Goal: Task Accomplishment & Management: Use online tool/utility

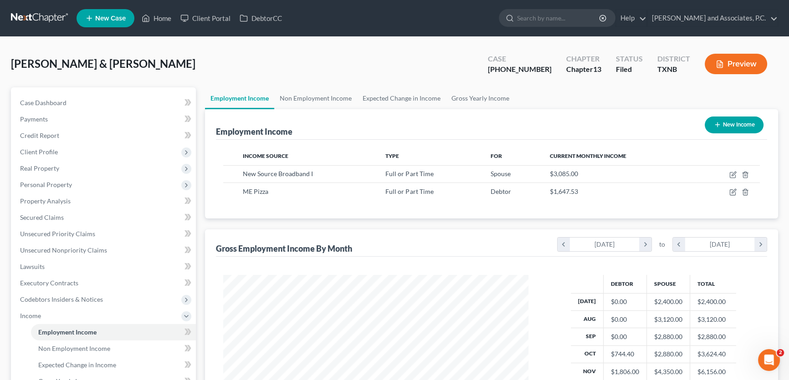
scroll to position [163, 323]
drag, startPoint x: 124, startPoint y: 71, endPoint x: 81, endPoint y: 104, distance: 54.2
click at [124, 71] on div "[PERSON_NAME] & [PERSON_NAME] Upgraded Case [PHONE_NUMBER] Chapter Chapter 13 S…" at bounding box center [394, 68] width 767 height 40
click at [77, 104] on link "Case Dashboard" at bounding box center [104, 103] width 183 height 16
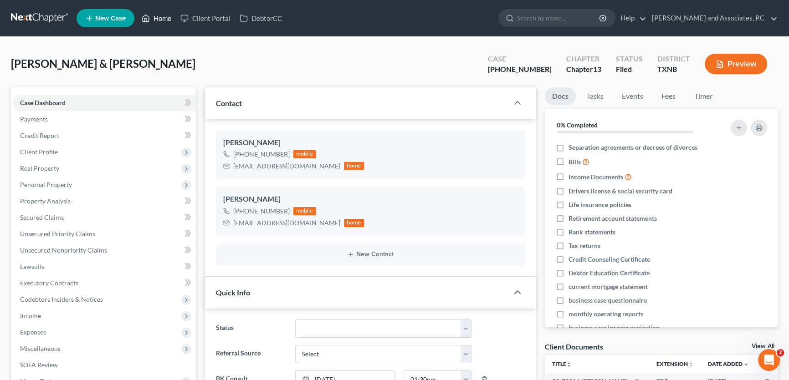
click at [159, 16] on link "Home" at bounding box center [156, 18] width 39 height 16
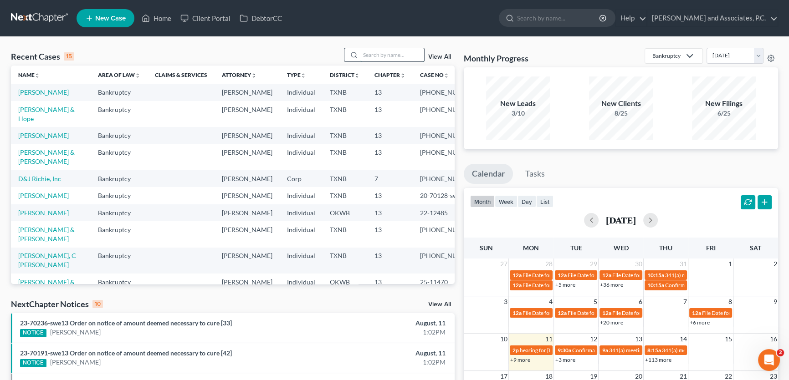
click at [366, 55] on input "search" at bounding box center [392, 54] width 64 height 13
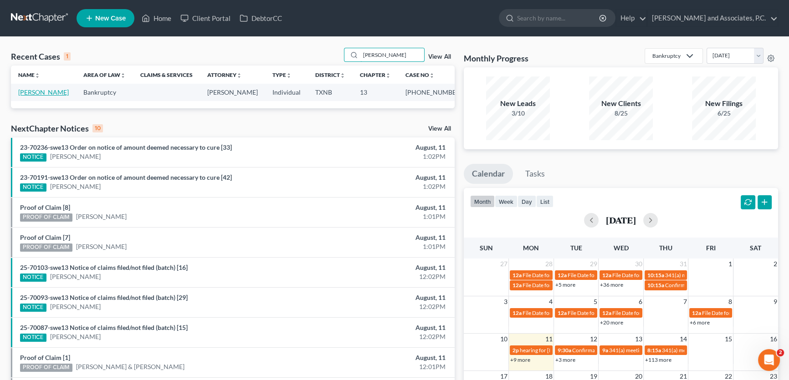
type input "zentgraf"
click at [54, 92] on link "[PERSON_NAME]" at bounding box center [43, 92] width 51 height 8
select select "5"
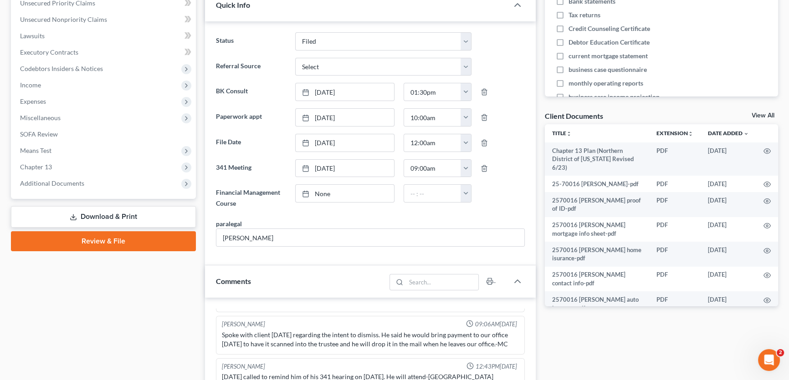
scroll to position [248, 0]
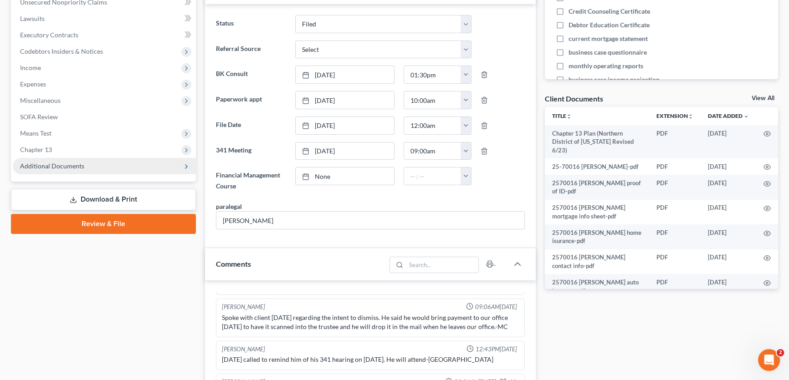
click at [44, 163] on span "Additional Documents" at bounding box center [52, 166] width 64 height 8
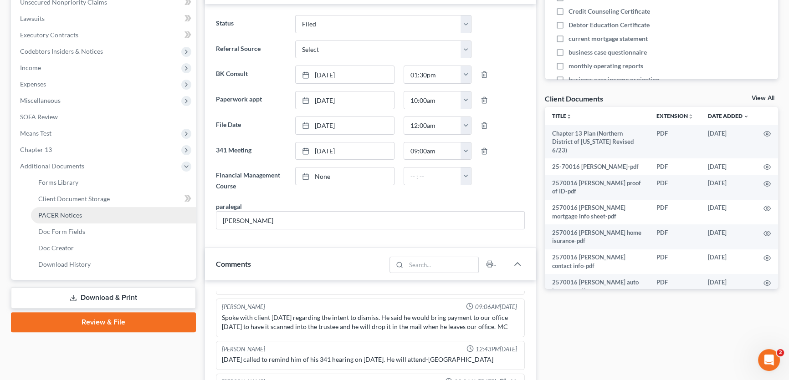
click at [40, 214] on span "PACER Notices" at bounding box center [60, 215] width 44 height 8
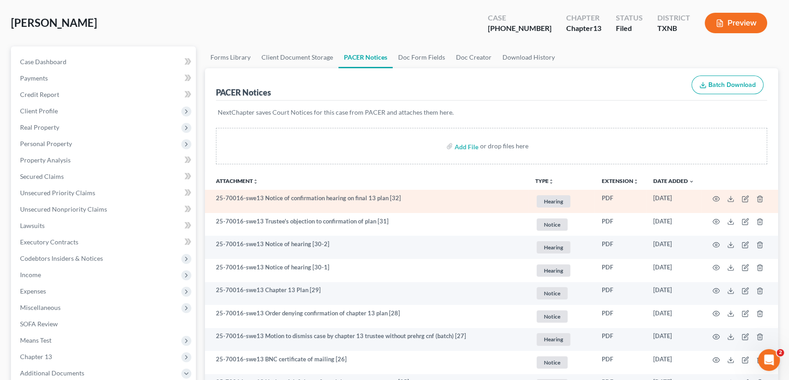
scroll to position [82, 0]
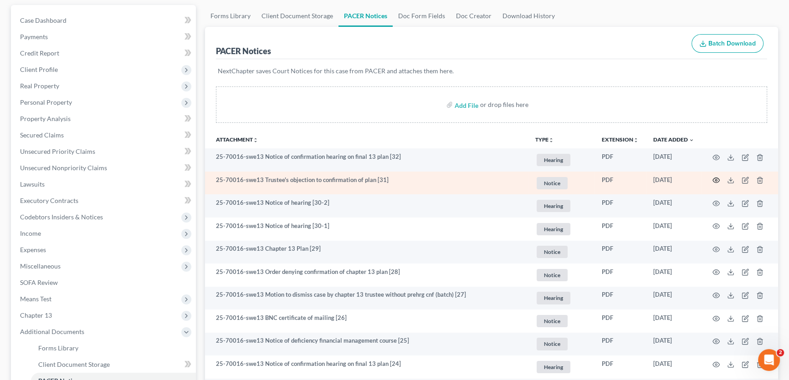
click at [717, 177] on icon "button" at bounding box center [715, 180] width 7 height 7
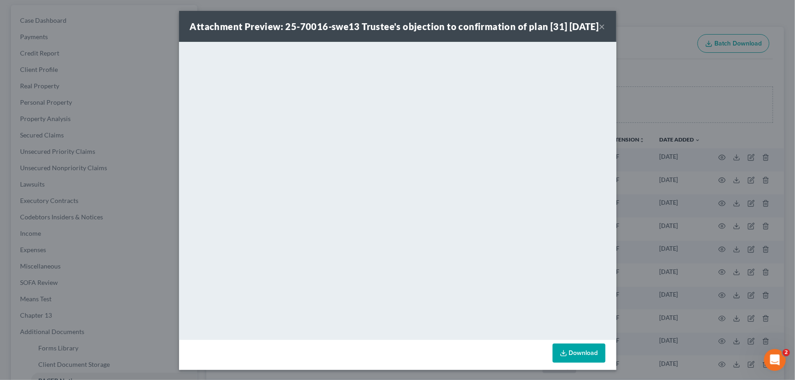
click at [599, 32] on button "×" at bounding box center [602, 26] width 6 height 11
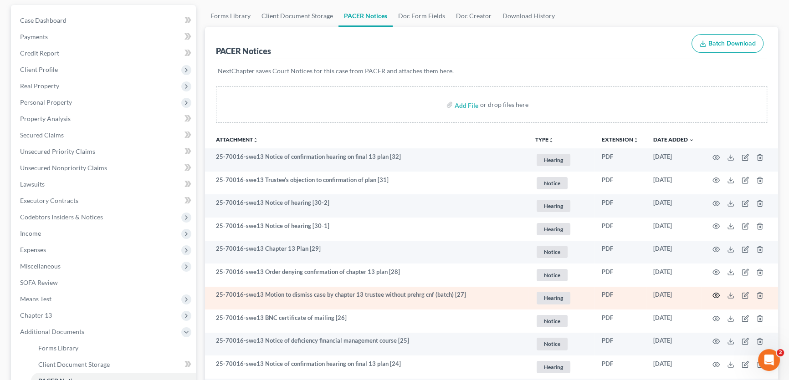
click at [715, 295] on circle "button" at bounding box center [716, 296] width 2 height 2
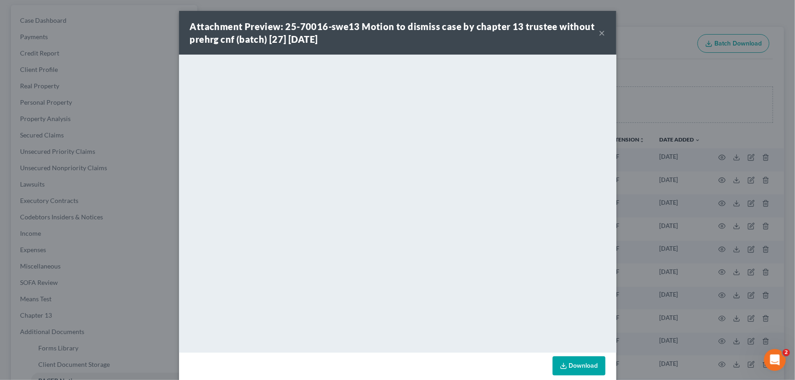
click at [599, 32] on button "×" at bounding box center [602, 32] width 6 height 11
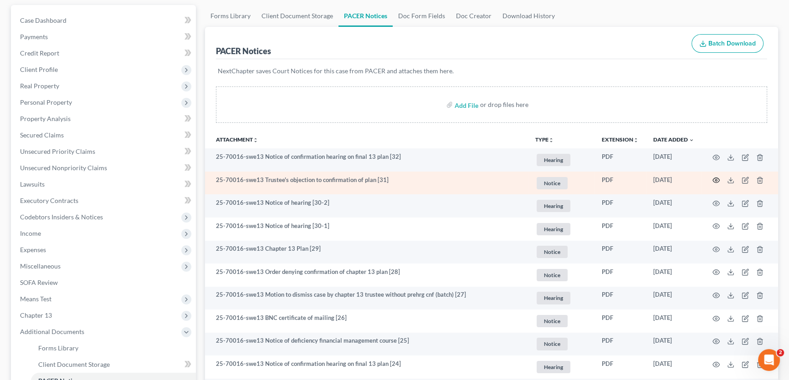
click at [714, 178] on icon "button" at bounding box center [715, 180] width 7 height 7
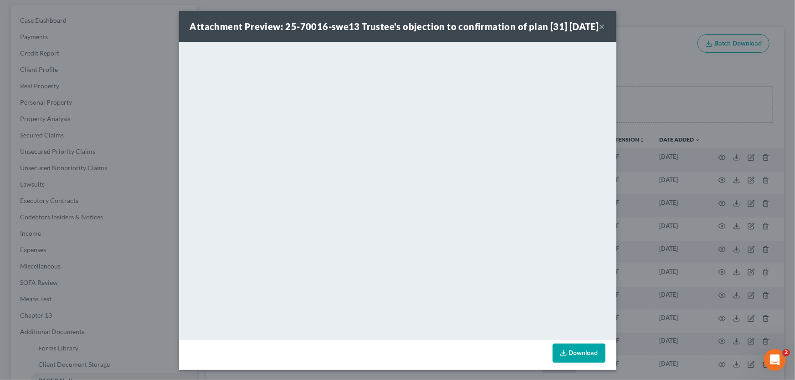
click at [600, 32] on button "×" at bounding box center [602, 26] width 6 height 11
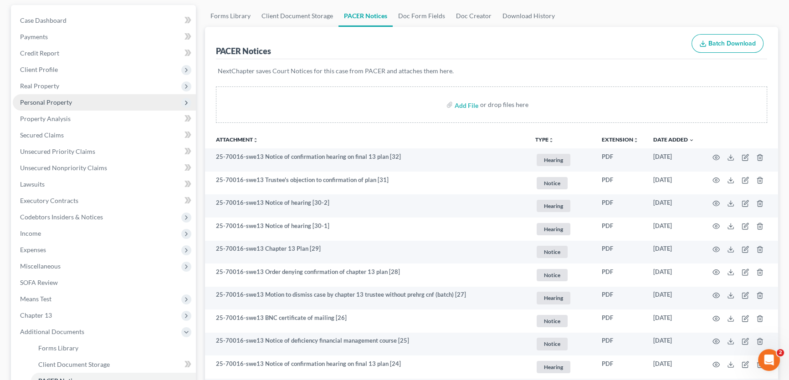
scroll to position [0, 0]
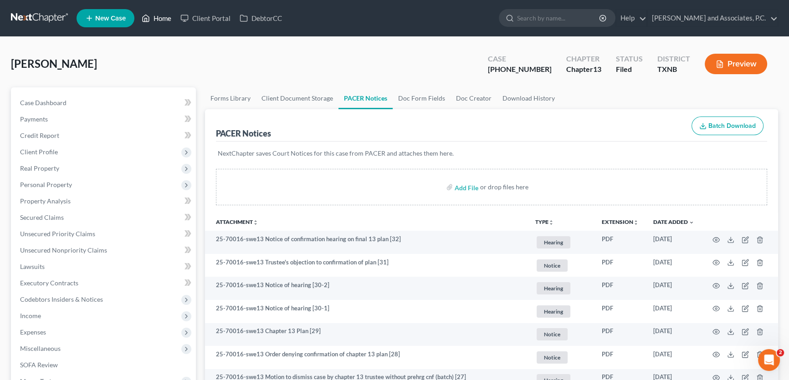
drag, startPoint x: 168, startPoint y: 16, endPoint x: 469, endPoint y: 61, distance: 304.9
click at [168, 16] on link "Home" at bounding box center [156, 18] width 39 height 16
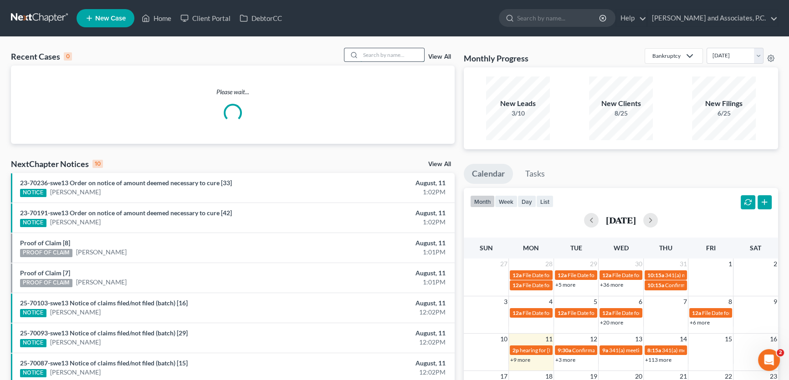
click at [411, 56] on input "search" at bounding box center [392, 54] width 64 height 13
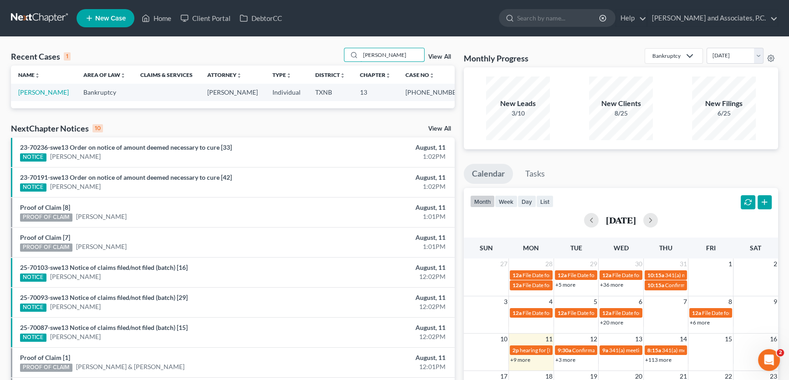
drag, startPoint x: 384, startPoint y: 55, endPoint x: 320, endPoint y: 58, distance: 63.8
click at [320, 58] on div "Recent Cases 1 carson View All" at bounding box center [233, 57] width 444 height 18
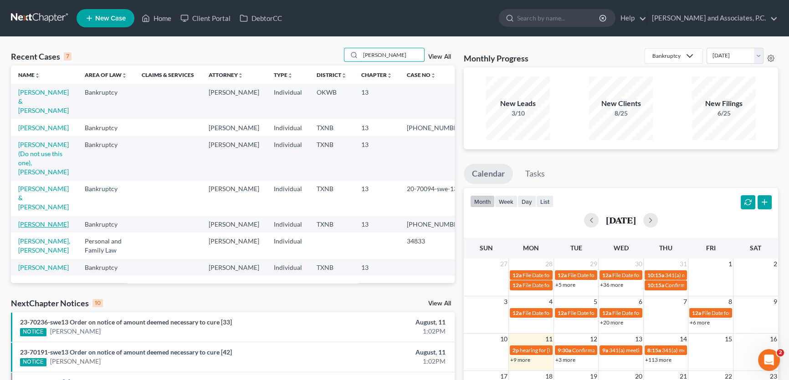
type input "Hughes"
click at [61, 220] on link "Hughes, Nickolas" at bounding box center [43, 224] width 51 height 8
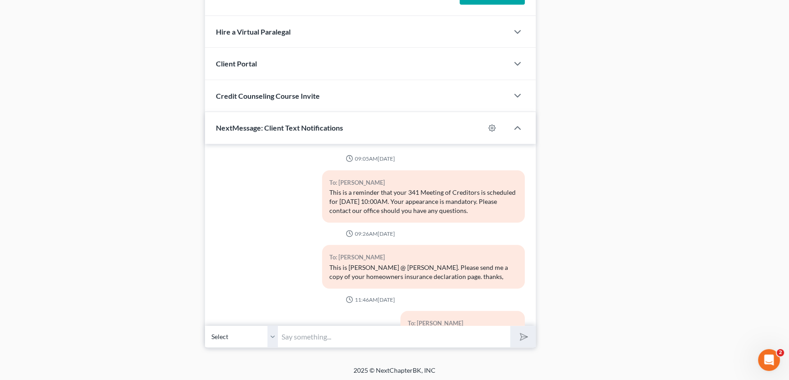
scroll to position [5552, 0]
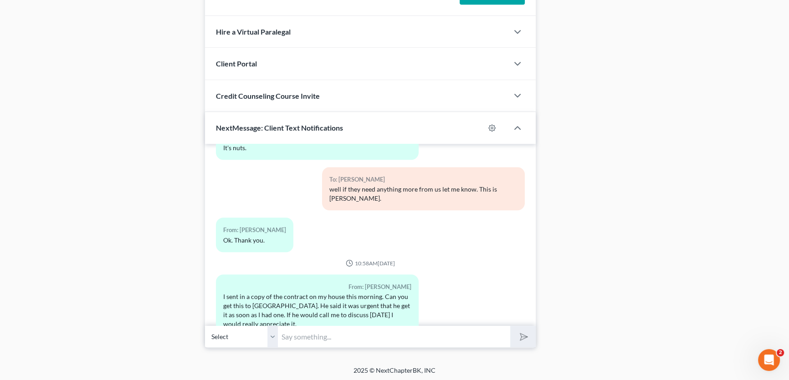
drag, startPoint x: 275, startPoint y: 333, endPoint x: 287, endPoint y: 335, distance: 12.5
click at [275, 333] on select "Select +1 (940) 233-0498 - Nickolas Hughes" at bounding box center [241, 337] width 73 height 22
click at [287, 335] on input "text" at bounding box center [394, 337] width 232 height 22
click at [292, 336] on input "text" at bounding box center [394, 337] width 232 height 22
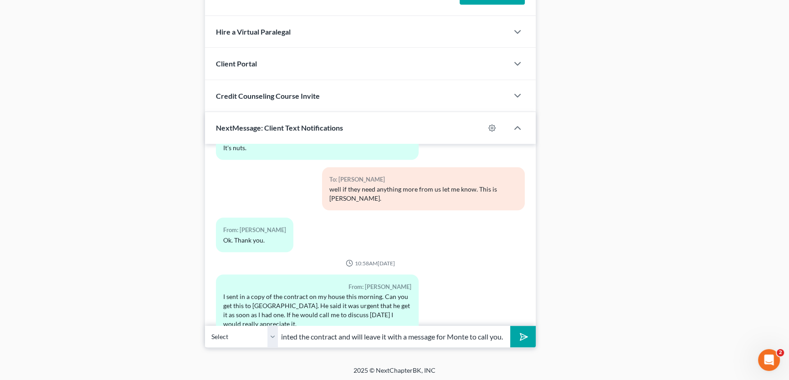
scroll to position [0, 30]
type input "I have printed the contract and will leave it with a message for Monte to call …"
drag, startPoint x: 273, startPoint y: 333, endPoint x: 463, endPoint y: 338, distance: 189.5
click at [273, 333] on select "Select +1 (940) 233-0498 - Nickolas Hughes" at bounding box center [241, 337] width 73 height 22
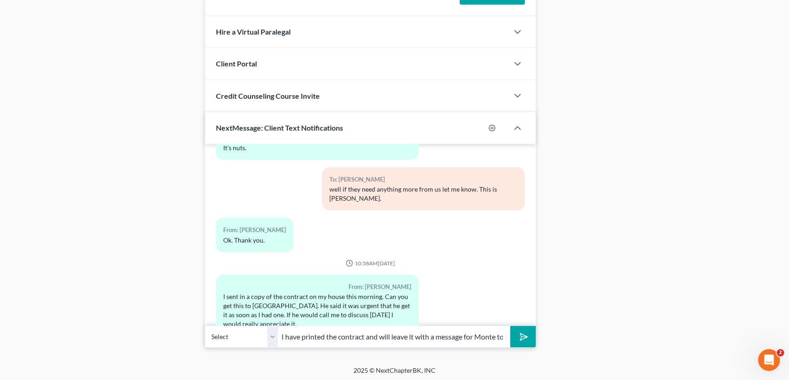
drag, startPoint x: 524, startPoint y: 336, endPoint x: 350, endPoint y: 292, distance: 178.9
click at [524, 336] on icon "submit" at bounding box center [522, 337] width 13 height 13
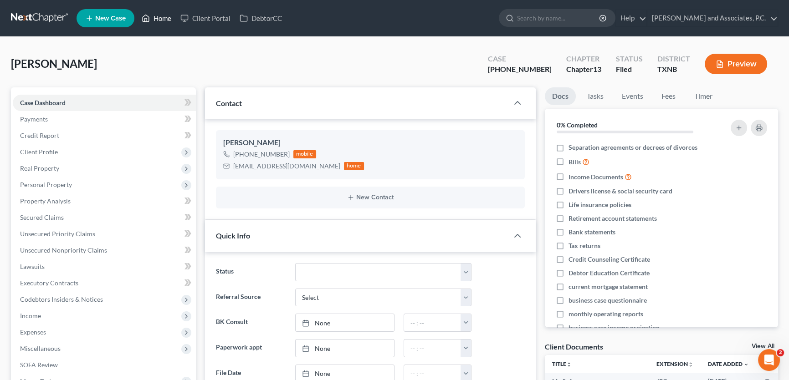
click at [164, 18] on link "Home" at bounding box center [156, 18] width 39 height 16
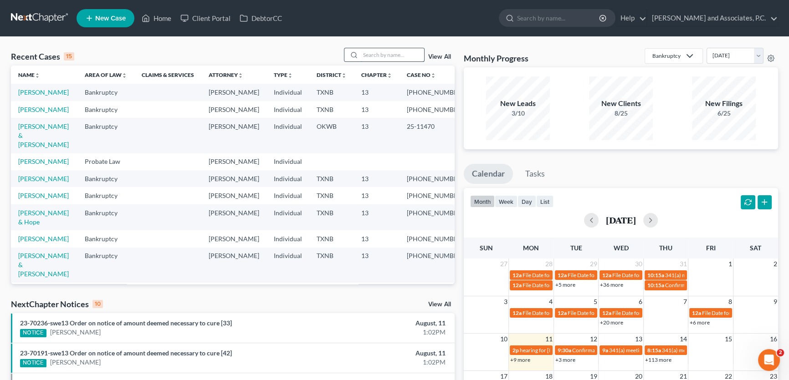
click at [403, 54] on input "search" at bounding box center [392, 54] width 64 height 13
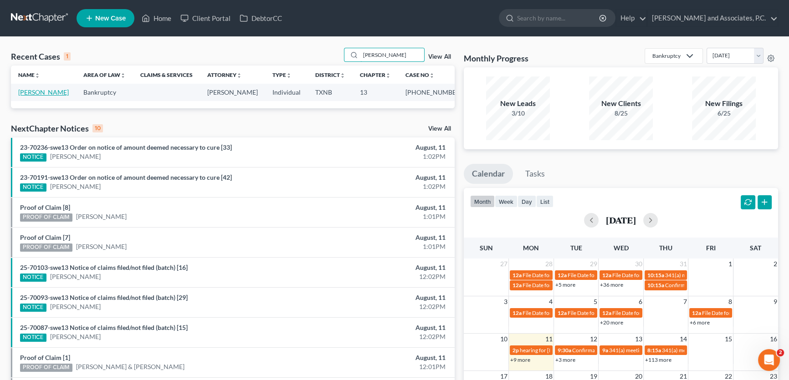
type input "carson"
click at [49, 90] on link "Carson, Tari" at bounding box center [43, 92] width 51 height 8
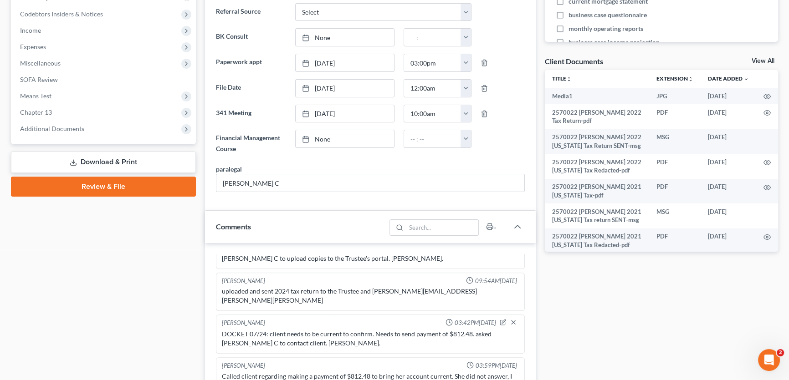
scroll to position [248, 0]
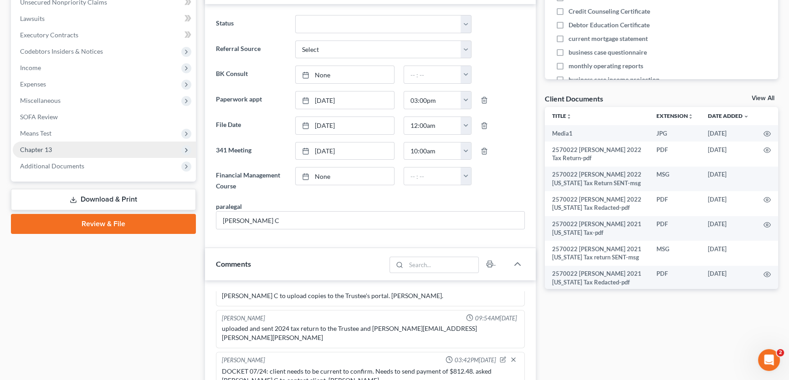
click at [80, 147] on span "Chapter 13" at bounding box center [104, 150] width 183 height 16
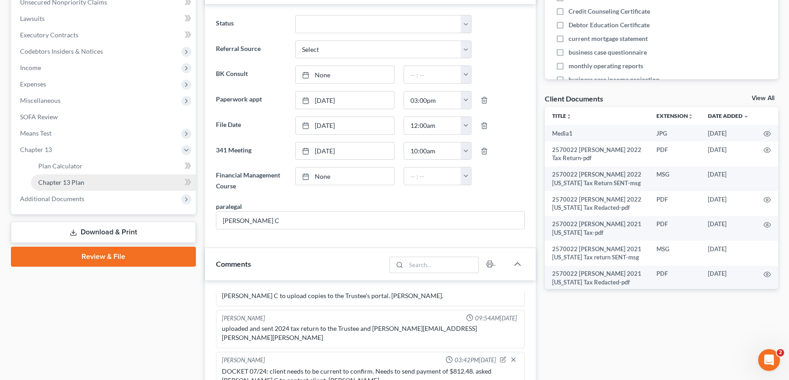
click at [87, 181] on link "Chapter 13 Plan" at bounding box center [113, 182] width 165 height 16
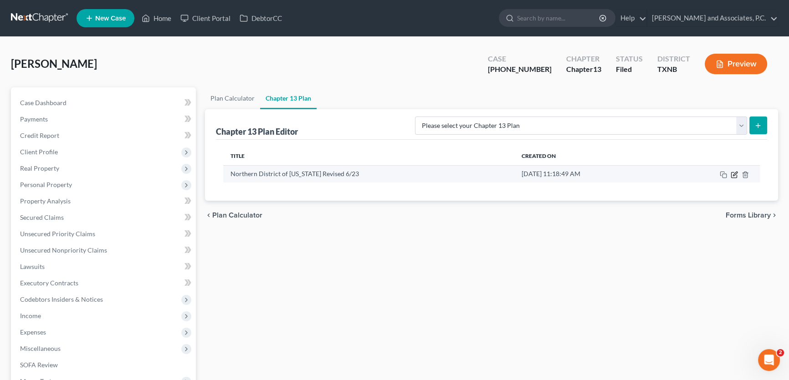
click at [734, 172] on icon "button" at bounding box center [734, 174] width 7 height 7
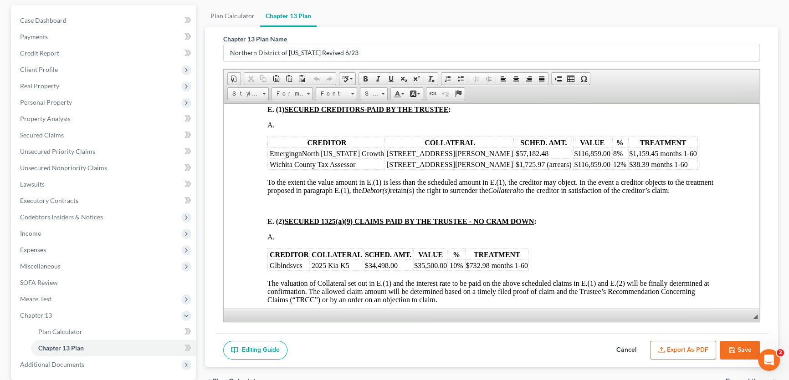
scroll to position [1076, 0]
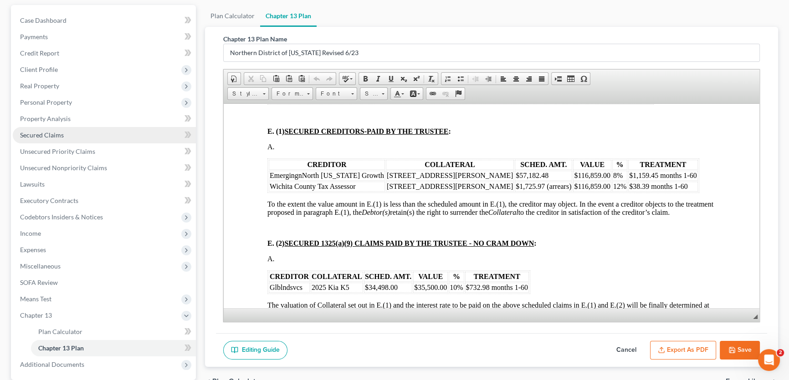
click at [67, 132] on link "Secured Claims" at bounding box center [104, 135] width 183 height 16
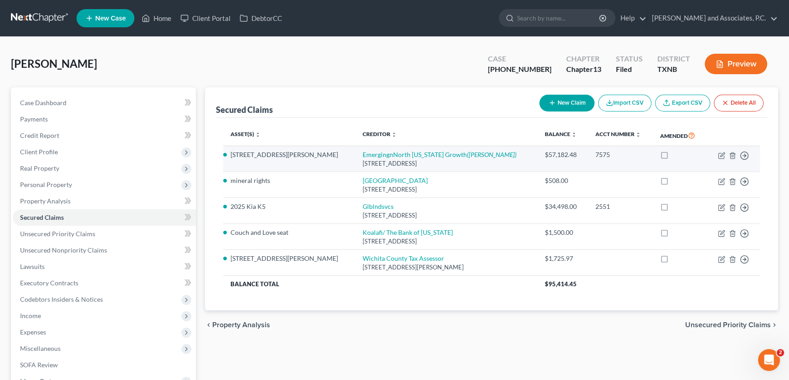
drag, startPoint x: 407, startPoint y: 161, endPoint x: 301, endPoint y: 154, distance: 105.9
click at [301, 154] on tr "1409 E. Cortez Dr EmergingnNorth Texas Growth (Jonathan Ellzey) PO BOX 4795, Wi…" at bounding box center [491, 159] width 537 height 26
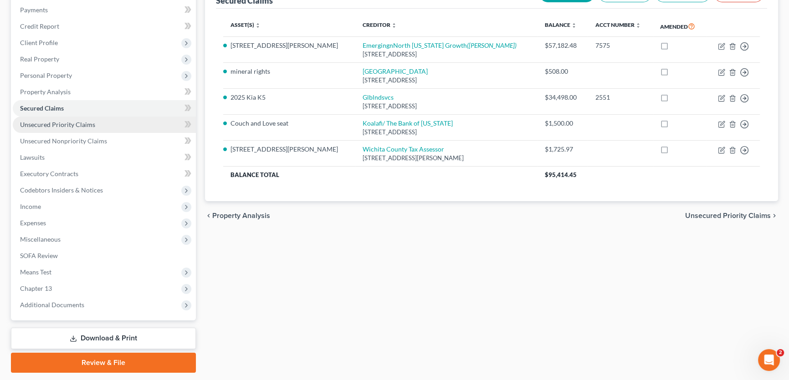
scroll to position [124, 0]
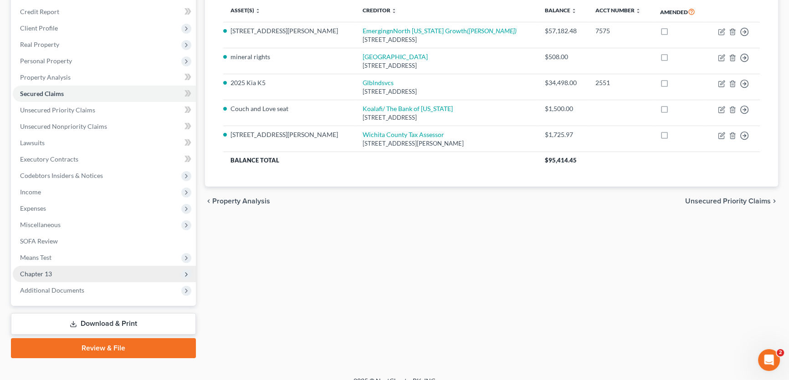
click at [45, 272] on span "Chapter 13" at bounding box center [36, 274] width 32 height 8
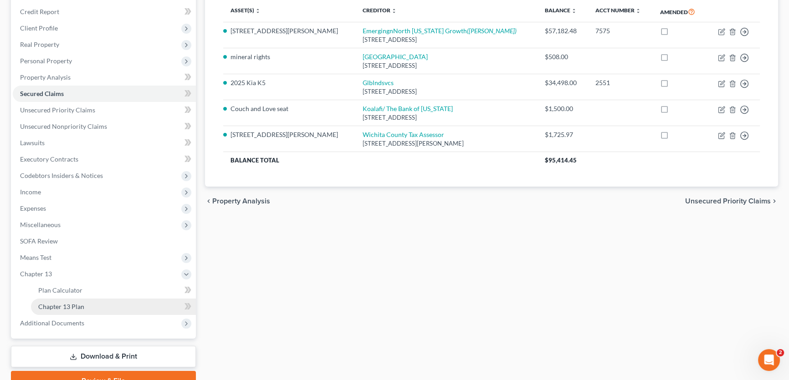
click at [59, 303] on span "Chapter 13 Plan" at bounding box center [61, 307] width 46 height 8
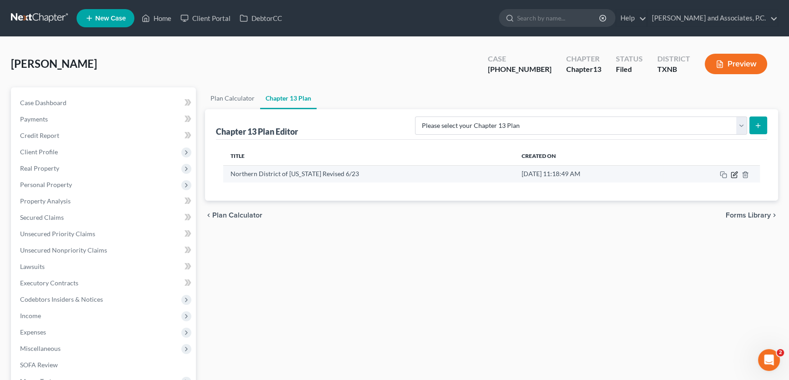
click at [735, 177] on icon "button" at bounding box center [733, 174] width 5 height 5
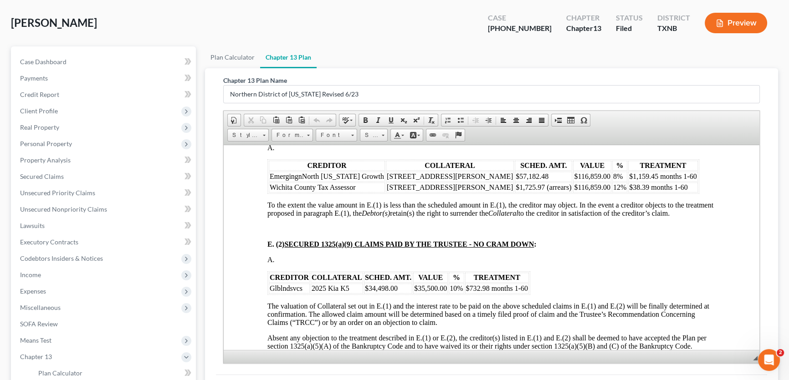
scroll to position [1118, 0]
click at [129, 32] on div "Carson, Tari Upgraded Case 25-70022-13 Chapter Chapter 13 Status Filed District…" at bounding box center [394, 27] width 767 height 40
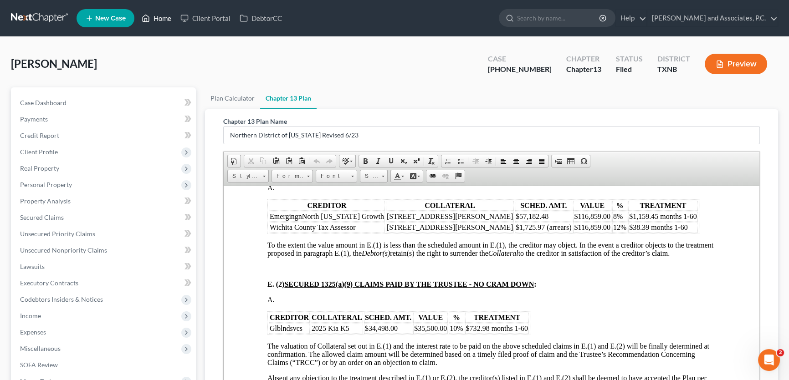
click at [161, 21] on link "Home" at bounding box center [156, 18] width 39 height 16
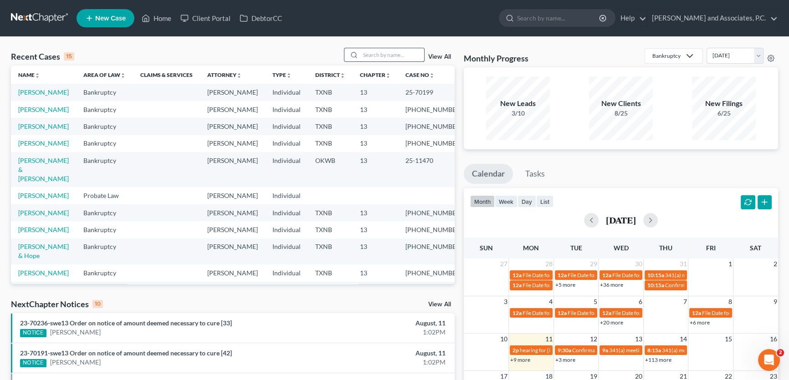
click at [380, 55] on input "search" at bounding box center [392, 54] width 64 height 13
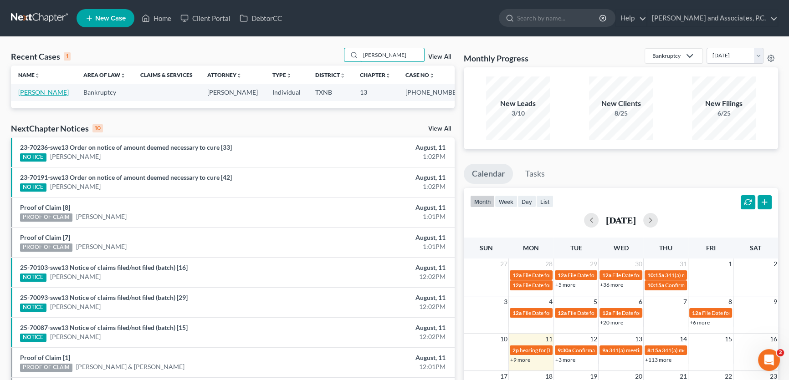
type input "shults"
click at [54, 95] on link "Shults, Kimberly" at bounding box center [43, 92] width 51 height 8
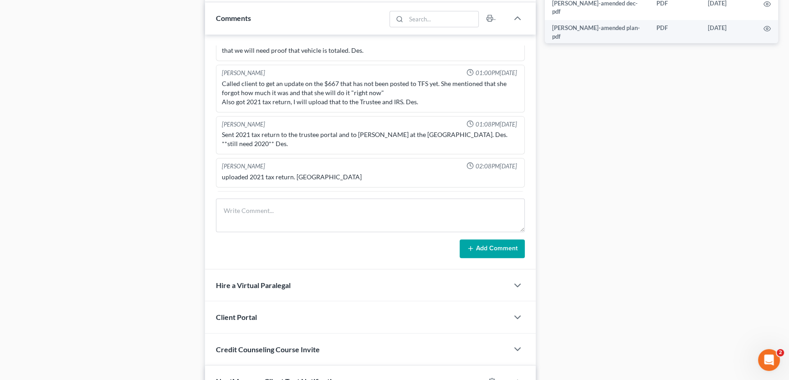
scroll to position [496, 0]
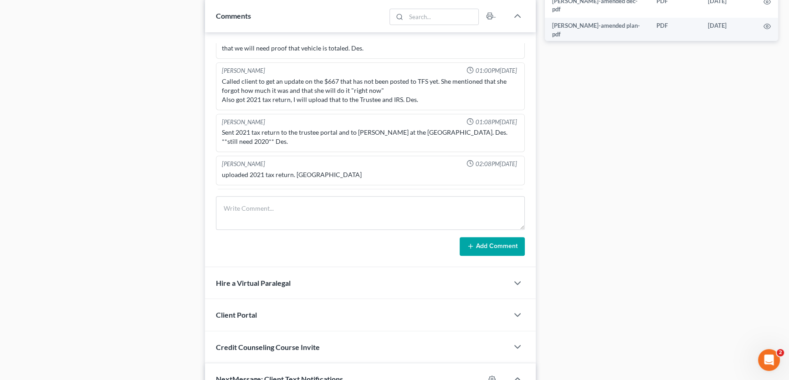
drag, startPoint x: 104, startPoint y: 246, endPoint x: 180, endPoint y: 252, distance: 76.4
click at [104, 246] on div "Case Dashboard Payments Invoices Payments Payments Credit Report Client Profile" at bounding box center [103, 95] width 194 height 1009
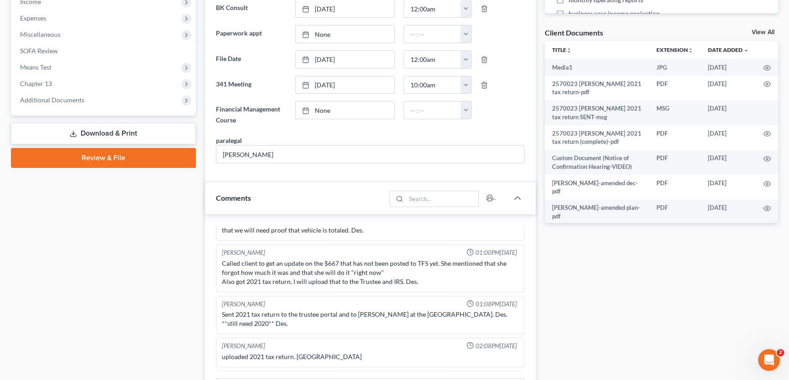
scroll to position [292, 0]
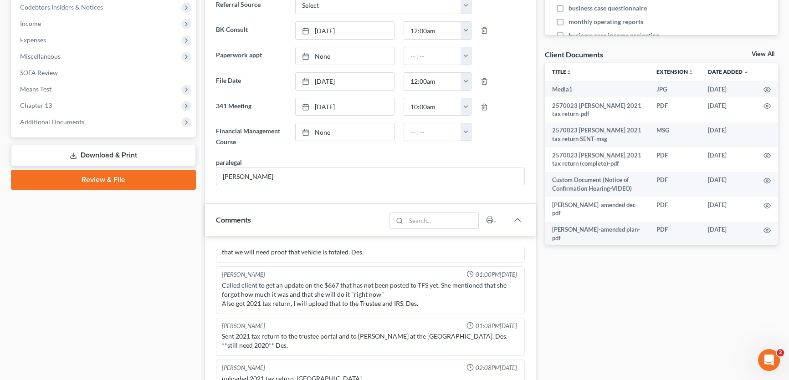
drag, startPoint x: 73, startPoint y: 121, endPoint x: 74, endPoint y: 154, distance: 32.8
click at [73, 121] on span "Additional Documents" at bounding box center [52, 122] width 64 height 8
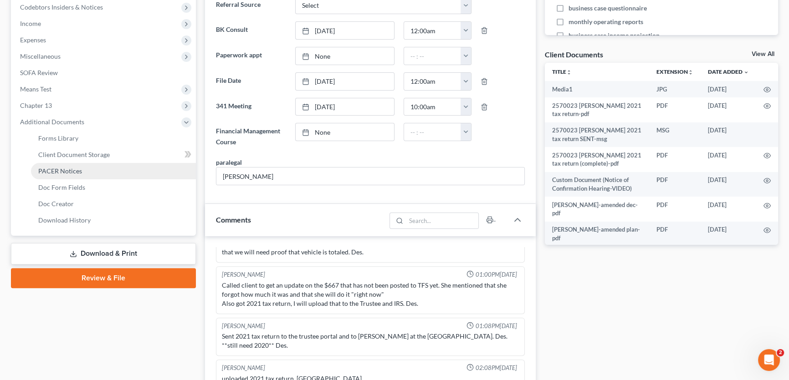
click at [69, 170] on span "PACER Notices" at bounding box center [60, 171] width 44 height 8
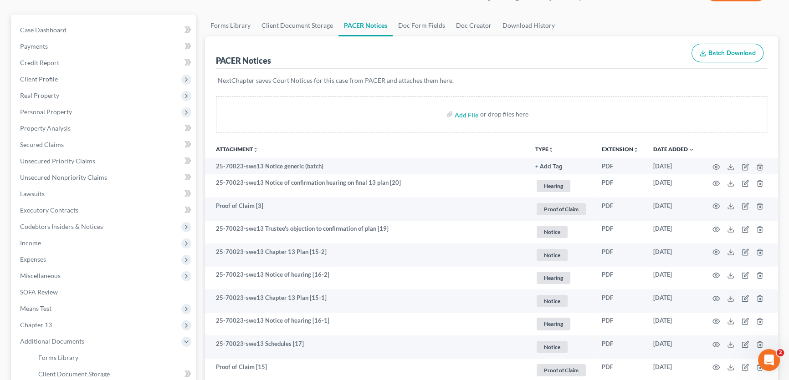
scroll to position [82, 0]
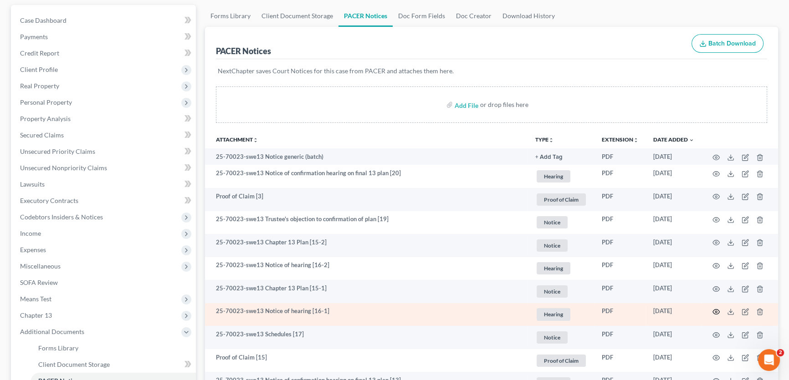
click at [714, 310] on icon "button" at bounding box center [715, 311] width 7 height 7
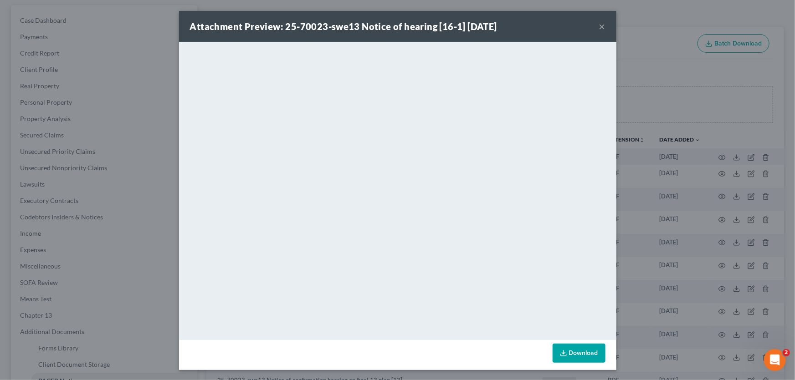
click at [599, 29] on button "×" at bounding box center [602, 26] width 6 height 11
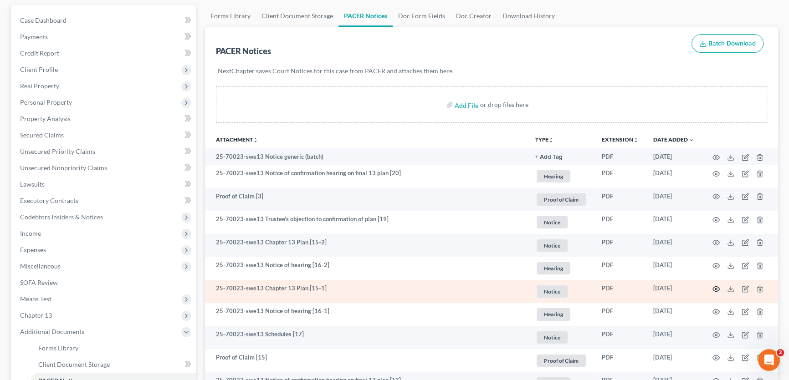
click at [715, 286] on icon "button" at bounding box center [715, 289] width 7 height 7
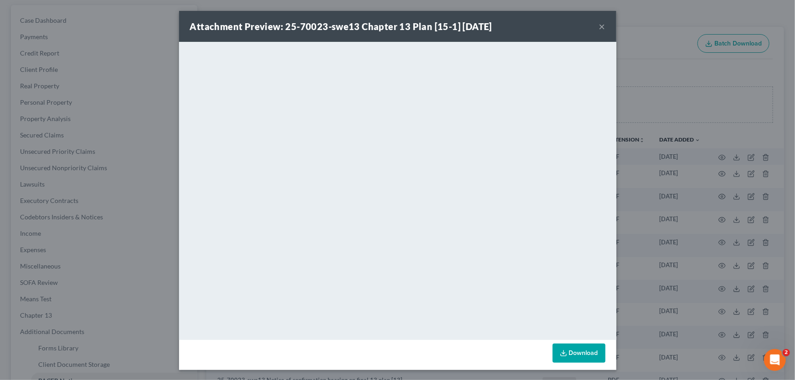
click at [599, 25] on button "×" at bounding box center [602, 26] width 6 height 11
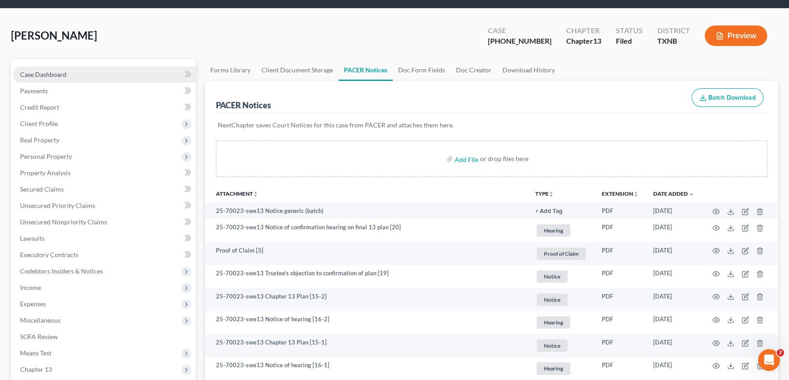
scroll to position [0, 0]
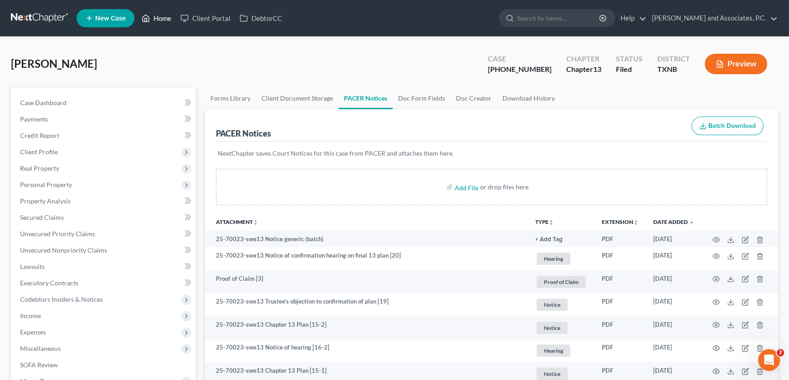
click at [172, 20] on link "Home" at bounding box center [156, 18] width 39 height 16
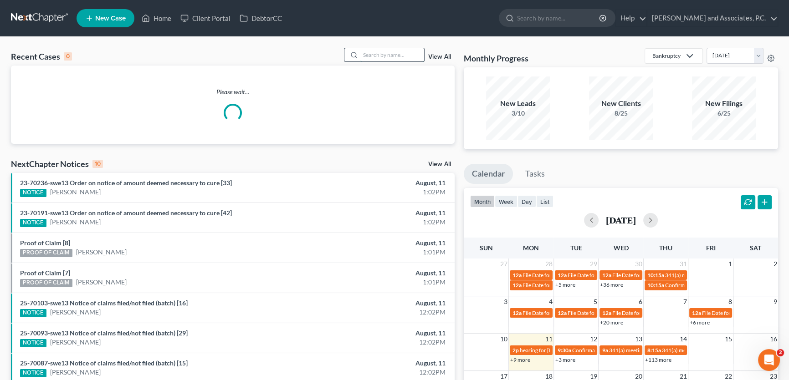
click at [374, 52] on input "search" at bounding box center [392, 54] width 64 height 13
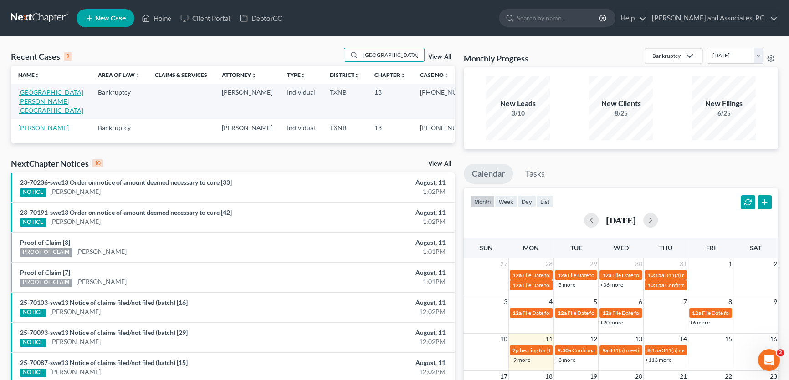
type input "zaragoza"
click at [33, 90] on link "Zaragoza, Francisco" at bounding box center [50, 101] width 65 height 26
select select "5"
select select "6"
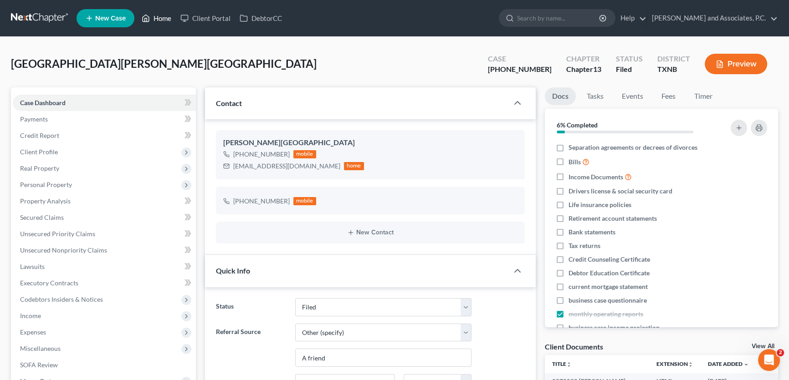
click at [164, 18] on link "Home" at bounding box center [156, 18] width 39 height 16
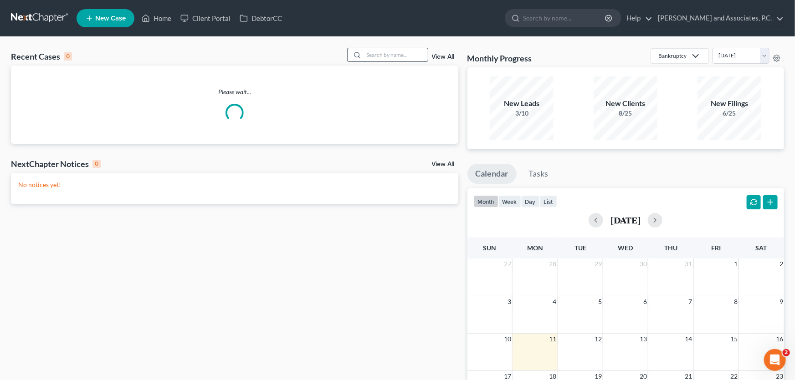
click at [393, 54] on input "search" at bounding box center [396, 54] width 64 height 13
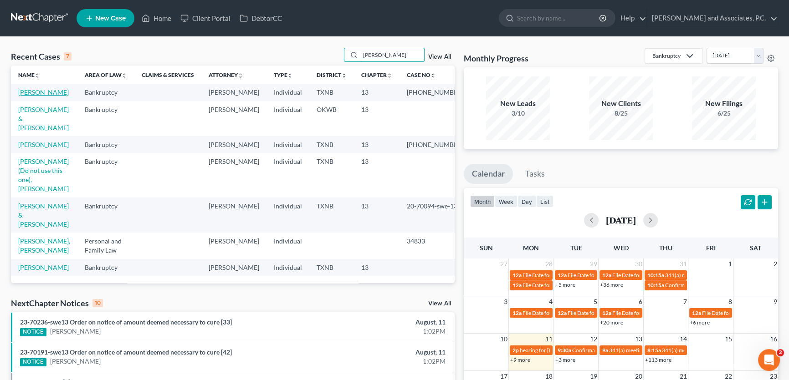
type input "hughes"
click at [55, 94] on link "Hughes, Nickolas" at bounding box center [43, 92] width 51 height 8
select select "5"
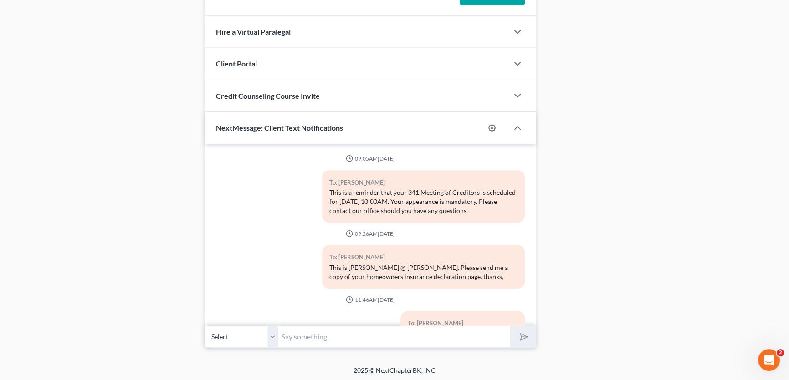
scroll to position [5716, 0]
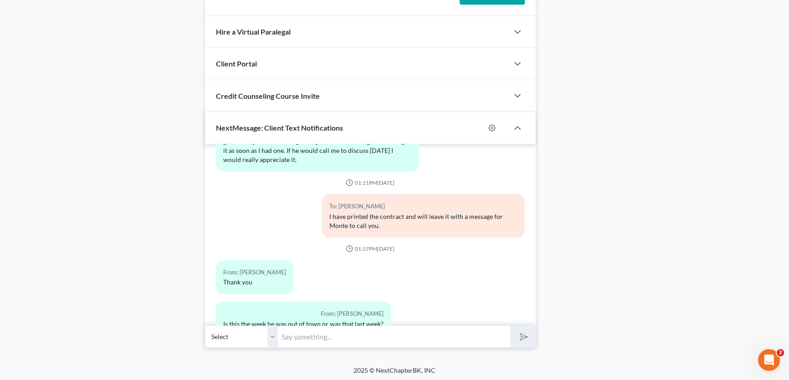
click at [315, 338] on input "text" at bounding box center [394, 337] width 232 height 22
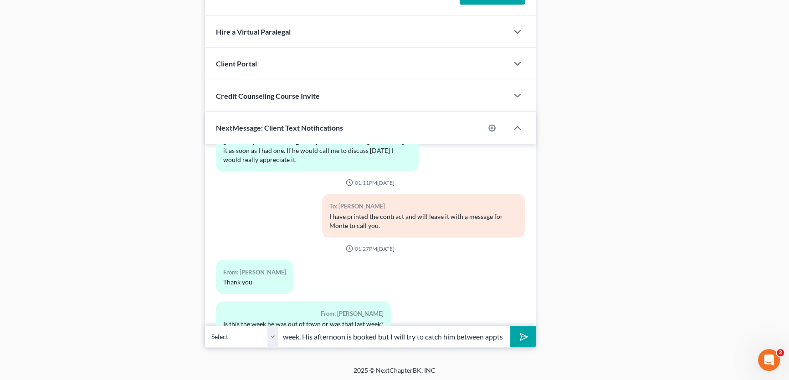
scroll to position [0, 46]
type input "he is here this week. His afternoon is booked but I will try to catch him betwe…"
click at [510, 326] on button "submit" at bounding box center [522, 336] width 25 height 21
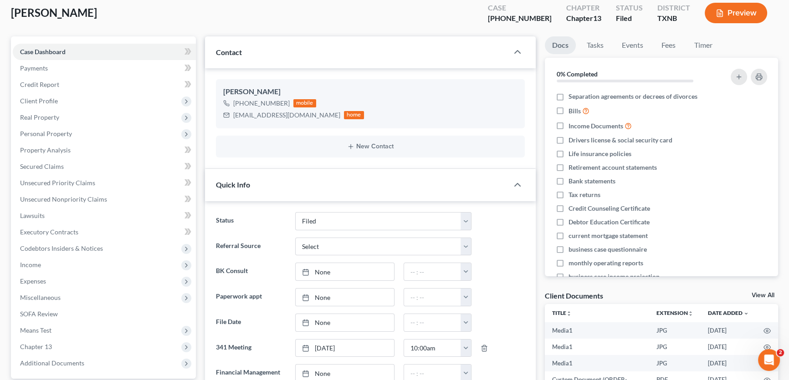
scroll to position [0, 0]
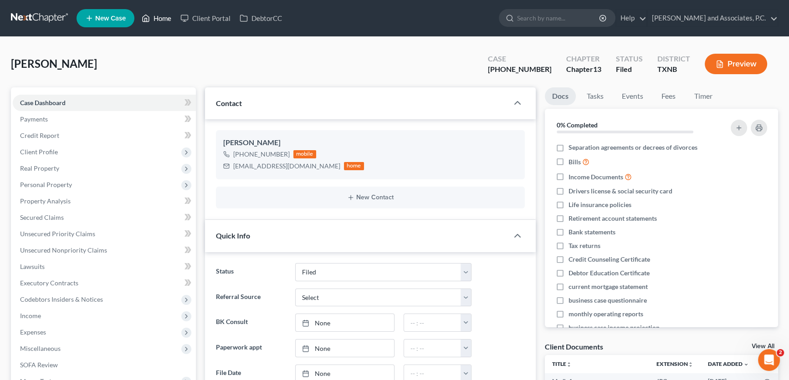
click at [159, 19] on link "Home" at bounding box center [156, 18] width 39 height 16
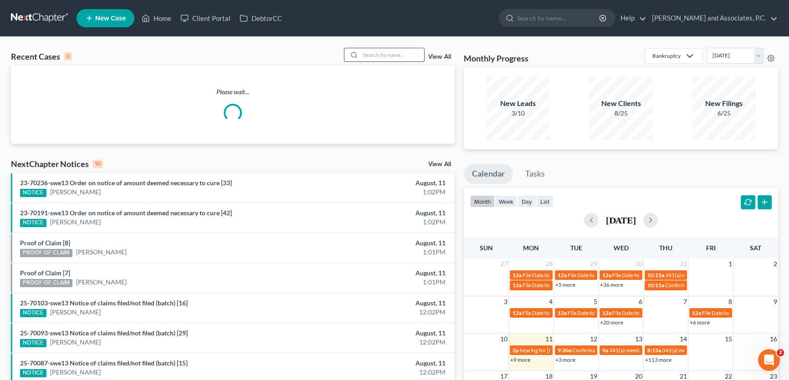
click at [399, 57] on input "search" at bounding box center [392, 54] width 64 height 13
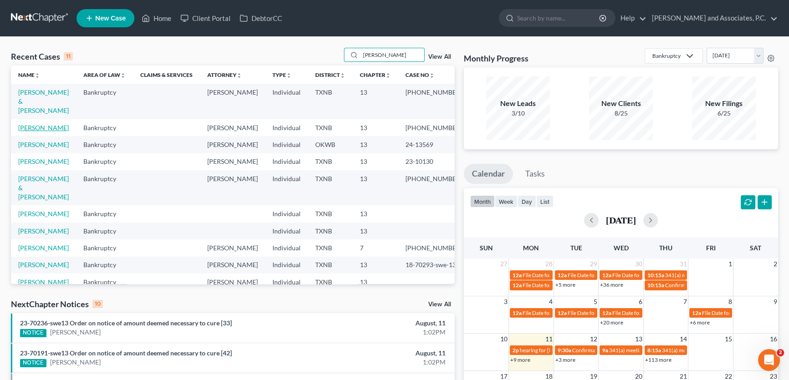
type input "hernandez"
click at [54, 124] on link "Hernandez, Lori" at bounding box center [43, 128] width 51 height 8
select select "1"
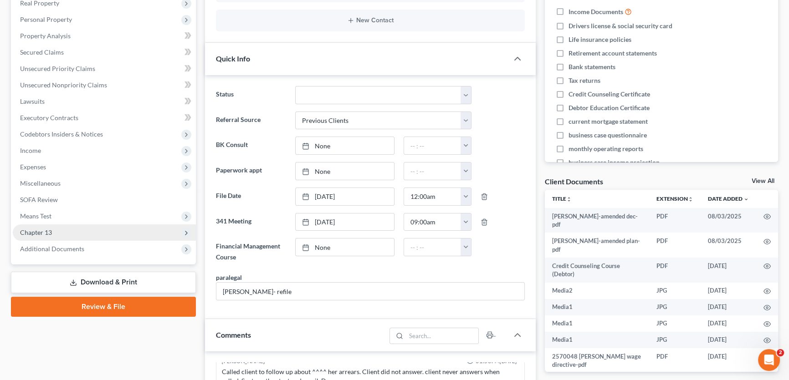
scroll to position [4852, 0]
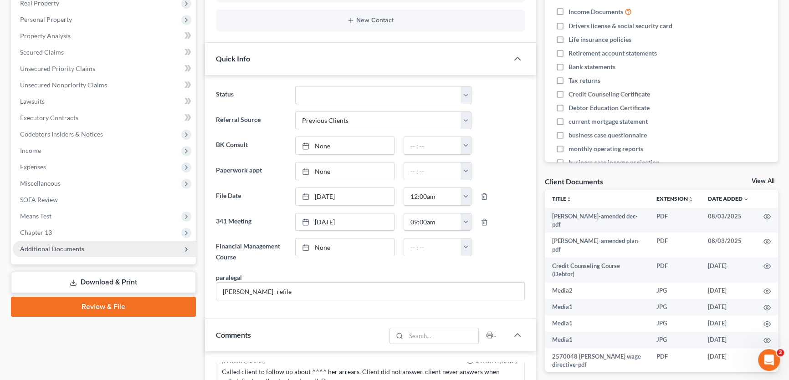
click at [67, 248] on span "Additional Documents" at bounding box center [52, 249] width 64 height 8
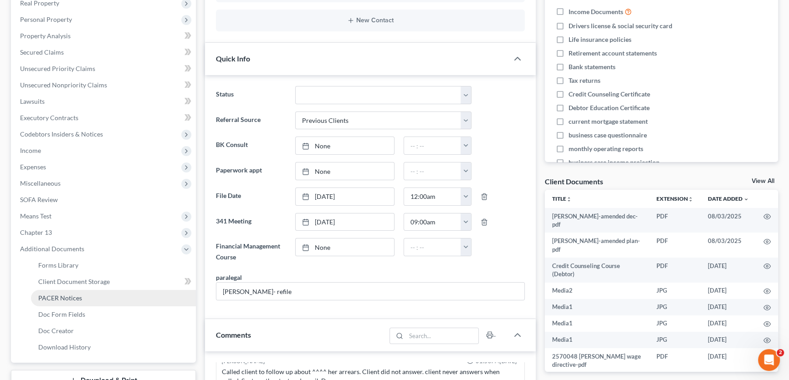
click at [65, 295] on span "PACER Notices" at bounding box center [60, 298] width 44 height 8
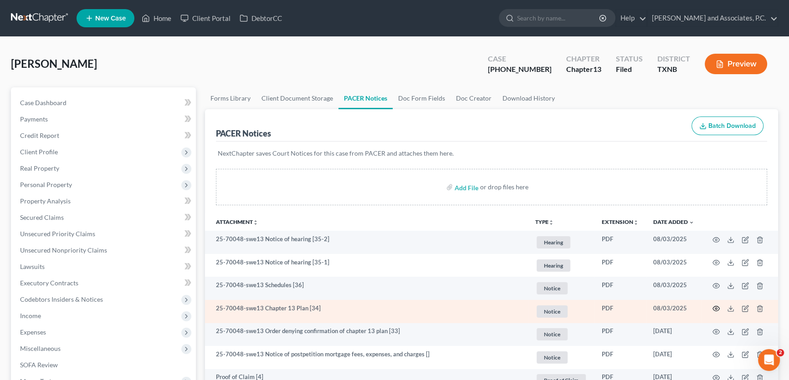
click at [712, 306] on icon "button" at bounding box center [715, 308] width 7 height 7
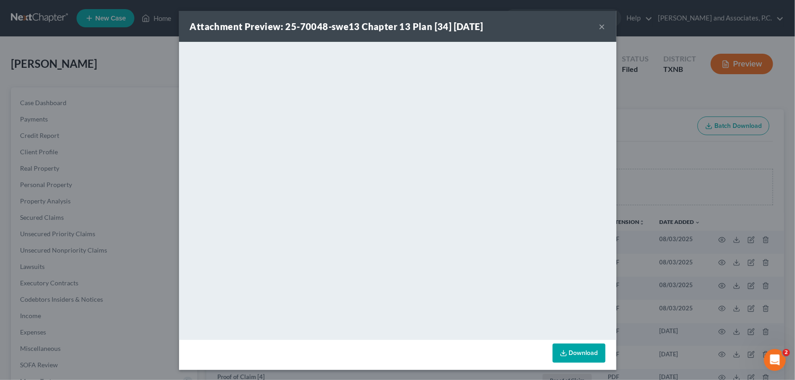
click at [600, 26] on button "×" at bounding box center [602, 26] width 6 height 11
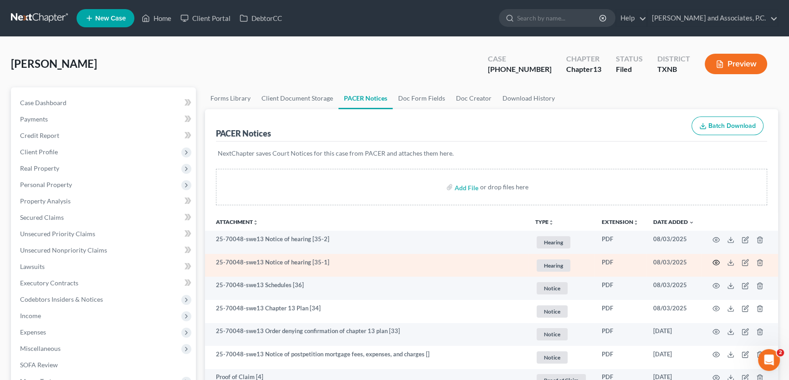
click at [716, 262] on circle "button" at bounding box center [716, 263] width 2 height 2
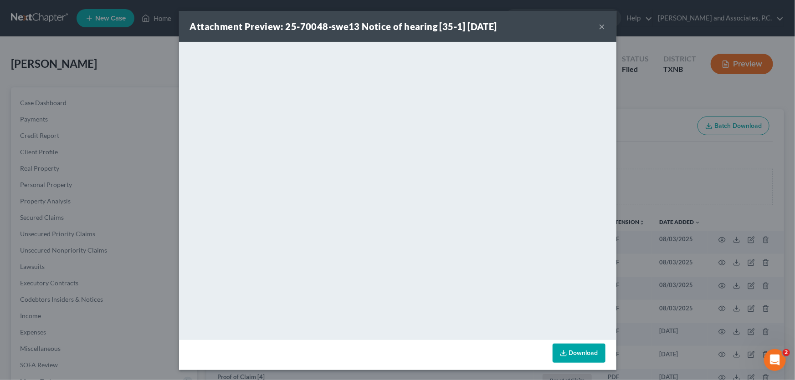
click at [599, 23] on button "×" at bounding box center [602, 26] width 6 height 11
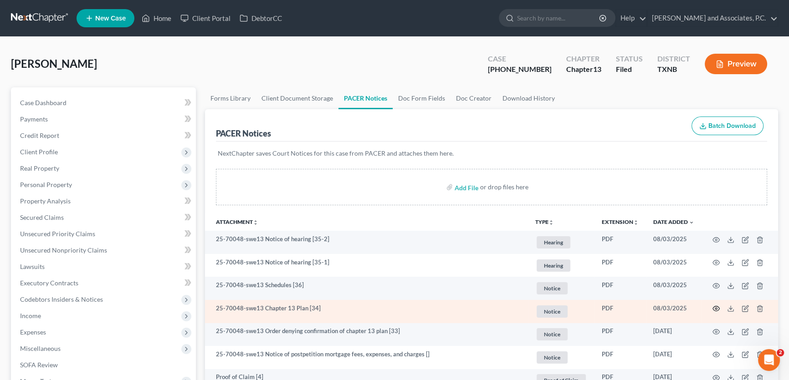
click at [713, 306] on icon "button" at bounding box center [715, 308] width 7 height 7
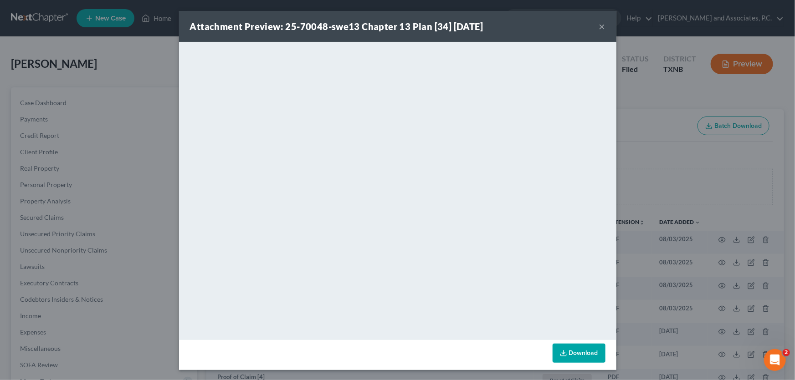
drag, startPoint x: 599, startPoint y: 26, endPoint x: 572, endPoint y: 43, distance: 32.1
click at [599, 26] on button "×" at bounding box center [602, 26] width 6 height 11
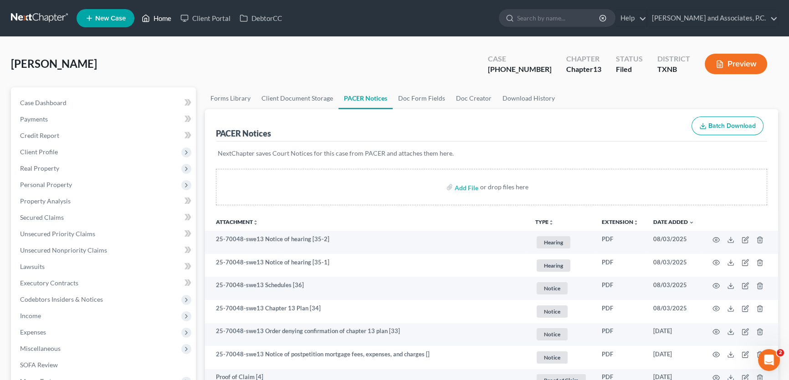
click at [159, 16] on link "Home" at bounding box center [156, 18] width 39 height 16
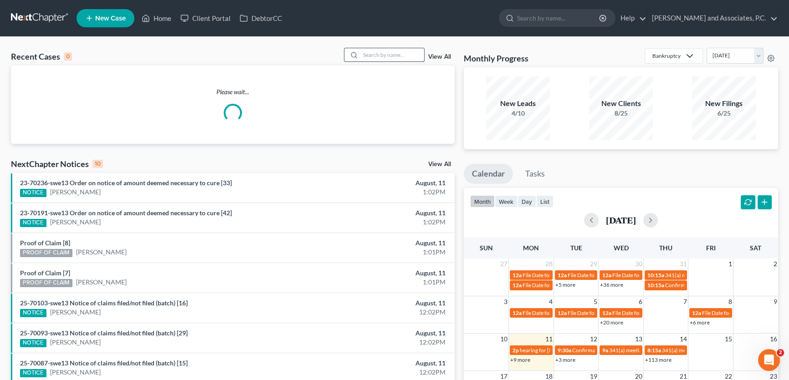
click at [378, 56] on input "search" at bounding box center [392, 54] width 64 height 13
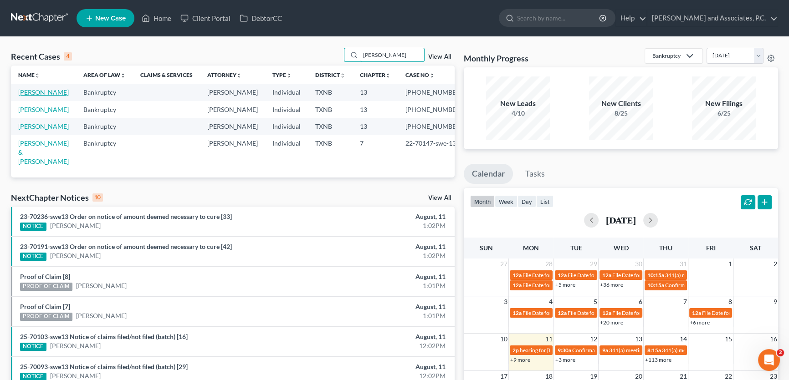
type input "berry"
click at [43, 92] on link "Berry, Barbara" at bounding box center [43, 92] width 51 height 8
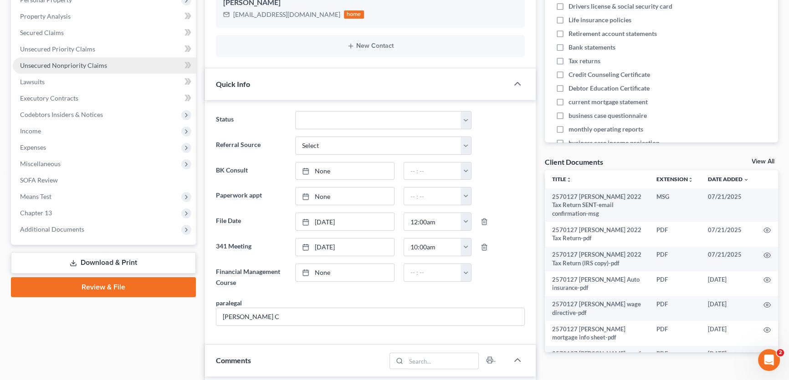
scroll to position [207, 0]
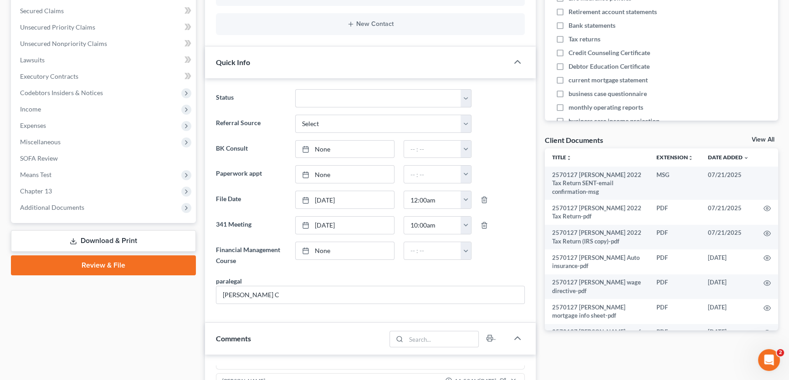
click at [103, 241] on link "Download & Print" at bounding box center [103, 240] width 185 height 21
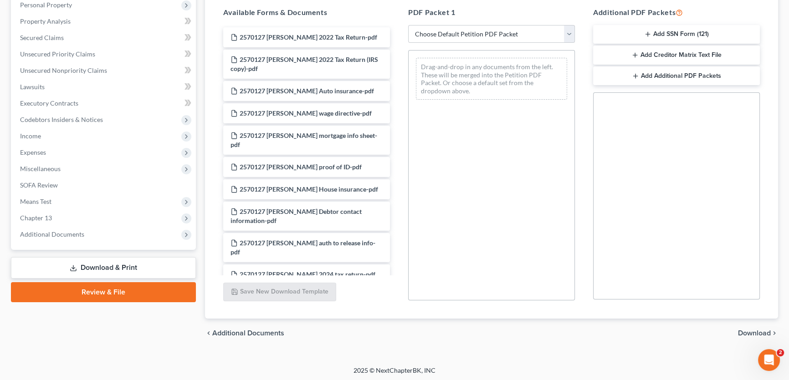
scroll to position [181, 0]
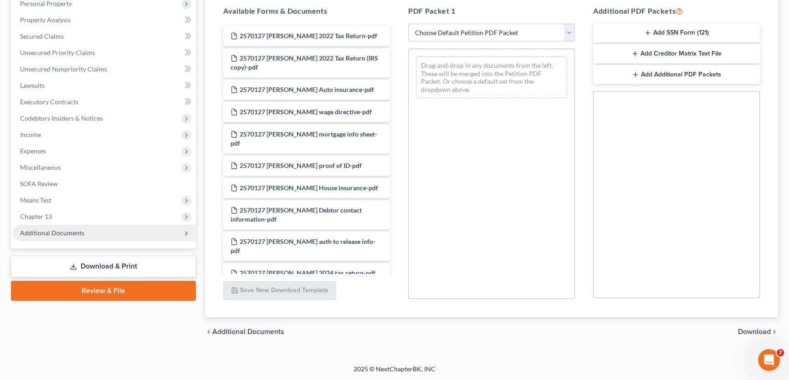
click at [57, 230] on span "Additional Documents" at bounding box center [52, 233] width 64 height 8
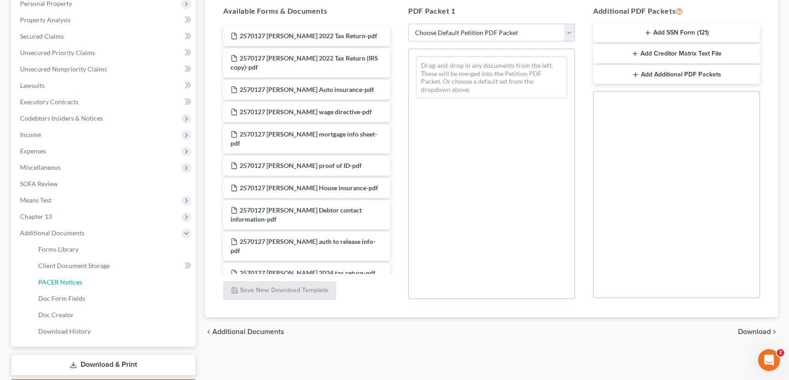
click at [62, 277] on link "PACER Notices" at bounding box center [113, 282] width 165 height 16
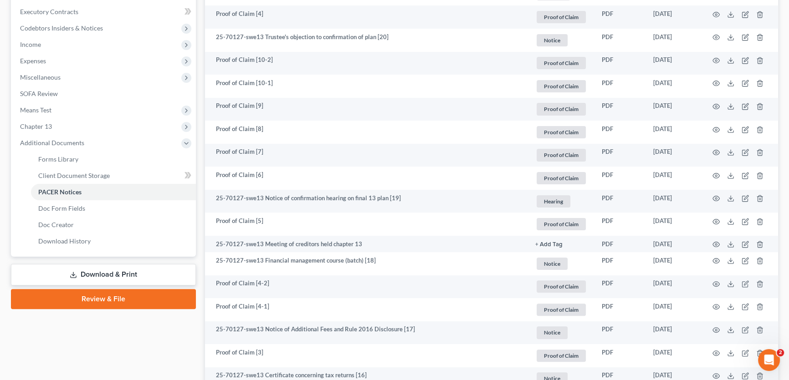
scroll to position [290, 0]
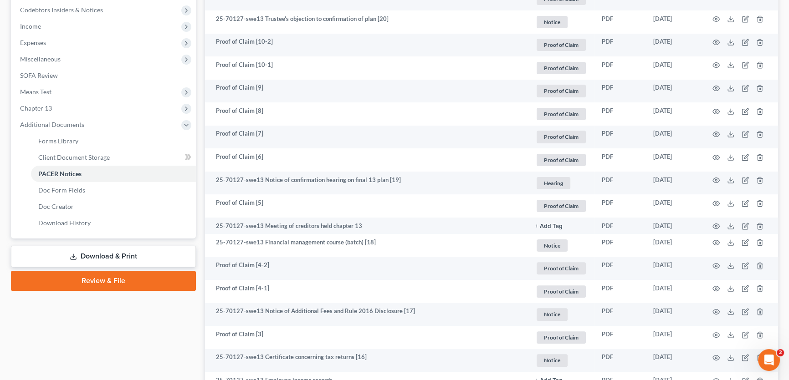
click at [91, 251] on link "Download & Print" at bounding box center [103, 256] width 185 height 21
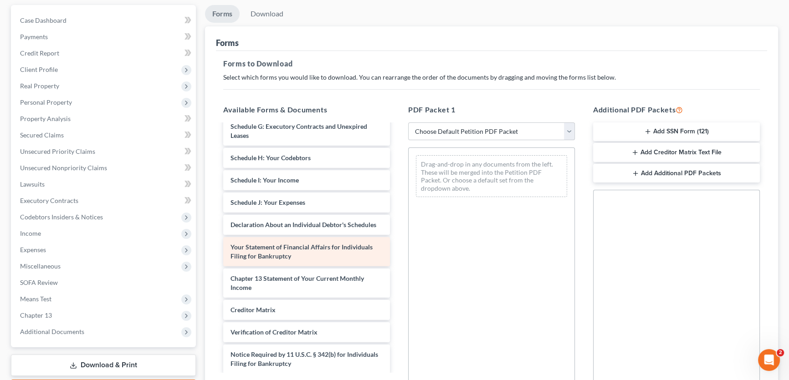
scroll to position [614, 0]
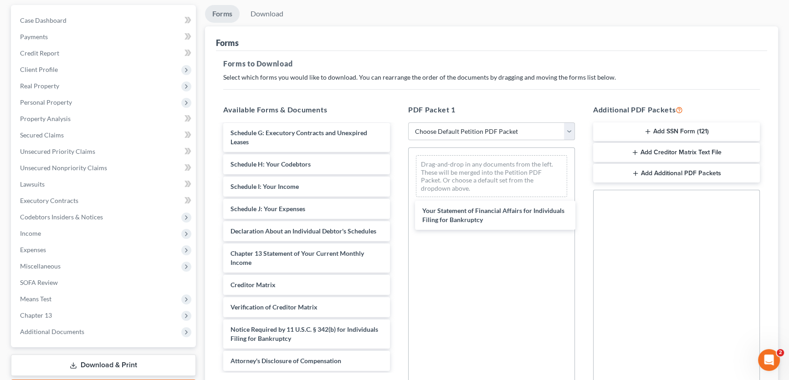
drag, startPoint x: 307, startPoint y: 245, endPoint x: 538, endPoint y: 241, distance: 231.9
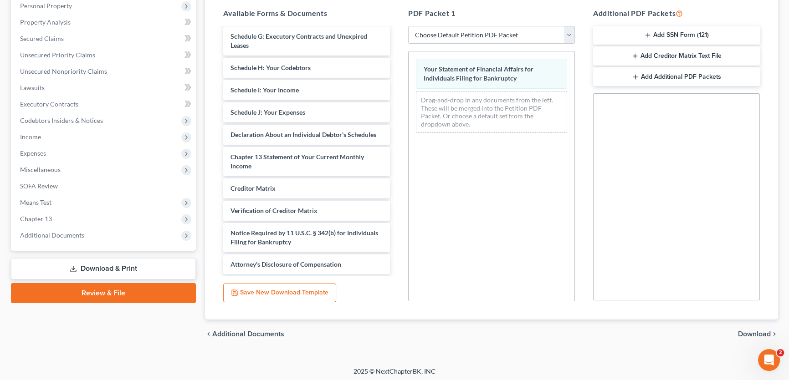
scroll to position [181, 0]
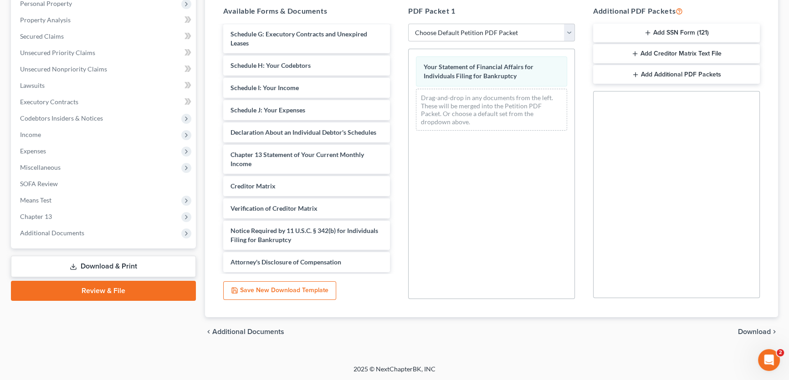
click at [757, 333] on span "Download" at bounding box center [754, 331] width 33 height 7
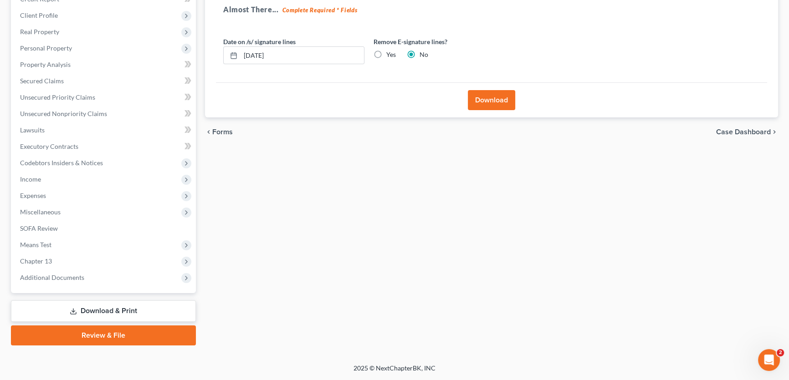
scroll to position [135, 0]
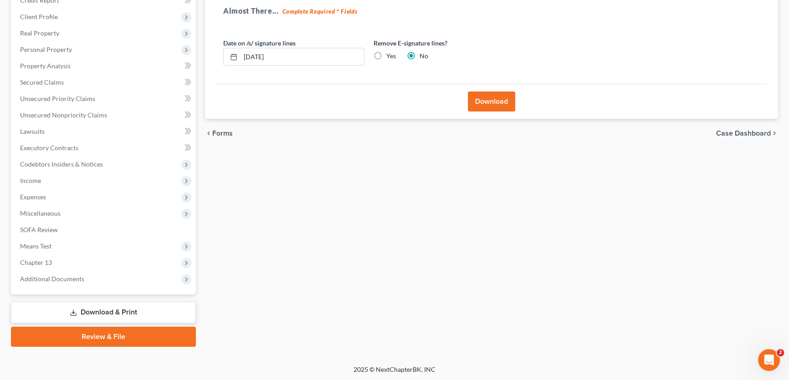
click at [489, 110] on button "Download" at bounding box center [491, 102] width 47 height 20
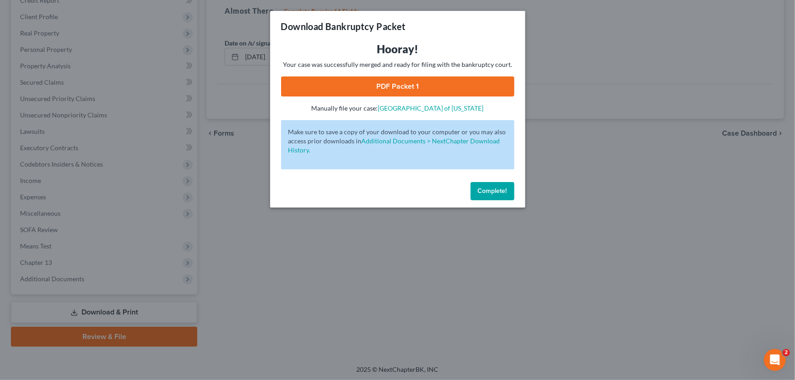
click at [399, 80] on link "PDF Packet 1" at bounding box center [397, 87] width 233 height 20
click at [485, 192] on span "Complete!" at bounding box center [492, 191] width 29 height 8
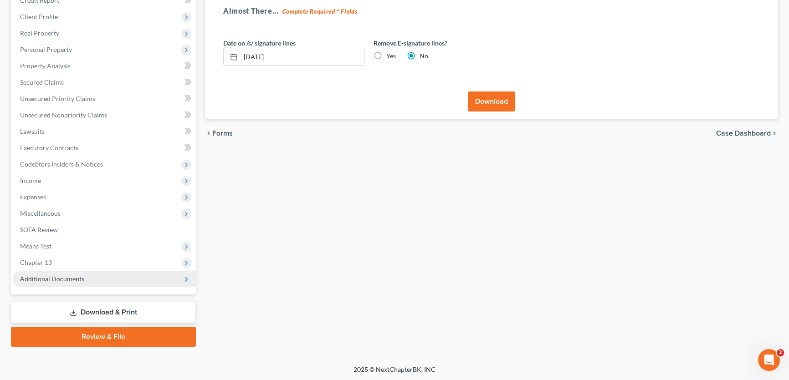
click at [104, 278] on span "Additional Documents" at bounding box center [104, 279] width 183 height 16
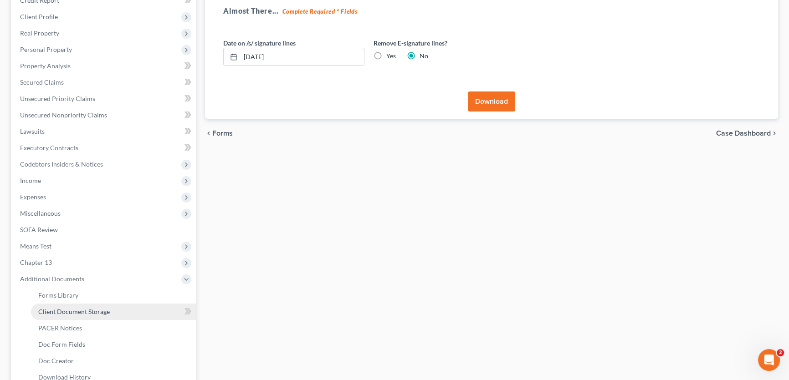
click at [96, 310] on span "Client Document Storage" at bounding box center [74, 312] width 72 height 8
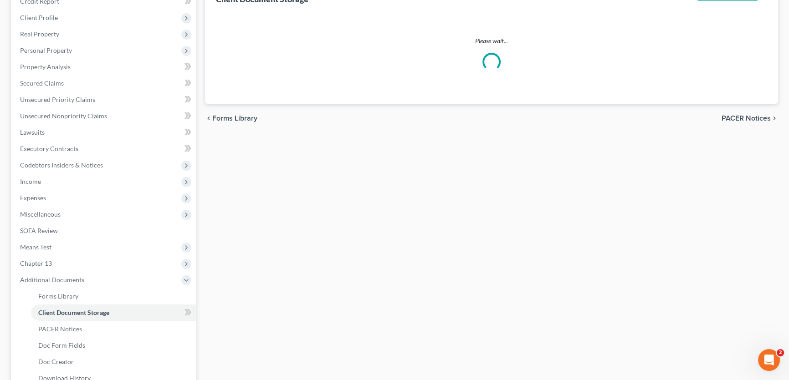
scroll to position [114, 0]
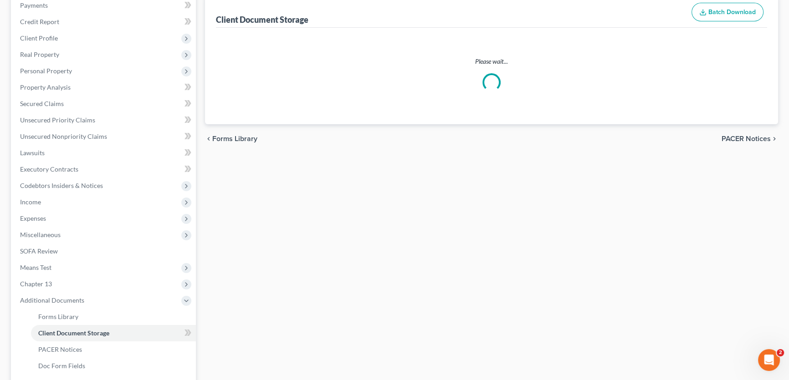
select select "6"
select select "18"
select select "10"
select select "21"
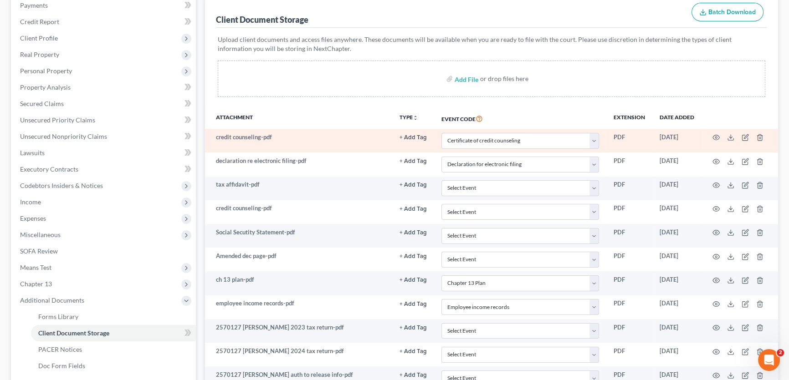
scroll to position [0, 0]
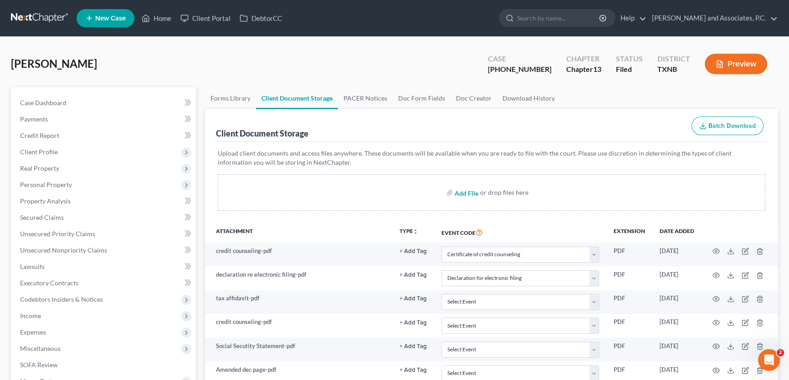
click at [469, 191] on input "file" at bounding box center [466, 192] width 22 height 16
type input "C:\fakepath\declaration for electronic filing-amended.pdf"
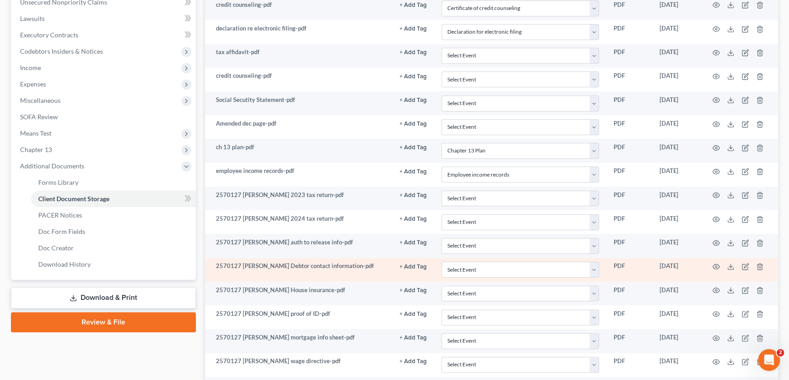
select select "6"
select select "18"
select select "10"
select select "21"
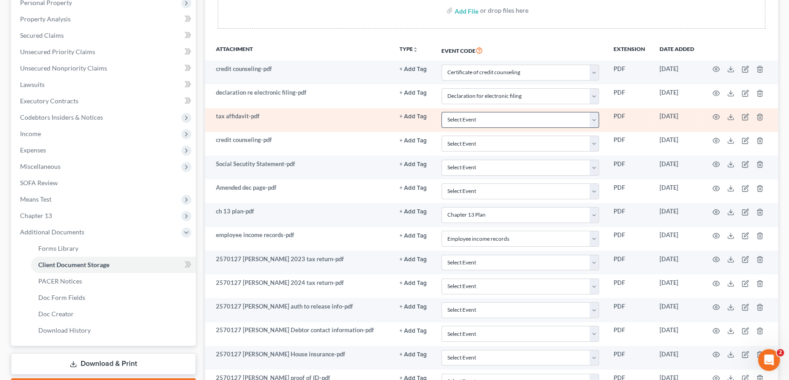
scroll to position [165, 0]
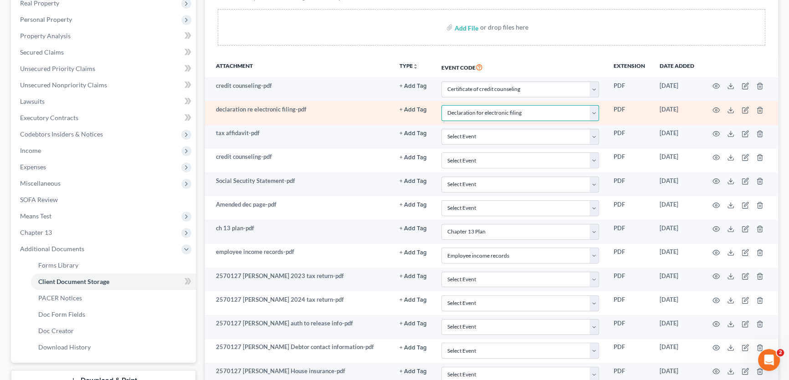
drag, startPoint x: 473, startPoint y: 110, endPoint x: 469, endPoint y: 115, distance: 6.2
click at [473, 110] on select "Select Event 20 Largest unsecured creditors Amended petition Attachment to Volu…" at bounding box center [520, 113] width 158 height 16
select select
click at [441, 105] on select "Select Event 20 Largest unsecured creditors Amended petition Attachment to Volu…" at bounding box center [520, 113] width 158 height 16
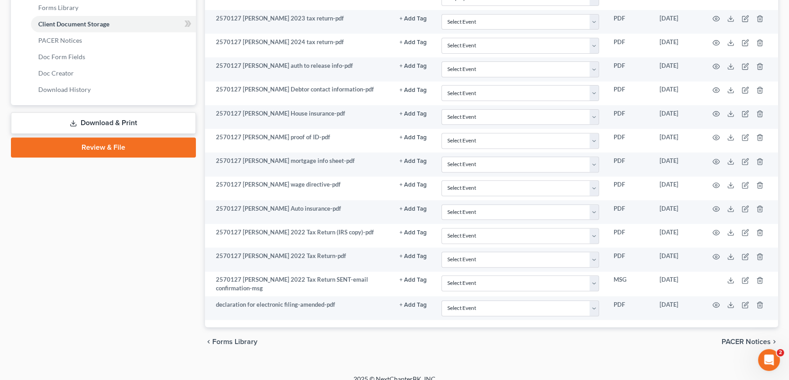
scroll to position [432, 0]
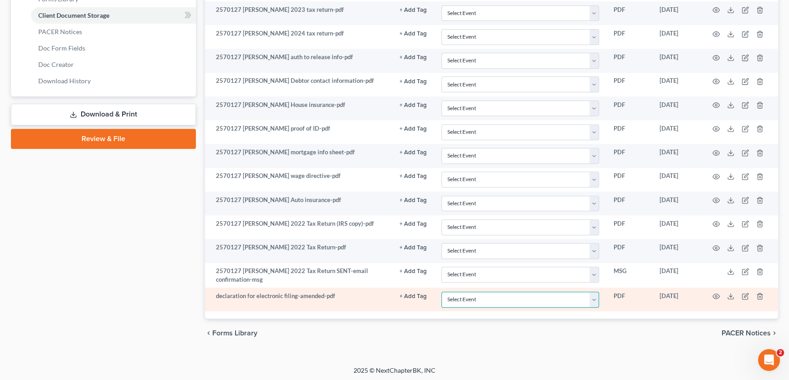
click at [499, 295] on select "Select Event 20 Largest unsecured creditors Amended petition Attachment to Volu…" at bounding box center [520, 300] width 158 height 16
select select "18"
click at [441, 292] on select "Select Event 20 Largest unsecured creditors Amended petition Attachment to Volu…" at bounding box center [520, 300] width 158 height 16
click at [715, 296] on circle "button" at bounding box center [716, 297] width 2 height 2
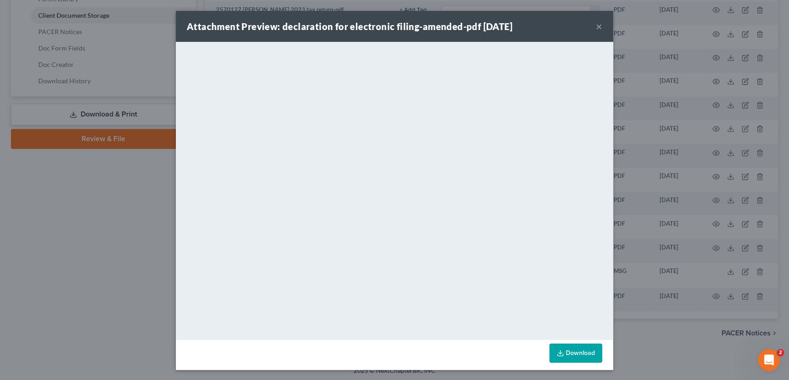
scroll to position [430, 0]
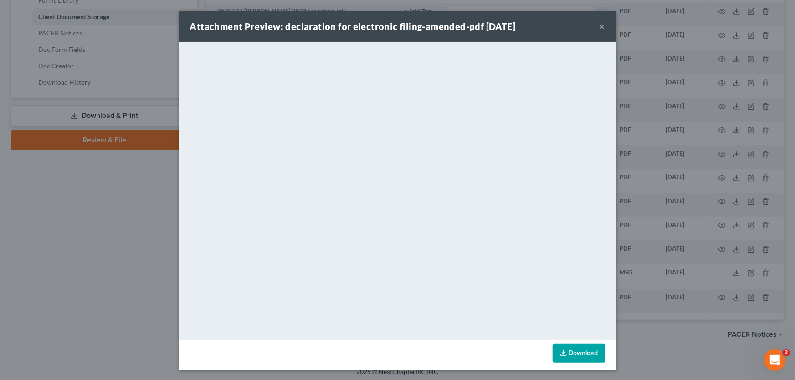
click at [599, 23] on button "×" at bounding box center [602, 26] width 6 height 11
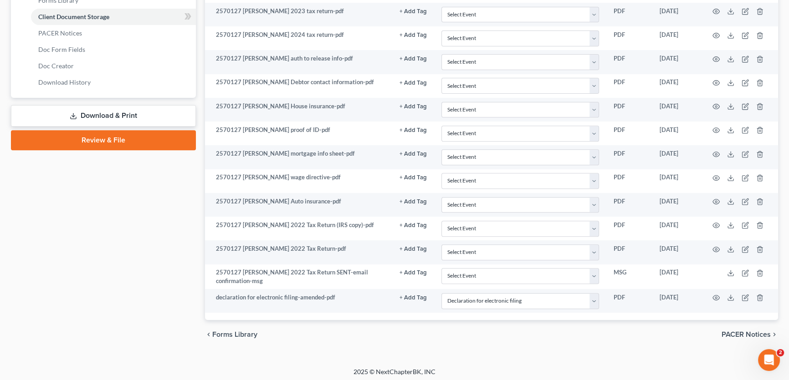
click at [110, 132] on link "Review & File" at bounding box center [103, 140] width 185 height 20
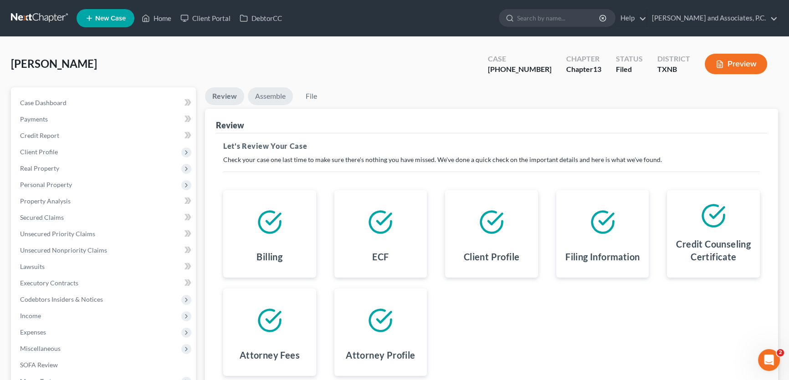
click at [279, 94] on link "Assemble" at bounding box center [270, 96] width 45 height 18
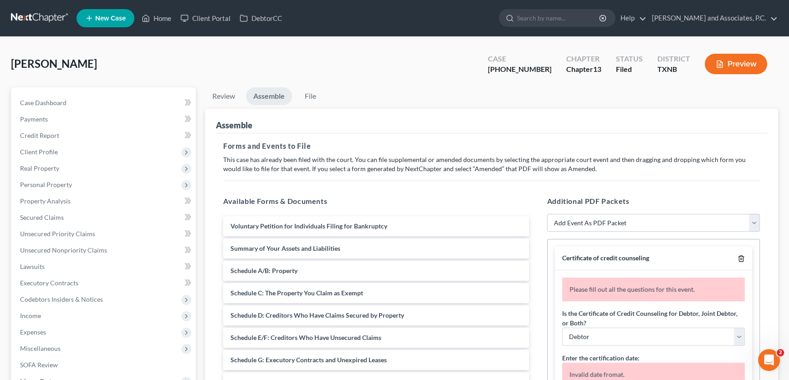
click at [737, 258] on icon "button" at bounding box center [740, 258] width 7 height 7
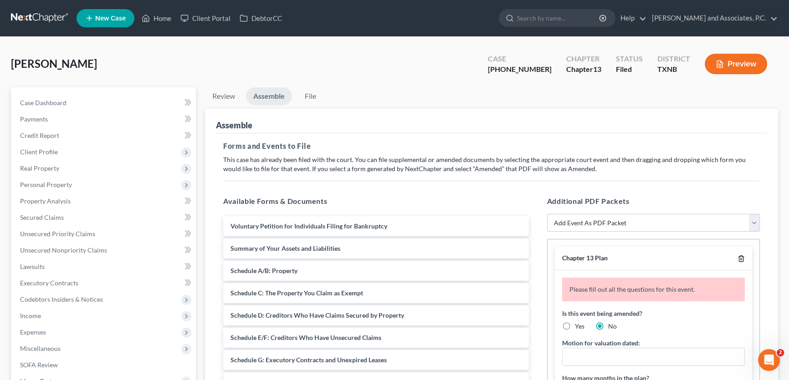
click at [737, 258] on icon "button" at bounding box center [740, 258] width 7 height 7
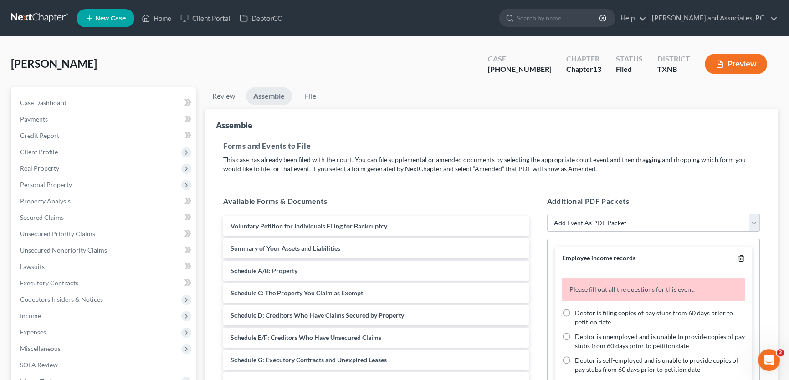
click at [737, 258] on icon "button" at bounding box center [740, 258] width 7 height 7
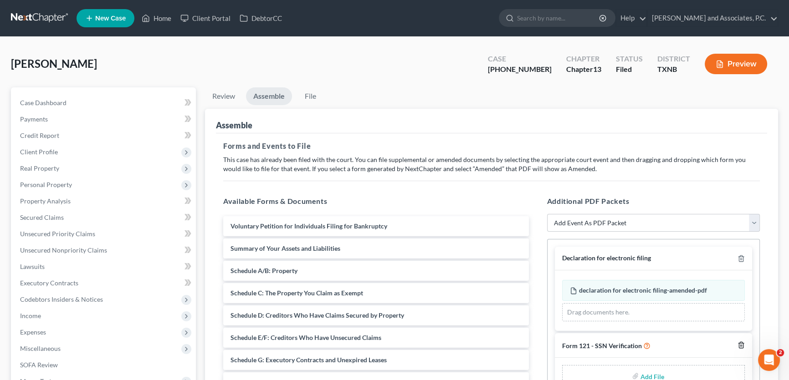
click at [740, 343] on icon "button" at bounding box center [740, 345] width 7 height 7
click at [564, 224] on select "Add Event As PDF Packet Amended petition Certificate of credit counseling Certi…" at bounding box center [653, 223] width 213 height 18
select select "18"
click at [547, 214] on select "Add Event As PDF Packet Amended petition Certificate of credit counseling Certi…" at bounding box center [653, 223] width 213 height 18
select select
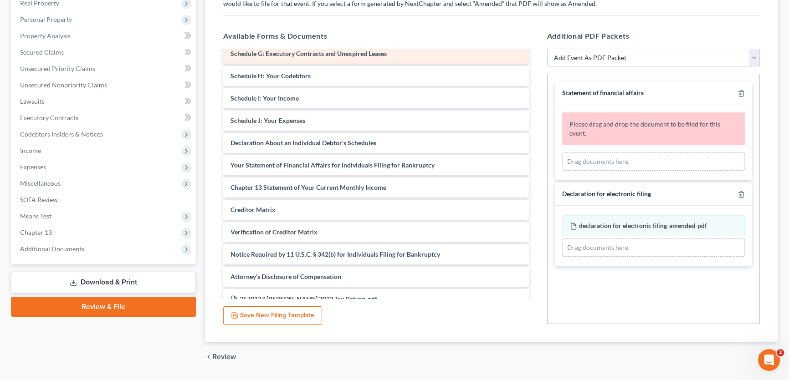
scroll to position [165, 0]
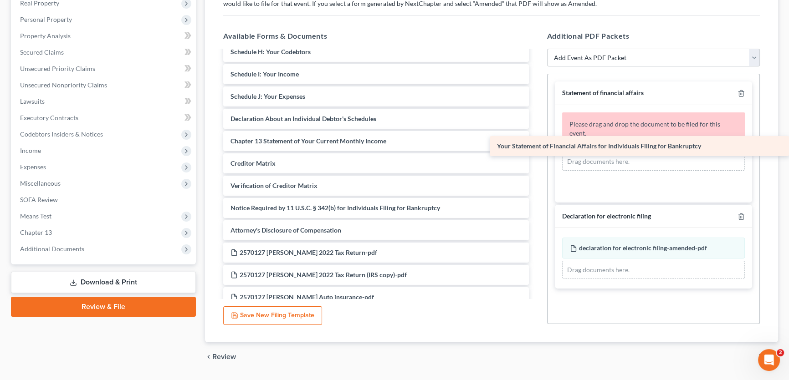
drag, startPoint x: 351, startPoint y: 142, endPoint x: 624, endPoint y: 149, distance: 273.4
click at [536, 149] on div "Your Statement of Financial Affairs for Individuals Filing for Bankruptcy Volun…" at bounding box center [376, 275] width 320 height 779
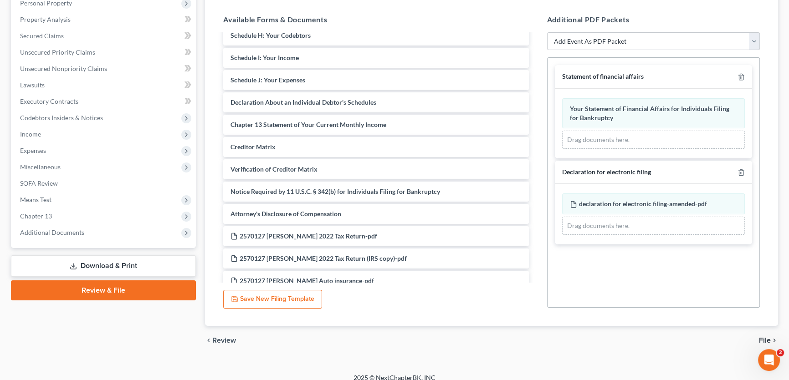
scroll to position [190, 0]
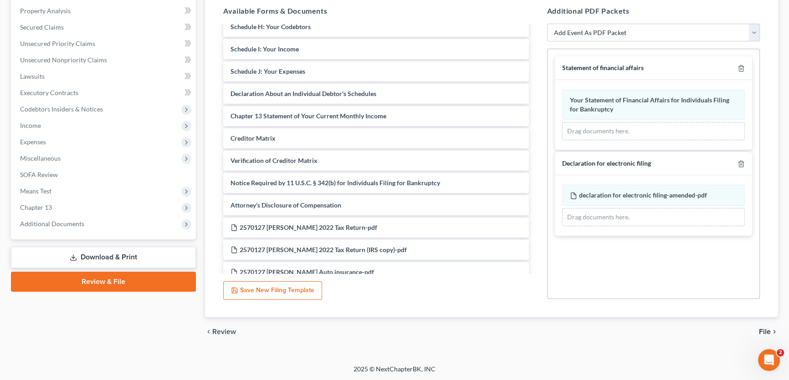
click at [760, 330] on span "File" at bounding box center [765, 331] width 12 height 7
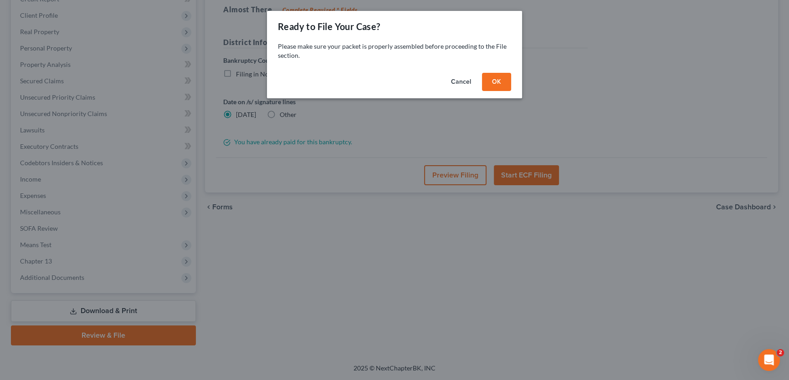
scroll to position [135, 0]
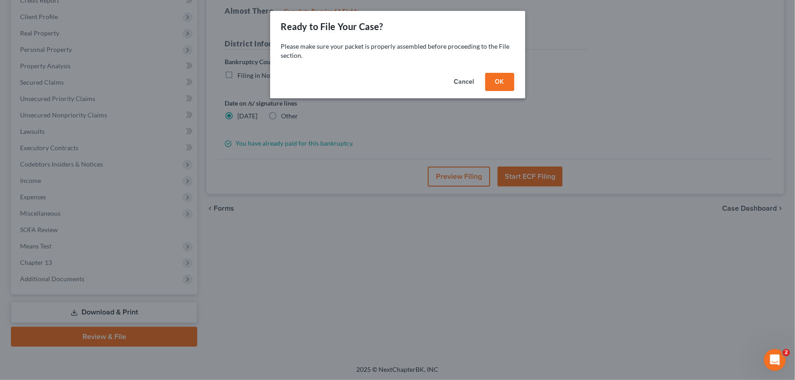
click at [489, 82] on button "OK" at bounding box center [499, 82] width 29 height 18
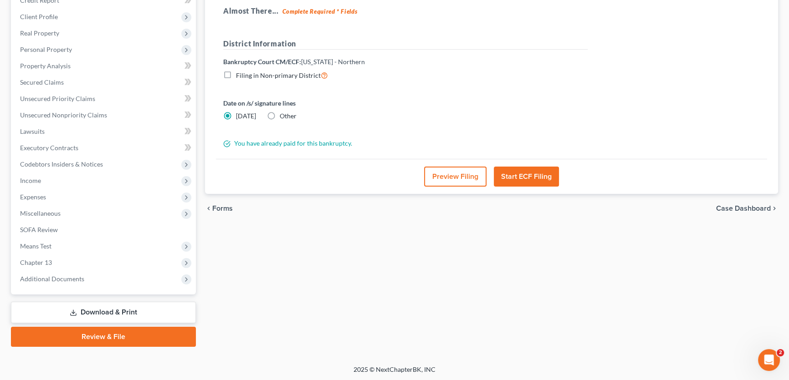
click at [458, 179] on button "Preview Filing" at bounding box center [455, 177] width 62 height 20
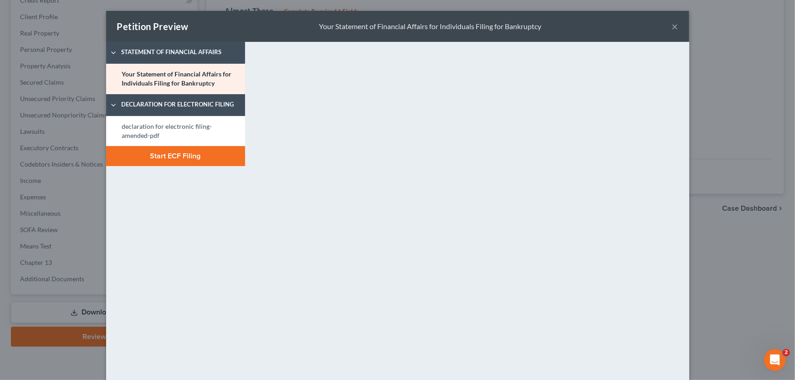
click at [202, 155] on button "Start ECF Filing" at bounding box center [175, 156] width 139 height 20
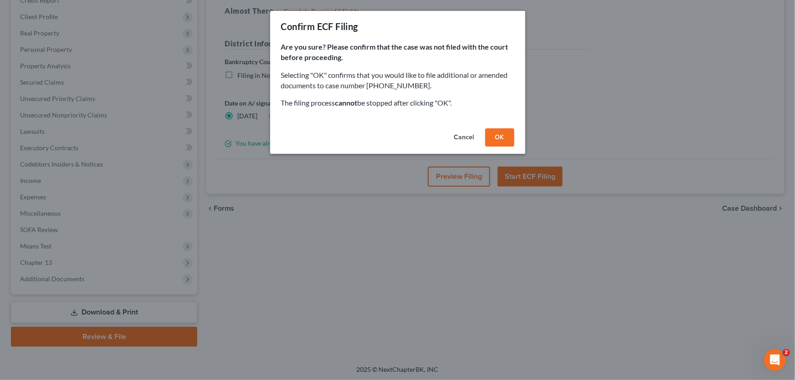
click at [503, 136] on button "OK" at bounding box center [499, 137] width 29 height 18
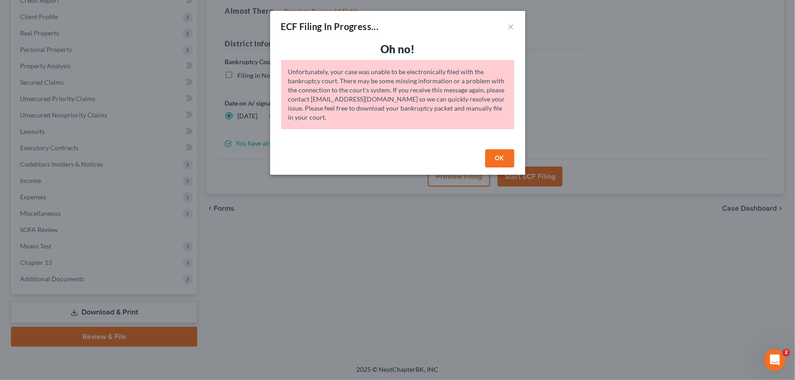
click at [493, 153] on button "OK" at bounding box center [499, 158] width 29 height 18
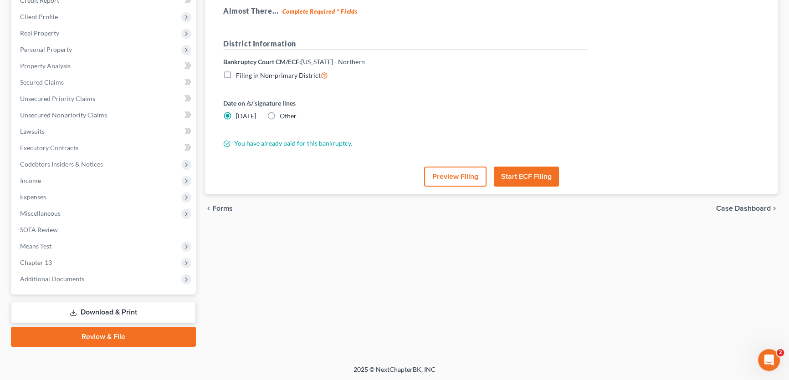
click at [455, 178] on button "Preview Filing" at bounding box center [455, 177] width 62 height 20
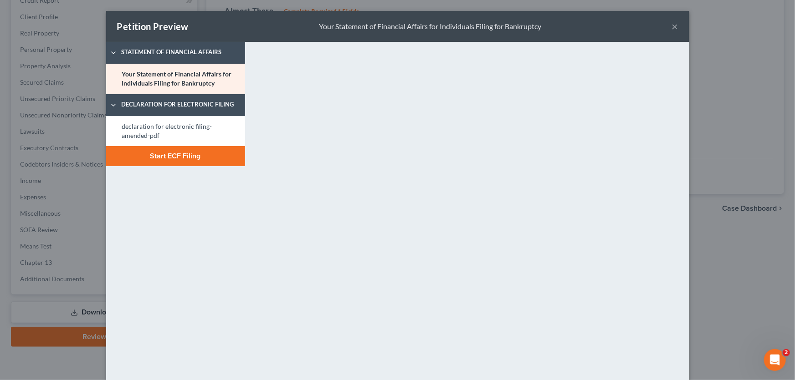
click at [210, 156] on button "Start ECF Filing" at bounding box center [175, 156] width 139 height 20
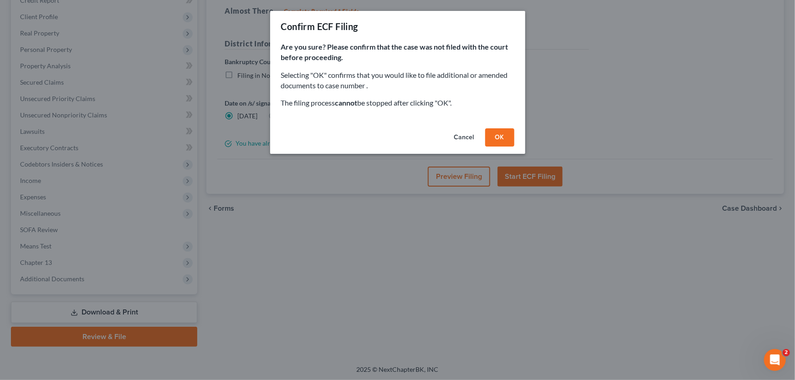
click at [494, 137] on button "OK" at bounding box center [499, 137] width 29 height 18
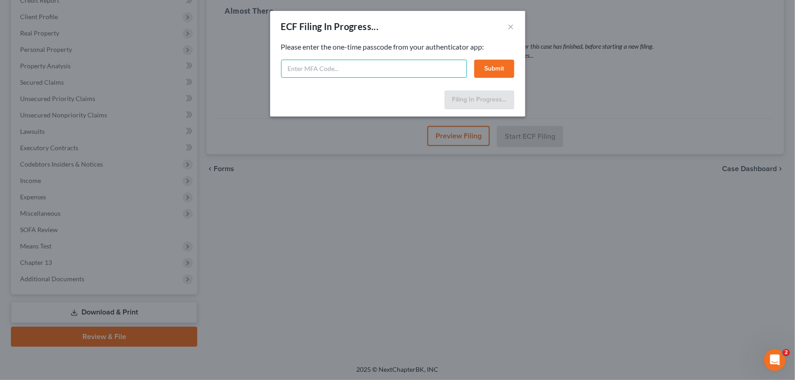
click at [312, 68] on input "text" at bounding box center [374, 69] width 186 height 18
type input "p8bi-cz3i-9xgj-5z10"
click at [505, 67] on button "Submit" at bounding box center [494, 69] width 40 height 18
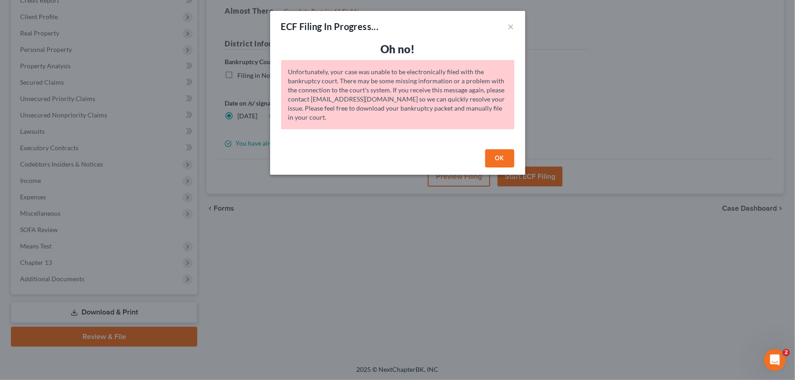
click at [505, 159] on button "OK" at bounding box center [499, 158] width 29 height 18
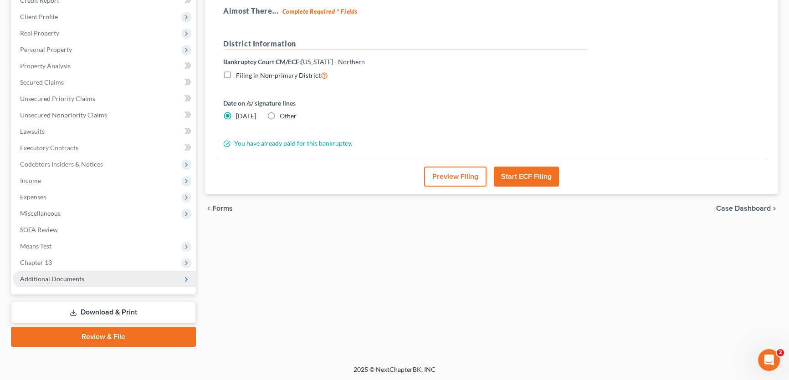
click at [71, 281] on span "Additional Documents" at bounding box center [52, 279] width 64 height 8
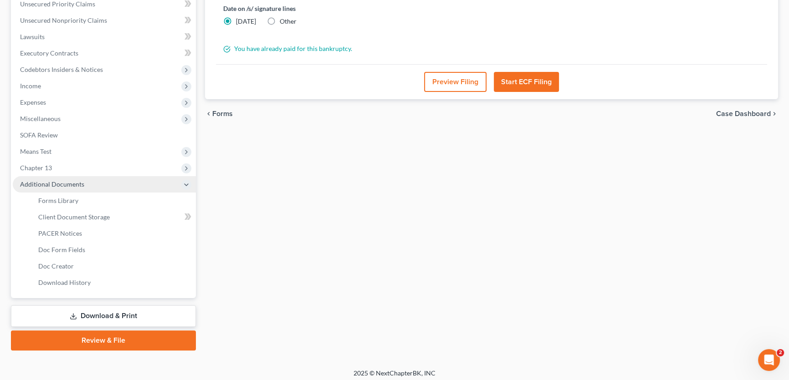
scroll to position [234, 0]
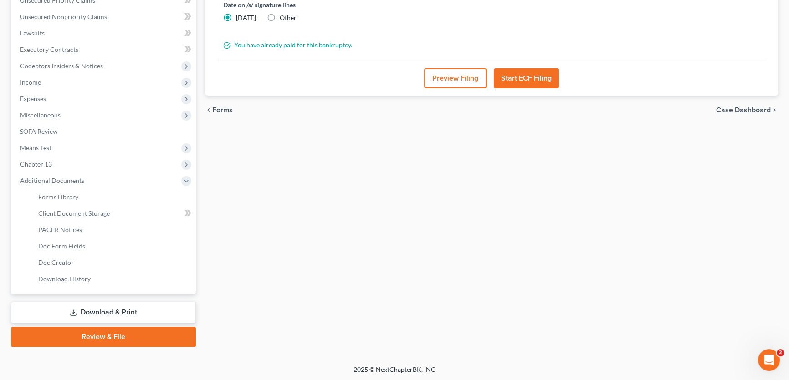
click at [105, 338] on link "Review & File" at bounding box center [103, 337] width 185 height 20
click at [127, 307] on link "Download & Print" at bounding box center [103, 312] width 185 height 21
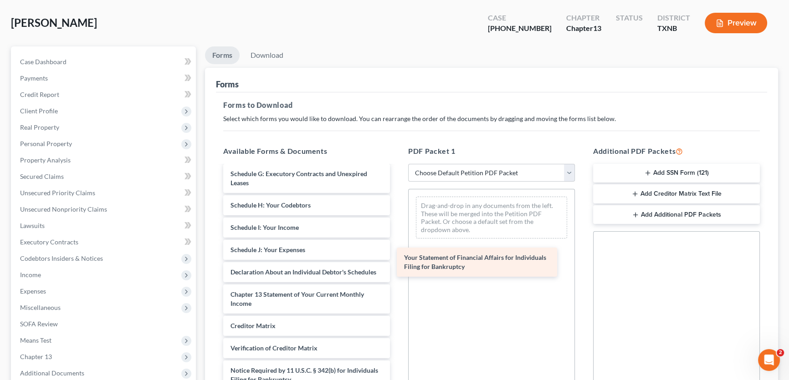
scroll to position [637, 0]
drag, startPoint x: 315, startPoint y: 268, endPoint x: 500, endPoint y: 261, distance: 185.5
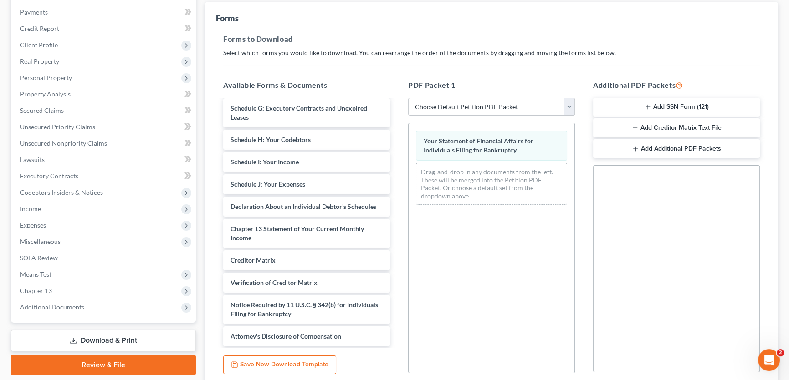
scroll to position [181, 0]
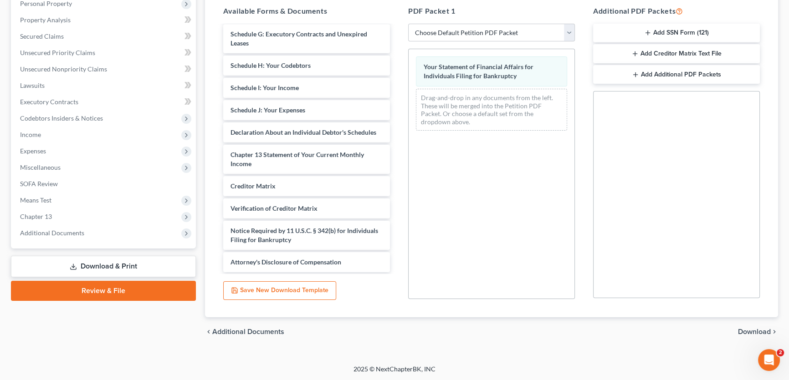
click at [750, 333] on span "Download" at bounding box center [754, 331] width 33 height 7
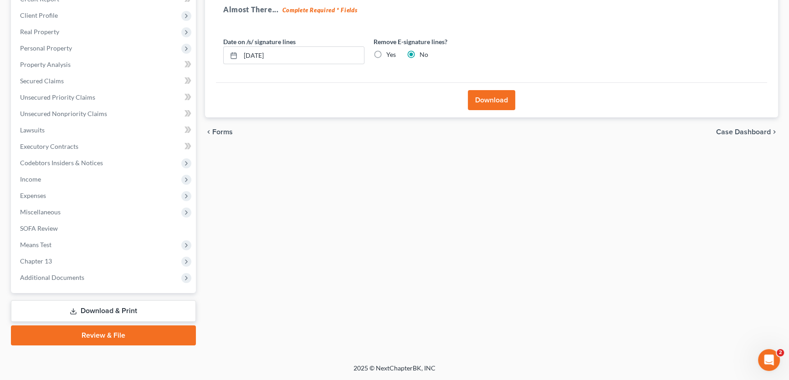
scroll to position [135, 0]
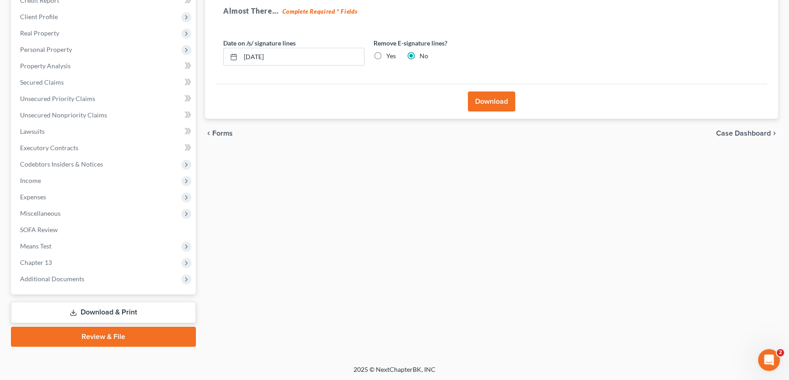
click at [484, 96] on button "Download" at bounding box center [491, 102] width 47 height 20
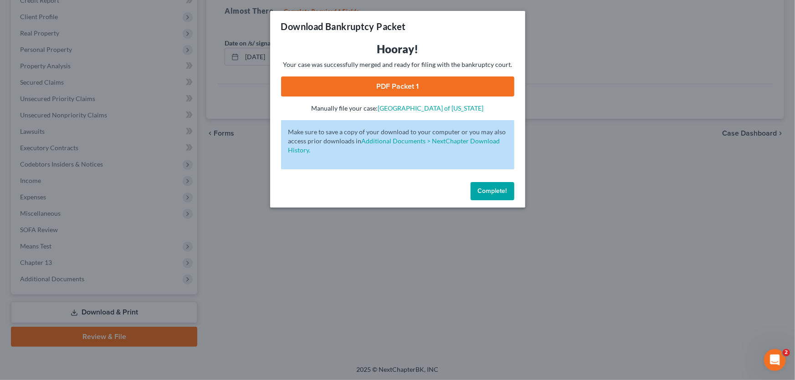
click at [409, 81] on link "PDF Packet 1" at bounding box center [397, 87] width 233 height 20
click at [486, 190] on span "Complete!" at bounding box center [492, 191] width 29 height 8
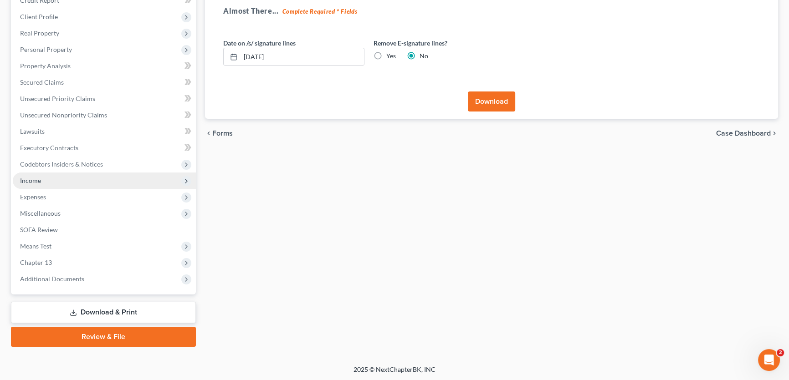
click at [46, 179] on span "Income" at bounding box center [104, 181] width 183 height 16
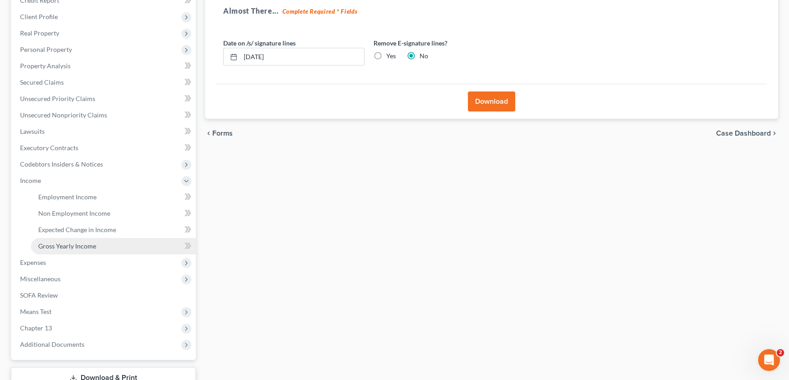
click at [61, 245] on span "Gross Yearly Income" at bounding box center [67, 246] width 58 height 8
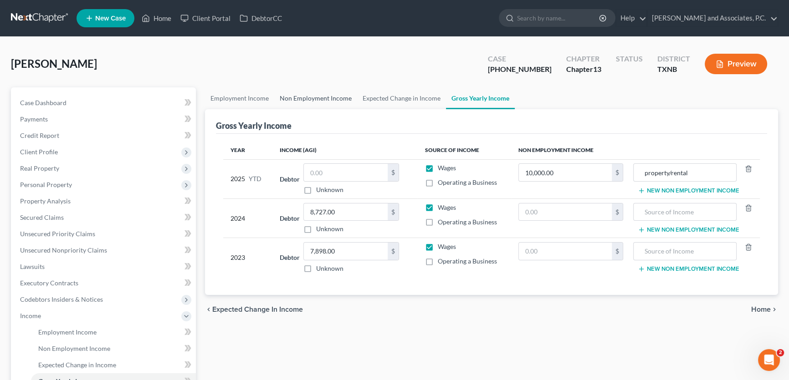
click at [296, 90] on link "Non Employment Income" at bounding box center [315, 98] width 83 height 22
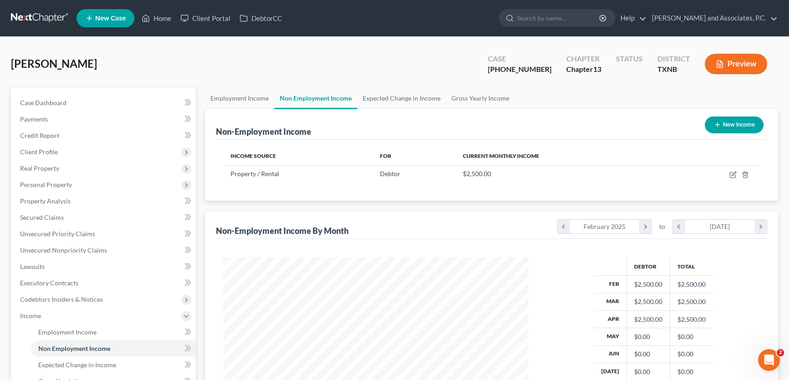
scroll to position [163, 323]
click at [156, 17] on link "Home" at bounding box center [156, 18] width 39 height 16
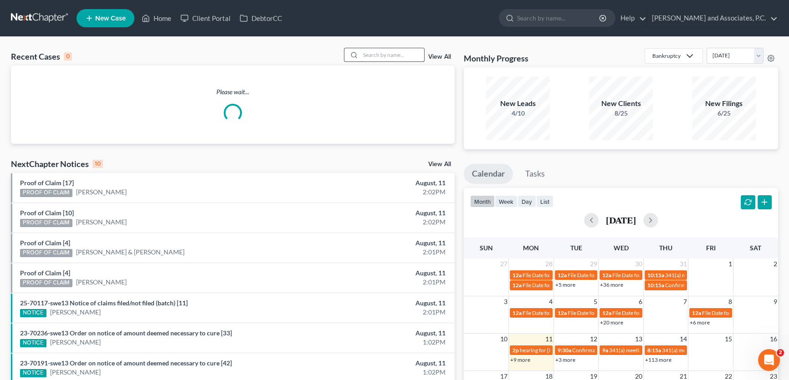
click at [381, 55] on input "search" at bounding box center [392, 54] width 64 height 13
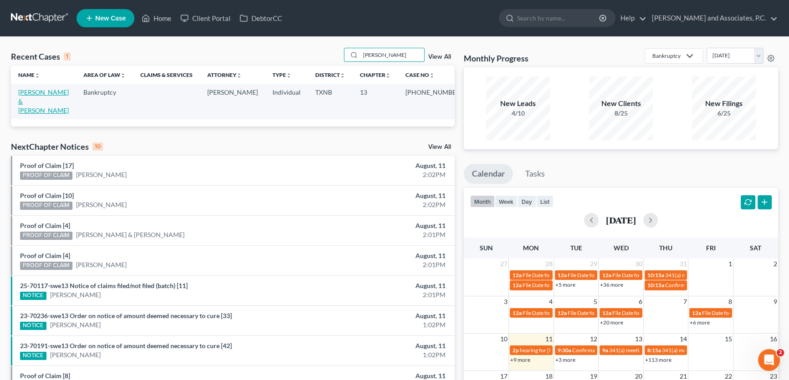
type input "rinker"
click at [59, 92] on link "Rinker, Derrick & Veronica" at bounding box center [43, 101] width 51 height 26
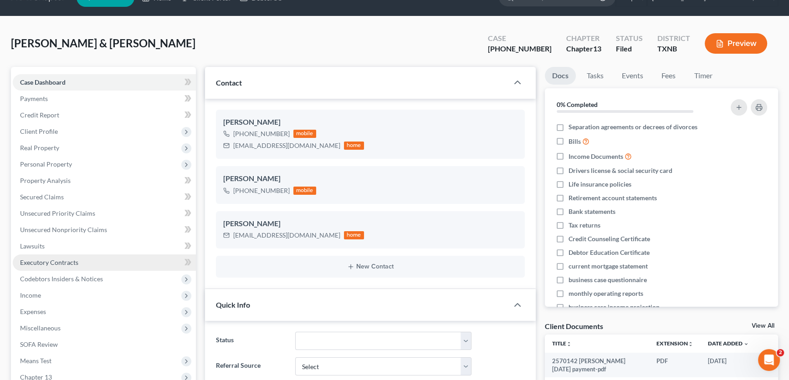
scroll to position [165, 0]
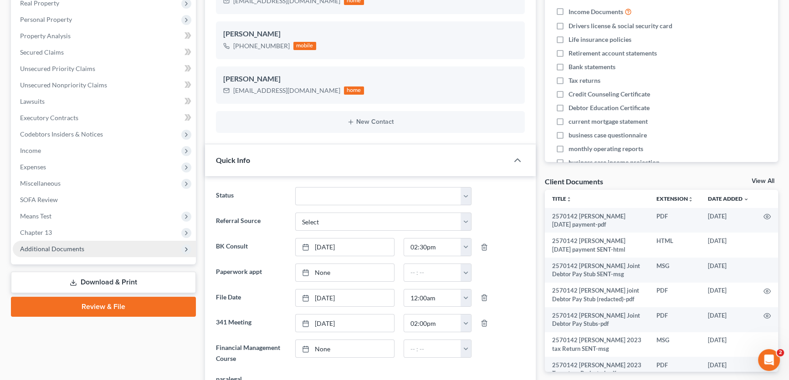
click at [58, 245] on span "Additional Documents" at bounding box center [52, 249] width 64 height 8
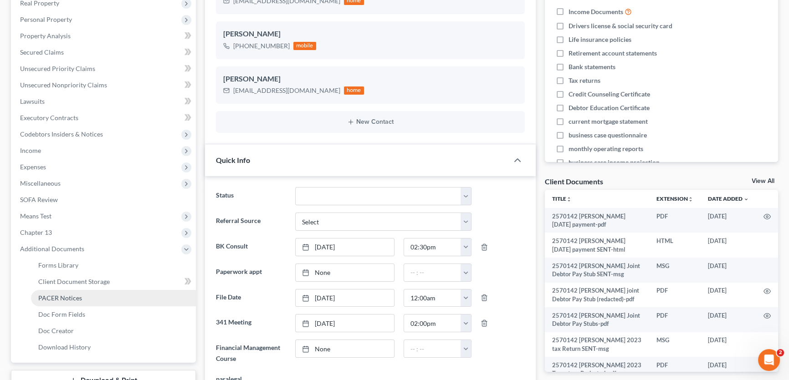
click at [73, 297] on span "PACER Notices" at bounding box center [60, 298] width 44 height 8
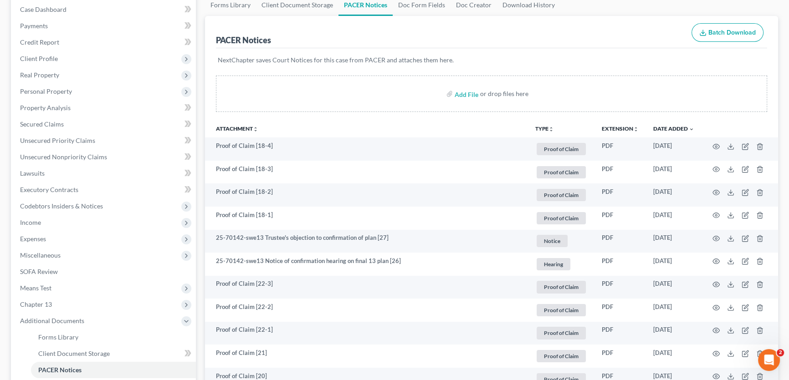
scroll to position [124, 0]
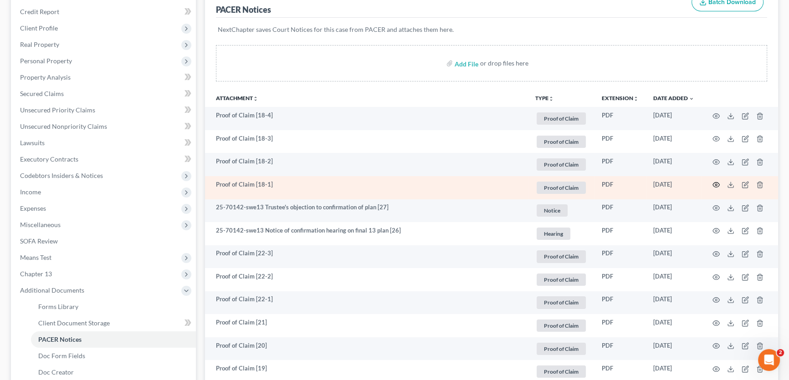
click at [716, 181] on icon "button" at bounding box center [715, 184] width 7 height 7
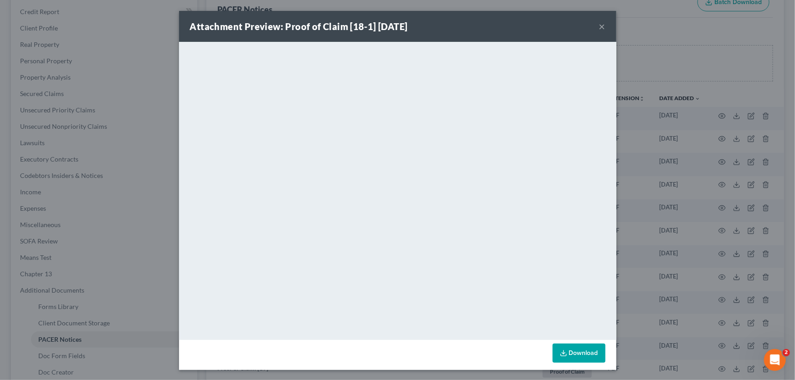
click at [599, 23] on button "×" at bounding box center [602, 26] width 6 height 11
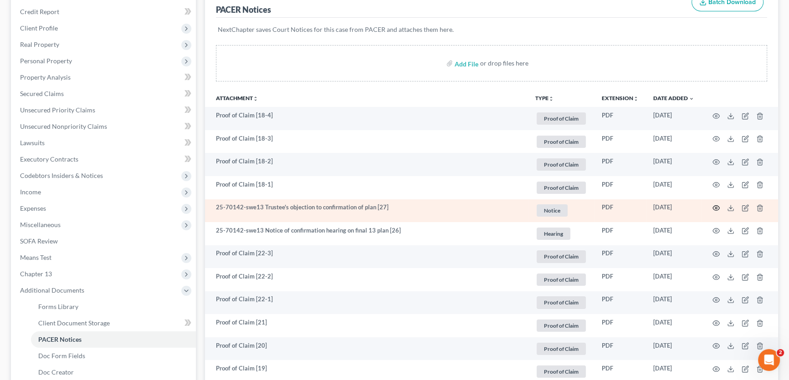
click at [716, 206] on icon "button" at bounding box center [716, 208] width 7 height 5
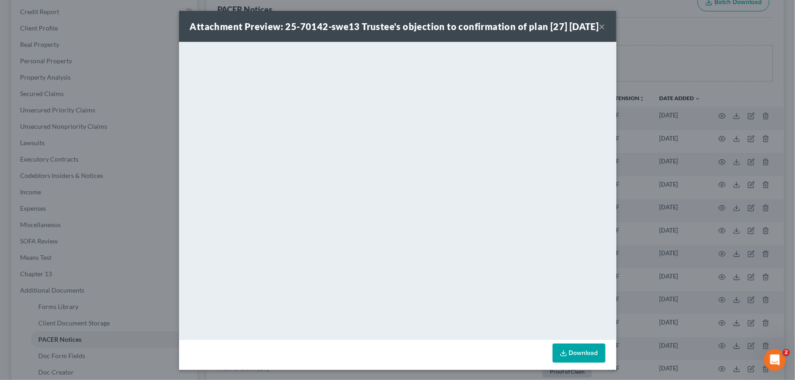
click at [599, 29] on button "×" at bounding box center [602, 26] width 6 height 11
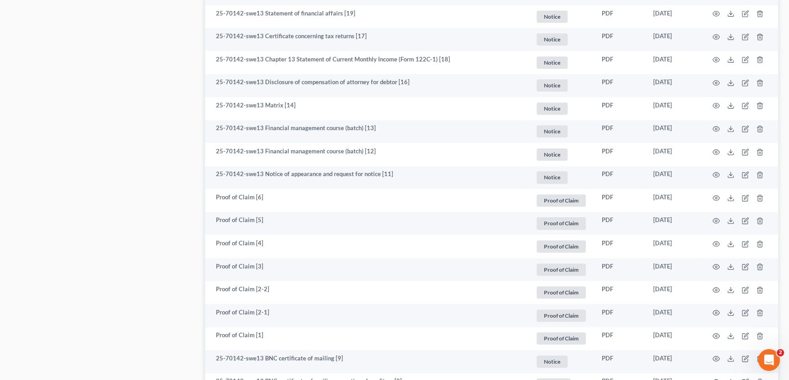
scroll to position [1159, 0]
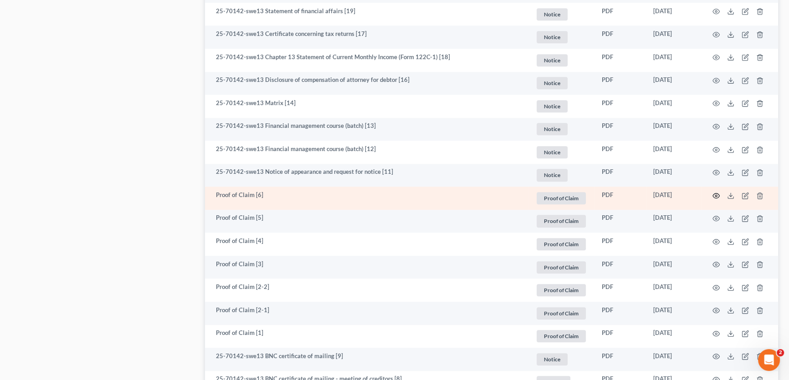
click at [716, 195] on circle "button" at bounding box center [716, 196] width 2 height 2
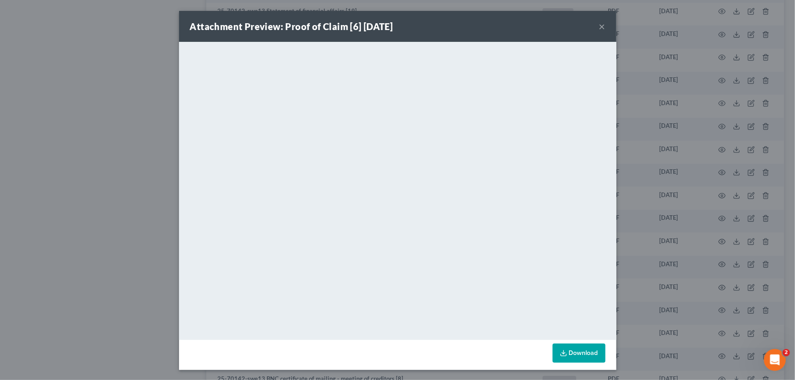
click at [599, 25] on button "×" at bounding box center [602, 26] width 6 height 11
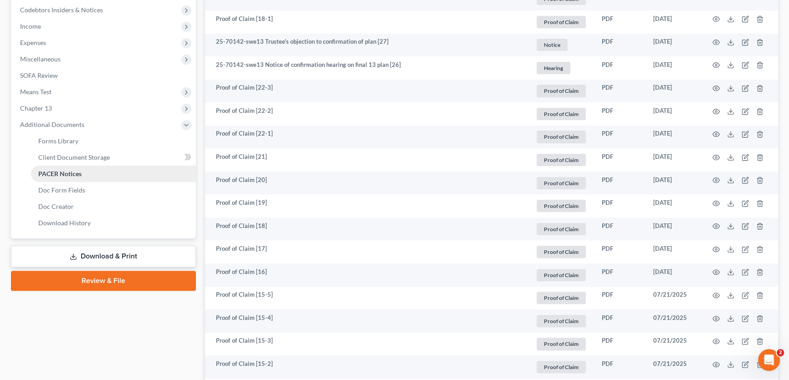
scroll to position [0, 0]
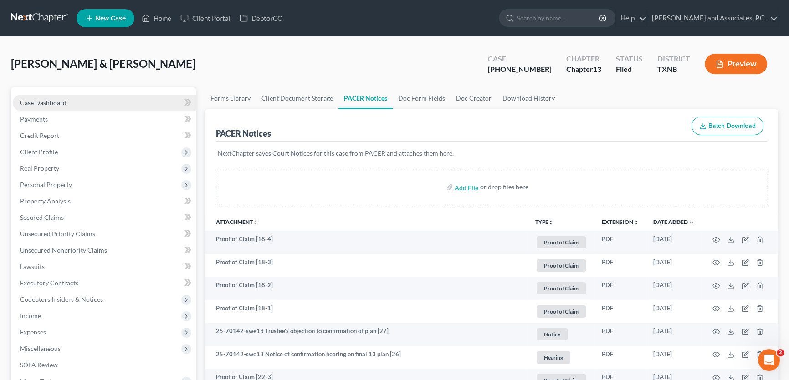
click at [66, 100] on link "Case Dashboard" at bounding box center [104, 103] width 183 height 16
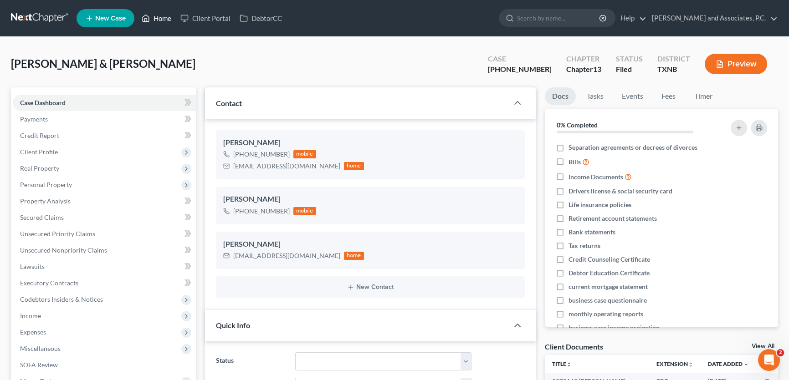
click at [169, 13] on link "Home" at bounding box center [156, 18] width 39 height 16
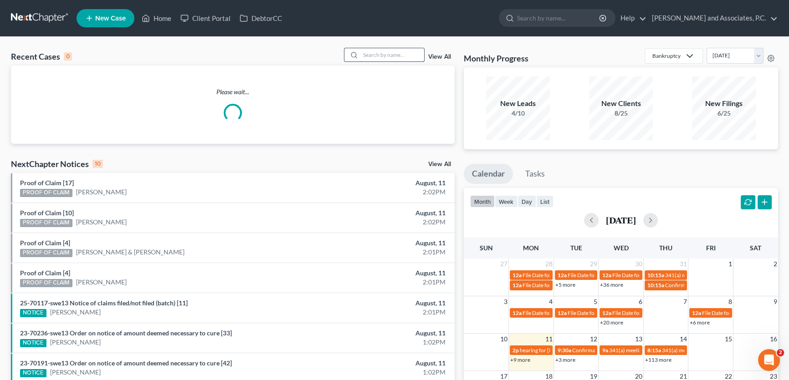
click at [379, 54] on input "search" at bounding box center [392, 54] width 64 height 13
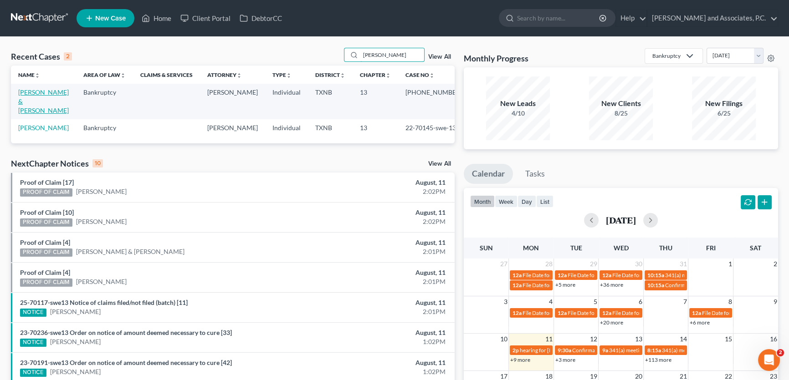
type input "aguilar"
click at [37, 92] on link "Aguilar, Robert & Delia" at bounding box center [43, 101] width 51 height 26
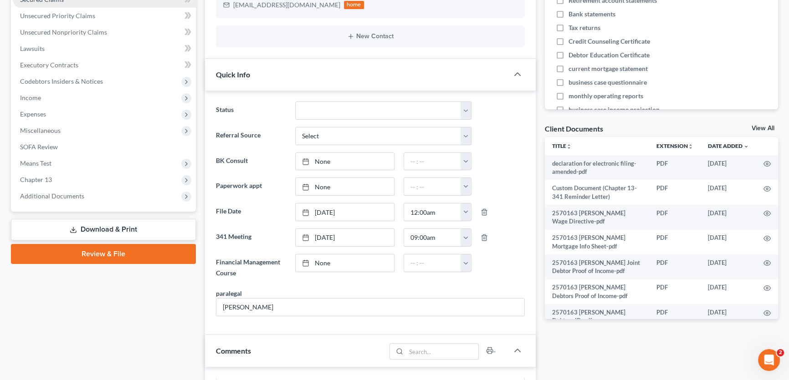
scroll to position [248, 0]
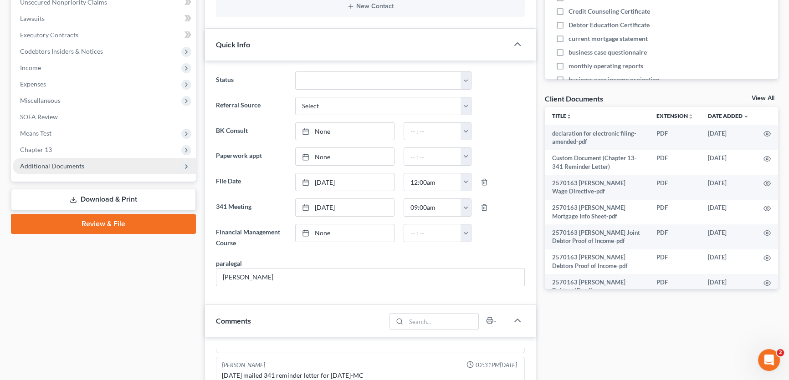
click at [57, 166] on span "Additional Documents" at bounding box center [52, 166] width 64 height 8
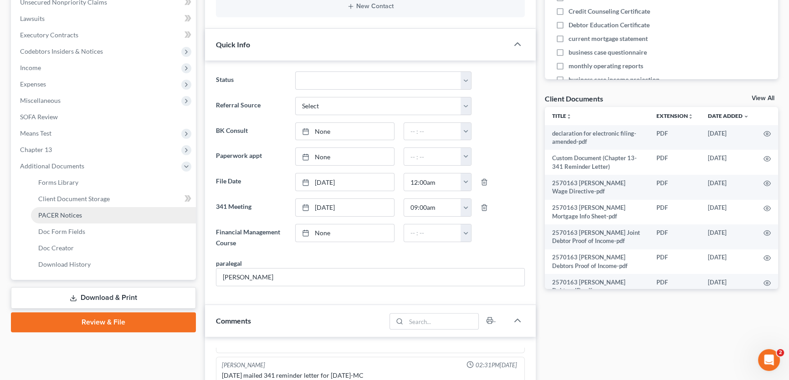
click at [59, 219] on link "PACER Notices" at bounding box center [113, 215] width 165 height 16
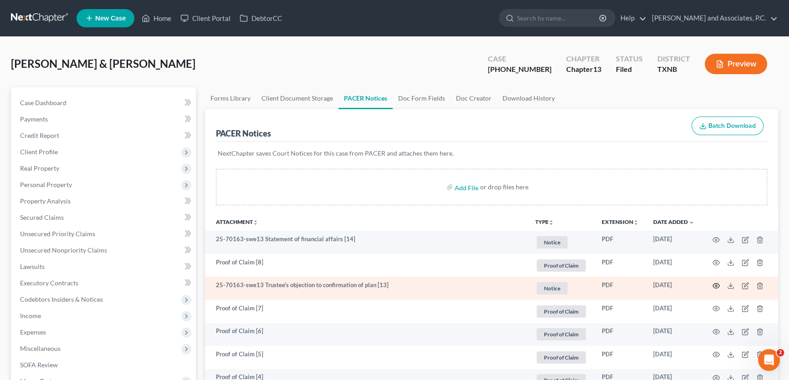
click at [714, 285] on icon "button" at bounding box center [715, 285] width 7 height 7
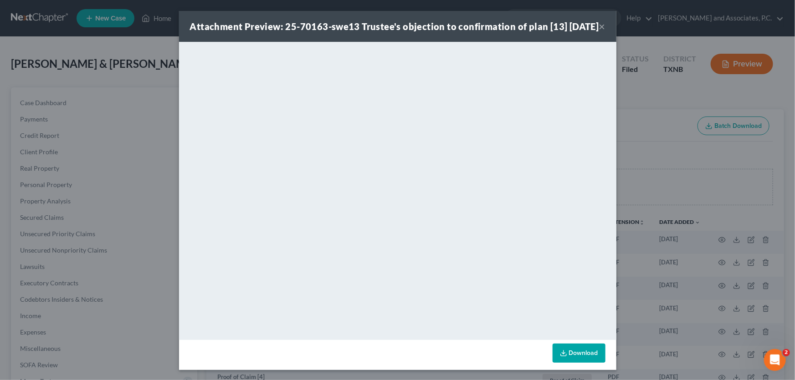
click at [600, 31] on button "×" at bounding box center [602, 26] width 6 height 11
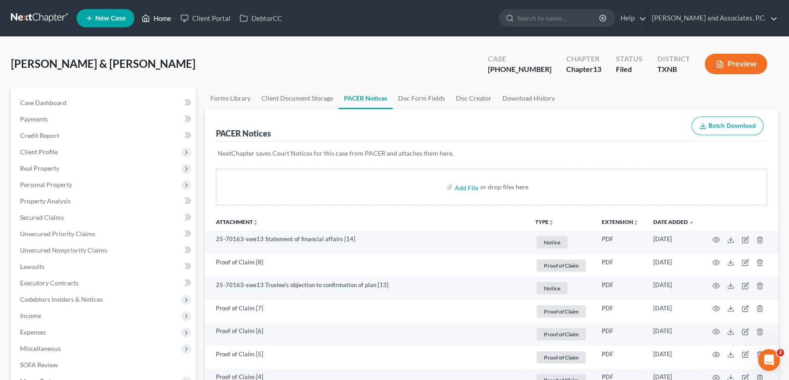
click at [165, 15] on link "Home" at bounding box center [156, 18] width 39 height 16
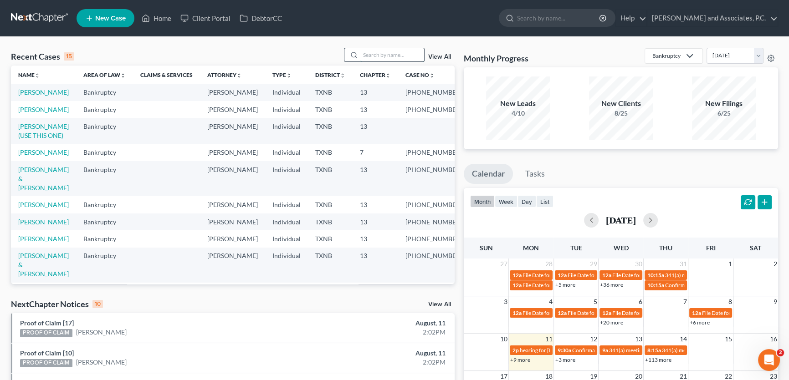
click at [379, 54] on input "search" at bounding box center [392, 54] width 64 height 13
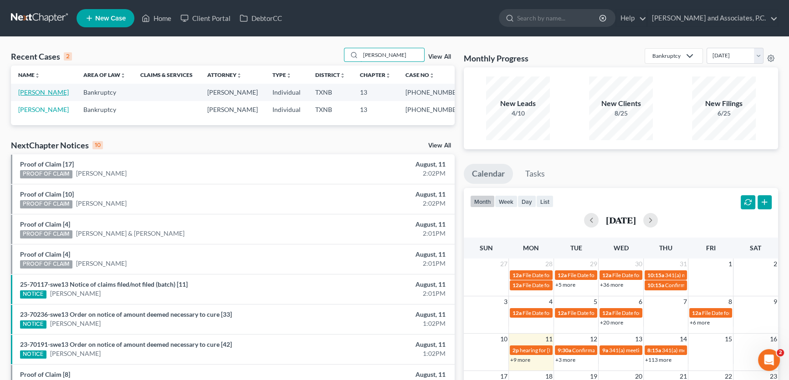
type input "Herebia"
click at [39, 93] on link "Herebia, Richard" at bounding box center [43, 92] width 51 height 8
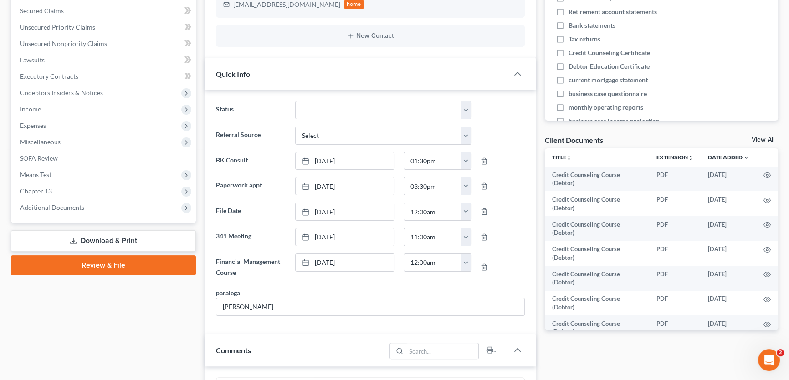
scroll to position [331, 0]
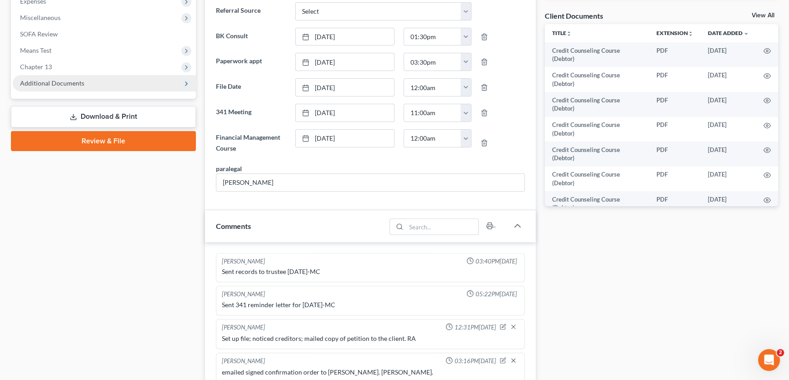
click at [61, 80] on span "Additional Documents" at bounding box center [52, 83] width 64 height 8
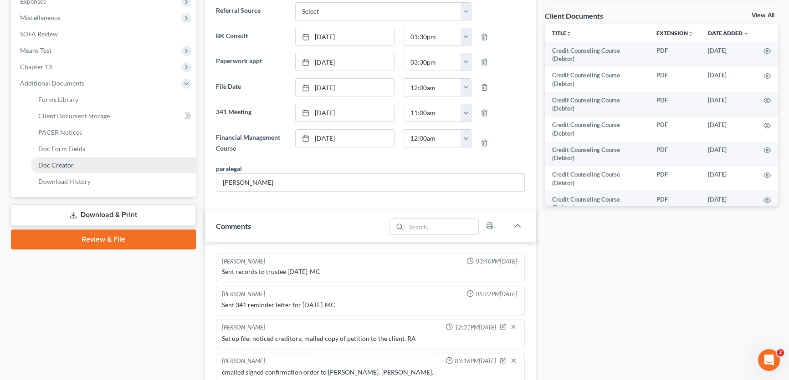
click at [63, 164] on span "Doc Creator" at bounding box center [56, 165] width 36 height 8
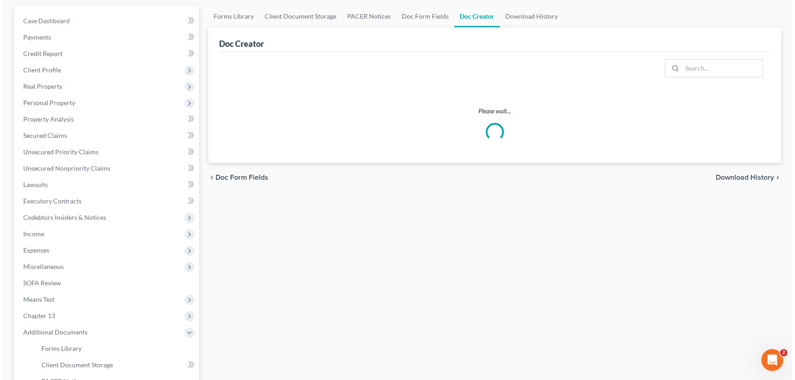
scroll to position [41, 0]
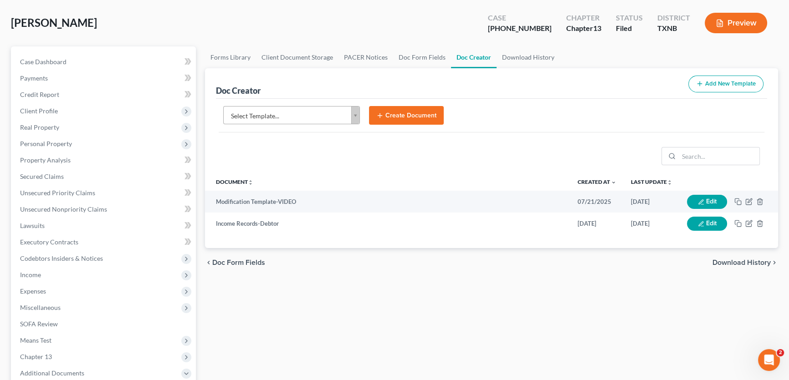
click at [304, 116] on body "Home New Case Client Portal DebtorCC Monte J. White and Associates, P.C. amy@mo…" at bounding box center [394, 266] width 789 height 615
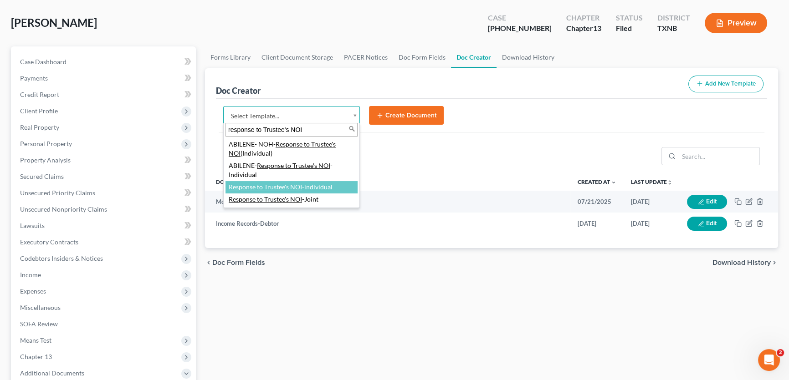
type input "response to Trustee's NOI"
select select "77391"
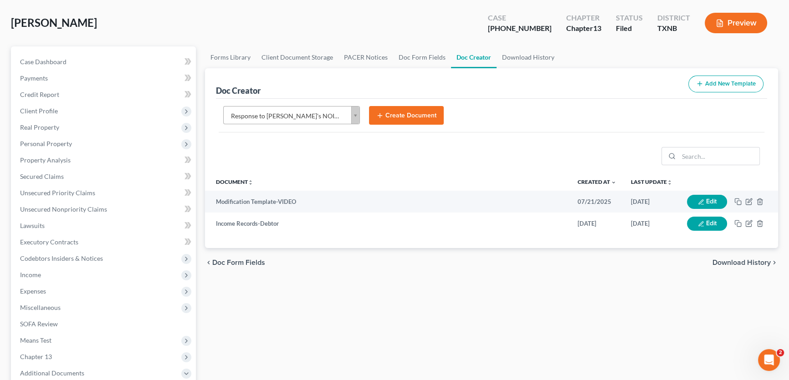
click at [388, 118] on button "Create Document" at bounding box center [406, 115] width 75 height 19
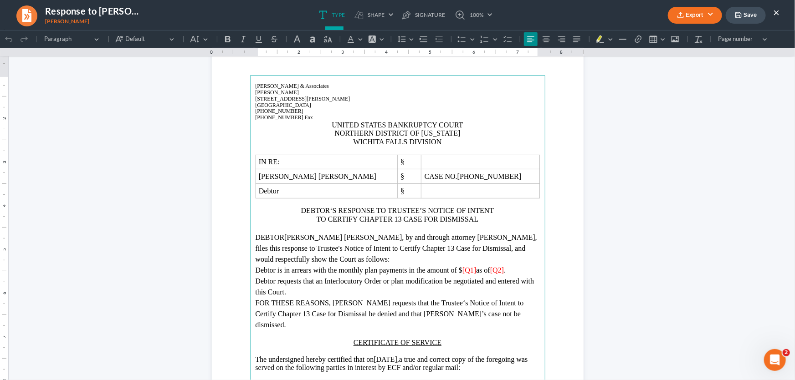
scroll to position [0, 0]
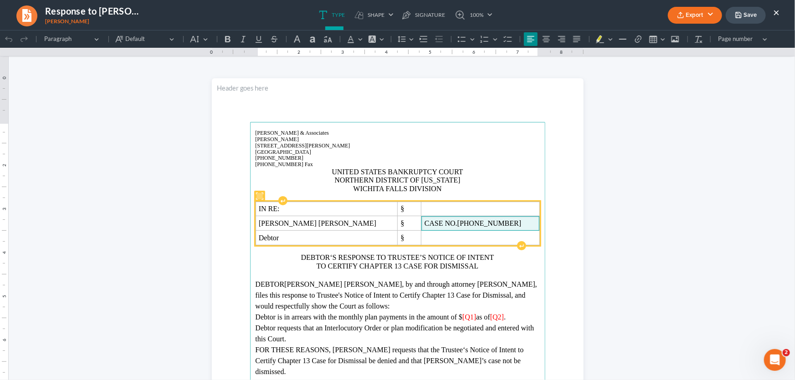
click at [477, 223] on span "24-70157-13" at bounding box center [489, 223] width 64 height 8
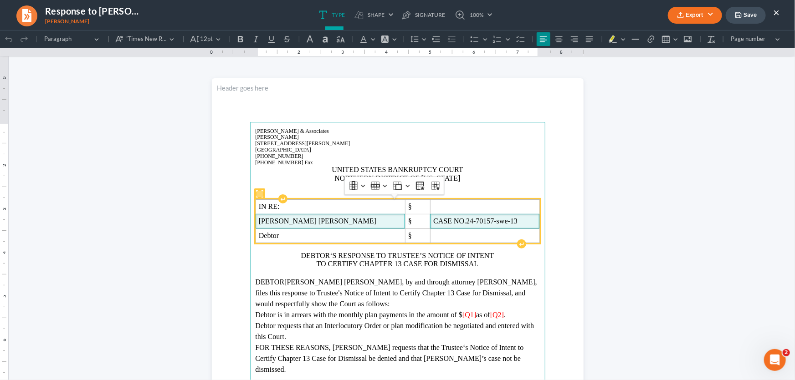
click at [348, 217] on span "Richard Carter Herebia" at bounding box center [330, 221] width 143 height 8
click at [347, 220] on span "Richard Carter Herebia" at bounding box center [330, 221] width 143 height 8
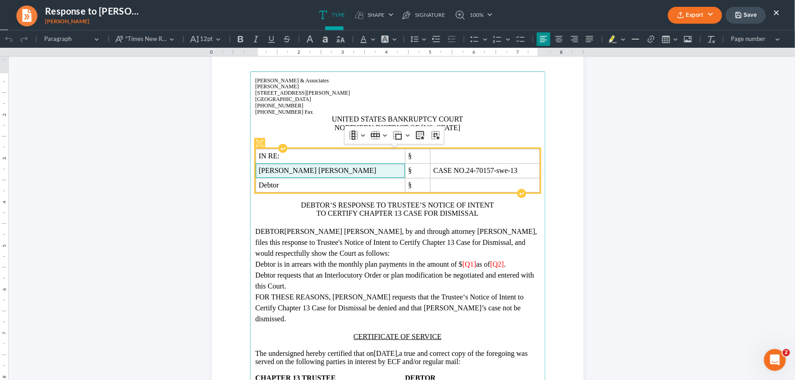
scroll to position [82, 0]
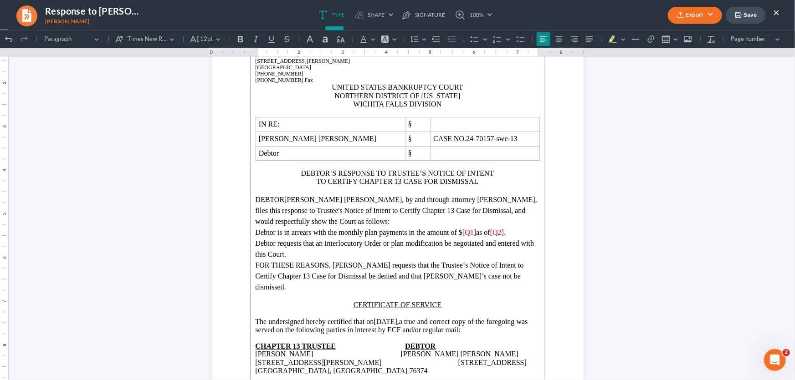
click at [476, 231] on span "[Q1]" at bounding box center [469, 232] width 14 height 8
click at [517, 231] on span "[Q2]" at bounding box center [511, 232] width 14 height 8
click at [550, 217] on section "Monte J. White & Associates Monte J. White 1106 Brook Ave., Hamilton Place Wich…" at bounding box center [398, 235] width 372 height 481
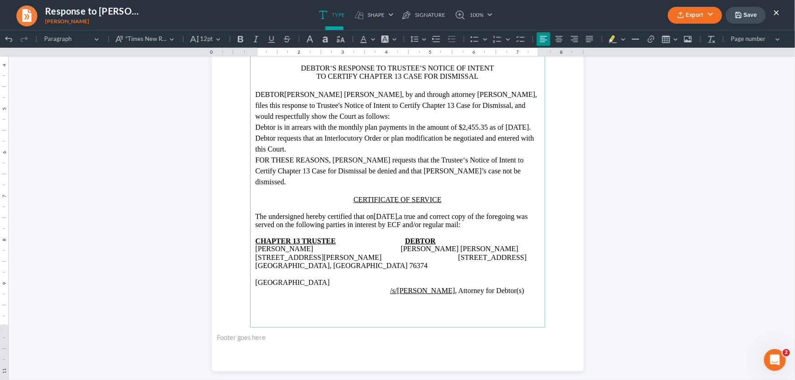
scroll to position [200, 0]
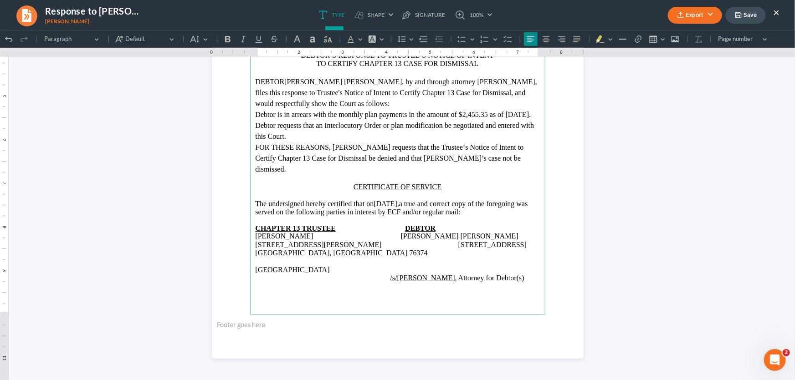
click at [250, 255] on main "Monte J. White & Associates Monte J. White 1106 Brook Ave., Hamilton Place Wich…" at bounding box center [397, 118] width 295 height 394
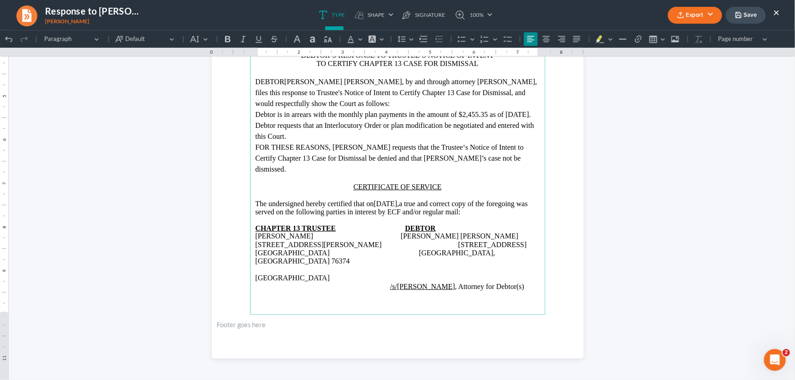
click at [436, 245] on span "Rich Text Editor, page-0-main" at bounding box center [447, 244] width 22 height 8
drag, startPoint x: 296, startPoint y: 275, endPoint x: 225, endPoint y: 273, distance: 70.6
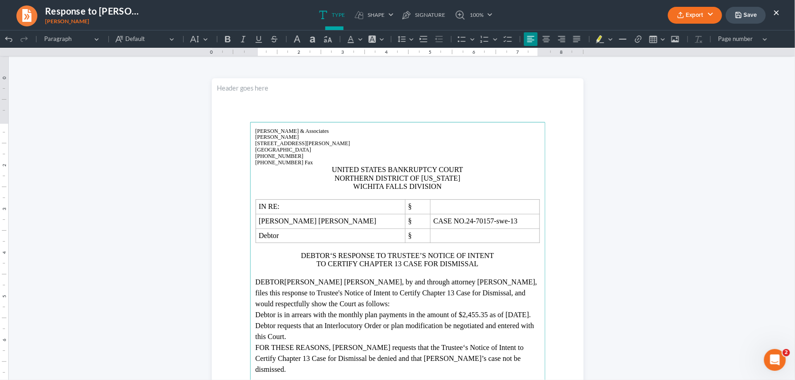
scroll to position [0, 0]
click at [698, 14] on button "Export" at bounding box center [695, 15] width 54 height 17
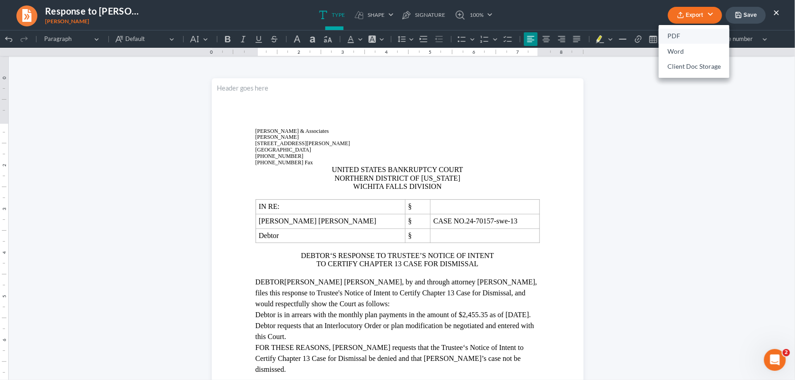
click at [695, 36] on link "PDF" at bounding box center [694, 36] width 71 height 15
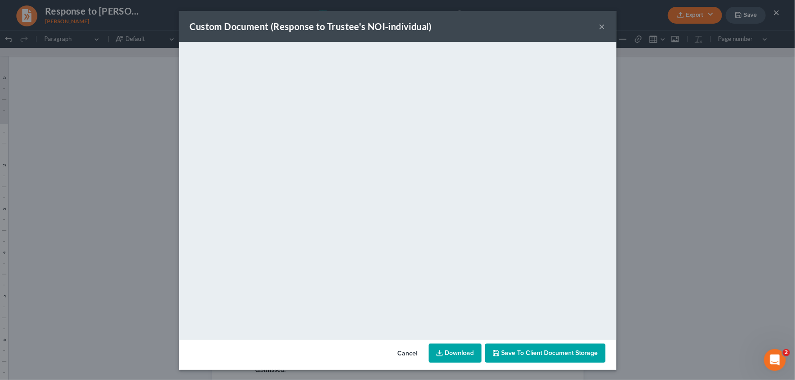
drag, startPoint x: 601, startPoint y: 27, endPoint x: 733, endPoint y: 20, distance: 131.8
click at [601, 27] on button "×" at bounding box center [602, 26] width 6 height 11
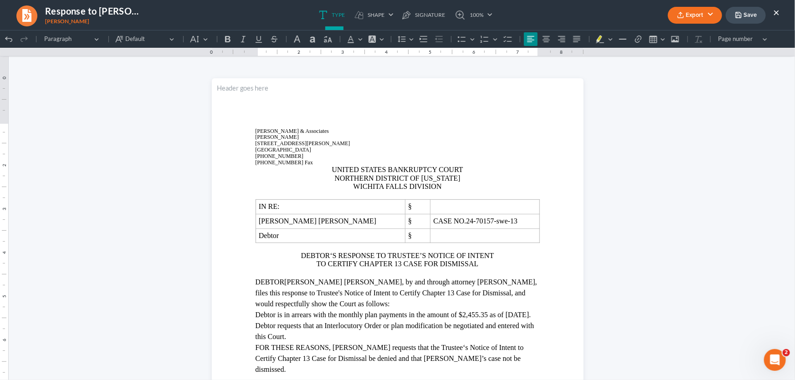
click at [739, 15] on icon "button" at bounding box center [738, 14] width 7 height 7
click at [777, 11] on button "×" at bounding box center [776, 12] width 6 height 11
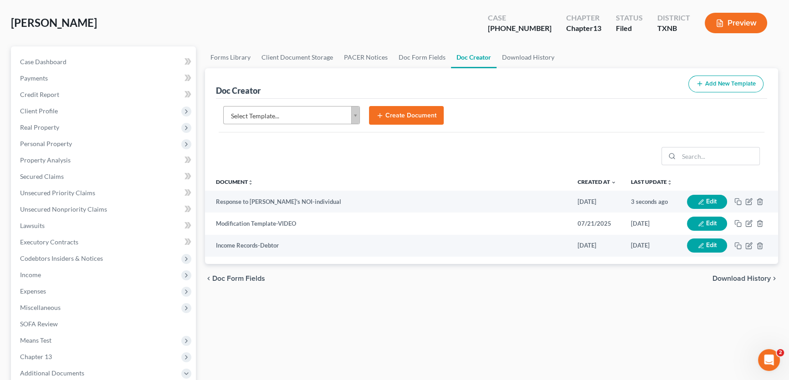
click at [289, 117] on body "Home New Case Client Portal DebtorCC Monte J. White and Associates, P.C. amy@mo…" at bounding box center [394, 266] width 789 height 615
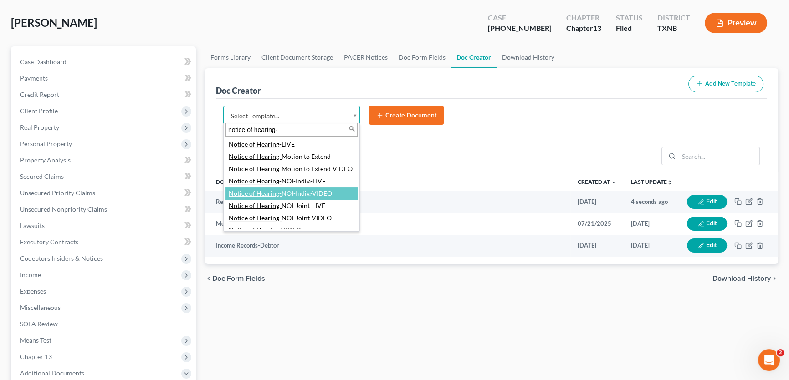
type input "notice of hearing-"
select select "77356"
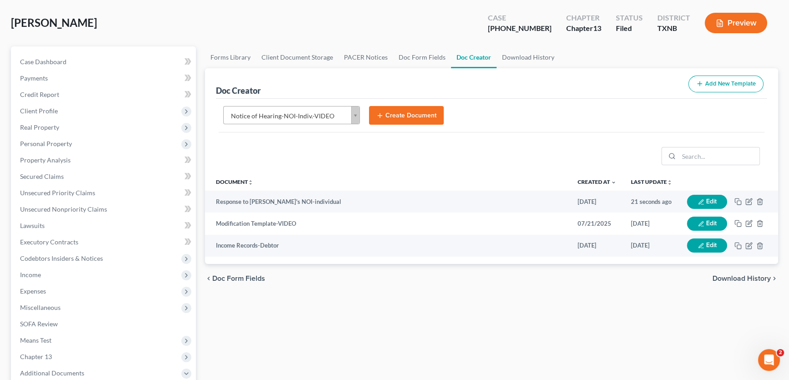
click at [386, 110] on button "Create Document" at bounding box center [406, 115] width 75 height 19
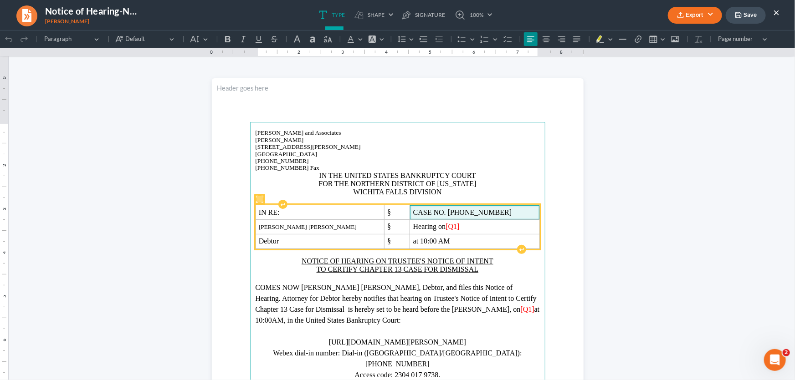
click at [466, 213] on span "CASE NO. 24-70157-13" at bounding box center [474, 212] width 123 height 8
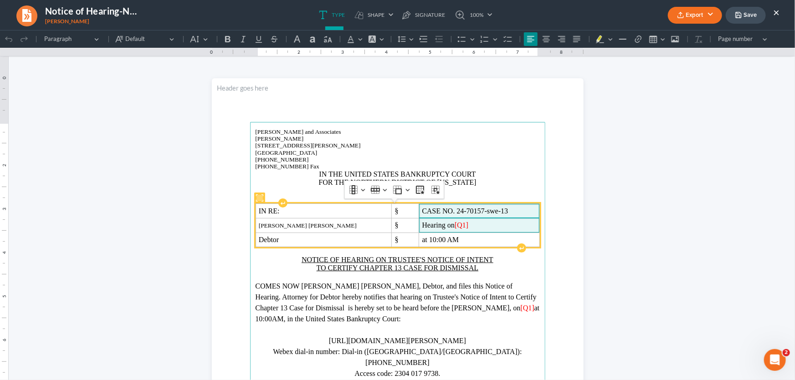
click at [452, 224] on span "Hearing on [Q1]" at bounding box center [479, 225] width 114 height 8
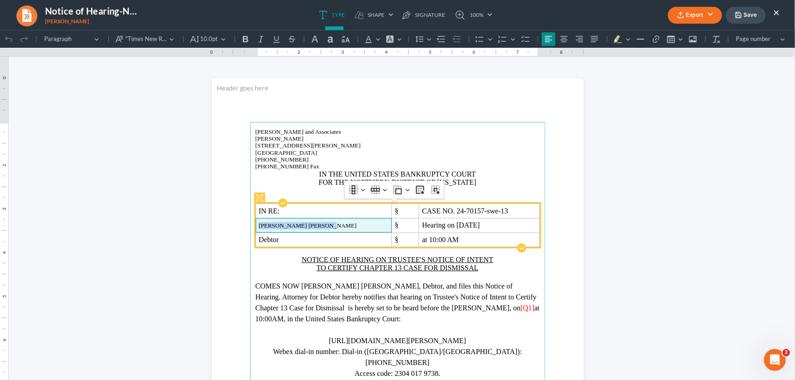
drag, startPoint x: 321, startPoint y: 223, endPoint x: 254, endPoint y: 223, distance: 67.4
click at [256, 223] on td "Richard Carter Herebia" at bounding box center [324, 225] width 136 height 15
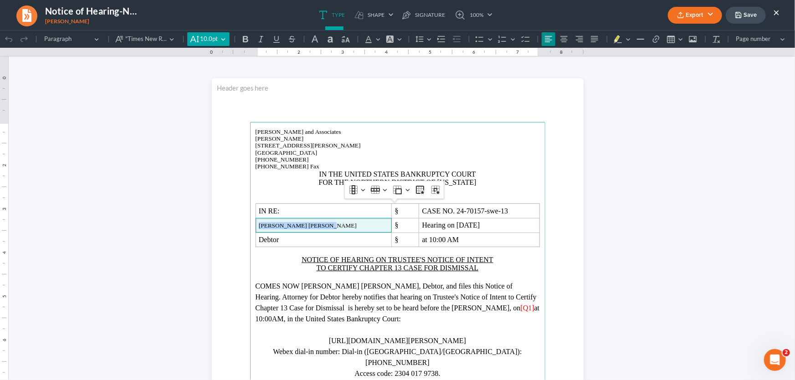
click at [198, 35] on icon "Editor toolbar" at bounding box center [194, 38] width 9 height 9
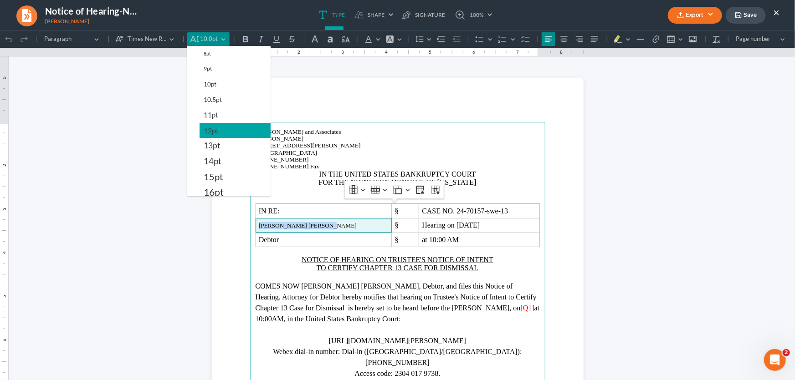
click at [207, 130] on span "12pt" at bounding box center [211, 130] width 15 height 11
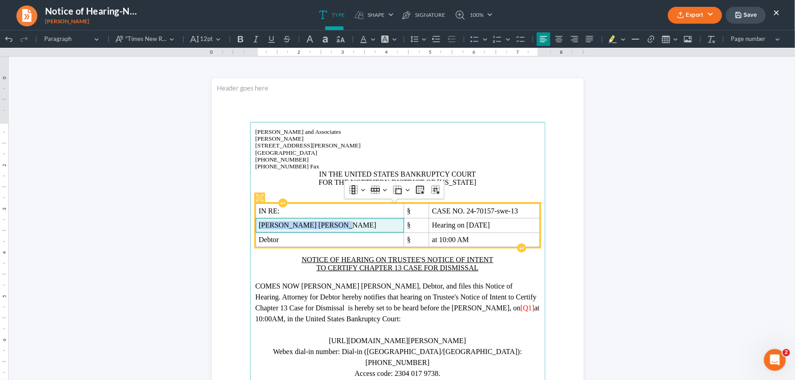
click at [335, 227] on span "Richard Carter Herebia" at bounding box center [330, 225] width 142 height 8
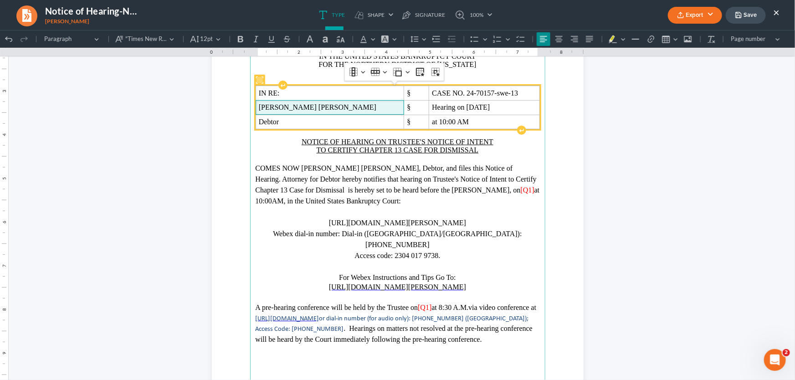
scroll to position [124, 0]
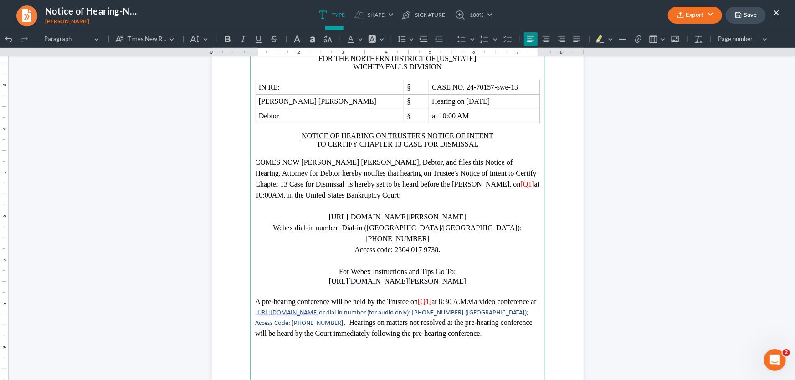
click at [521, 187] on span "[Q1]" at bounding box center [528, 184] width 14 height 8
click at [431, 297] on span "[Q1]" at bounding box center [425, 301] width 14 height 8
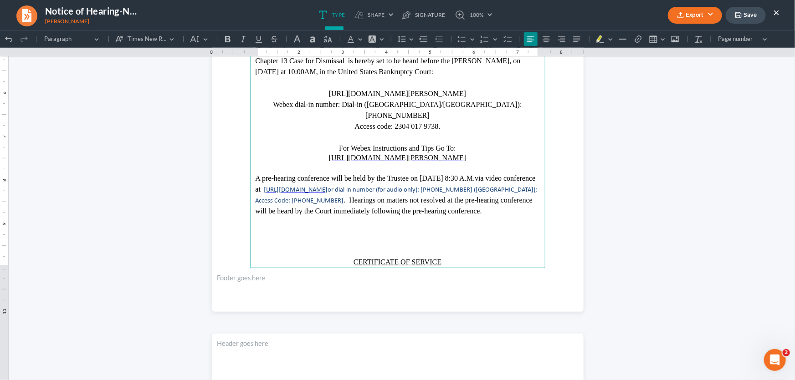
scroll to position [248, 0]
click at [349, 226] on p "Rich Text Editor, page-0-main" at bounding box center [398, 231] width 284 height 11
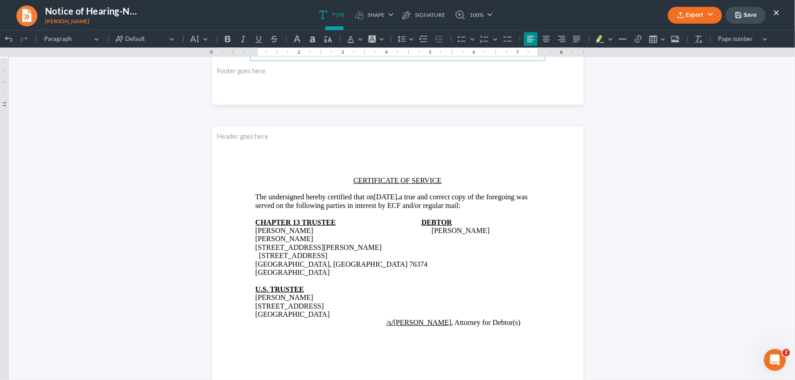
scroll to position [455, 0]
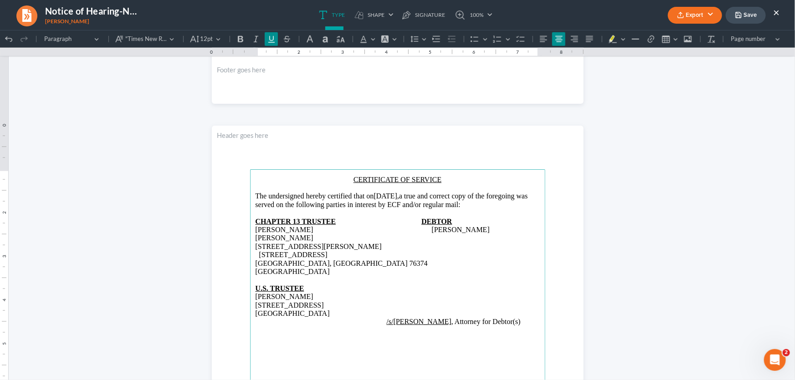
click at [256, 248] on p "1407 Buddy Holly Ave. 409 W Grove Olney, TX 76374" at bounding box center [398, 254] width 284 height 25
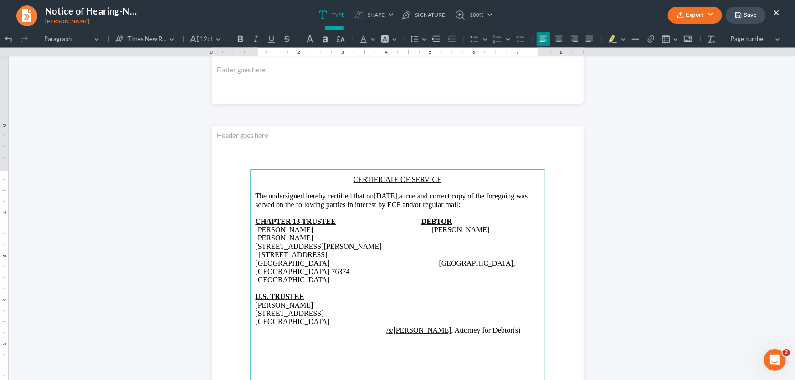
drag, startPoint x: 316, startPoint y: 255, endPoint x: 232, endPoint y: 255, distance: 83.4
click at [232, 255] on section "CERTIFICATE OF SERVICE The undersigned hereby certified that on 08/11/2025, a t…" at bounding box center [398, 365] width 372 height 481
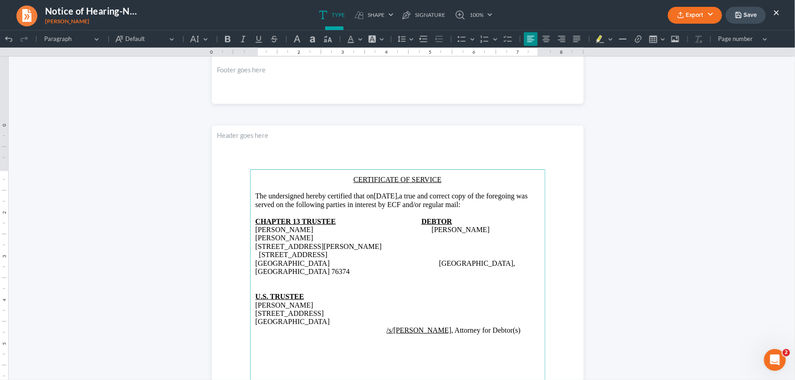
drag, startPoint x: 310, startPoint y: 279, endPoint x: 241, endPoint y: 277, distance: 68.8
click at [241, 277] on section "CERTIFICATE OF SERVICE The undersigned hereby certified that on 08/11/2025, a t…" at bounding box center [398, 365] width 372 height 481
click at [261, 276] on span "Rich Text Editor, page-1-main" at bounding box center [307, 280] width 102 height 8
click at [258, 284] on p "Rich Text Editor, page-1-main" at bounding box center [398, 288] width 284 height 8
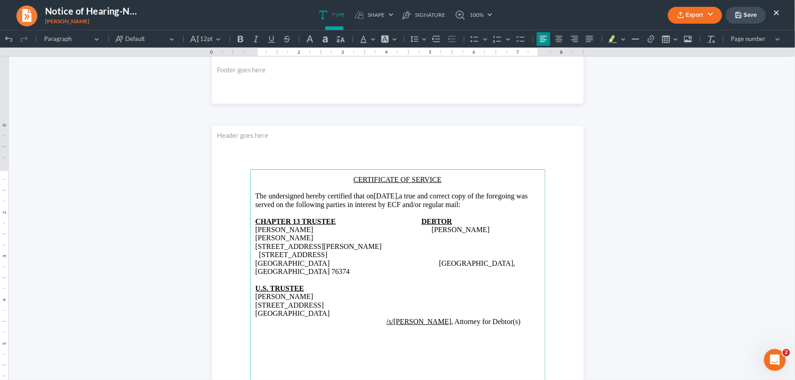
drag, startPoint x: 434, startPoint y: 196, endPoint x: 401, endPoint y: 200, distance: 33.0
click at [401, 200] on p "The undersigned hereby certified that on 08/11/2025, a true and correct copy of…" at bounding box center [398, 200] width 284 height 17
click at [512, 205] on p "The undersigned hereby certified that on August 11, 2025, a true and correct co…" at bounding box center [398, 200] width 284 height 17
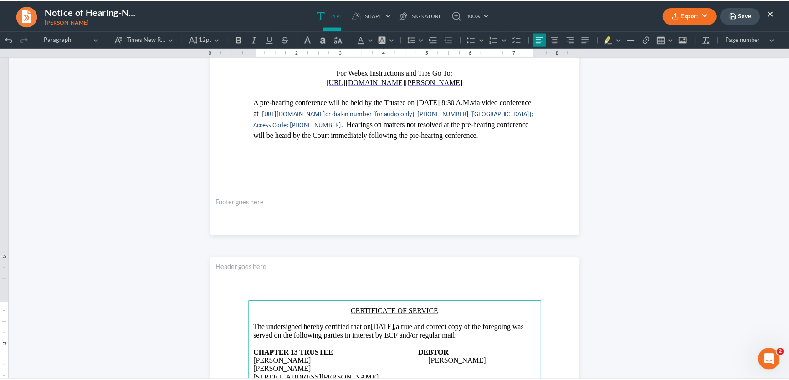
scroll to position [165, 0]
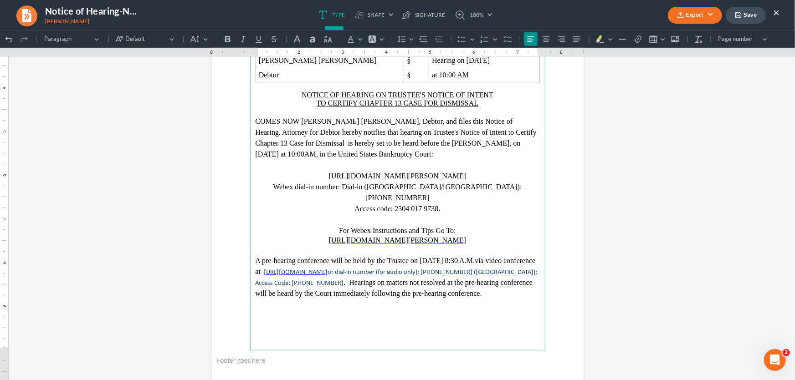
click at [681, 13] on polyline "button" at bounding box center [680, 12] width 3 height 1
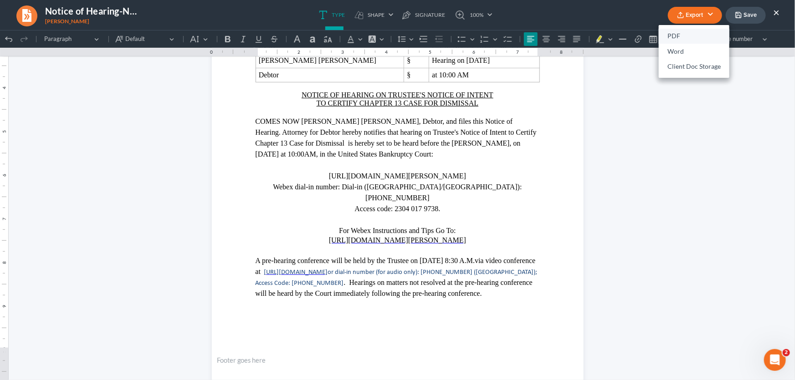
click at [678, 35] on link "PDF" at bounding box center [694, 36] width 71 height 15
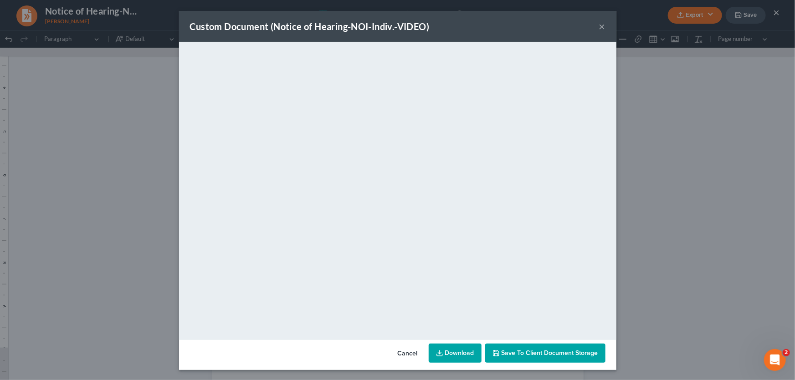
click at [599, 22] on button "×" at bounding box center [602, 26] width 6 height 11
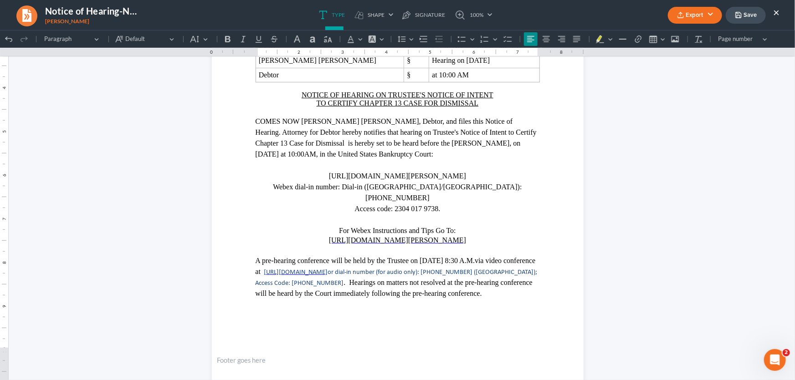
click at [737, 11] on icon "button" at bounding box center [738, 14] width 7 height 7
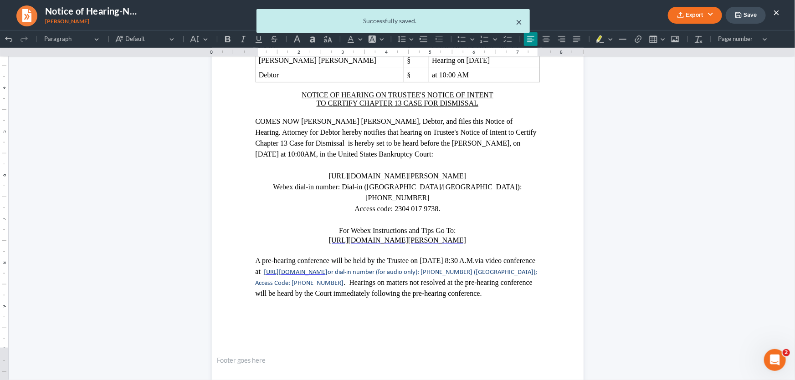
click at [518, 21] on button "×" at bounding box center [519, 21] width 6 height 11
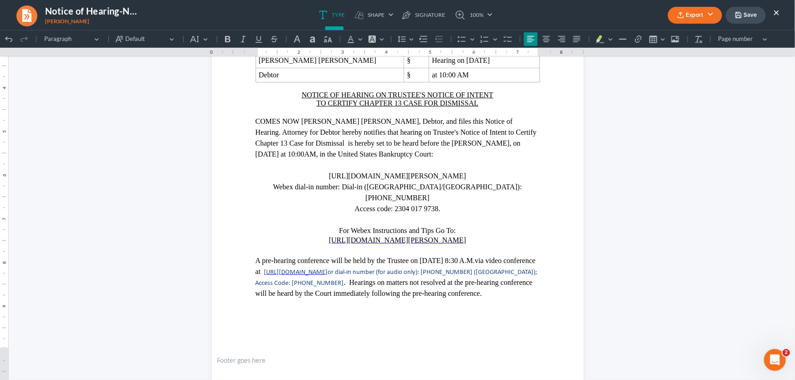
drag, startPoint x: 778, startPoint y: 10, endPoint x: 159, endPoint y: 56, distance: 620.7
click at [778, 10] on button "×" at bounding box center [776, 12] width 6 height 11
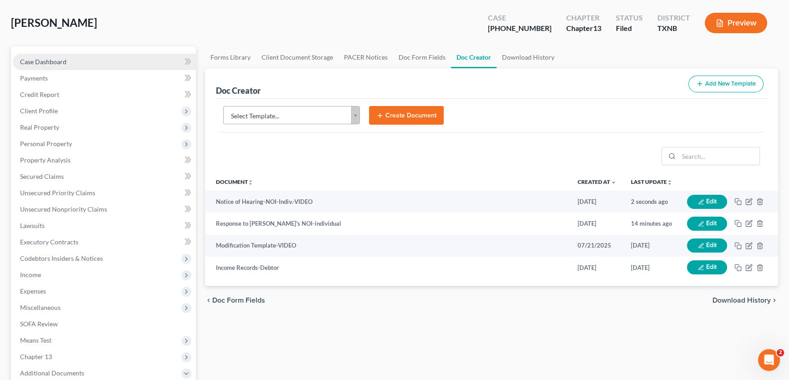
click at [76, 62] on link "Case Dashboard" at bounding box center [104, 62] width 183 height 16
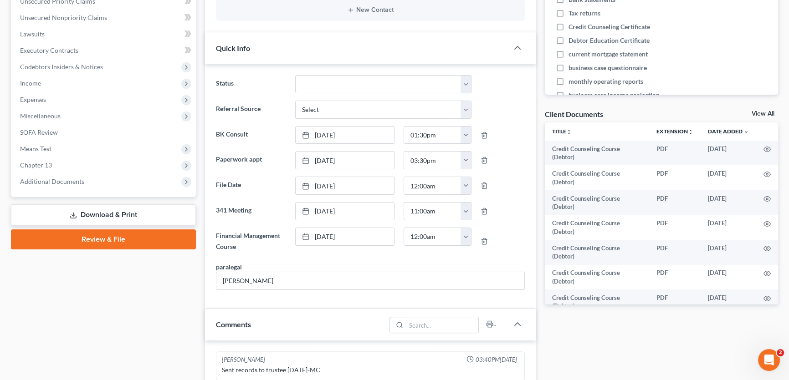
scroll to position [248, 0]
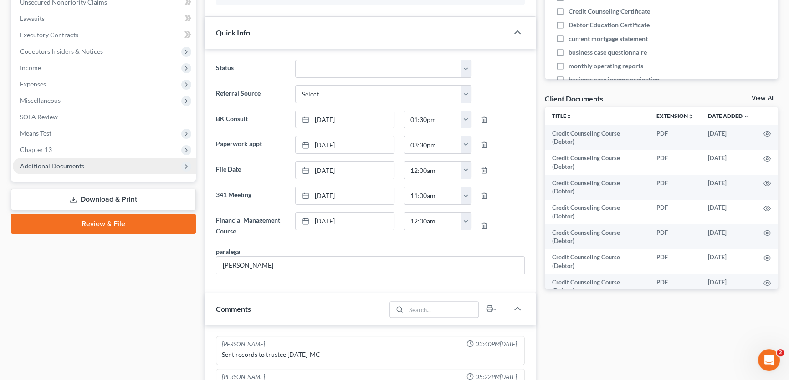
click at [73, 166] on span "Additional Documents" at bounding box center [52, 166] width 64 height 8
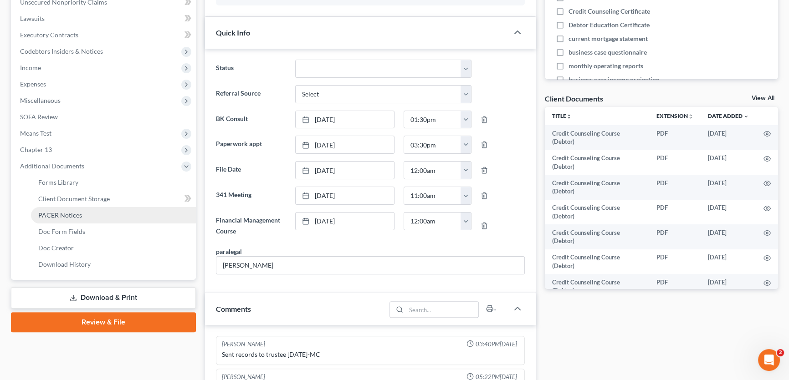
click at [73, 218] on link "PACER Notices" at bounding box center [113, 215] width 165 height 16
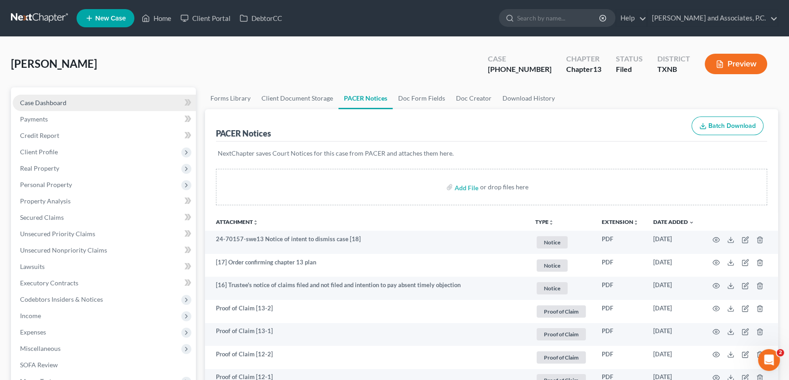
click at [113, 104] on link "Case Dashboard" at bounding box center [104, 103] width 183 height 16
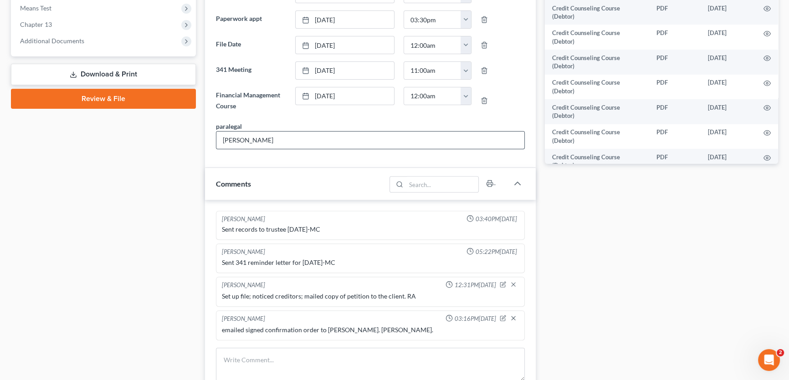
scroll to position [496, 0]
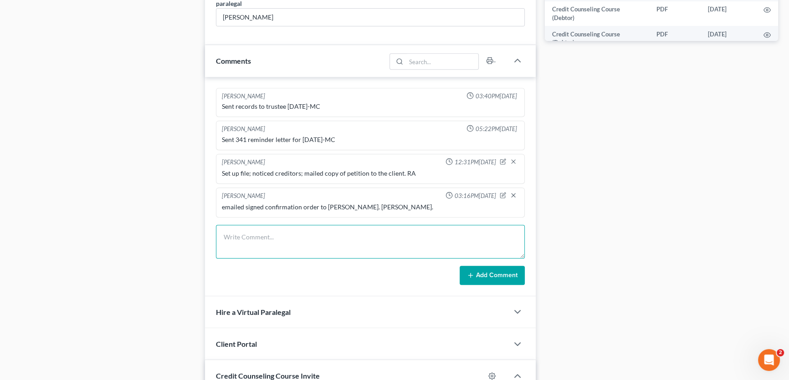
click at [253, 241] on textarea at bounding box center [370, 242] width 309 height 34
type textarea "filed response and NOH to NOI. working on modification. Amy."
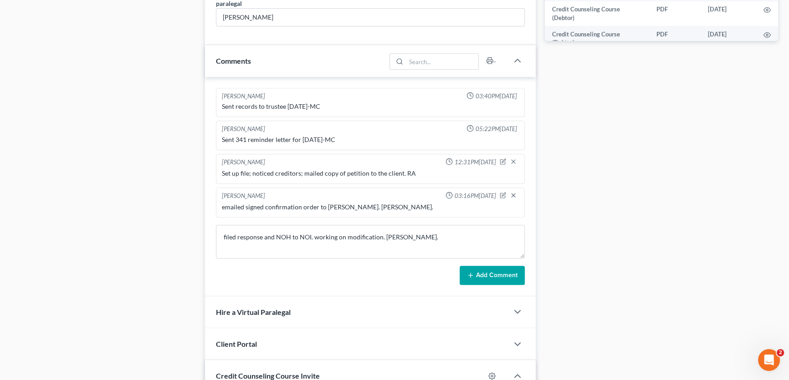
click at [483, 270] on button "Add Comment" at bounding box center [492, 275] width 65 height 19
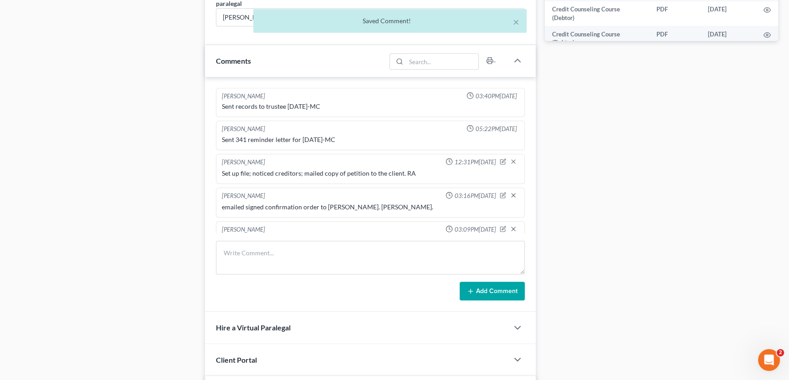
scroll to position [17, 0]
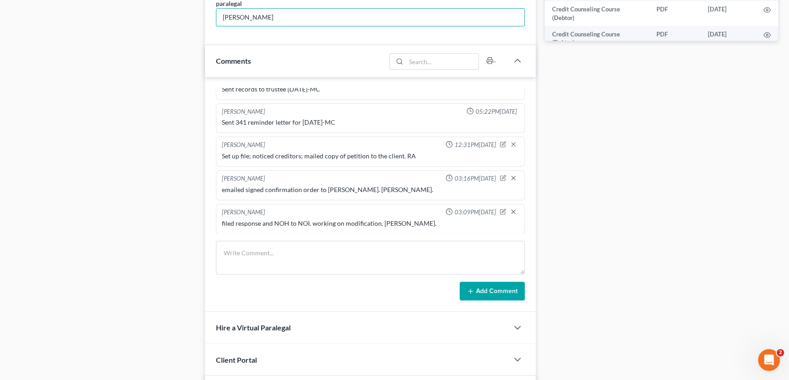
click at [517, 20] on input "Desiree" at bounding box center [370, 17] width 308 height 17
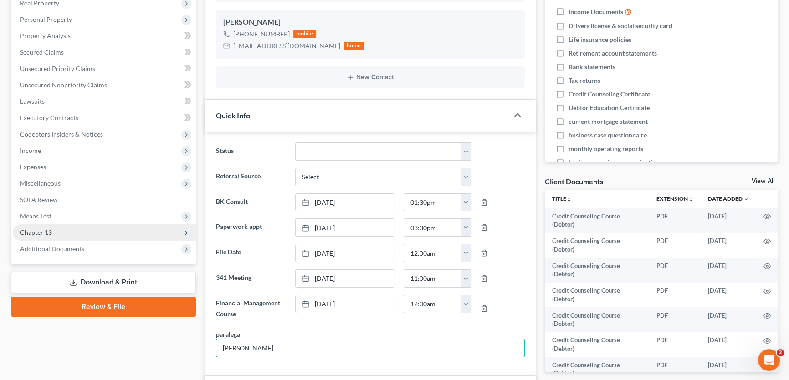
scroll to position [0, 0]
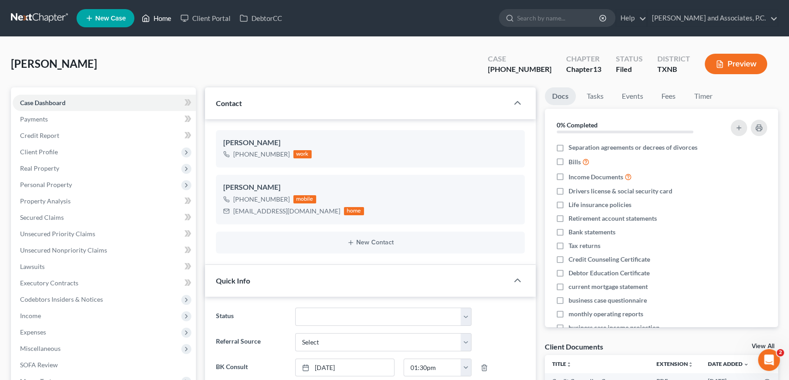
click at [164, 18] on link "Home" at bounding box center [156, 18] width 39 height 16
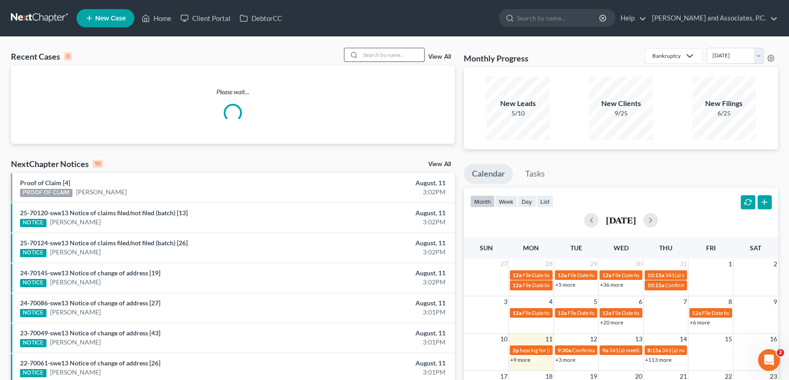
click at [389, 54] on input "search" at bounding box center [392, 54] width 64 height 13
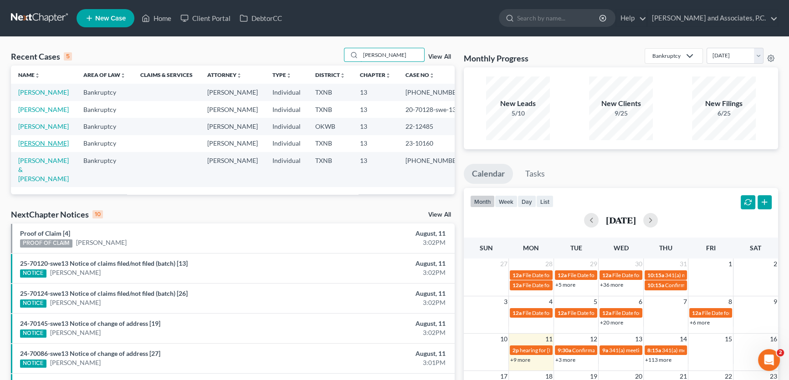
type input "powell"
click at [36, 147] on link "Powell, Philip" at bounding box center [43, 143] width 51 height 8
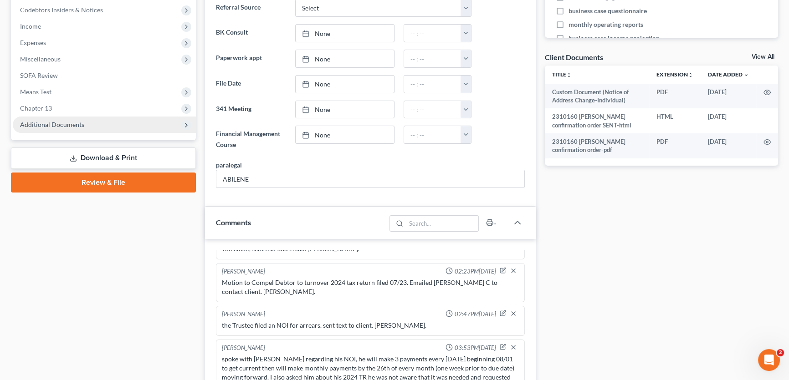
scroll to position [1072, 0]
click at [75, 128] on span "Additional Documents" at bounding box center [104, 125] width 183 height 16
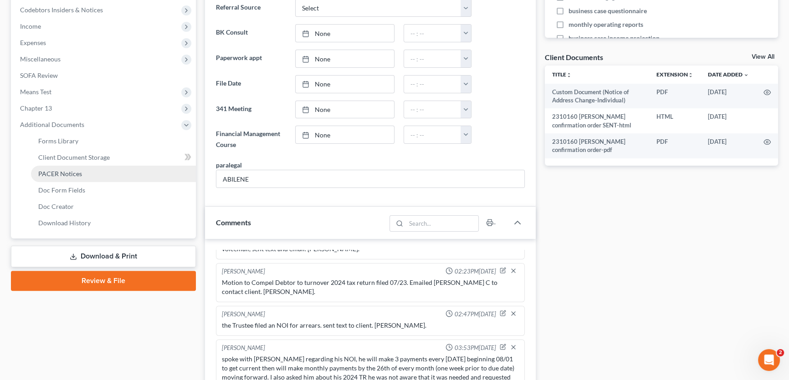
click at [64, 174] on span "PACER Notices" at bounding box center [60, 174] width 44 height 8
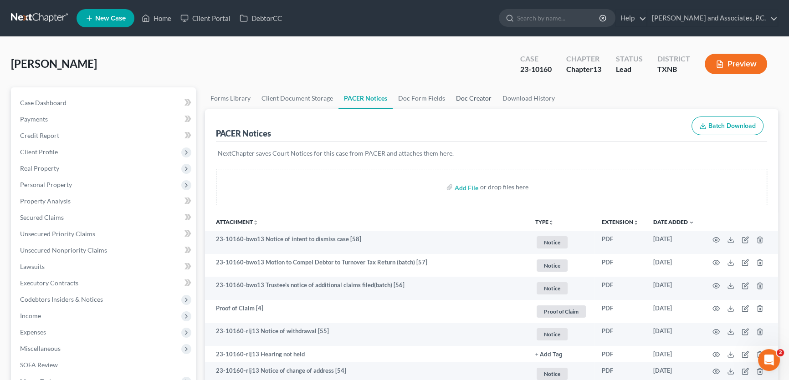
click at [465, 95] on link "Doc Creator" at bounding box center [473, 98] width 46 height 22
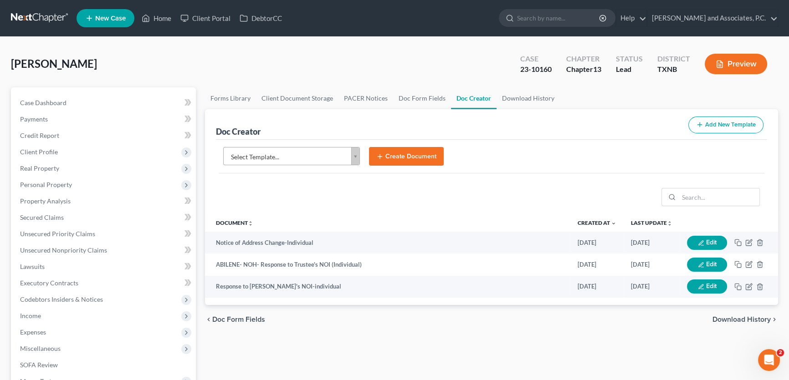
click at [313, 155] on body "Home New Case Client Portal DebtorCC Monte J. White and Associates, P.C. amy@mo…" at bounding box center [394, 307] width 789 height 615
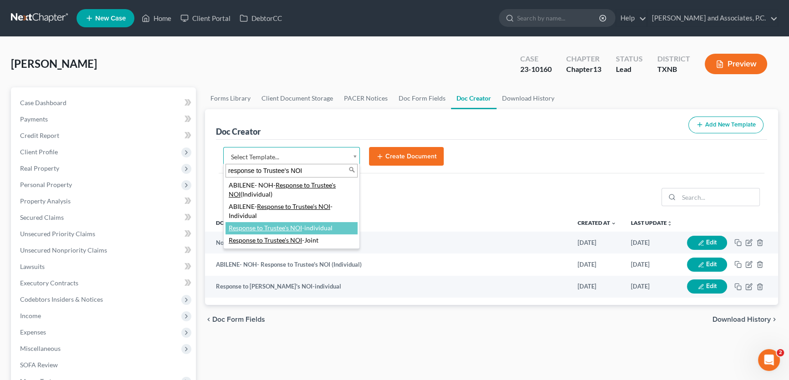
type input "response to Trustee's NOI"
select select "77391"
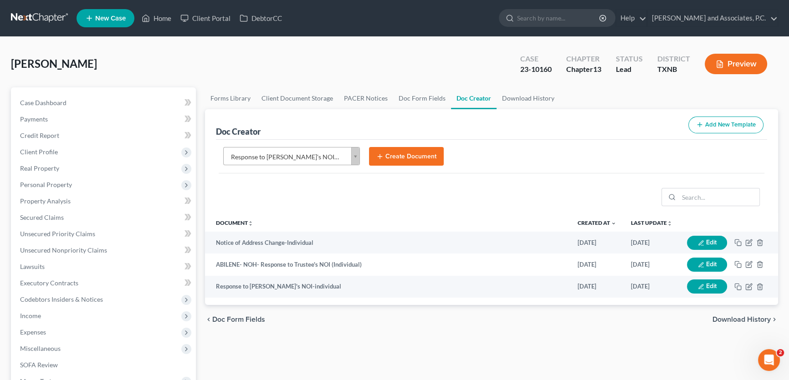
click at [385, 155] on button "Create Document" at bounding box center [406, 156] width 75 height 19
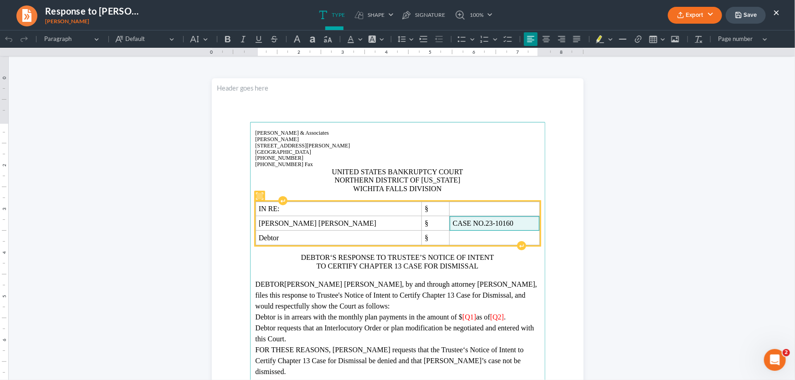
click at [482, 224] on span "CASE NO. 23-10160" at bounding box center [494, 223] width 83 height 8
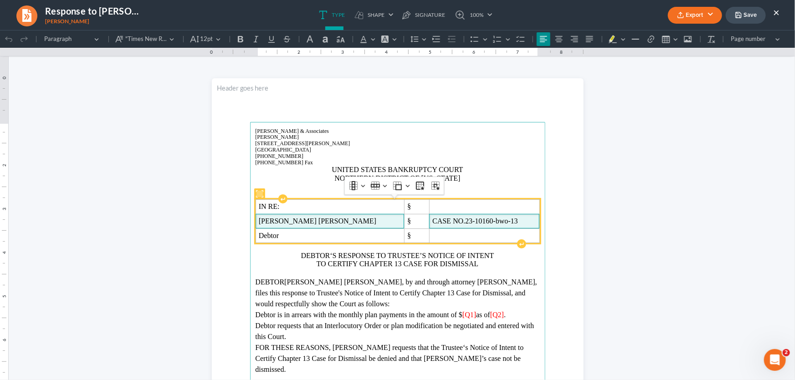
click at [354, 222] on span "Philip Andrew Powell" at bounding box center [330, 221] width 143 height 8
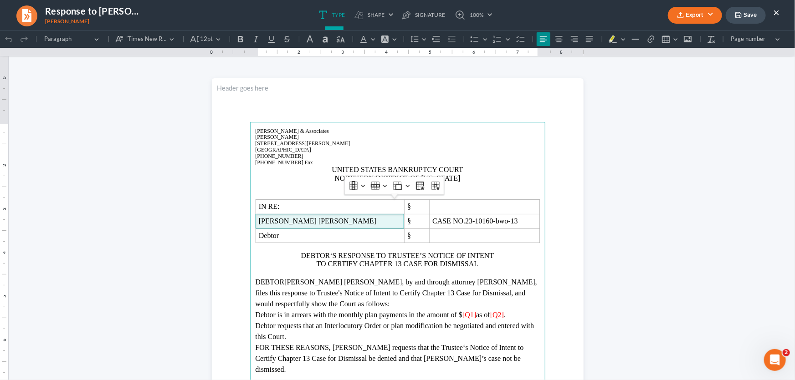
click at [483, 183] on p "WICHITA FALLS DIVISION" at bounding box center [398, 186] width 284 height 8
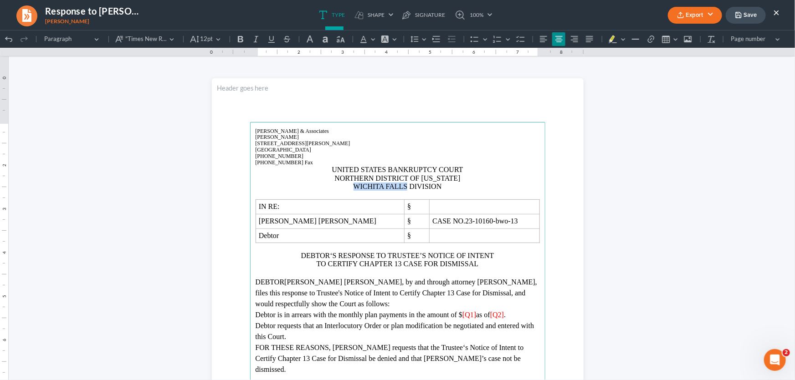
drag, startPoint x: 403, startPoint y: 185, endPoint x: 351, endPoint y: 189, distance: 51.7
click at [353, 189] on span "WICHITA FALLS DIVISION" at bounding box center [397, 186] width 88 height 8
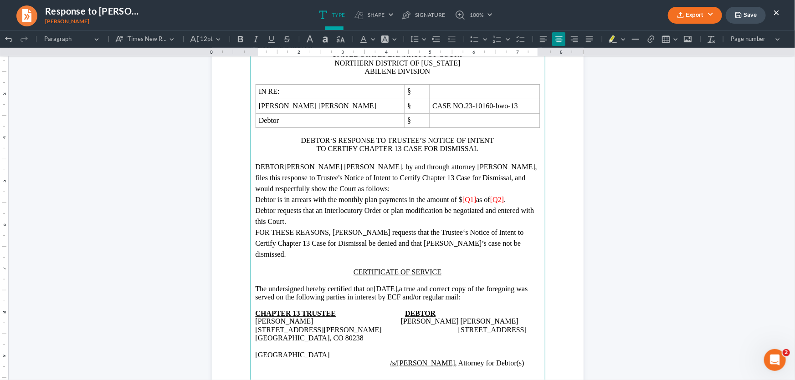
scroll to position [124, 0]
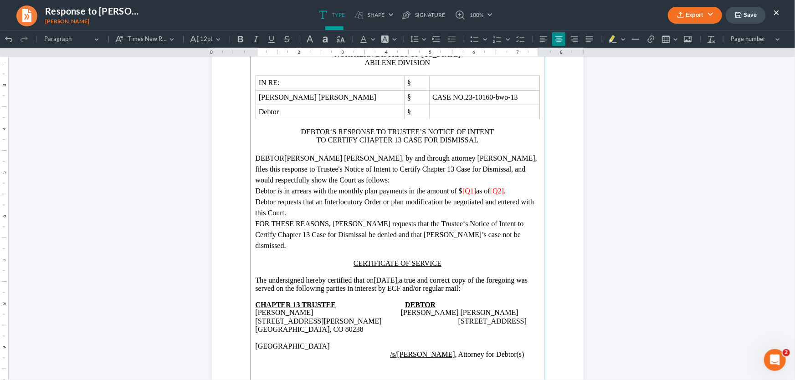
click at [778, 13] on button "×" at bounding box center [776, 12] width 6 height 11
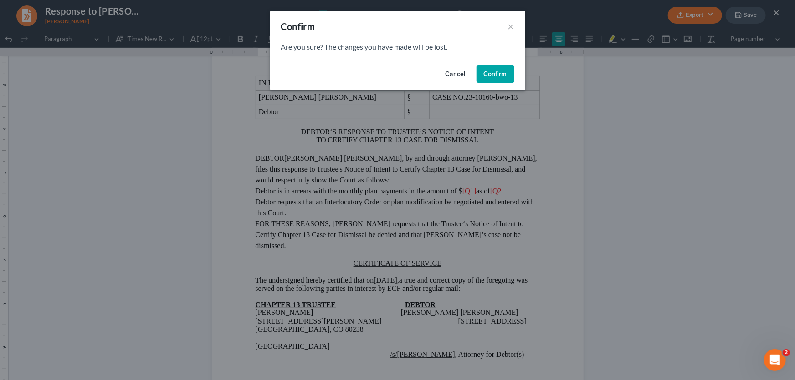
click at [492, 72] on button "Confirm" at bounding box center [495, 74] width 38 height 18
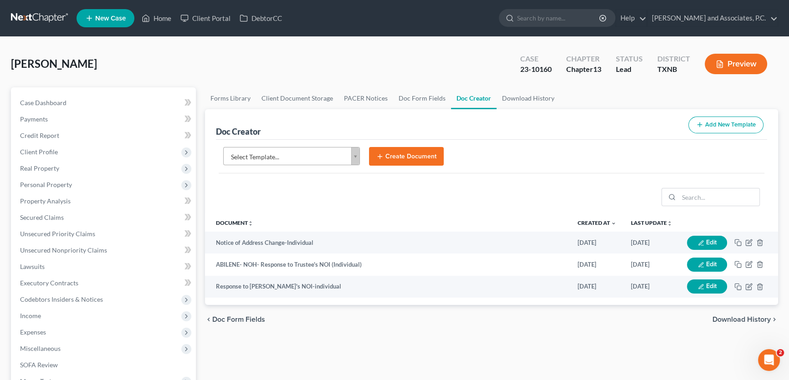
click at [317, 157] on body "Home New Case Client Portal DebtorCC Monte J. White and Associates, P.C. amy@mo…" at bounding box center [394, 307] width 789 height 615
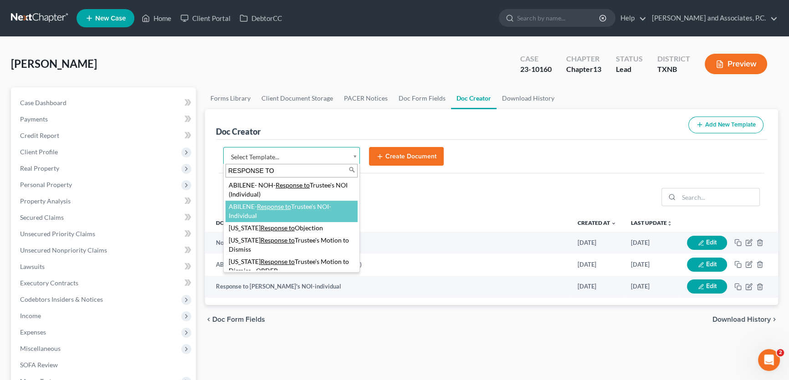
type input "RESPONSE TO"
select select "108766"
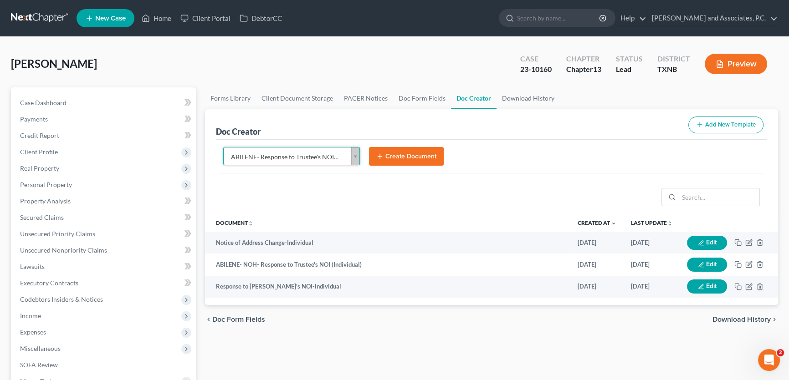
click at [389, 158] on button "Create Document" at bounding box center [406, 156] width 75 height 19
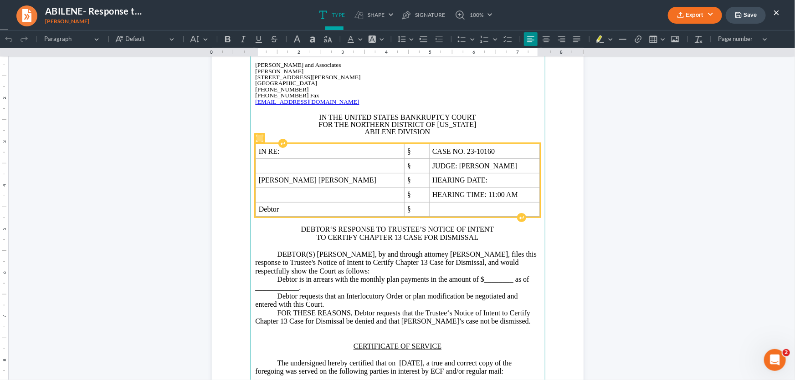
scroll to position [82, 0]
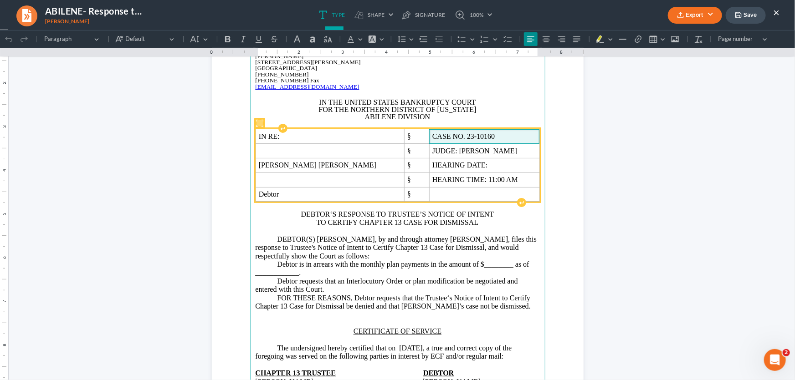
click at [489, 136] on span "CASE NO. 23-10160" at bounding box center [484, 136] width 104 height 8
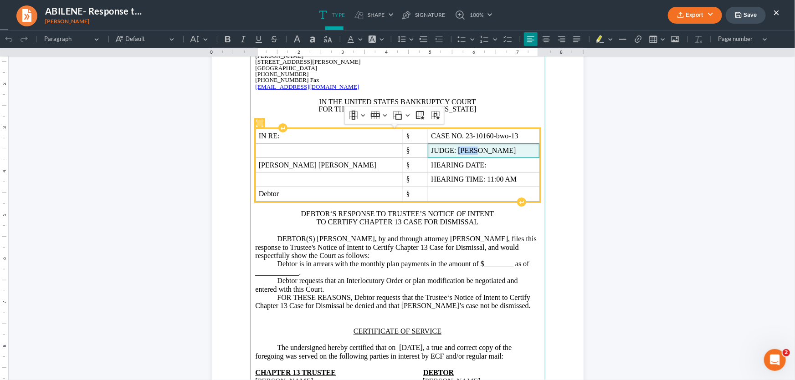
drag, startPoint x: 471, startPoint y: 152, endPoint x: 452, endPoint y: 153, distance: 19.2
click at [452, 153] on span "JUDGE: Jones" at bounding box center [483, 150] width 105 height 8
click at [483, 163] on span "HEARING DATE:" at bounding box center [483, 165] width 105 height 8
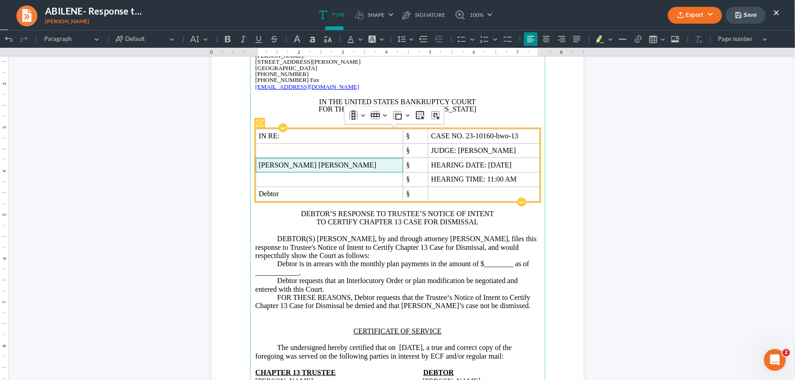
click at [352, 165] on span "Philip Andrew Powell" at bounding box center [329, 165] width 141 height 8
click at [373, 164] on span "Philip Andrew Powell" at bounding box center [329, 165] width 141 height 8
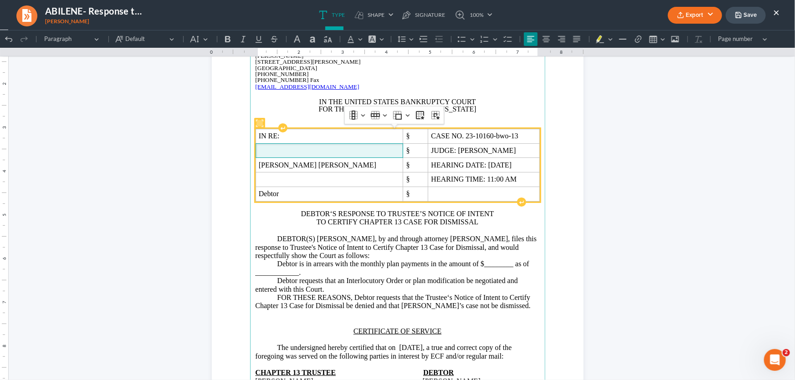
click at [314, 149] on span "Rich Text Editor, page-0-main" at bounding box center [329, 150] width 141 height 8
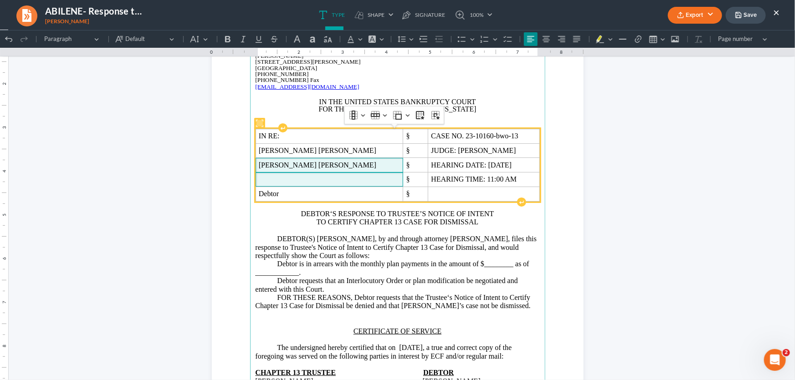
click at [308, 181] on span "Rich Text Editor, page-0-main" at bounding box center [329, 179] width 141 height 8
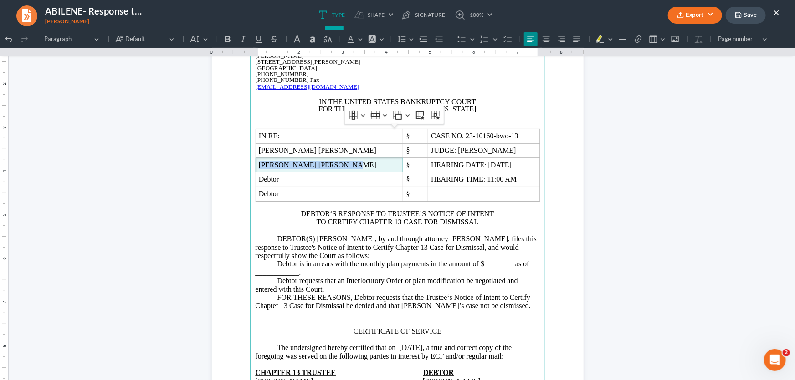
drag, startPoint x: 327, startPoint y: 168, endPoint x: 251, endPoint y: 171, distance: 75.2
click at [251, 171] on main "Monte J. White and Associates Monte J. White 1106 Brook Ave, Hamilton Place Wic…" at bounding box center [397, 237] width 295 height 394
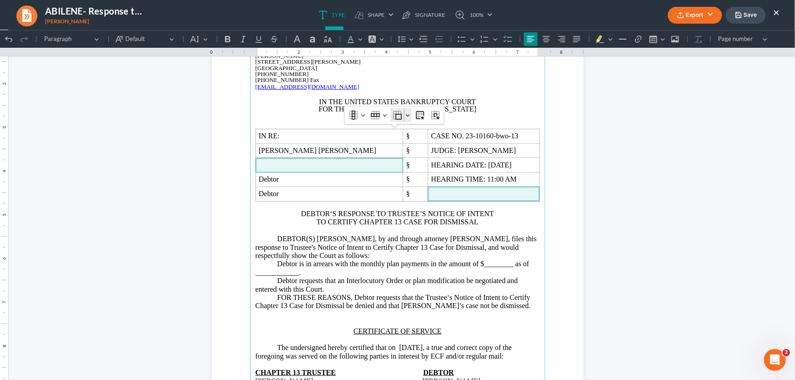
click at [431, 195] on span "Rich Text Editor, page-0-main" at bounding box center [483, 193] width 105 height 8
click at [383, 118] on button "Row Row" at bounding box center [378, 115] width 20 height 14
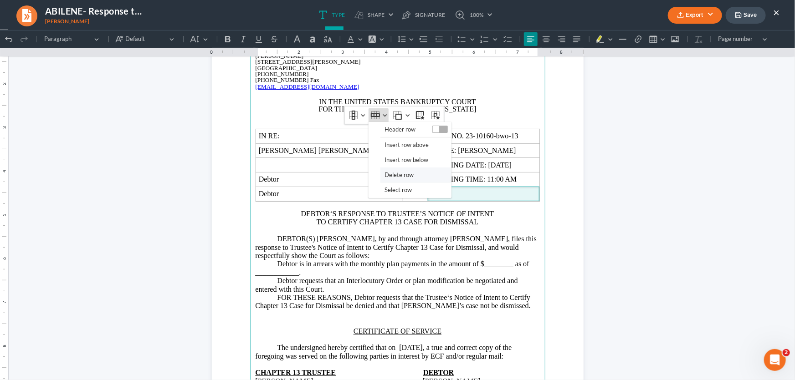
click at [383, 172] on button "Delete row" at bounding box center [415, 174] width 71 height 15
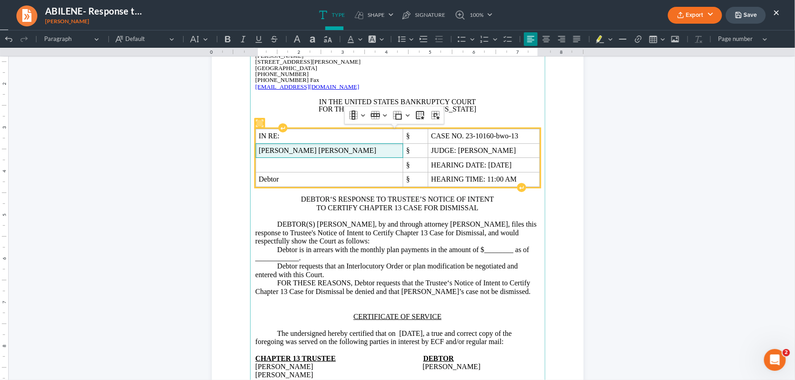
click at [333, 149] on span "Philip Andrew Powell" at bounding box center [329, 150] width 141 height 8
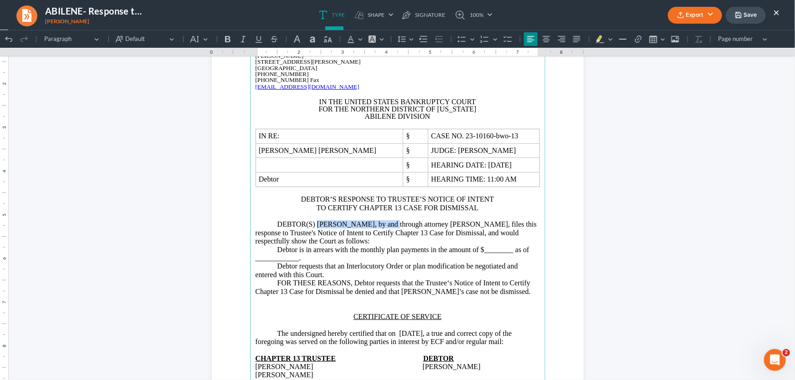
drag, startPoint x: 384, startPoint y: 224, endPoint x: 315, endPoint y: 228, distance: 68.9
click at [315, 228] on p "DEBTOR(S) Michael Carlton Ingram, by and through attorney Monte J. White, files…" at bounding box center [398, 258] width 284 height 76
drag, startPoint x: 510, startPoint y: 253, endPoint x: 482, endPoint y: 255, distance: 27.4
click at [482, 255] on p "DEBTOR, Philip Andrew Powell, by and through attorney Monte J. White, files thi…" at bounding box center [398, 258] width 284 height 76
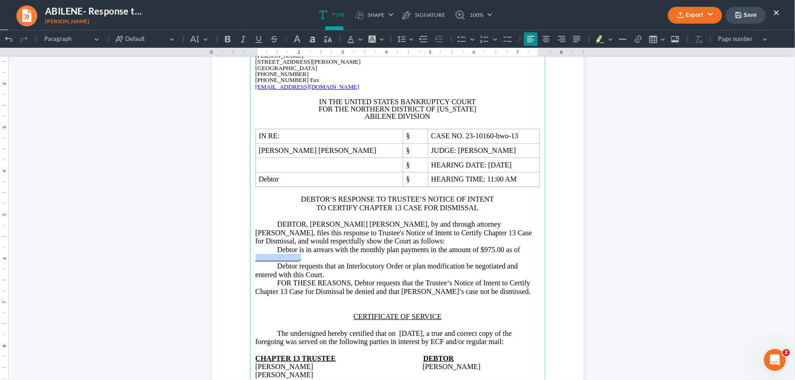
drag, startPoint x: 306, startPoint y: 261, endPoint x: 246, endPoint y: 260, distance: 60.1
click at [246, 260] on section "Monte J. White and Associates Monte J. White 1106 Brook Ave, Hamilton Place Wic…" at bounding box center [398, 236] width 372 height 481
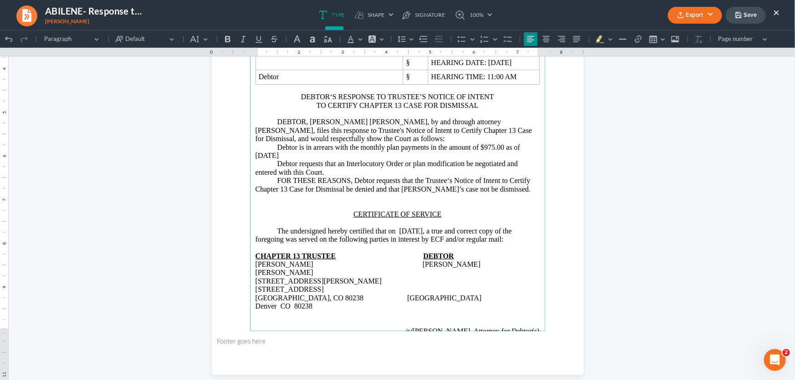
scroll to position [200, 0]
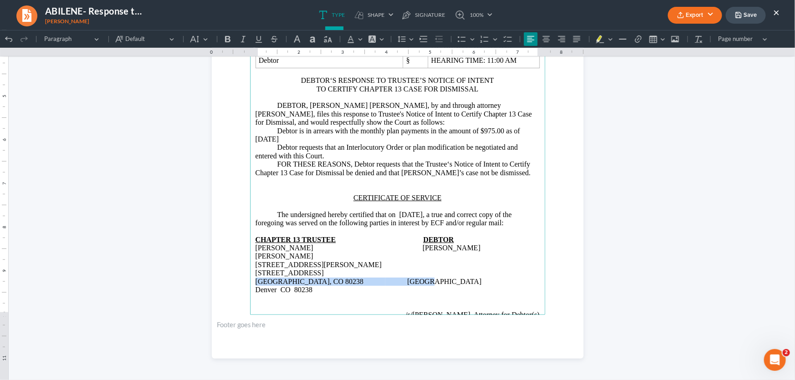
drag, startPoint x: 363, startPoint y: 266, endPoint x: 249, endPoint y: 268, distance: 113.4
click at [250, 268] on main "Monte J. White and Associates Monte J. White 1106 Brook Ave, Hamilton Place Wic…" at bounding box center [397, 118] width 295 height 394
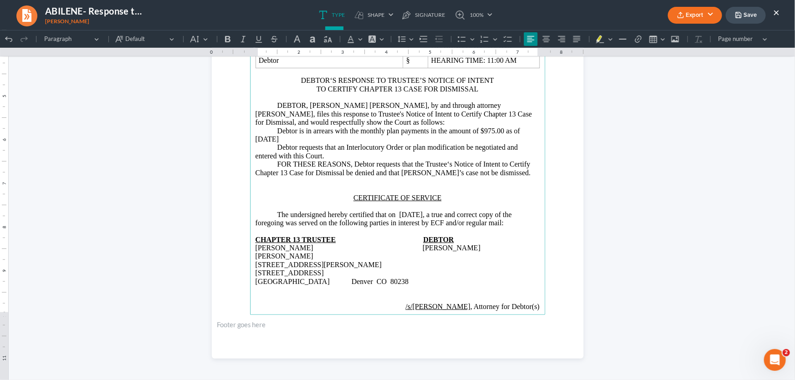
click at [330, 277] on span "Rich Text Editor, page-0-main" at bounding box center [341, 281] width 22 height 8
click at [535, 294] on p "/s/Monte J. White , Attorney for Debtor(s)" at bounding box center [398, 302] width 284 height 17
click at [449, 265] on p "CHAPTER 13 TRUSTEE DEBTOR Katherine Davis Philip Andrew Powell 1407 Buddy Holly…" at bounding box center [398, 260] width 284 height 67
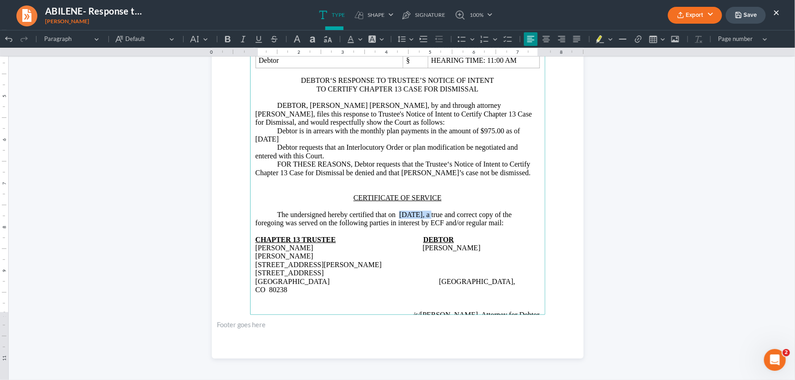
drag, startPoint x: 428, startPoint y: 215, endPoint x: 398, endPoint y: 217, distance: 30.6
click at [398, 217] on p "The undersigned hereby certified that on 08/11/2025, a true and correct copy of…" at bounding box center [398, 214] width 284 height 25
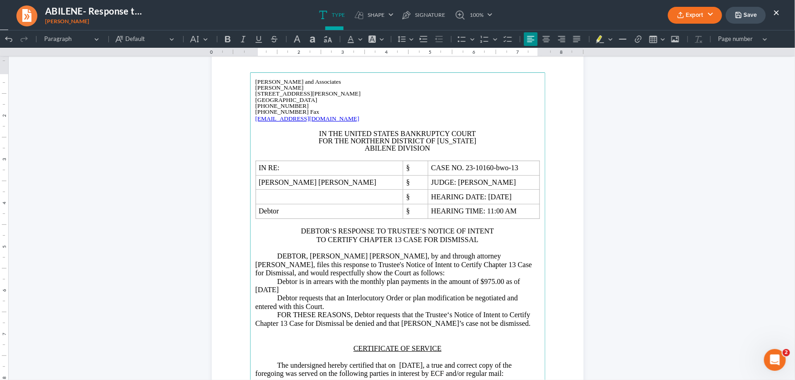
scroll to position [35, 0]
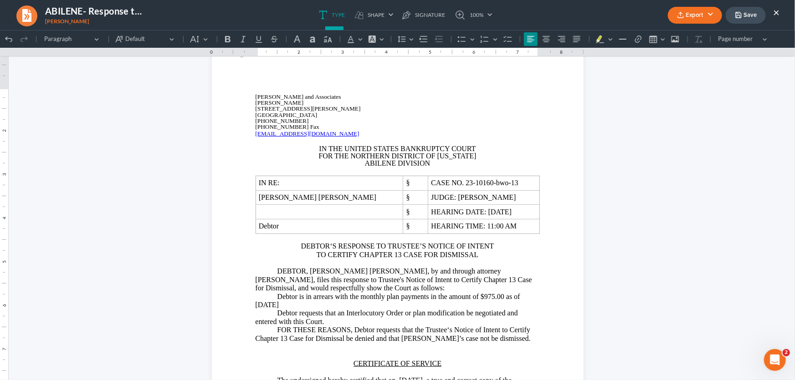
click at [693, 14] on button "Export" at bounding box center [695, 15] width 54 height 17
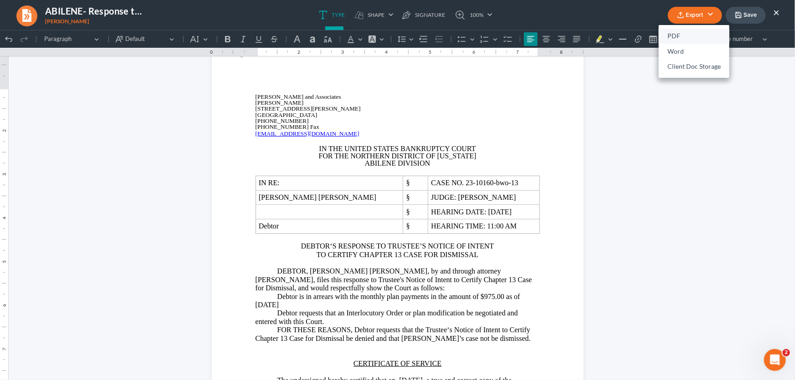
click at [691, 36] on link "PDF" at bounding box center [694, 36] width 71 height 15
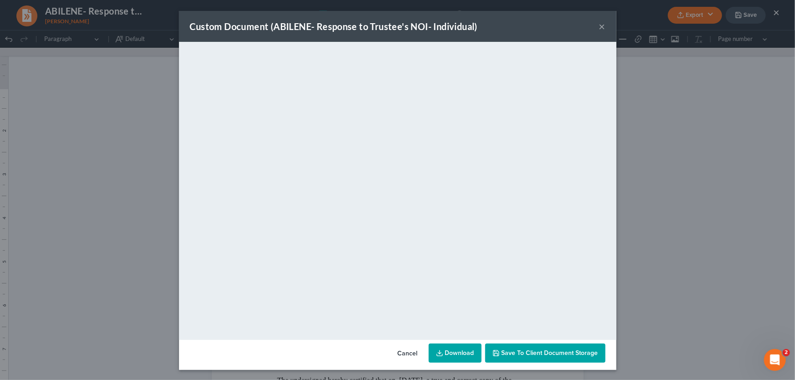
drag, startPoint x: 601, startPoint y: 26, endPoint x: 728, endPoint y: 25, distance: 127.5
click at [601, 26] on button "×" at bounding box center [602, 26] width 6 height 11
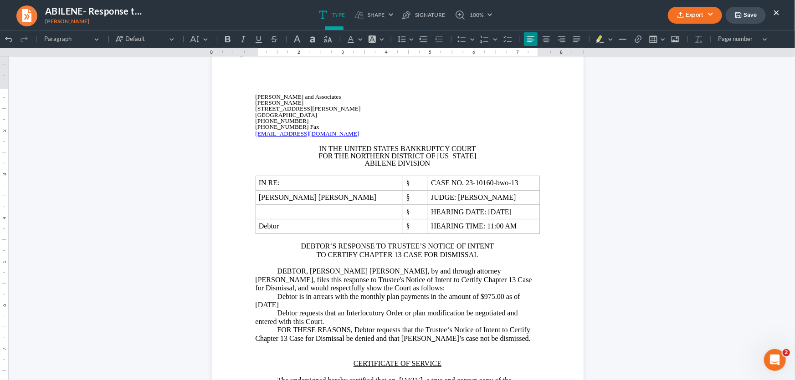
click at [739, 18] on icon "button" at bounding box center [738, 14] width 5 height 5
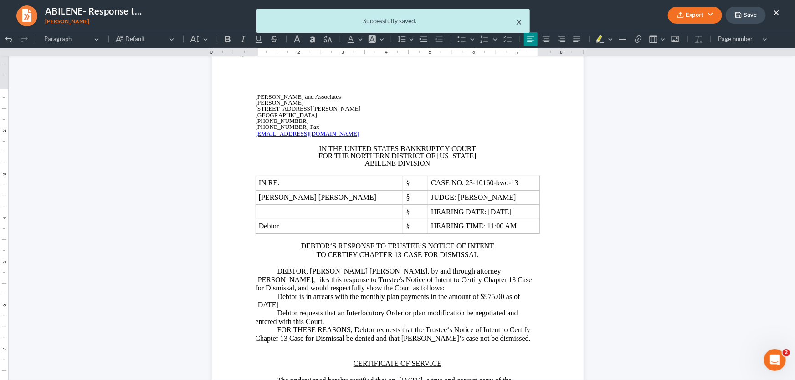
click at [519, 22] on button "×" at bounding box center [519, 21] width 6 height 11
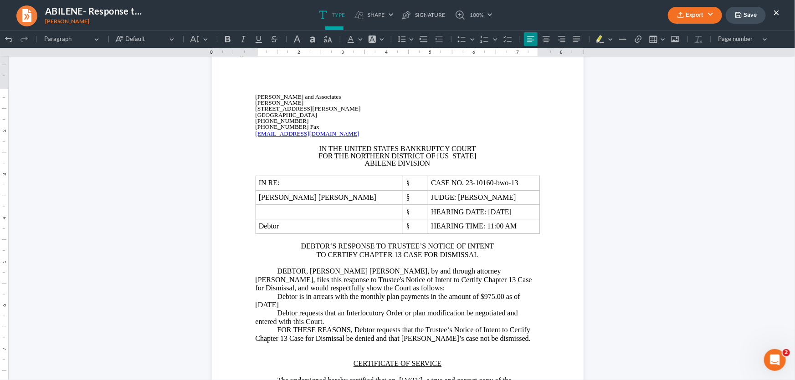
click at [778, 13] on button "×" at bounding box center [776, 12] width 6 height 11
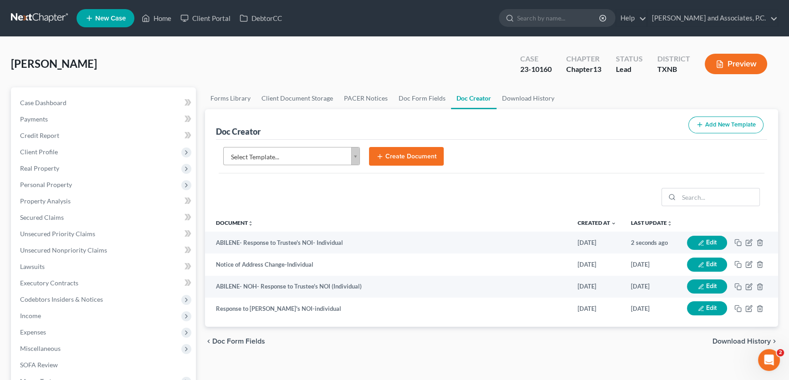
click at [303, 155] on body "Home New Case Client Portal DebtorCC Monte J. White and Associates, P.C. amy@mo…" at bounding box center [394, 307] width 789 height 615
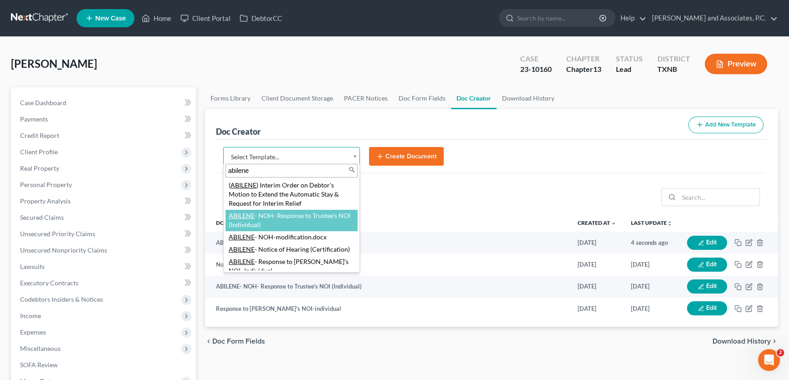
type input "abilene"
select select "108768"
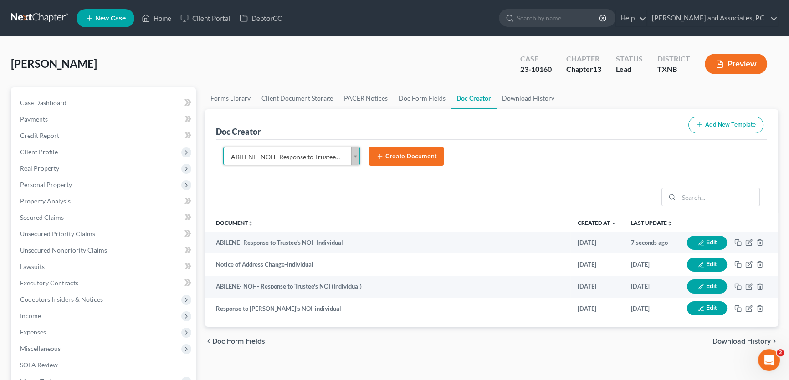
click at [386, 156] on button "Create Document" at bounding box center [406, 156] width 75 height 19
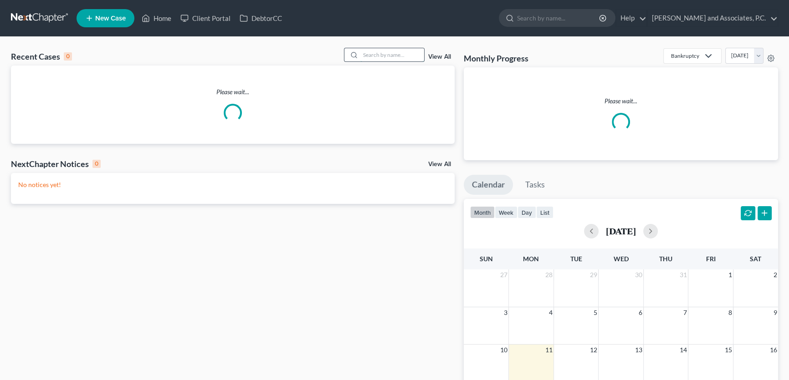
click at [405, 54] on input "search" at bounding box center [392, 54] width 64 height 13
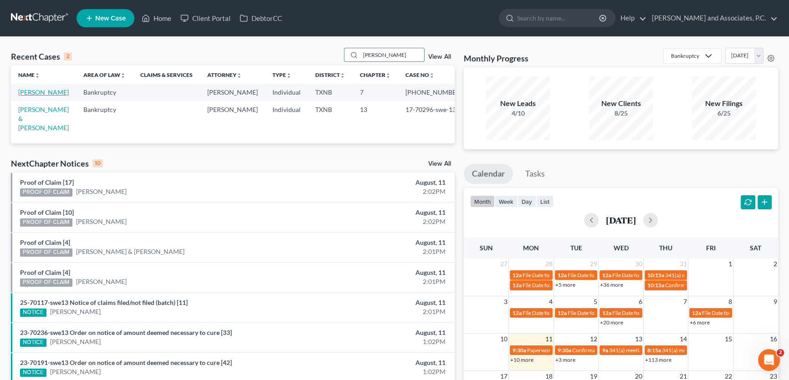
type input "havins"
click at [54, 92] on link "[PERSON_NAME]" at bounding box center [43, 92] width 51 height 8
select select "5"
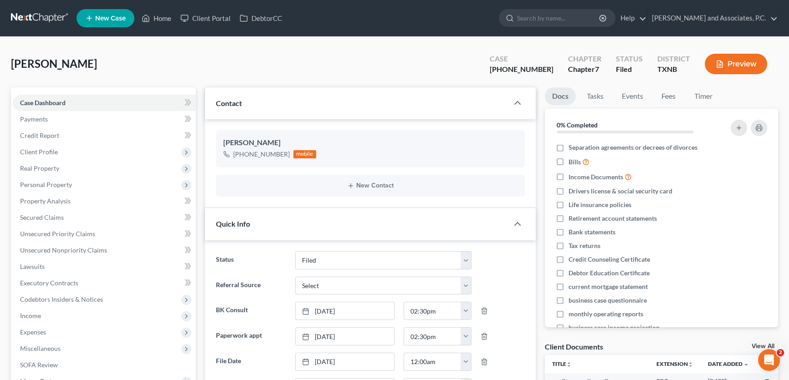
scroll to position [4149, 0]
click at [170, 20] on link "Home" at bounding box center [156, 18] width 39 height 16
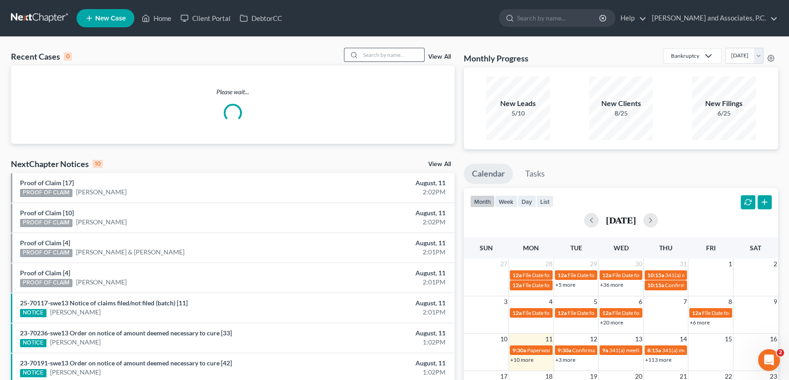
click at [418, 53] on input "search" at bounding box center [392, 54] width 64 height 13
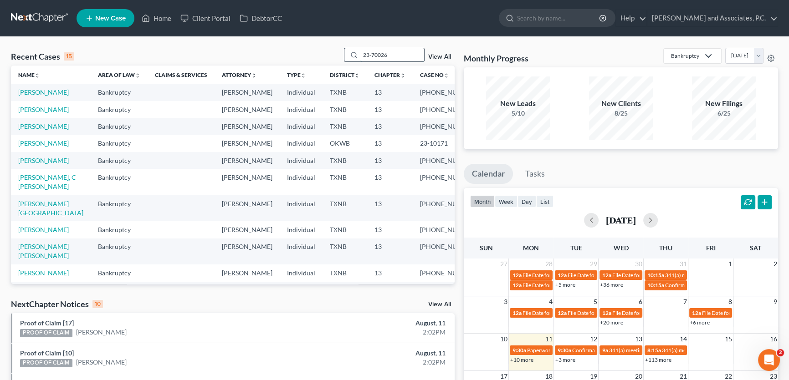
type input "23-70026"
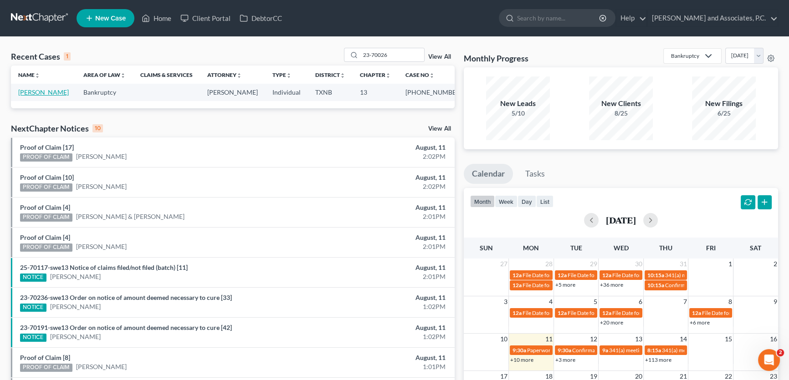
click at [52, 91] on link "[PERSON_NAME]" at bounding box center [43, 92] width 51 height 8
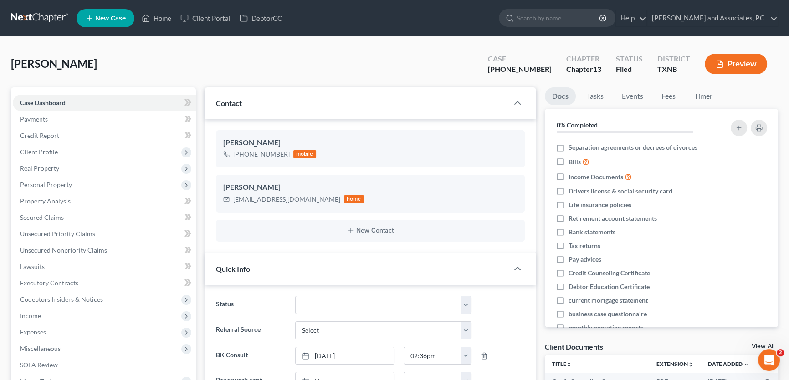
click at [208, 58] on div "Estes, Christy Upgraded Case 23-70026-13 Chapter Chapter 13 Status Filed Distri…" at bounding box center [394, 68] width 767 height 40
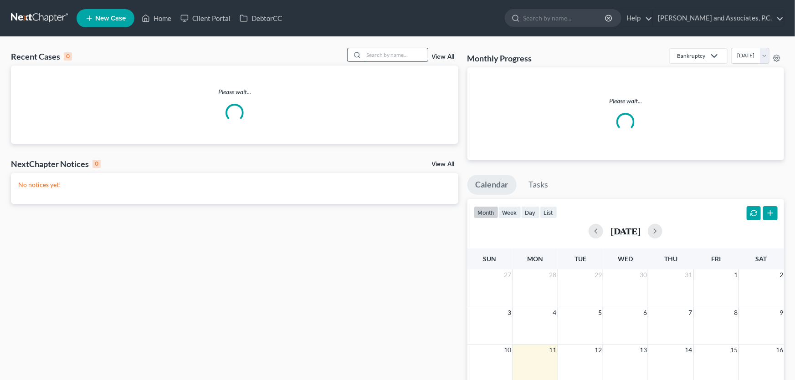
click at [405, 54] on input "search" at bounding box center [396, 54] width 64 height 13
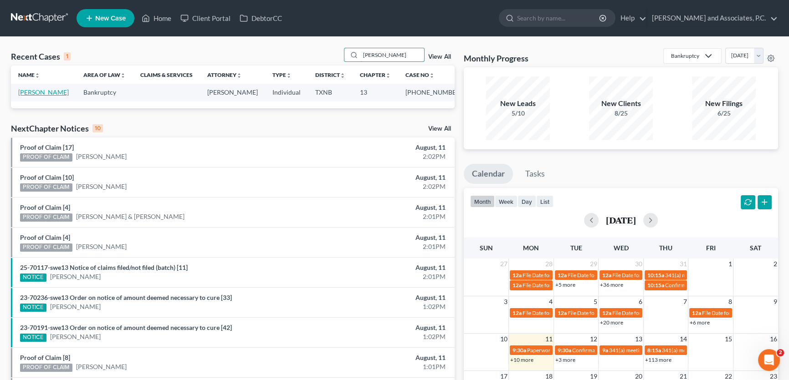
type input "[PERSON_NAME]"
click at [35, 94] on link "[PERSON_NAME]" at bounding box center [43, 92] width 51 height 8
select select "3"
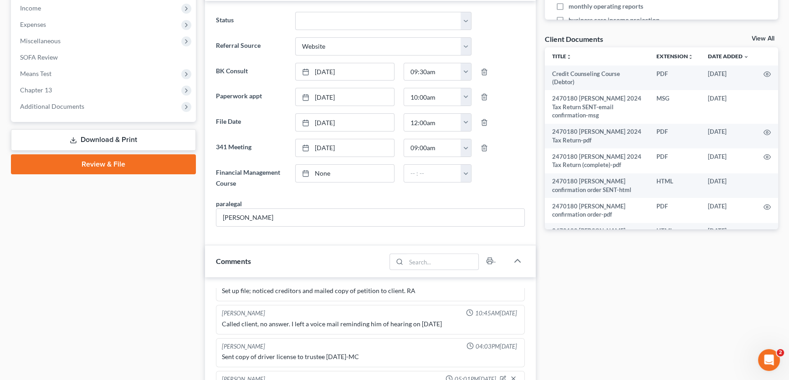
scroll to position [284, 0]
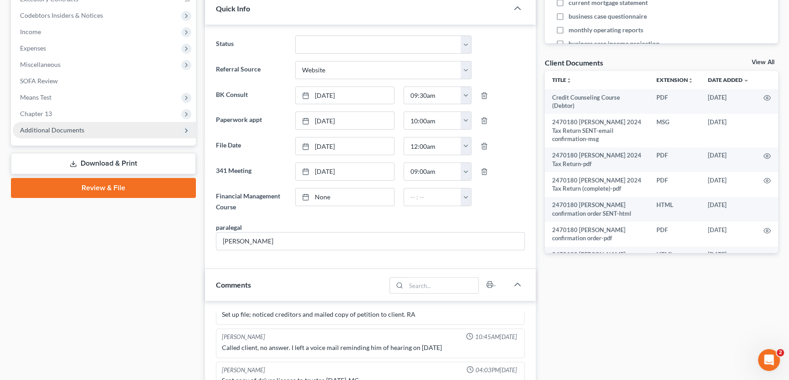
click at [91, 131] on span "Additional Documents" at bounding box center [104, 130] width 183 height 16
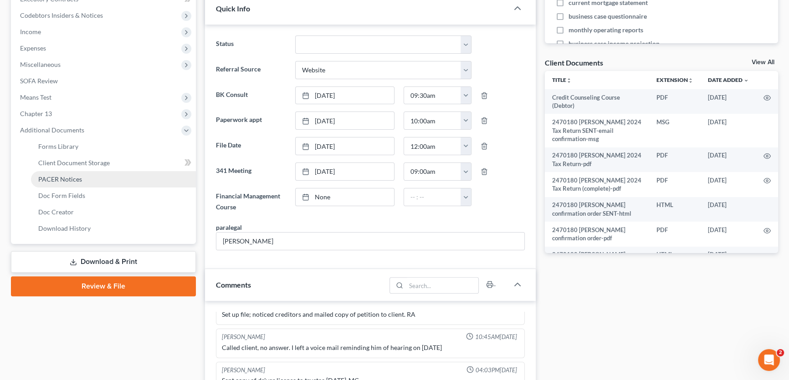
click at [82, 179] on link "PACER Notices" at bounding box center [113, 179] width 165 height 16
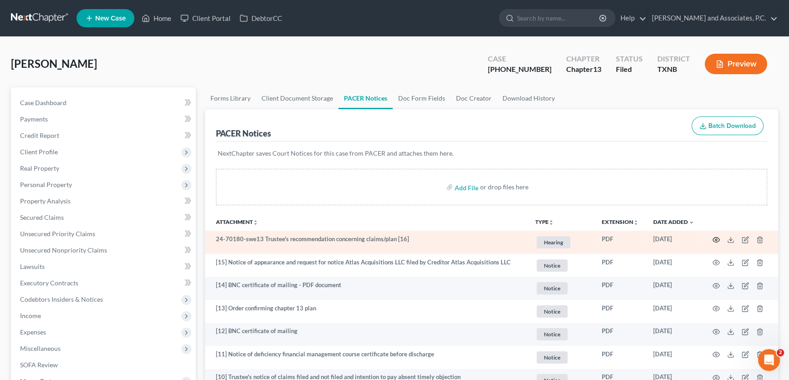
click at [713, 236] on icon "button" at bounding box center [715, 239] width 7 height 7
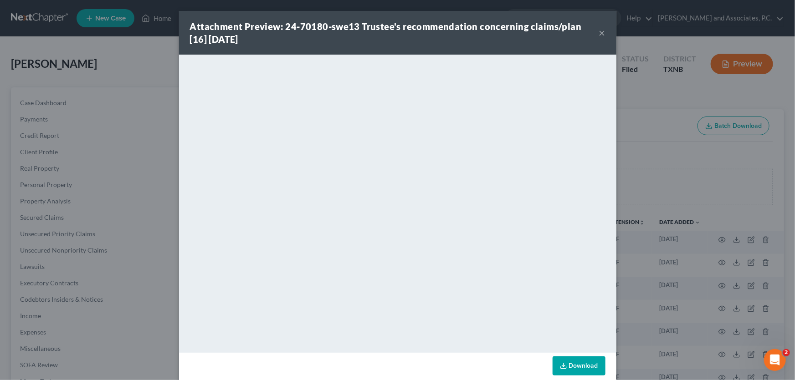
click at [601, 34] on button "×" at bounding box center [602, 32] width 6 height 11
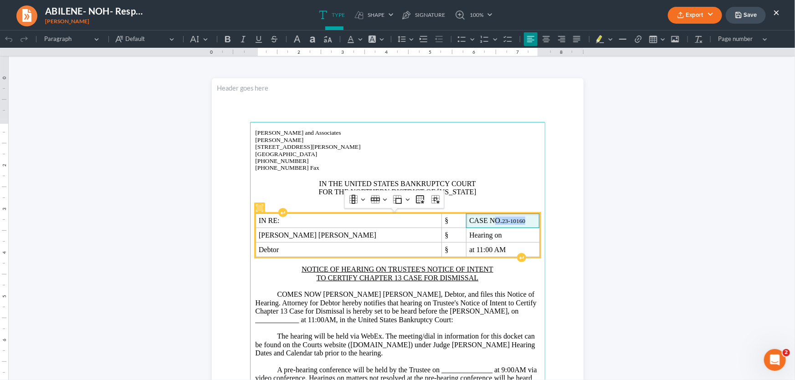
drag, startPoint x: 502, startPoint y: 218, endPoint x: 469, endPoint y: 218, distance: 33.7
click at [469, 218] on span "CASE NO. 23-10160" at bounding box center [502, 220] width 67 height 8
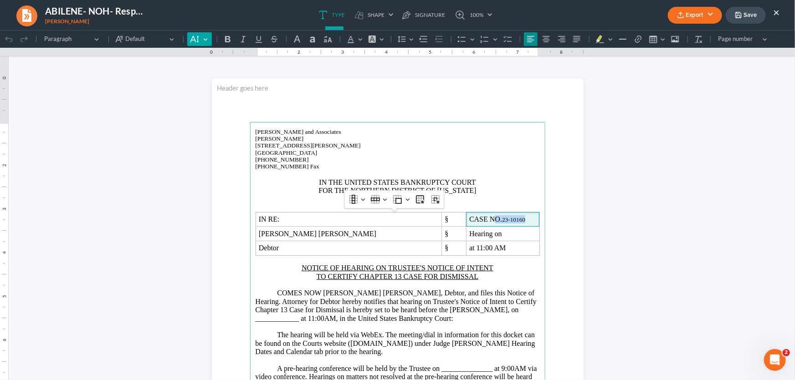
click at [198, 38] on icon "Editor toolbar" at bounding box center [194, 38] width 9 height 9
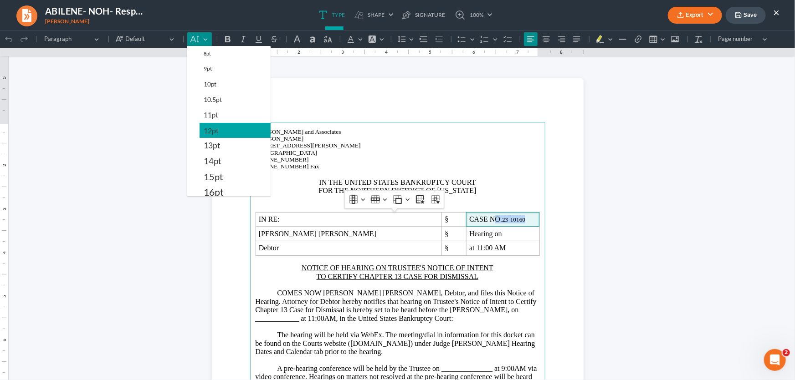
click at [208, 129] on span "12pt" at bounding box center [211, 130] width 15 height 11
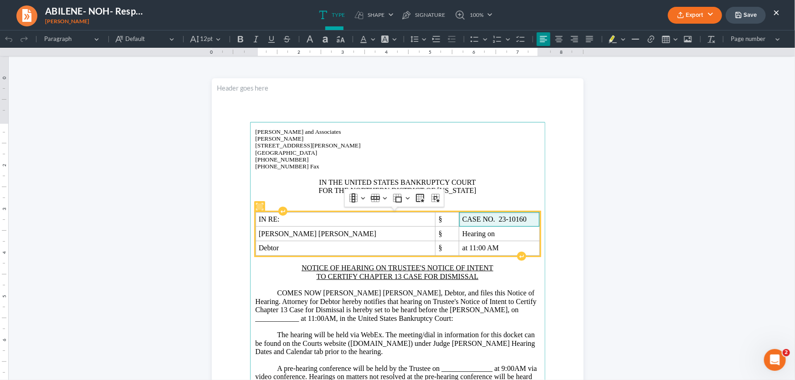
click at [502, 218] on span "CASE N O. 23-10160" at bounding box center [499, 219] width 74 height 8
click at [505, 217] on span "CASE N O. 23-10160" at bounding box center [499, 219] width 74 height 8
click at [491, 232] on span "Hearing on" at bounding box center [490, 234] width 92 height 8
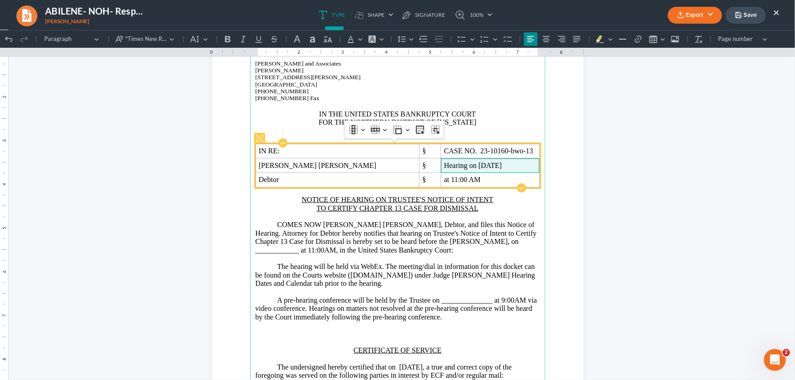
scroll to position [82, 0]
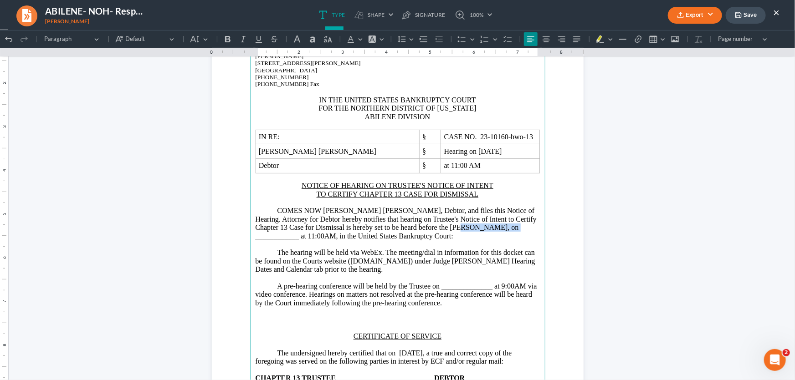
drag, startPoint x: 474, startPoint y: 227, endPoint x: 430, endPoint y: 231, distance: 44.8
click at [430, 231] on p "COMES NOW Philip Andrew Powell, Debtor, and files this Notice of Hearing. Attor…" at bounding box center [398, 223] width 284 height 34
drag, startPoint x: 528, startPoint y: 227, endPoint x: 484, endPoint y: 231, distance: 44.4
click at [484, 231] on p "COMES NOW Philip Andrew Powell, Debtor, and files this Notice of Hearing. Attor…" at bounding box center [398, 223] width 284 height 34
click at [471, 264] on p "The hearing will be held via WebEx. The meeting/dial in information for this do…" at bounding box center [398, 260] width 284 height 25
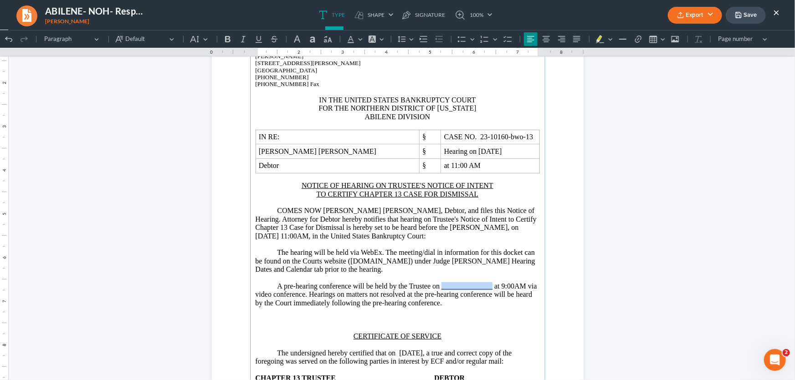
drag, startPoint x: 490, startPoint y: 286, endPoint x: 439, endPoint y: 287, distance: 50.6
click at [439, 287] on p "A pre-hearing conference will be held by the Trustee on ______________ at 9:00A…" at bounding box center [398, 294] width 284 height 25
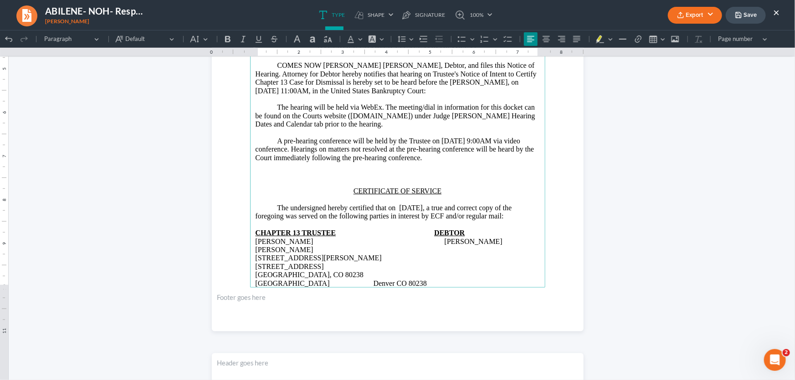
scroll to position [248, 0]
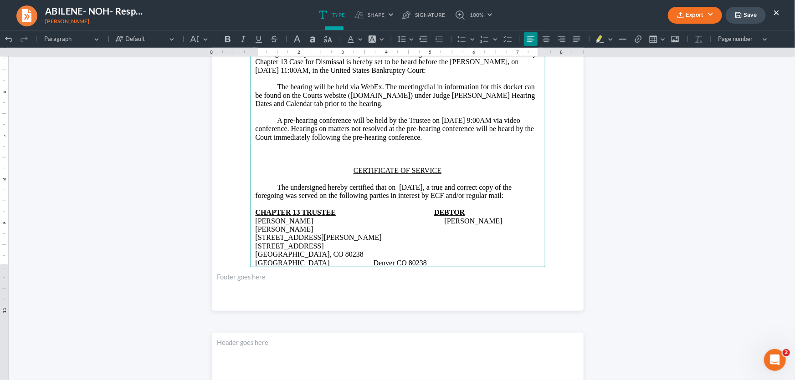
click at [256, 239] on p "1407 Buddy Holly Ave. 4657 N Xenia Street #06-102 Denver, CO 80238" at bounding box center [398, 245] width 284 height 25
drag, startPoint x: 315, startPoint y: 246, endPoint x: 242, endPoint y: 250, distance: 73.0
click at [242, 250] on section "Monte J. White and Associates Monte J. White 1106 Brook Ave, Hamilton Place Wic…" at bounding box center [398, 70] width 372 height 481
click at [400, 267] on p "Lubbock, TX 79401 Denver CO 80238" at bounding box center [398, 271] width 284 height 8
drag, startPoint x: 419, startPoint y: 246, endPoint x: 233, endPoint y: 253, distance: 186.4
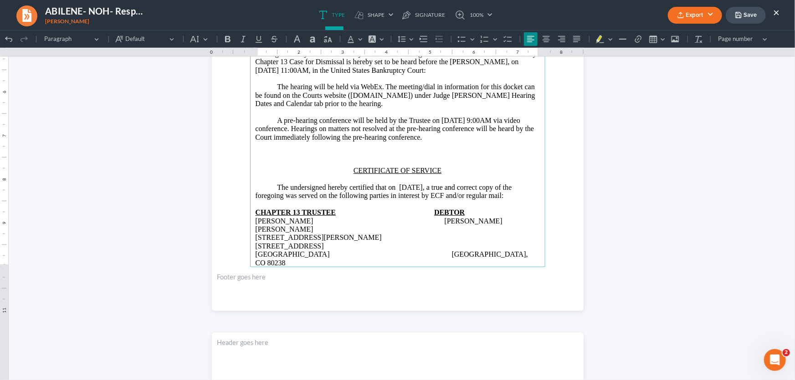
click at [233, 253] on section "Monte J. White and Associates Monte J. White 1106 Brook Ave, Hamilton Place Wic…" at bounding box center [398, 70] width 372 height 481
click at [301, 260] on main "Monte J. White and Associates Monte J. White 1106 Brook Ave, Hamilton Place Wic…" at bounding box center [397, 70] width 295 height 394
click at [250, 246] on main "Monte J. White and Associates Monte J. White 1106 Brook Ave, Hamilton Place Wic…" at bounding box center [397, 70] width 295 height 394
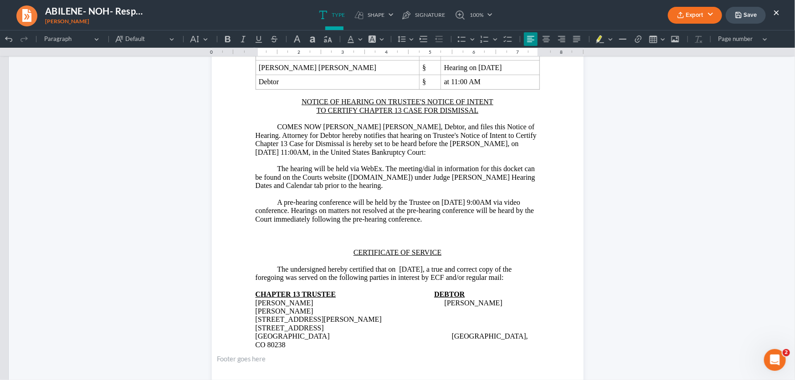
scroll to position [166, 0]
click at [378, 232] on p "Rich Text Editor, page-0-main" at bounding box center [398, 236] width 284 height 8
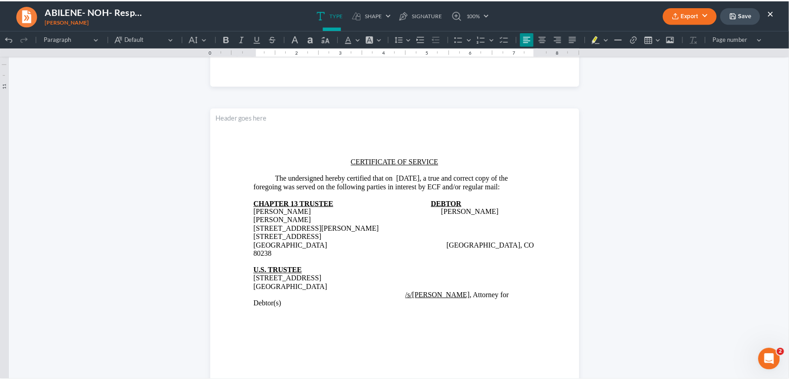
scroll to position [538, 0]
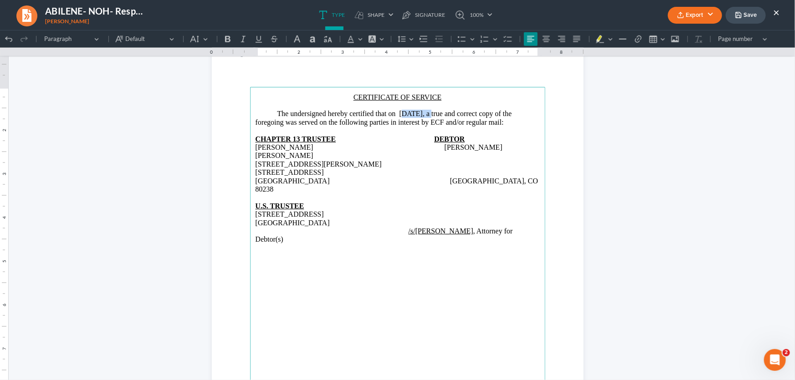
drag, startPoint x: 429, startPoint y: 112, endPoint x: 400, endPoint y: 116, distance: 29.1
click at [400, 116] on p "The undersigned hereby certified that on 08/11/2025, a true and correct copy of…" at bounding box center [398, 117] width 284 height 17
click at [428, 177] on span "Rich Text Editor, page-1-main" at bounding box center [439, 181] width 22 height 8
click at [526, 227] on p "/s/Monte J. White , Attorney for Debtor(s)" at bounding box center [398, 235] width 284 height 17
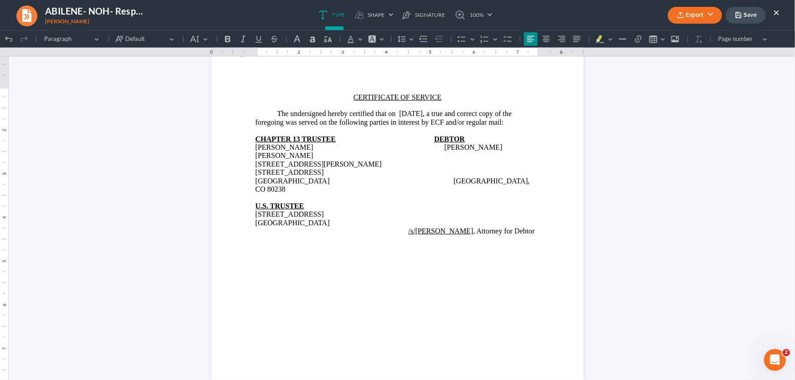
click at [683, 17] on icon "button" at bounding box center [680, 17] width 5 height 2
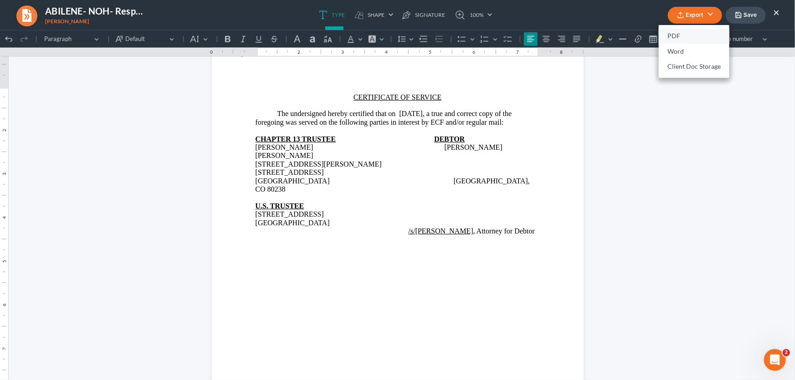
click at [670, 32] on link "PDF" at bounding box center [694, 36] width 71 height 15
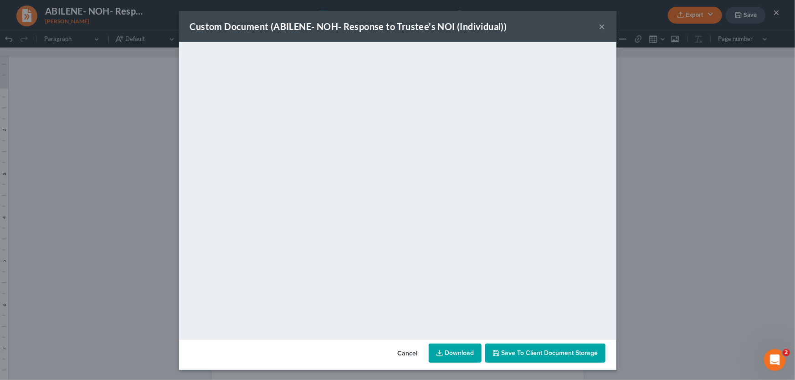
drag, startPoint x: 597, startPoint y: 24, endPoint x: 742, endPoint y: 13, distance: 145.2
click at [599, 24] on button "×" at bounding box center [602, 26] width 6 height 11
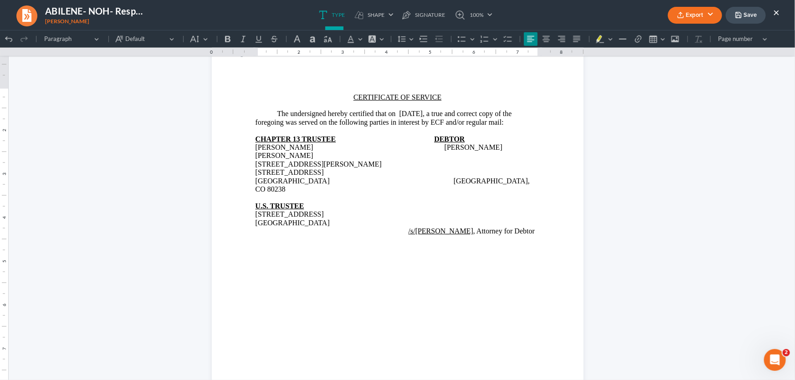
click at [742, 13] on button "Save" at bounding box center [746, 15] width 40 height 17
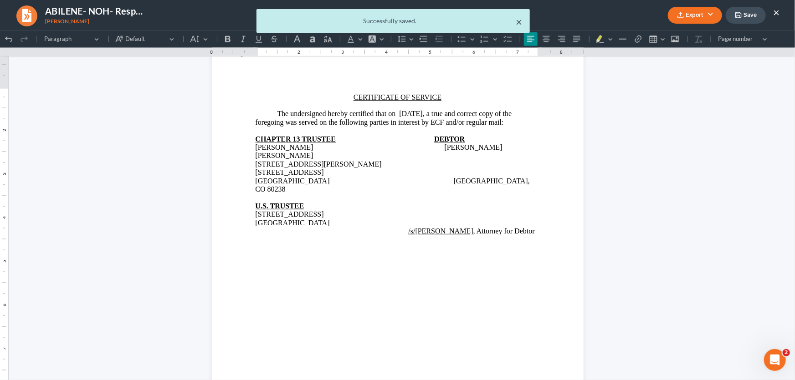
click at [517, 19] on button "×" at bounding box center [519, 21] width 6 height 11
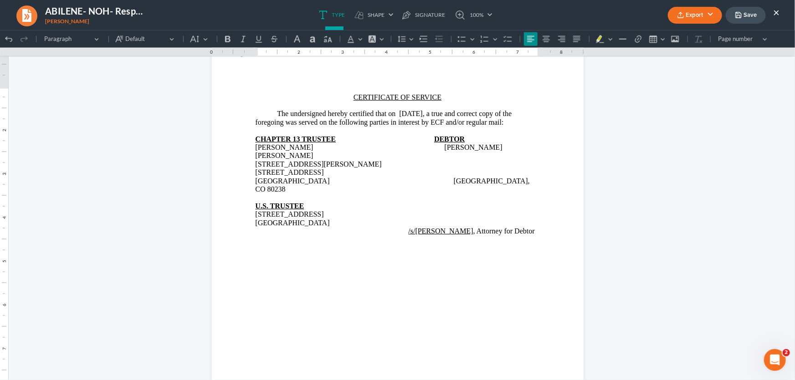
click at [774, 10] on button "×" at bounding box center [776, 12] width 6 height 11
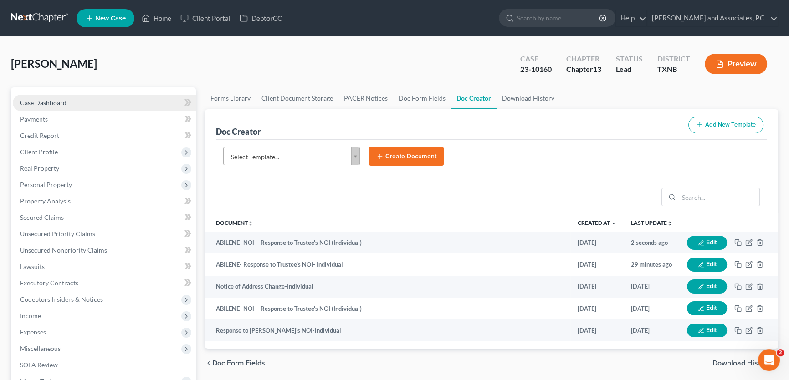
click at [80, 101] on link "Case Dashboard" at bounding box center [104, 103] width 183 height 16
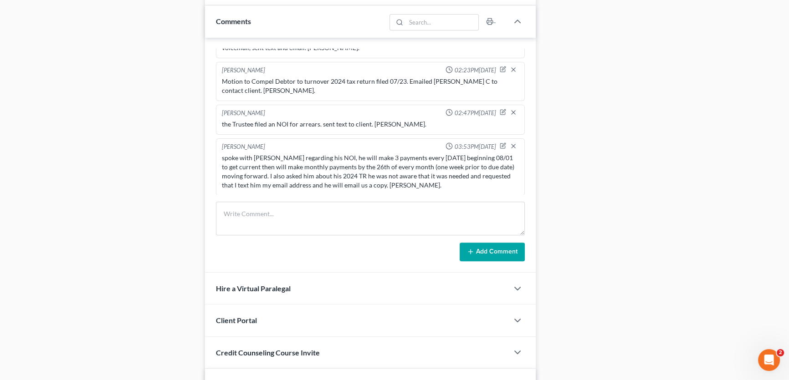
scroll to position [496, 0]
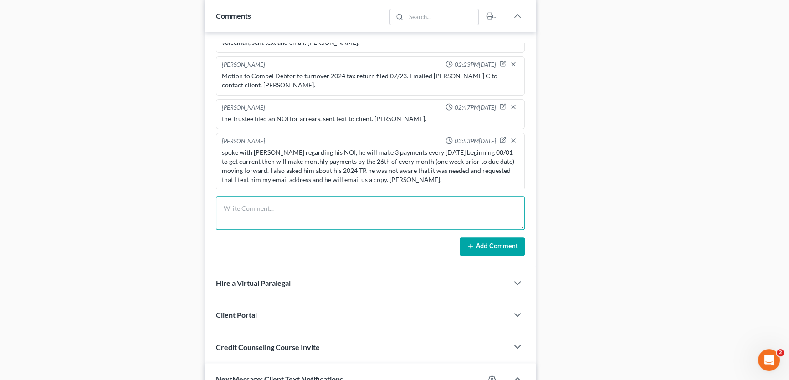
paste textarea "filed response and NOH to NOI. Client will be current by 09/03 Court. Amy."
type textarea "filed response and NOH to NOI. Client will be current by 09/03 Court. Amy."
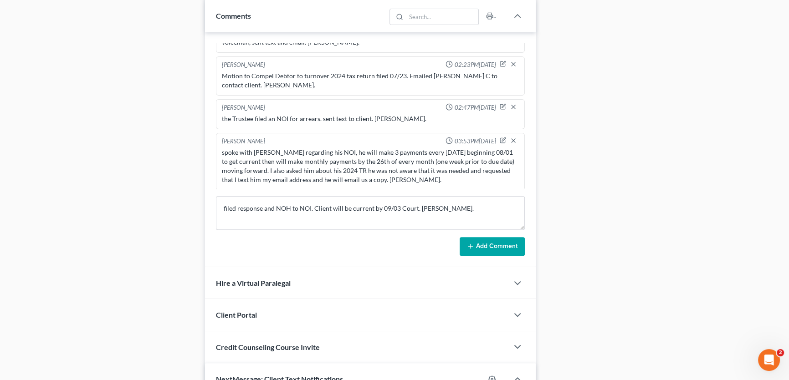
click at [475, 241] on button "Add Comment" at bounding box center [492, 246] width 65 height 19
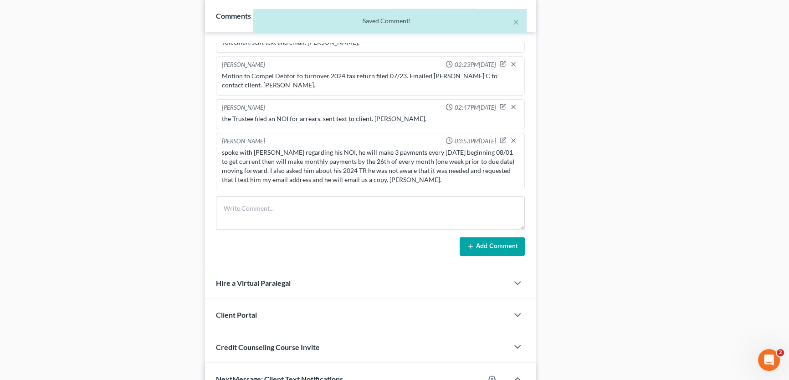
scroll to position [240, 0]
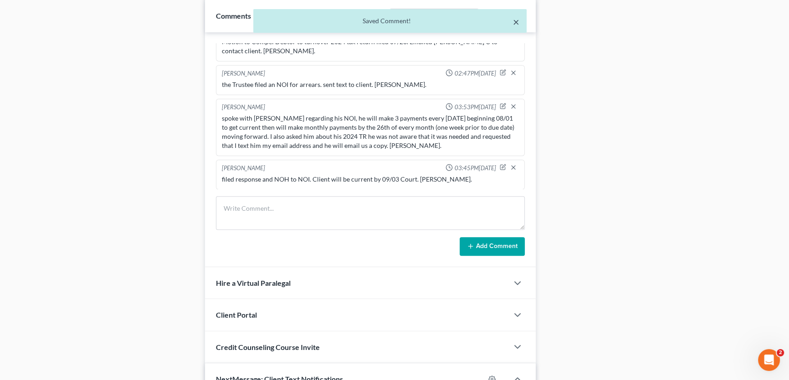
click at [516, 20] on button "×" at bounding box center [516, 21] width 6 height 11
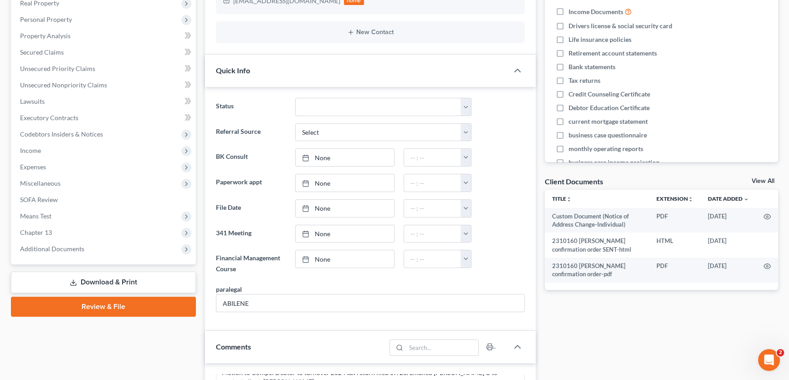
scroll to position [0, 0]
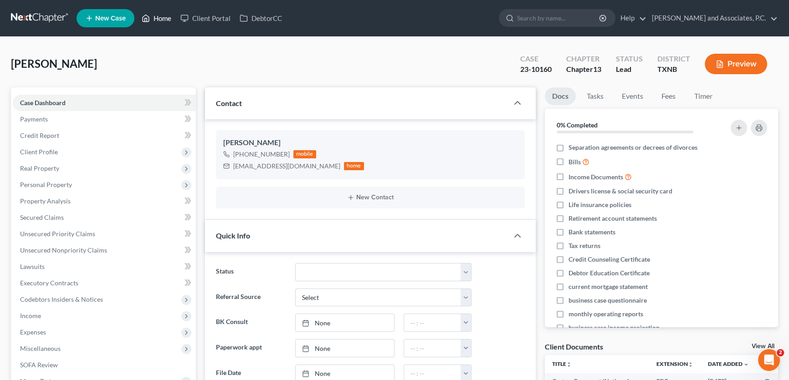
click at [165, 19] on link "Home" at bounding box center [156, 18] width 39 height 16
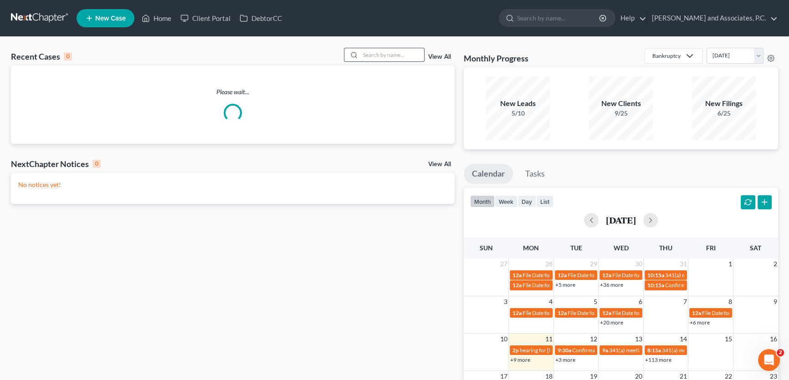
click at [384, 54] on input "search" at bounding box center [392, 54] width 64 height 13
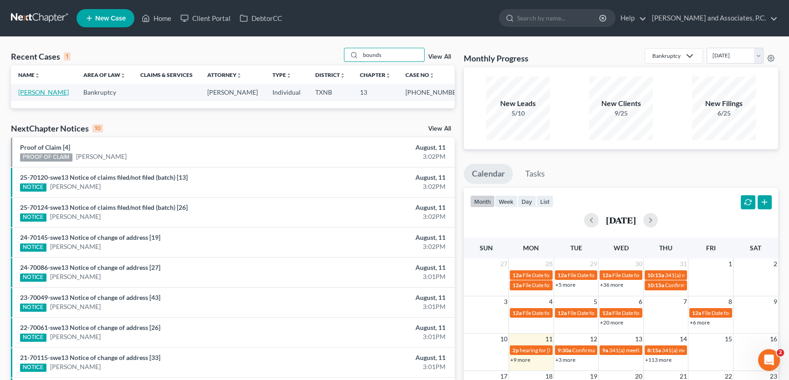
type input "bounds"
click at [40, 92] on link "Bounds, Bobby" at bounding box center [43, 92] width 51 height 8
select select "5"
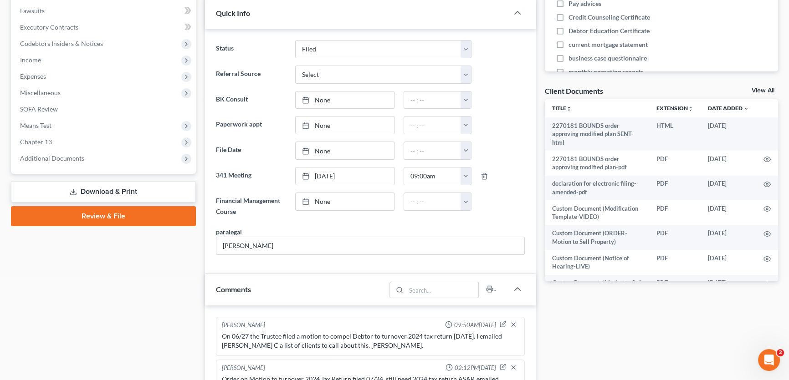
scroll to position [249, 0]
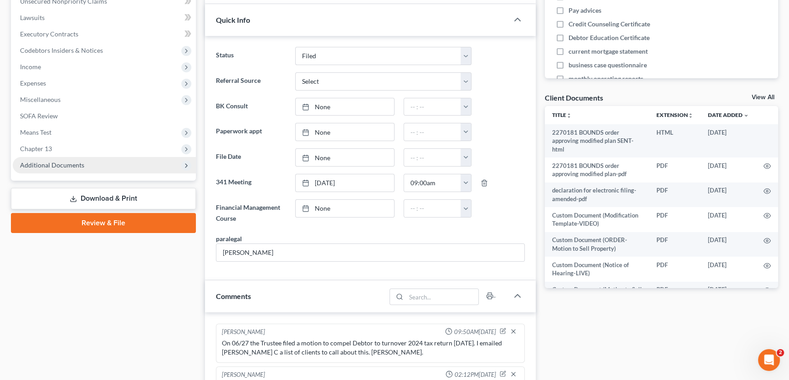
click at [54, 164] on span "Additional Documents" at bounding box center [52, 165] width 64 height 8
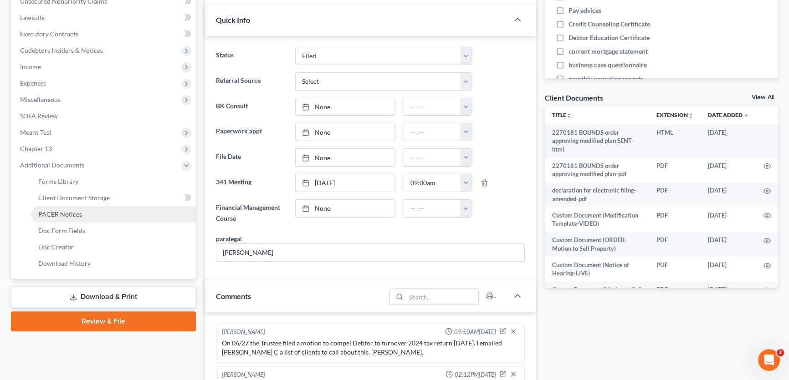
click at [50, 215] on span "PACER Notices" at bounding box center [60, 214] width 44 height 8
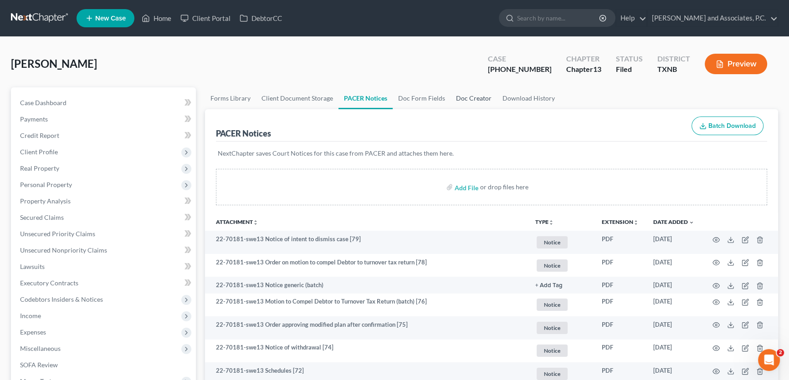
click at [469, 94] on link "Doc Creator" at bounding box center [473, 98] width 46 height 22
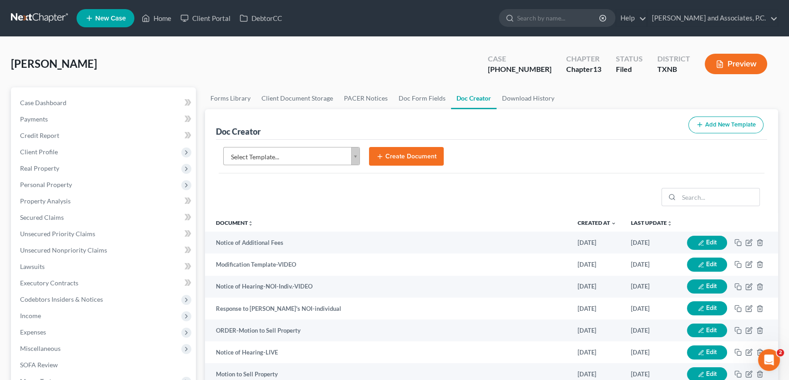
click at [324, 153] on body "Home New Case Client Portal DebtorCC Monte J. White and Associates, P.C. amy@mo…" at bounding box center [394, 327] width 789 height 654
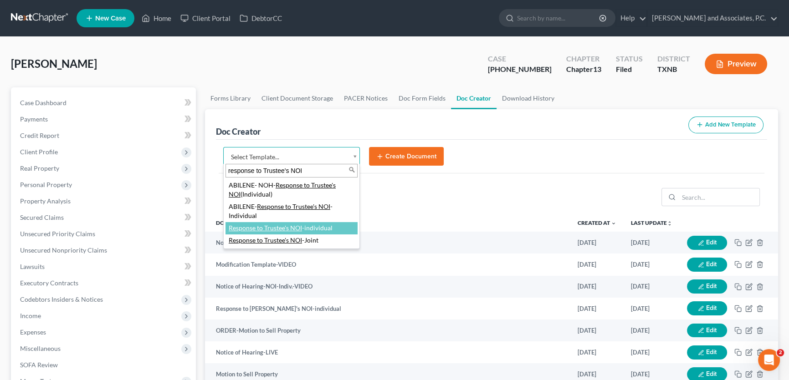
type input "response to Trustee's NOI"
select select "77391"
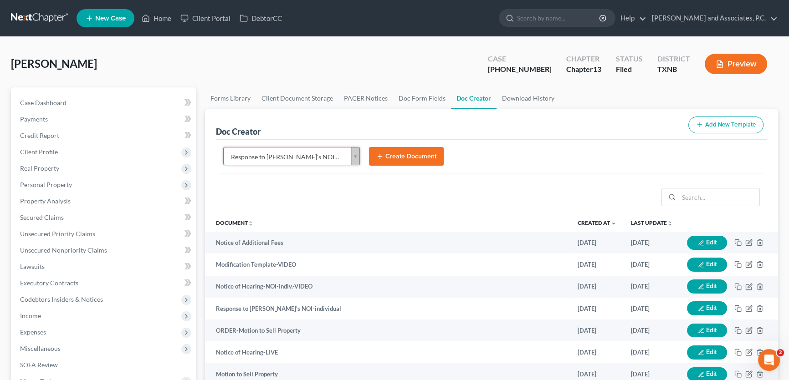
click at [389, 147] on button "Create Document" at bounding box center [406, 156] width 75 height 19
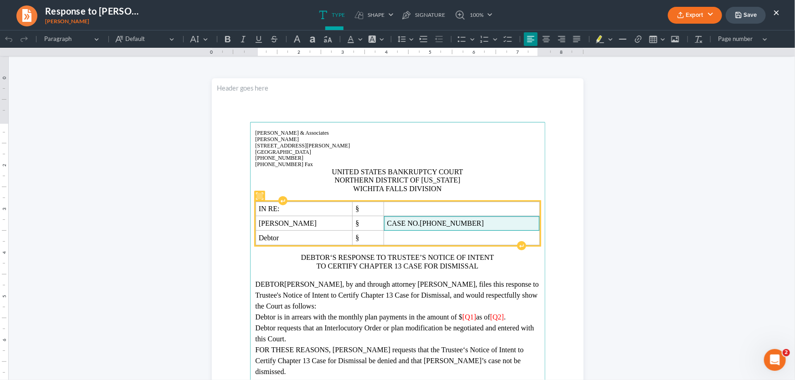
click at [474, 223] on span "22-70181-13" at bounding box center [452, 223] width 64 height 8
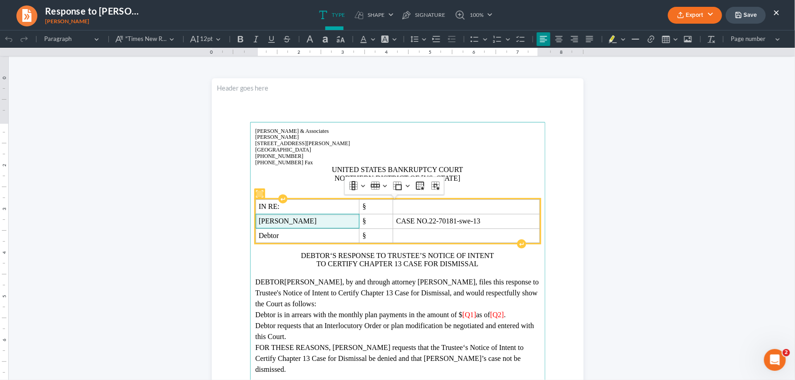
click at [352, 223] on span "Bobby Ray Bounds Jr." at bounding box center [307, 221] width 97 height 8
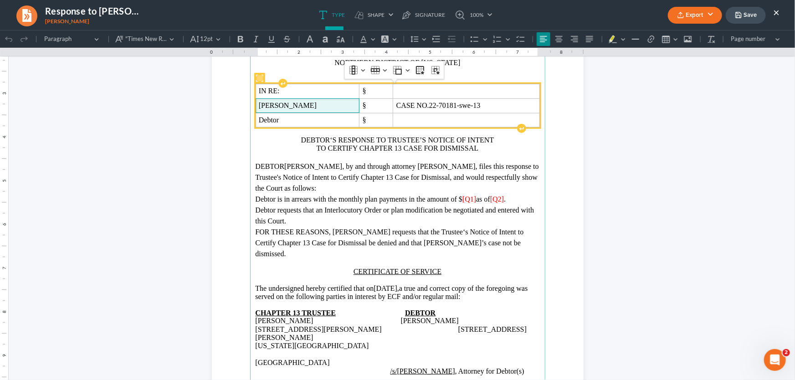
scroll to position [200, 0]
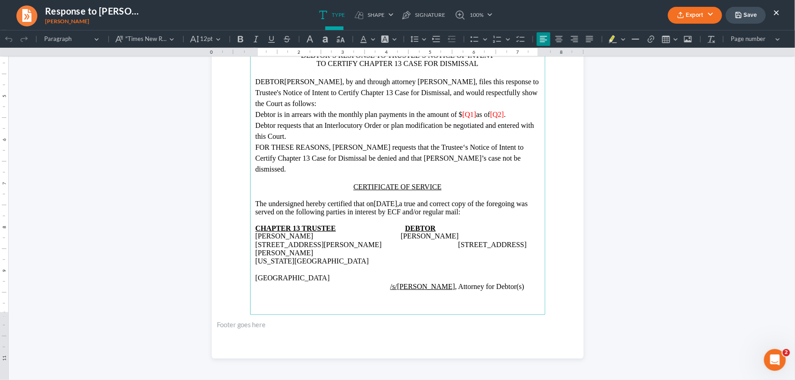
click at [476, 116] on span "[Q1]" at bounding box center [469, 114] width 14 height 8
click at [521, 113] on span "[Q2]" at bounding box center [514, 114] width 14 height 8
click at [251, 255] on main "Monte J. White & Associates Monte J. White 1106 Brook Ave., Hamilton Place Wich…" at bounding box center [397, 118] width 295 height 394
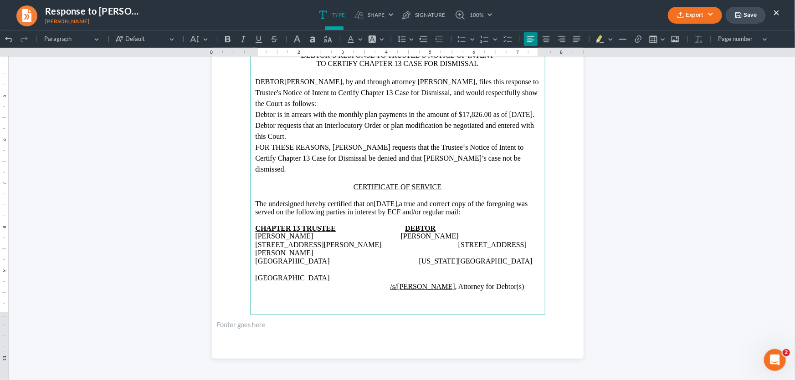
drag, startPoint x: 310, startPoint y: 272, endPoint x: 347, endPoint y: 256, distance: 39.8
click at [234, 271] on section "Monte J. White & Associates Monte J. White 1106 Brook Ave., Hamilton Place Wich…" at bounding box center [398, 117] width 372 height 481
click at [517, 282] on p "/s/Monte J. White , Attorney for Debtor(s)" at bounding box center [398, 286] width 284 height 8
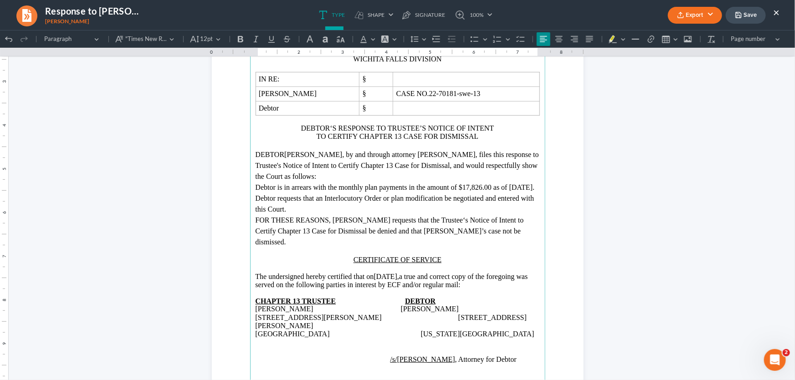
scroll to position [118, 0]
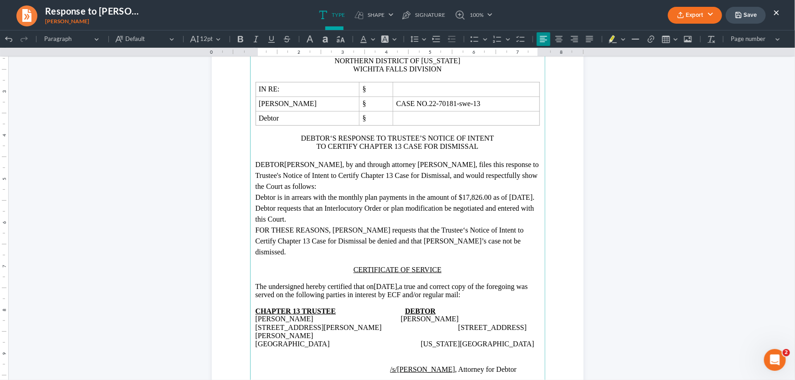
drag, startPoint x: 419, startPoint y: 287, endPoint x: 388, endPoint y: 289, distance: 31.0
click at [388, 289] on span "08/11/2025," at bounding box center [386, 286] width 26 height 8
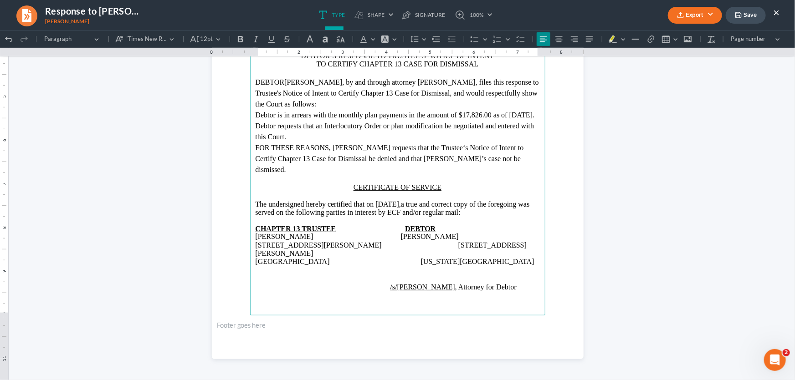
scroll to position [200, 0]
click at [680, 15] on icon "button" at bounding box center [680, 14] width 7 height 7
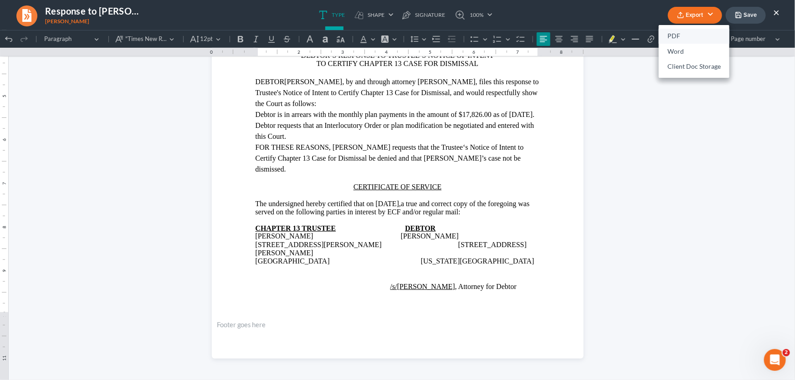
click at [679, 33] on link "PDF" at bounding box center [694, 36] width 71 height 15
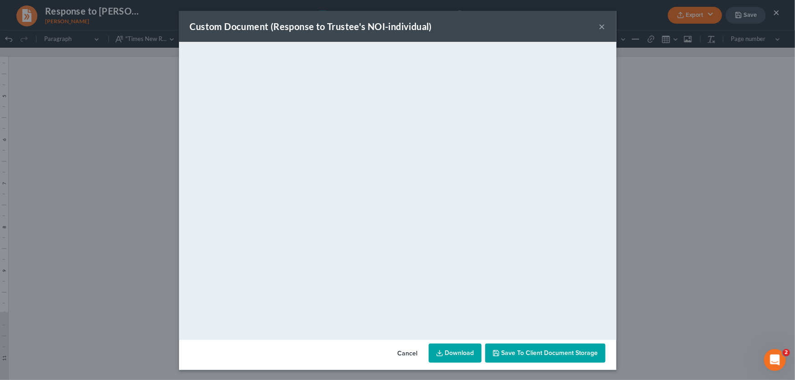
scroll to position [0, 0]
drag, startPoint x: 600, startPoint y: 25, endPoint x: 739, endPoint y: 19, distance: 139.5
click at [600, 25] on button "×" at bounding box center [602, 26] width 6 height 11
click at [739, 19] on div "Custom Document (Response to Trustee's NOI-individual) × <object ng-attr-data='…" at bounding box center [397, 190] width 795 height 380
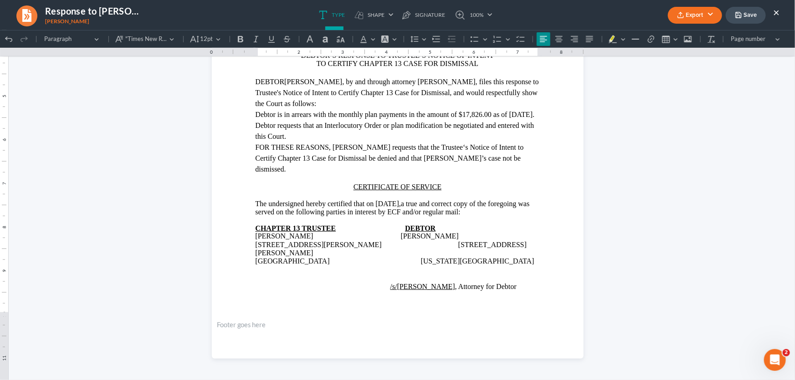
click at [736, 15] on icon "button" at bounding box center [738, 14] width 7 height 7
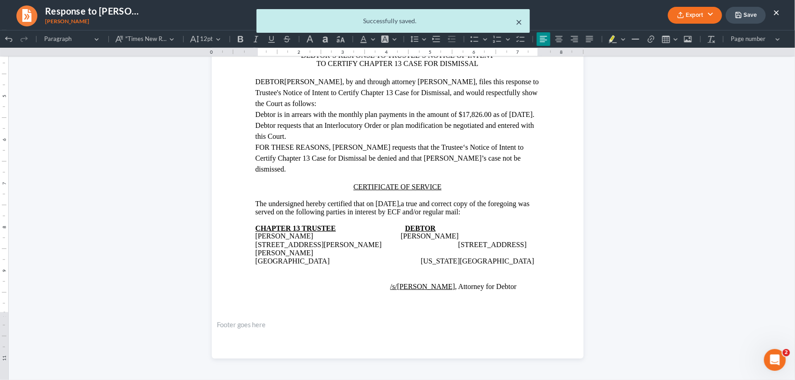
click at [517, 21] on button "×" at bounding box center [519, 21] width 6 height 11
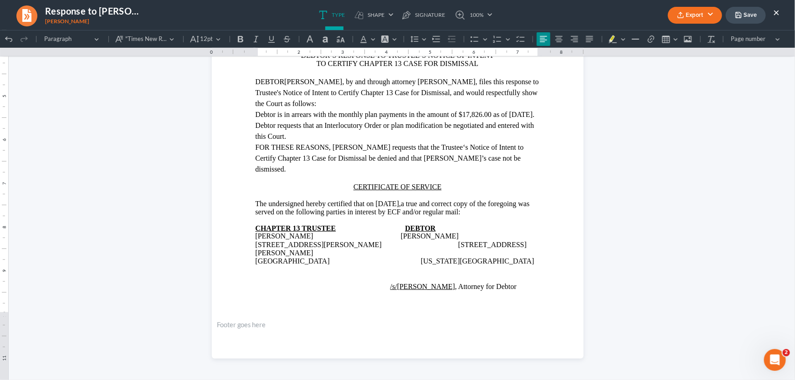
click at [777, 13] on button "×" at bounding box center [776, 12] width 6 height 11
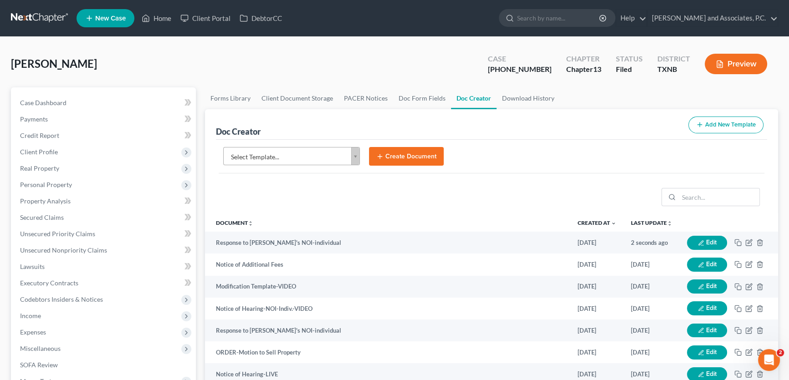
click at [260, 155] on body "Home New Case Client Portal DebtorCC Monte J. White and Associates, P.C. amy@mo…" at bounding box center [394, 338] width 789 height 676
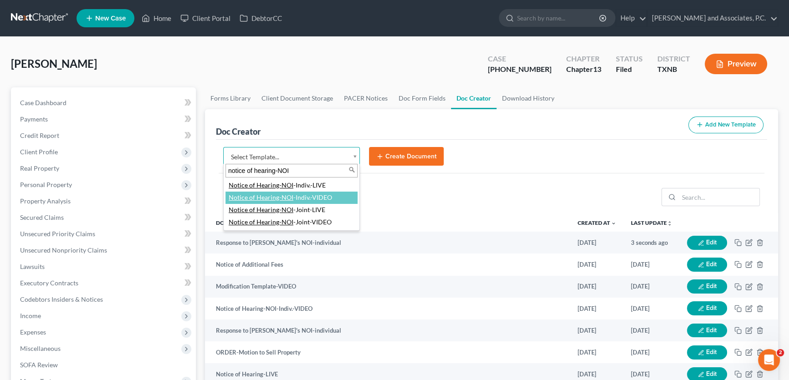
type input "notice of hearing-NOI"
select select "77356"
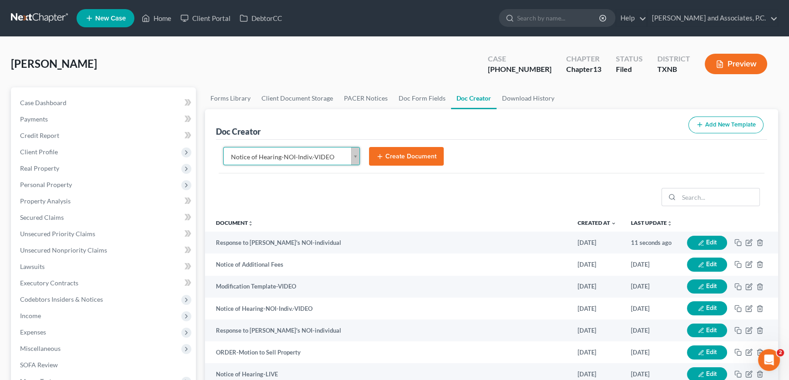
click at [410, 159] on button "Create Document" at bounding box center [406, 156] width 75 height 19
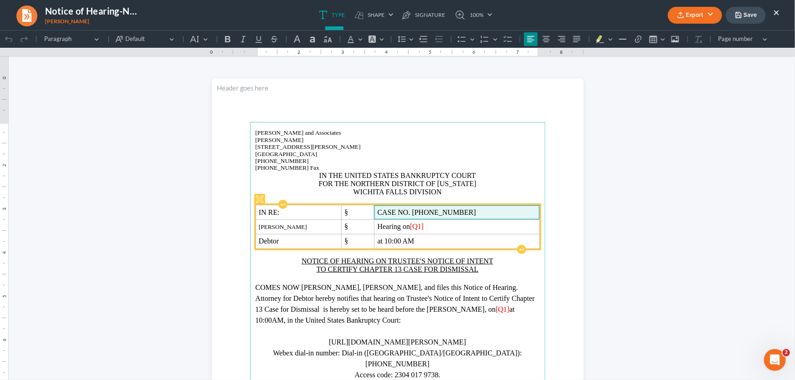
click at [466, 211] on span "CASE NO. 22-70181-13" at bounding box center [456, 212] width 159 height 8
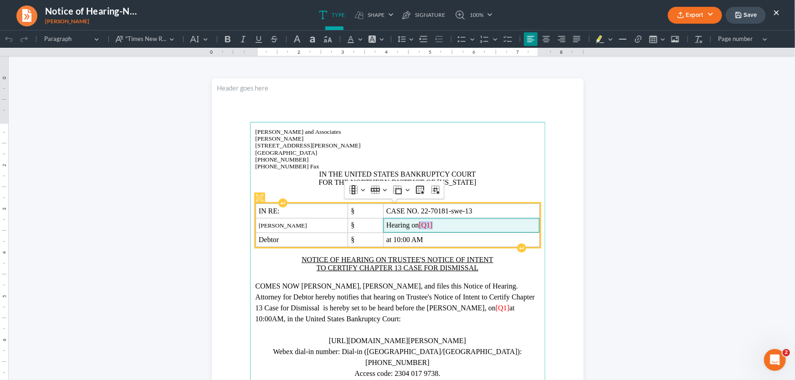
drag, startPoint x: 441, startPoint y: 225, endPoint x: 425, endPoint y: 227, distance: 16.5
click at [425, 227] on span "Hearing on [Q1]" at bounding box center [461, 225] width 150 height 8
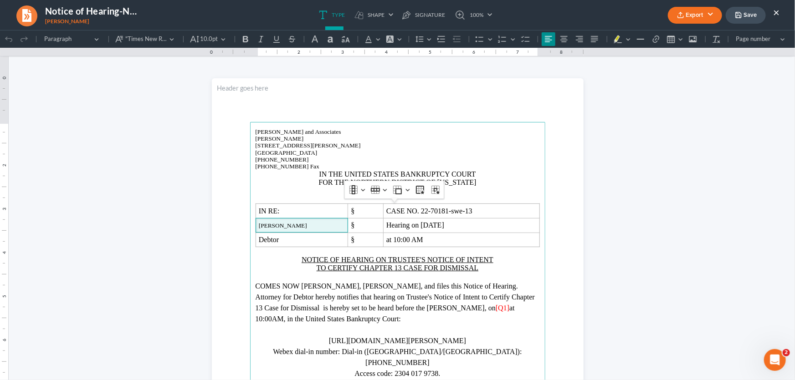
drag, startPoint x: 321, startPoint y: 228, endPoint x: 248, endPoint y: 229, distance: 72.9
click at [250, 229] on main "Monte J. White and Associates Monte J. White 1106 Brook Ave, Hamilton Place Wic…" at bounding box center [397, 319] width 295 height 394
click at [219, 36] on button "10.0pt 10.0pt" at bounding box center [208, 39] width 42 height 14
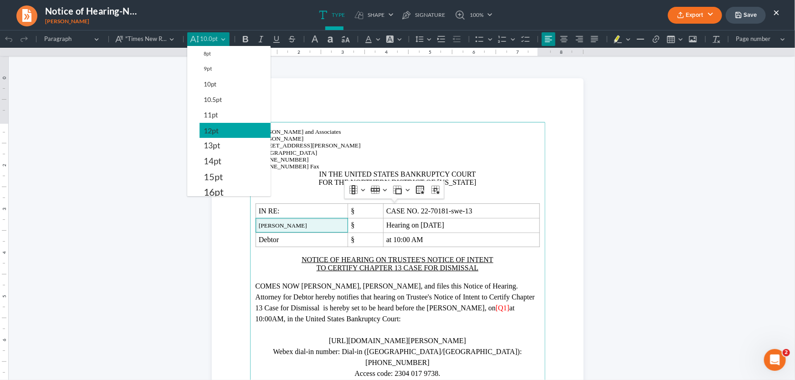
click at [205, 127] on span "12pt" at bounding box center [211, 130] width 15 height 11
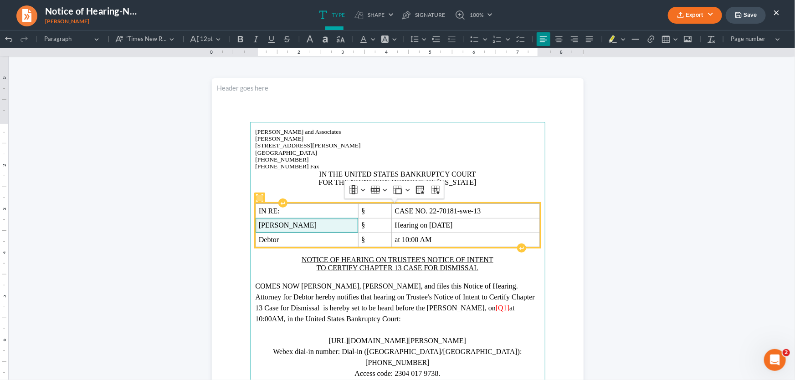
click at [329, 226] on span "Bobby Ray Bounds Jr." at bounding box center [307, 225] width 97 height 8
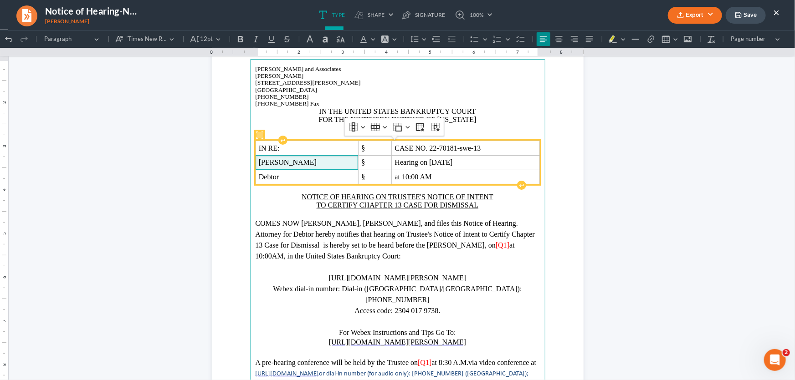
scroll to position [82, 0]
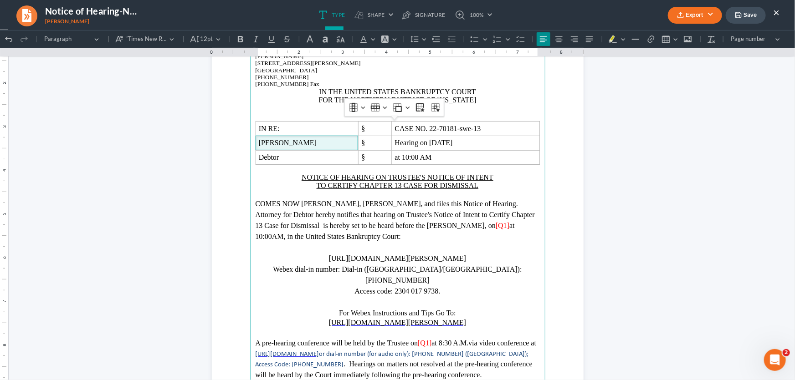
click at [467, 205] on span "COMES NOW Bobby Ray Bounds Jr., Debtor, and files this Notice of Hearing. Attor…" at bounding box center [395, 215] width 279 height 30
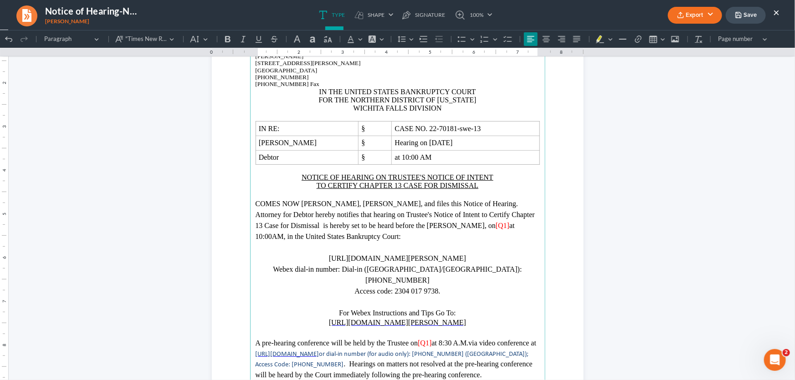
click at [501, 222] on span "[Q1]" at bounding box center [503, 225] width 14 height 8
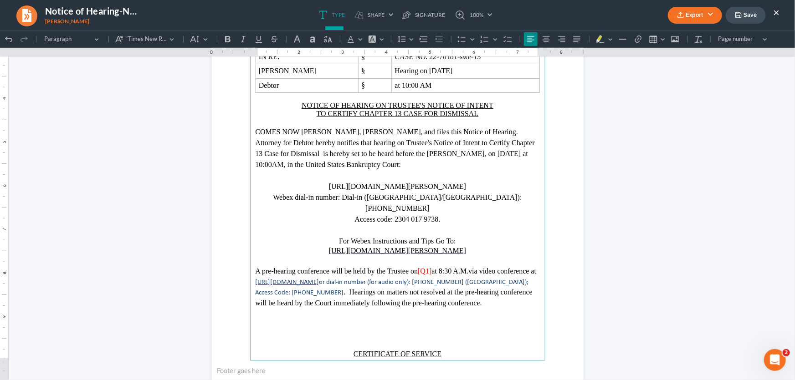
scroll to position [165, 0]
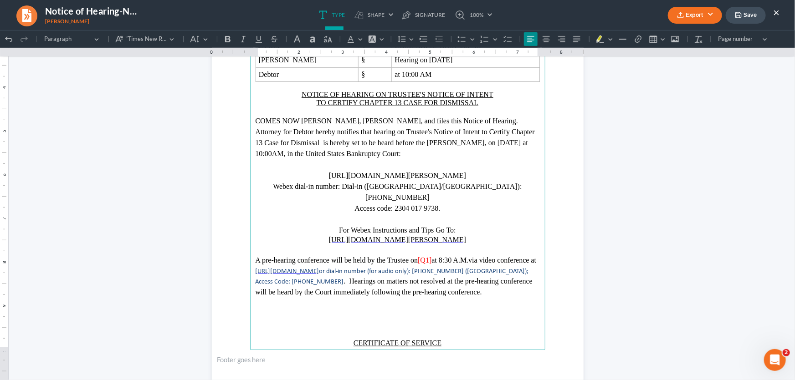
click at [431, 256] on span "[Q1]" at bounding box center [425, 260] width 14 height 8
click at [404, 298] on p "Rich Text Editor, page-0-main" at bounding box center [398, 303] width 284 height 11
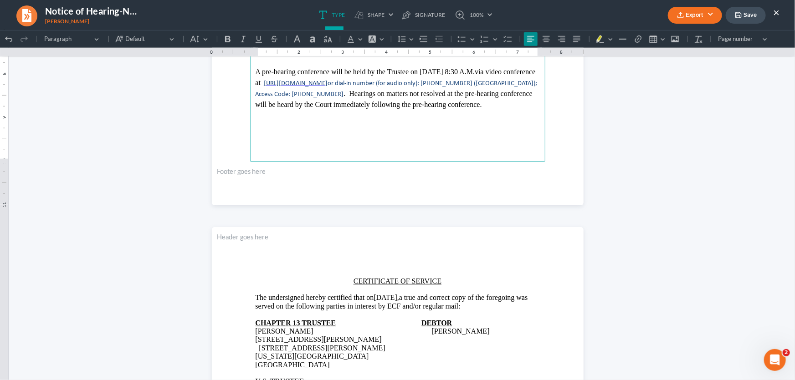
scroll to position [414, 0]
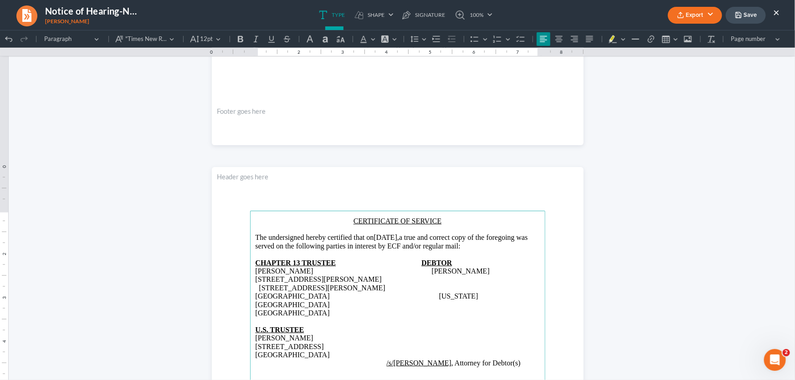
drag, startPoint x: 313, startPoint y: 295, endPoint x: 244, endPoint y: 297, distance: 69.7
click at [265, 317] on p "Rich Text Editor, page-1-main" at bounding box center [398, 321] width 284 height 8
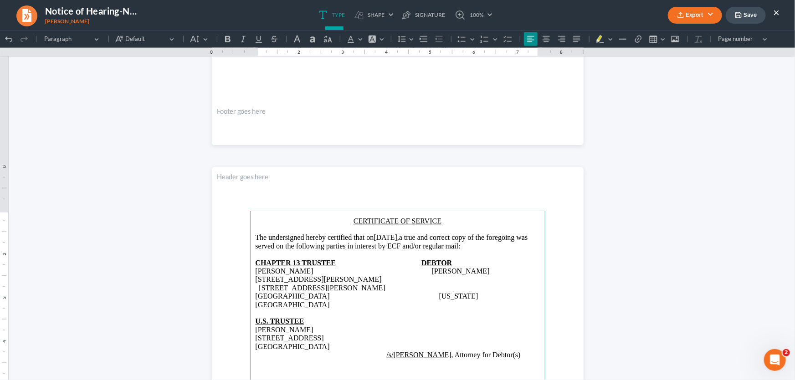
drag, startPoint x: 302, startPoint y: 313, endPoint x: 223, endPoint y: 315, distance: 78.8
click at [327, 343] on span "Dallas, TX 75242" at bounding box center [293, 347] width 74 height 8
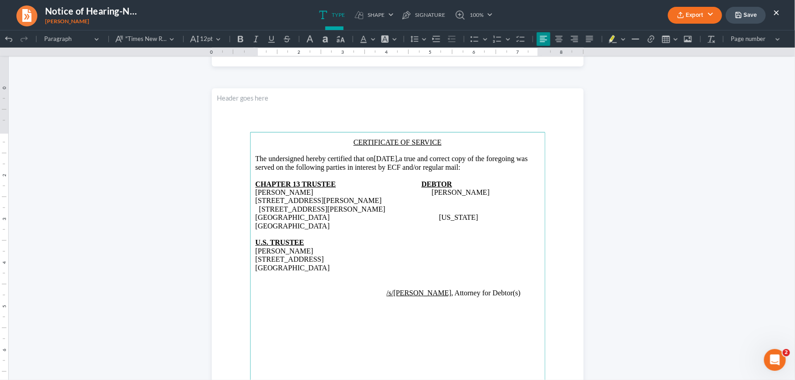
scroll to position [496, 0]
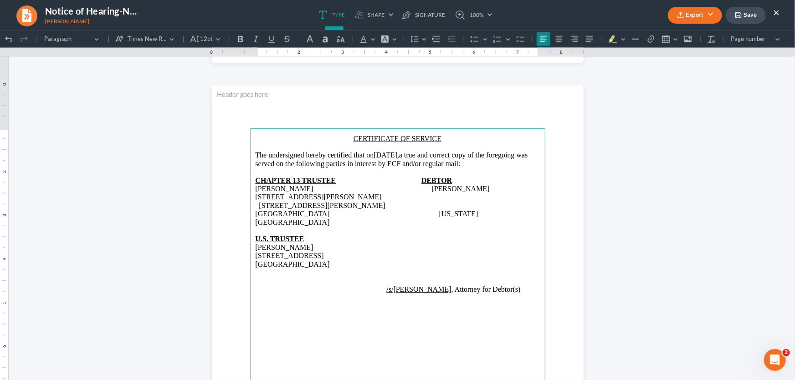
click at [506, 285] on p "/s/Monte J. White , Attorney for Debtor(s)" at bounding box center [398, 289] width 284 height 8
drag, startPoint x: 432, startPoint y: 152, endPoint x: 408, endPoint y: 155, distance: 24.4
click at [399, 155] on span "08/11/2025," at bounding box center [386, 155] width 26 height 8
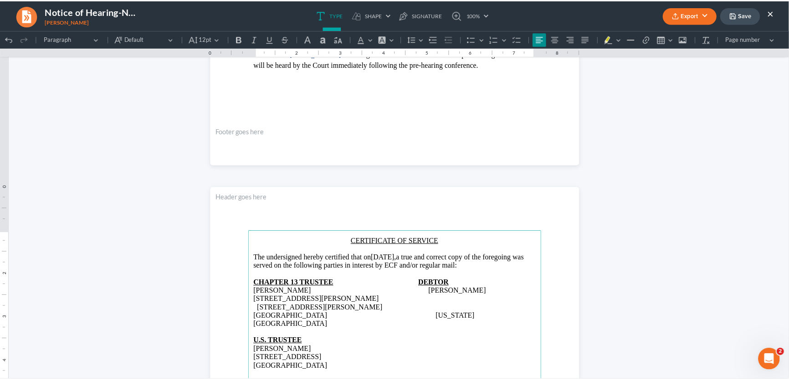
scroll to position [248, 0]
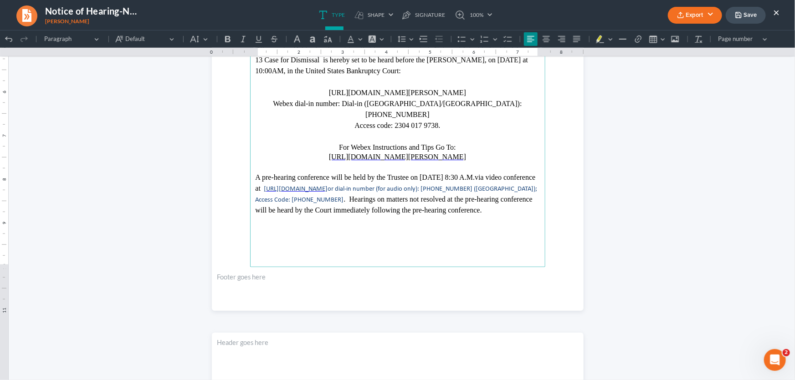
click at [708, 14] on button "Export" at bounding box center [695, 15] width 54 height 17
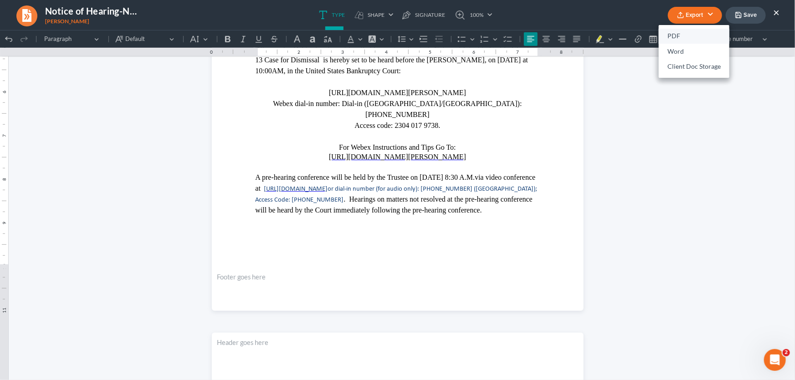
click at [684, 34] on link "PDF" at bounding box center [694, 36] width 71 height 15
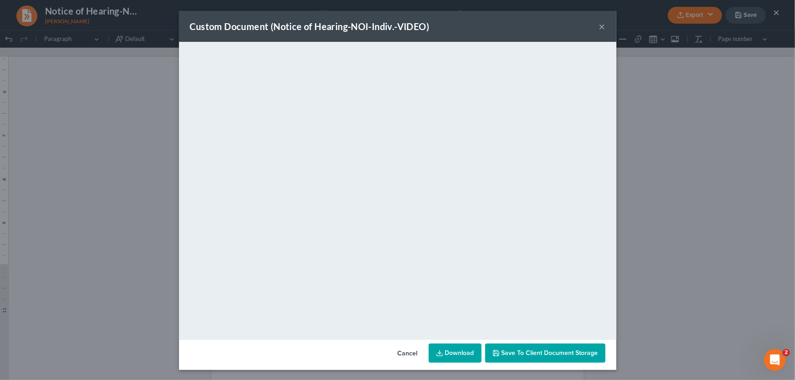
drag, startPoint x: 601, startPoint y: 26, endPoint x: 714, endPoint y: 19, distance: 113.2
click at [601, 26] on button "×" at bounding box center [602, 26] width 6 height 11
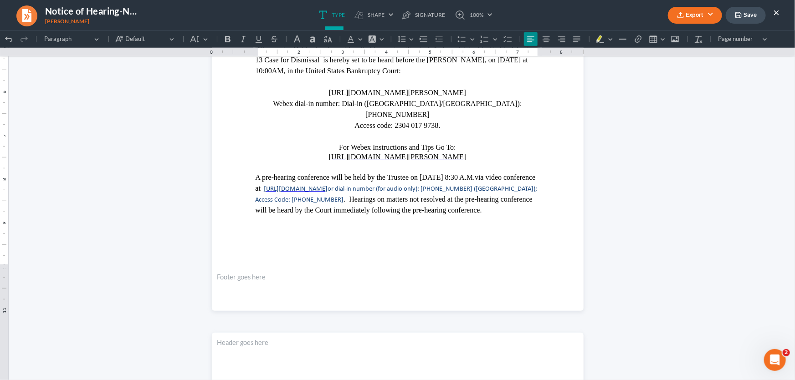
click at [746, 15] on button "Save" at bounding box center [746, 15] width 40 height 17
drag, startPoint x: 777, startPoint y: 13, endPoint x: 219, endPoint y: 193, distance: 586.4
click at [777, 13] on button "×" at bounding box center [776, 12] width 6 height 11
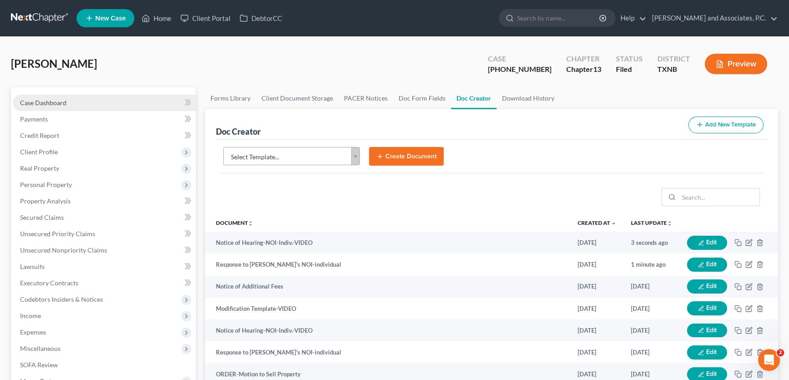
click at [84, 98] on link "Case Dashboard" at bounding box center [104, 103] width 183 height 16
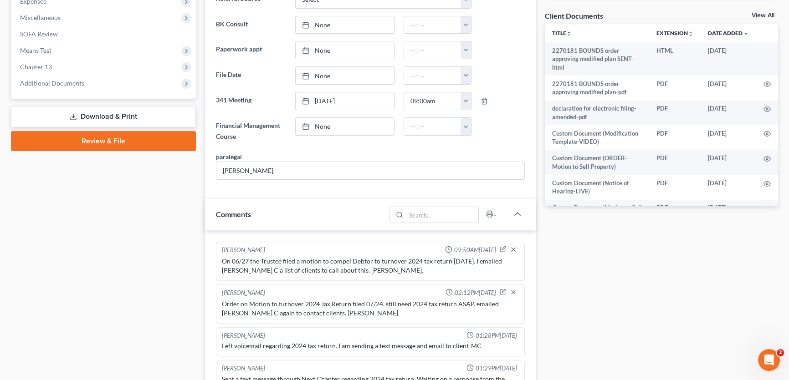
scroll to position [662, 0]
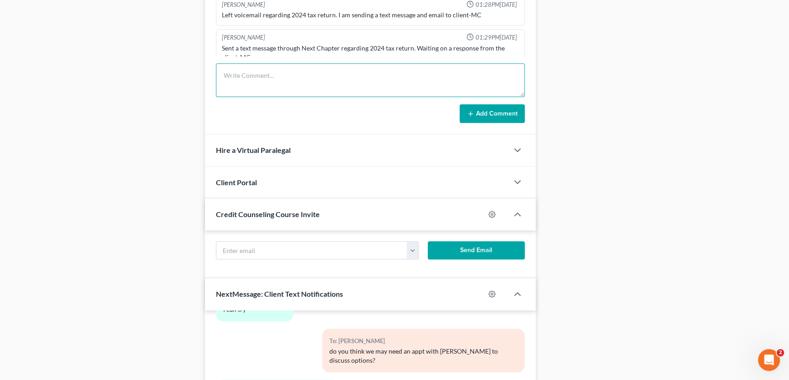
click at [264, 87] on textarea at bounding box center [370, 80] width 309 height 34
type textarea "filed response and NOH for NOI. Client is waiting to get paid from a job then h…"
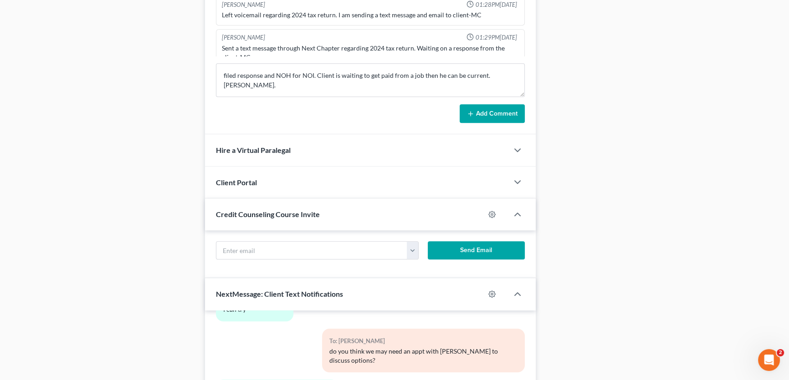
click at [476, 111] on button "Add Comment" at bounding box center [492, 113] width 65 height 19
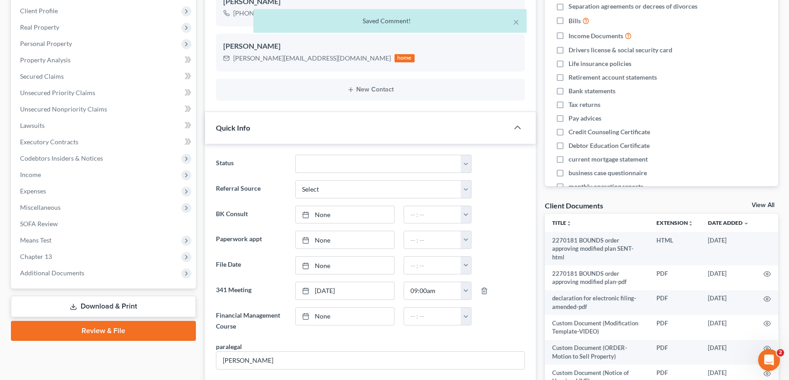
scroll to position [0, 0]
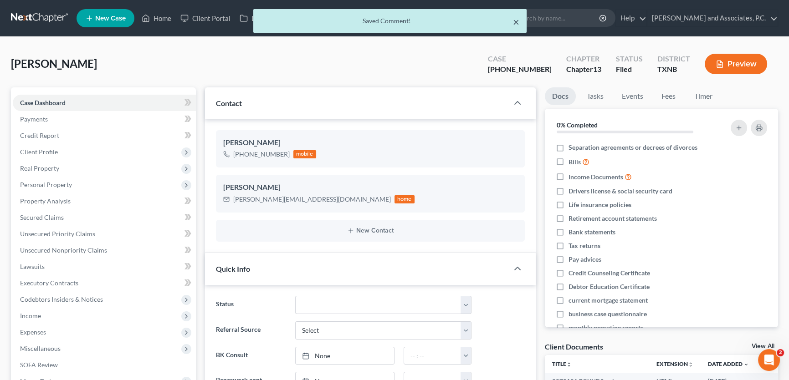
click at [517, 22] on button "×" at bounding box center [516, 21] width 6 height 11
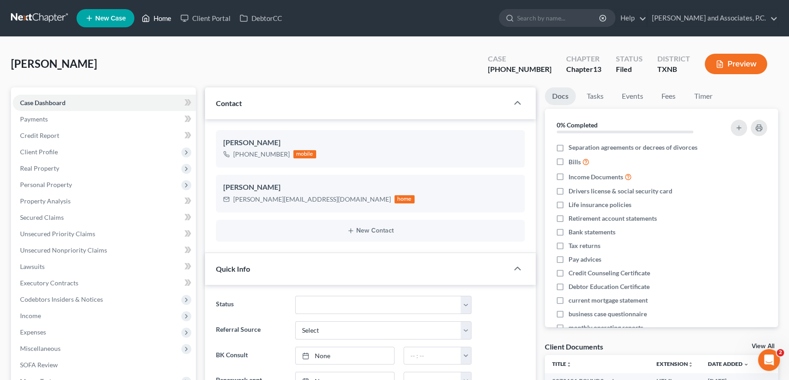
click at [164, 19] on link "Home" at bounding box center [156, 18] width 39 height 16
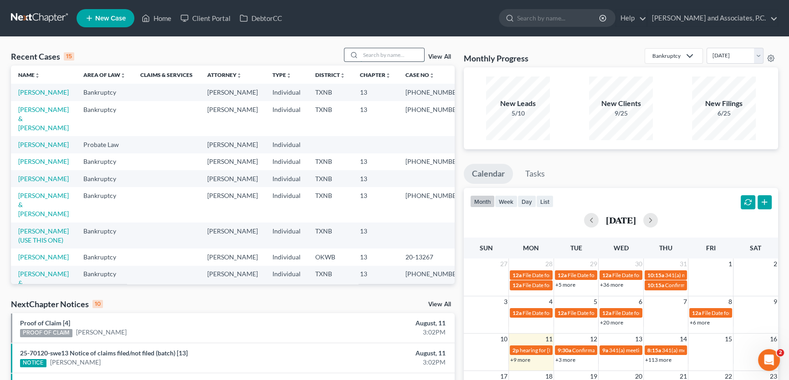
click at [373, 56] on input "search" at bounding box center [392, 54] width 64 height 13
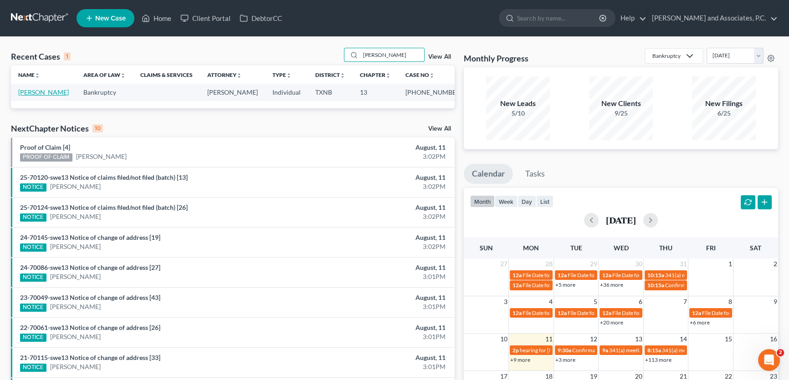
type input "gamlin"
click at [41, 92] on link "Gamlin, Donald" at bounding box center [43, 92] width 51 height 8
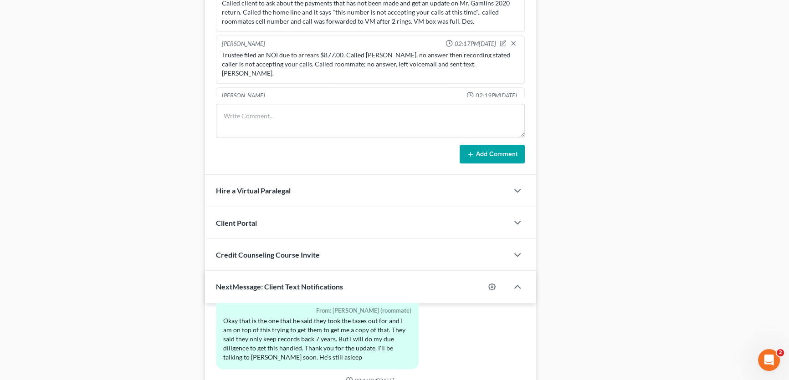
scroll to position [627, 0]
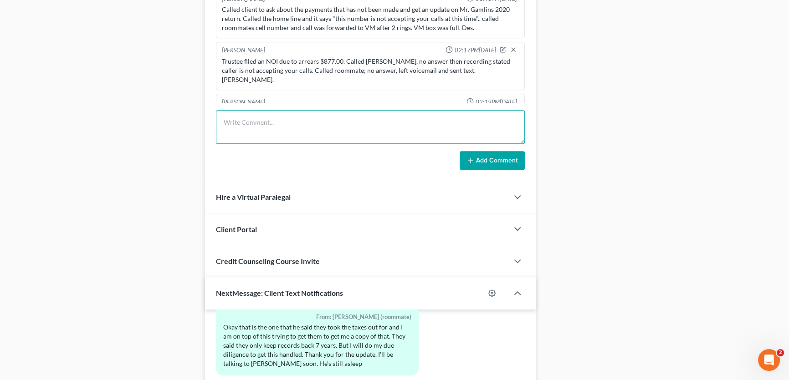
click at [230, 123] on textarea at bounding box center [370, 127] width 309 height 34
type textarea "can not file response to NOI due to not having contact with Debtor. Amy."
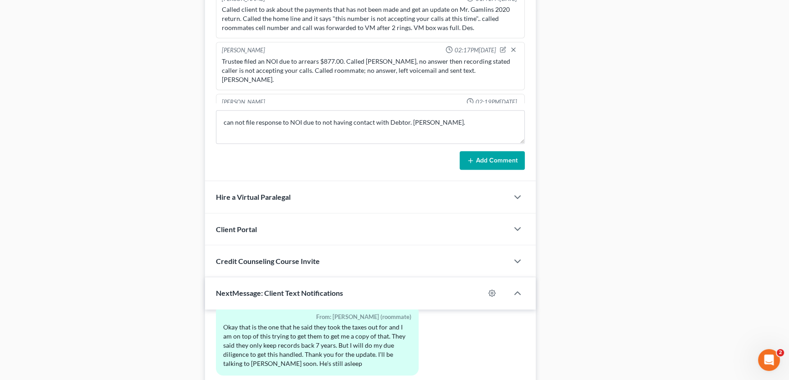
click at [473, 151] on button "Add Comment" at bounding box center [492, 160] width 65 height 19
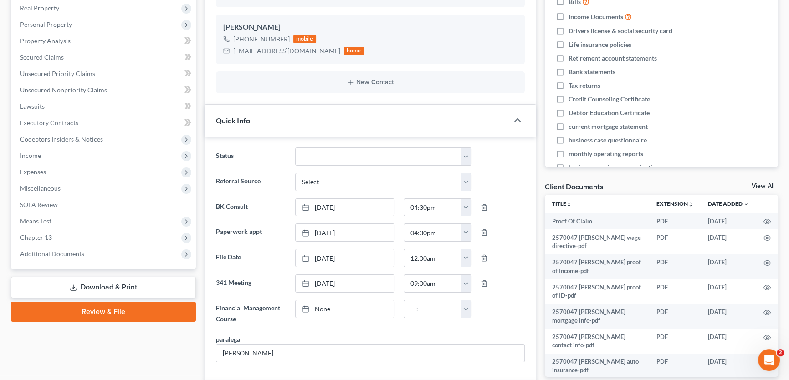
scroll to position [0, 0]
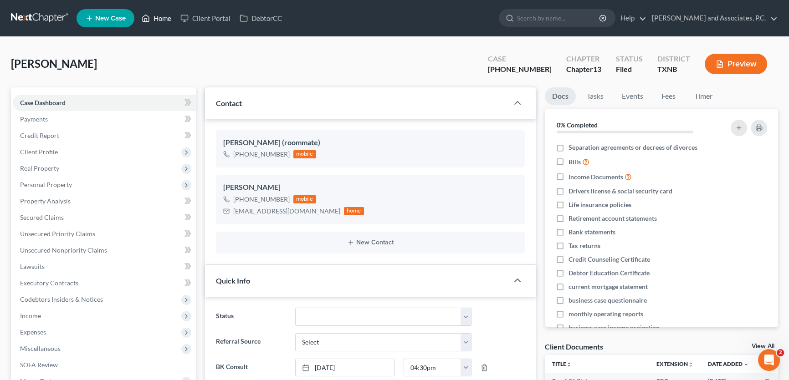
click at [159, 18] on link "Home" at bounding box center [156, 18] width 39 height 16
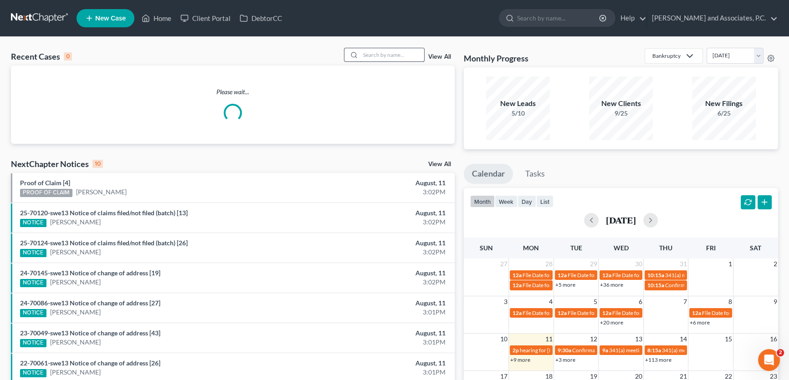
click at [392, 56] on input "search" at bounding box center [392, 54] width 64 height 13
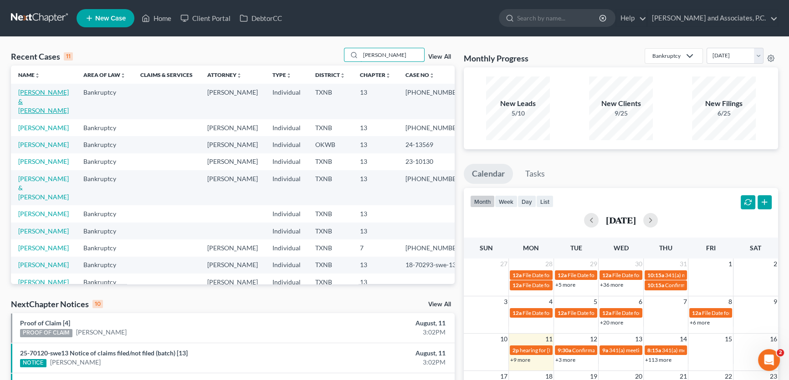
type input "hernandez"
click at [47, 95] on link "[PERSON_NAME] & [PERSON_NAME]" at bounding box center [43, 101] width 51 height 26
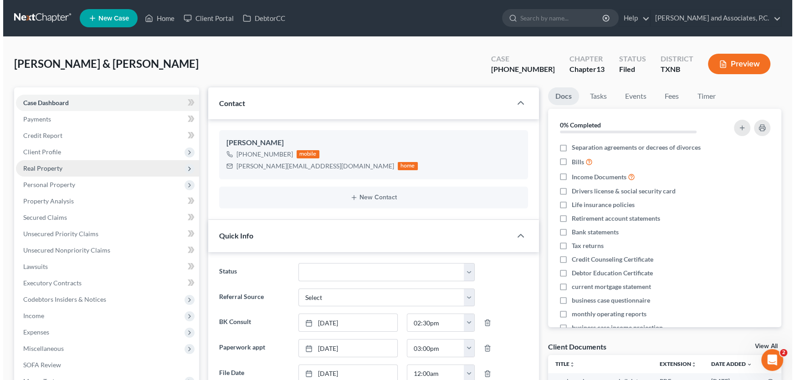
scroll to position [19, 0]
click at [46, 164] on span "Real Property" at bounding box center [39, 168] width 39 height 8
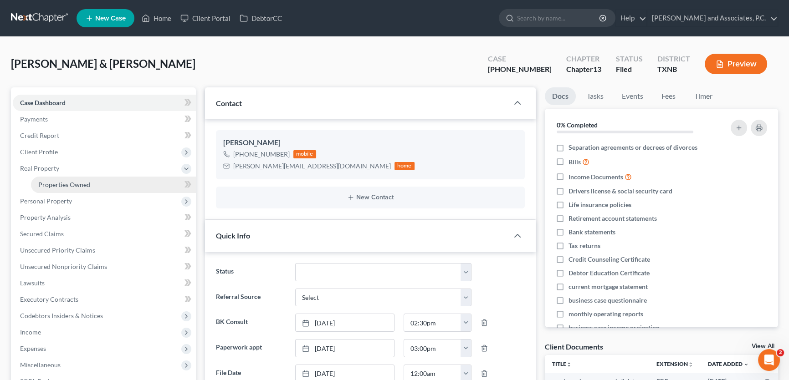
click at [78, 184] on span "Properties Owned" at bounding box center [64, 185] width 52 height 8
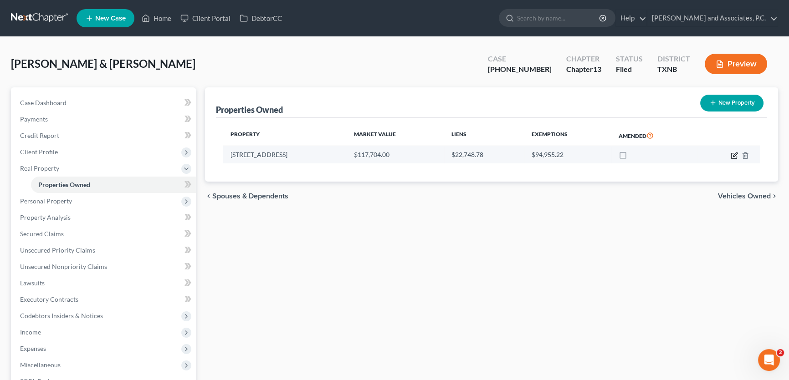
click at [733, 155] on icon "button" at bounding box center [735, 155] width 4 height 4
select select "45"
select select "242"
select select "4"
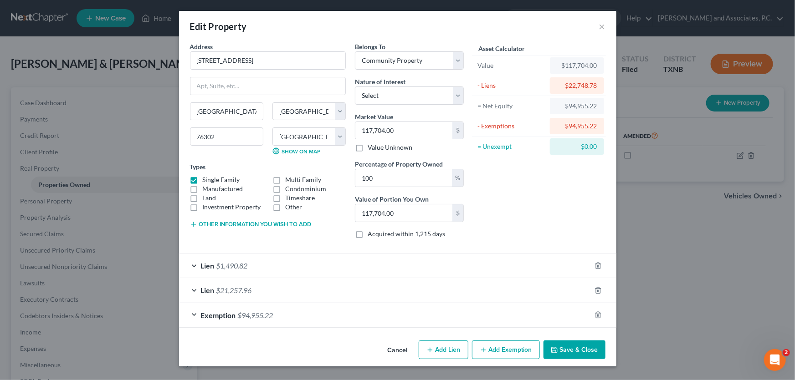
click at [232, 313] on span "Exemption" at bounding box center [218, 315] width 35 height 9
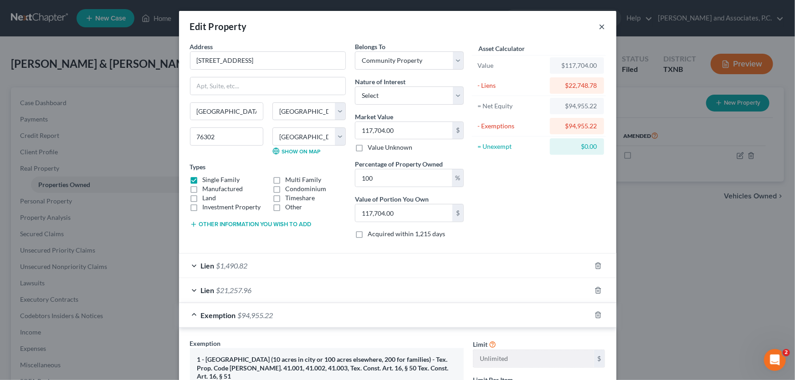
click at [599, 28] on button "×" at bounding box center [602, 26] width 6 height 11
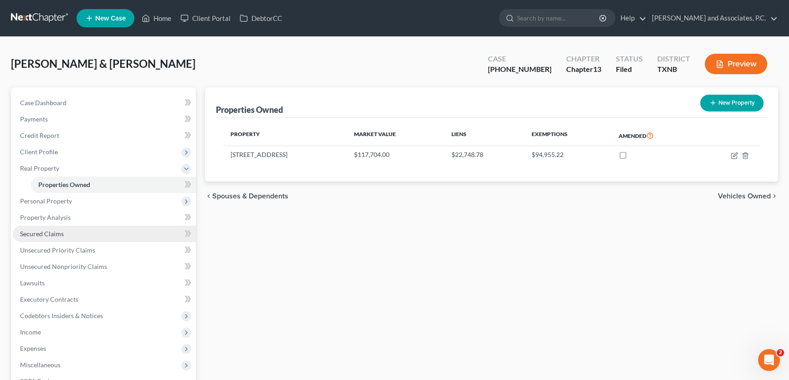
click at [49, 232] on span "Secured Claims" at bounding box center [42, 234] width 44 height 8
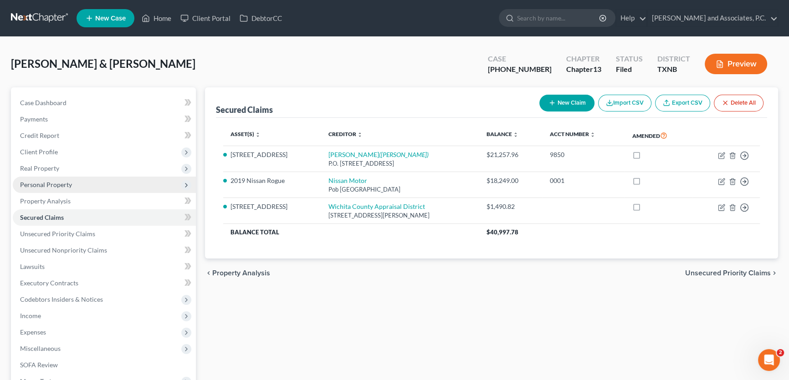
click at [52, 184] on span "Personal Property" at bounding box center [46, 185] width 52 height 8
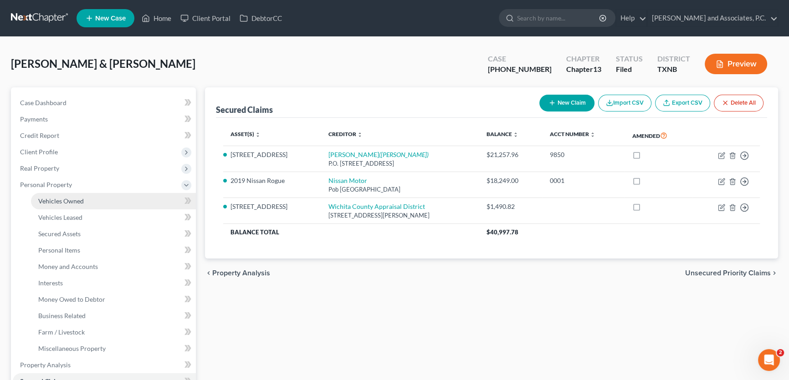
click at [56, 200] on span "Vehicles Owned" at bounding box center [61, 201] width 46 height 8
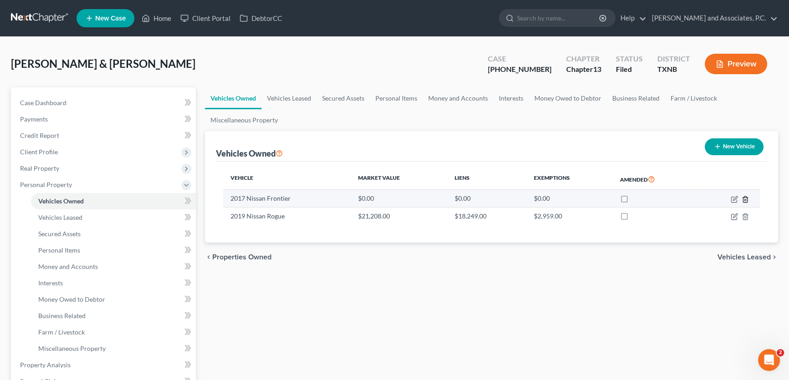
click at [747, 200] on icon "button" at bounding box center [745, 199] width 4 height 6
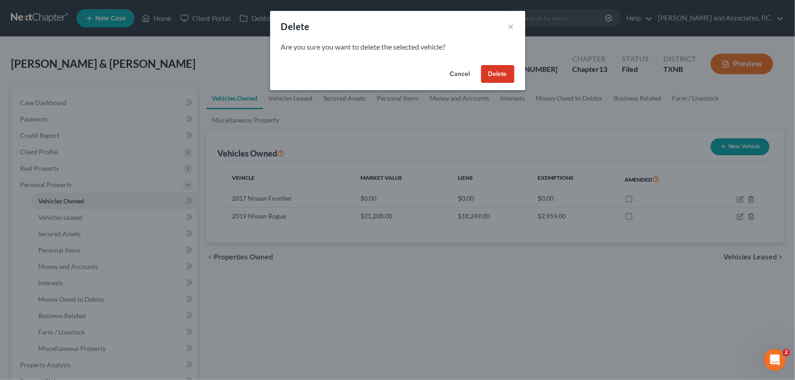
click at [486, 75] on button "Delete" at bounding box center [497, 74] width 33 height 18
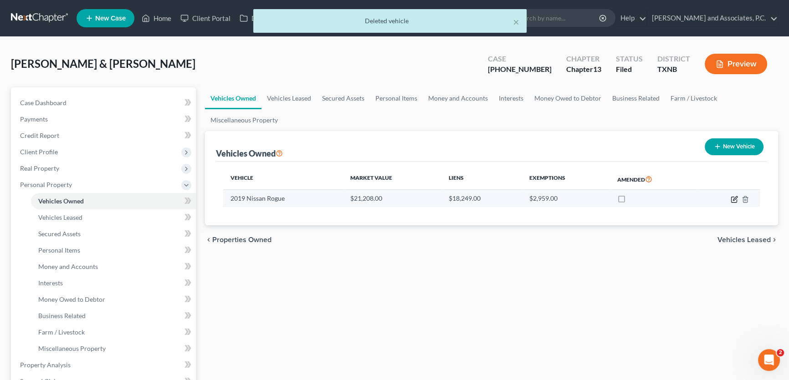
click at [733, 198] on icon "button" at bounding box center [734, 199] width 7 height 7
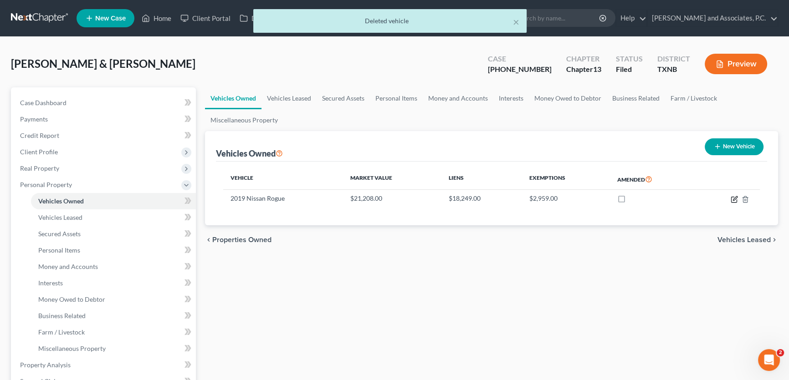
select select "0"
select select "7"
select select "0"
select select "2"
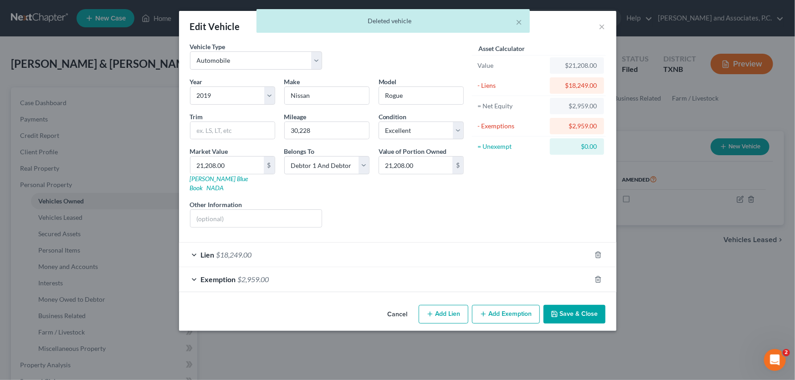
click at [249, 275] on span "$2,959.00" at bounding box center [253, 279] width 31 height 9
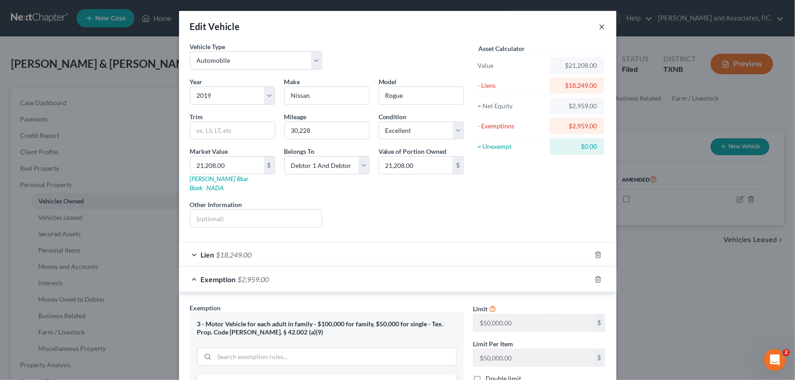
click at [599, 24] on button "×" at bounding box center [602, 26] width 6 height 11
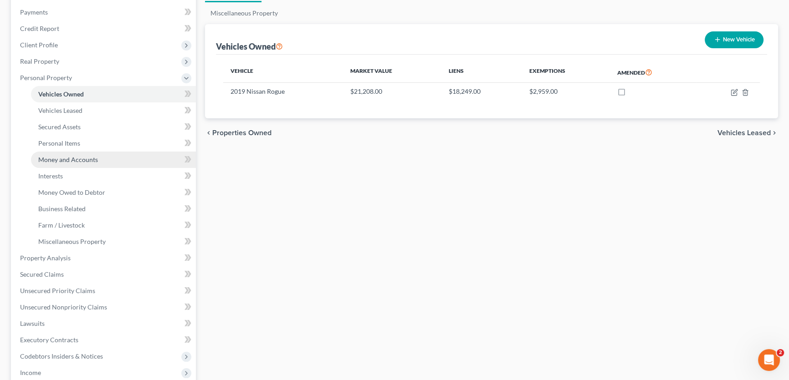
scroll to position [165, 0]
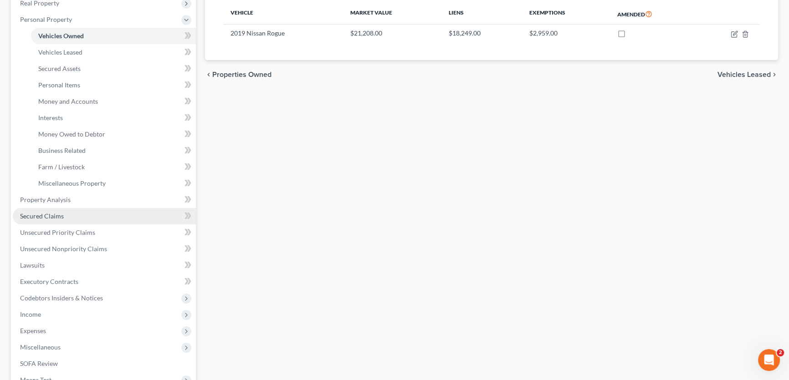
click at [60, 217] on span "Secured Claims" at bounding box center [42, 216] width 44 height 8
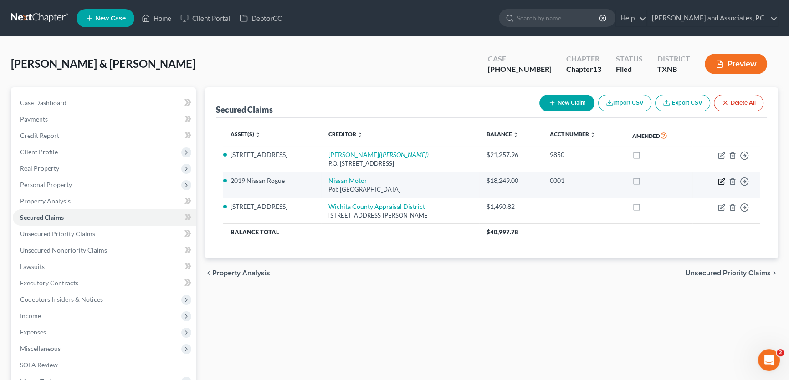
click at [719, 180] on icon "button" at bounding box center [721, 181] width 7 height 7
select select "45"
select select "2"
select select "0"
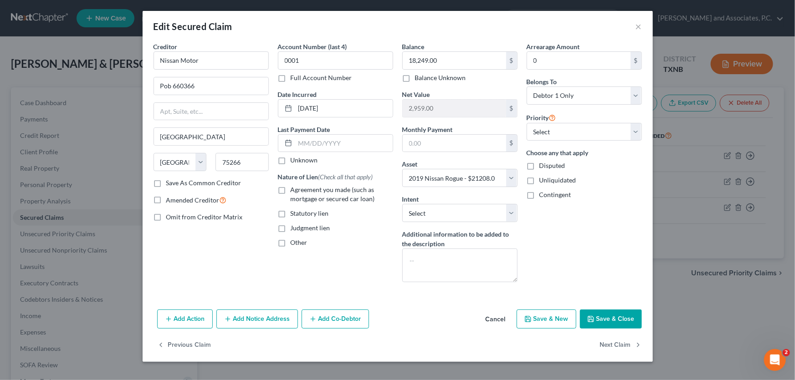
click at [493, 319] on button "Cancel" at bounding box center [495, 320] width 35 height 18
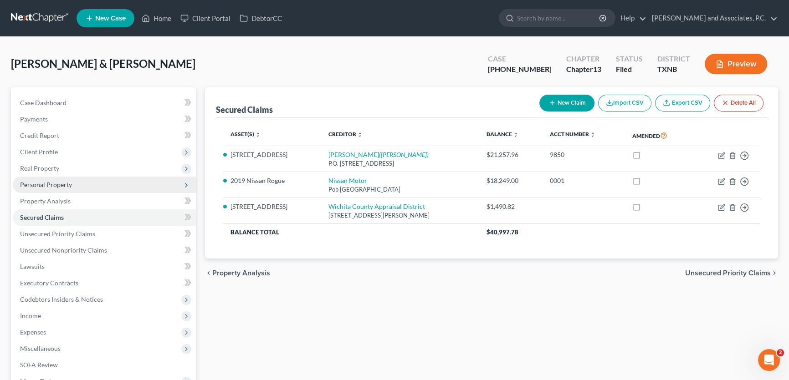
click at [42, 184] on span "Personal Property" at bounding box center [46, 185] width 52 height 8
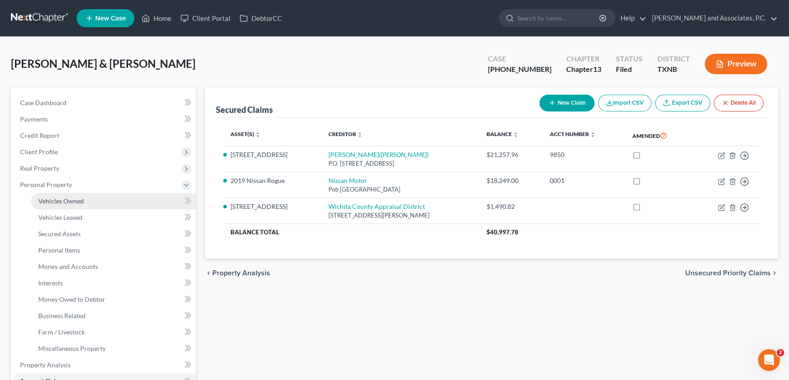
click at [50, 199] on span "Vehicles Owned" at bounding box center [61, 201] width 46 height 8
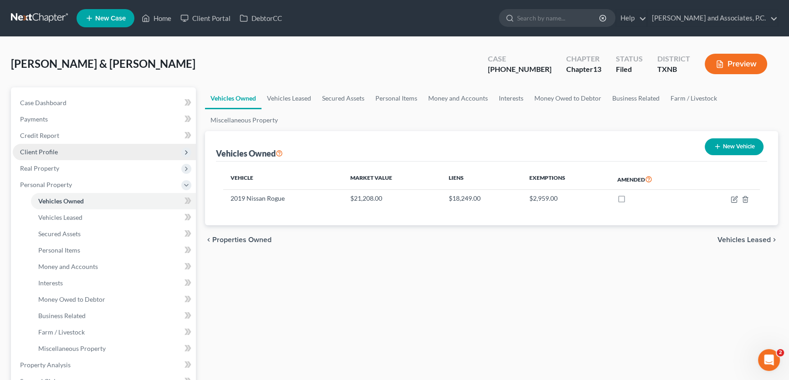
click at [52, 151] on span "Client Profile" at bounding box center [39, 152] width 38 height 8
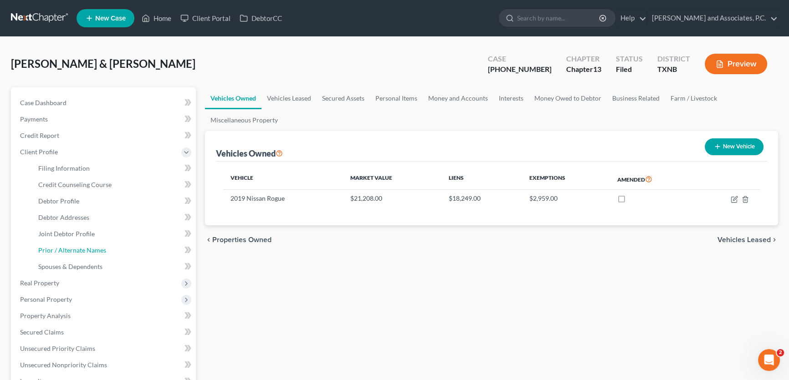
click at [60, 255] on link "Prior / Alternate Names" at bounding box center [113, 250] width 165 height 16
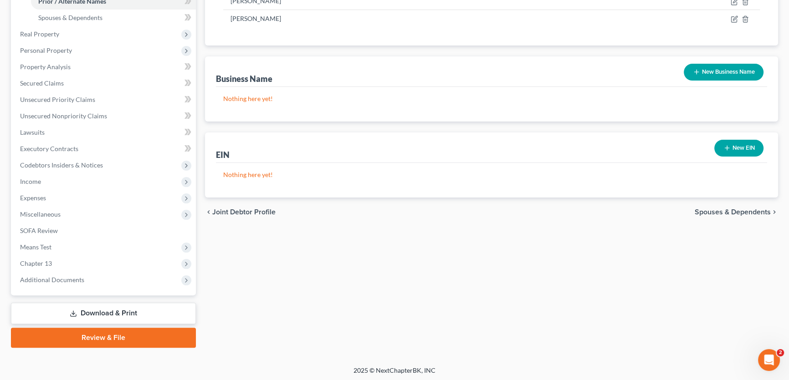
scroll to position [250, 0]
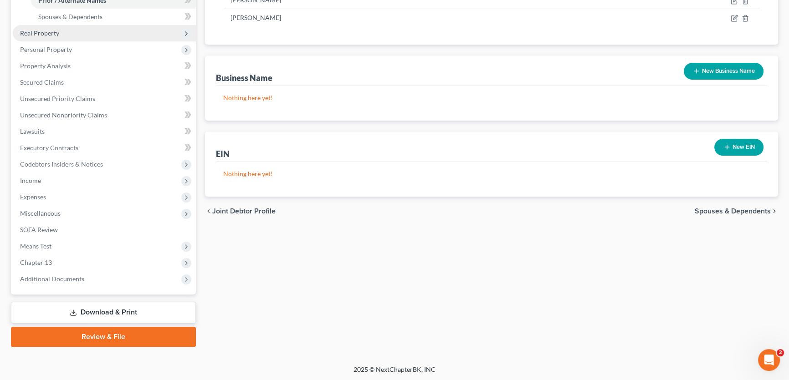
click at [46, 35] on span "Real Property" at bounding box center [39, 33] width 39 height 8
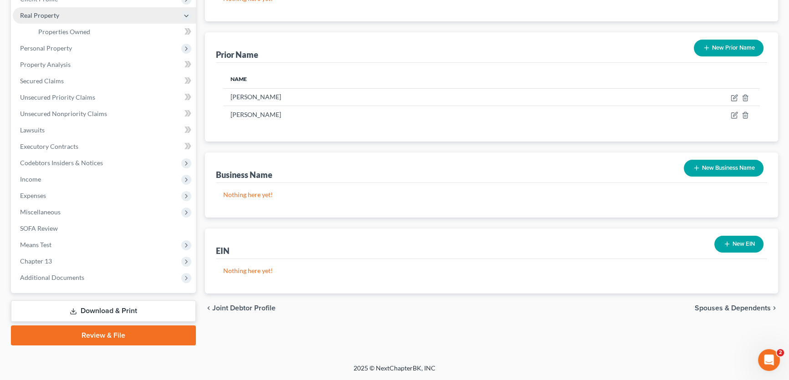
scroll to position [152, 0]
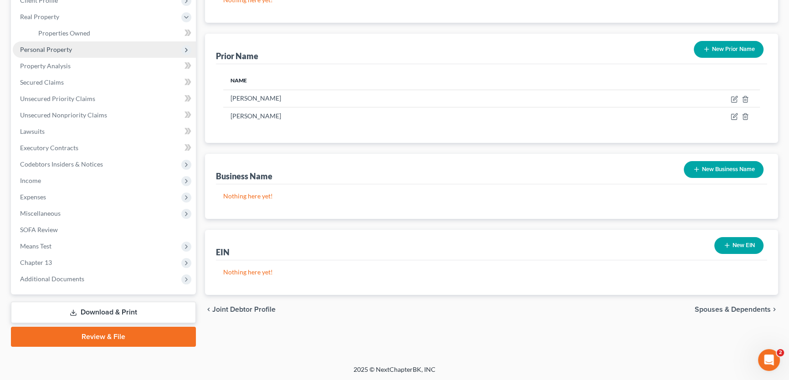
drag, startPoint x: 51, startPoint y: 46, endPoint x: 56, endPoint y: 60, distance: 14.4
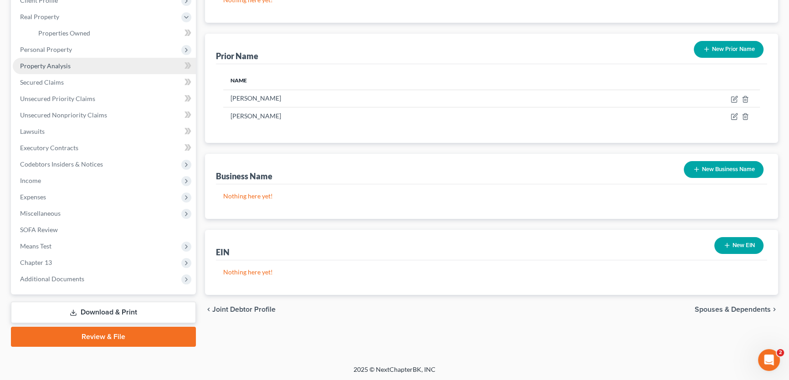
click at [51, 46] on span "Personal Property" at bounding box center [46, 50] width 52 height 8
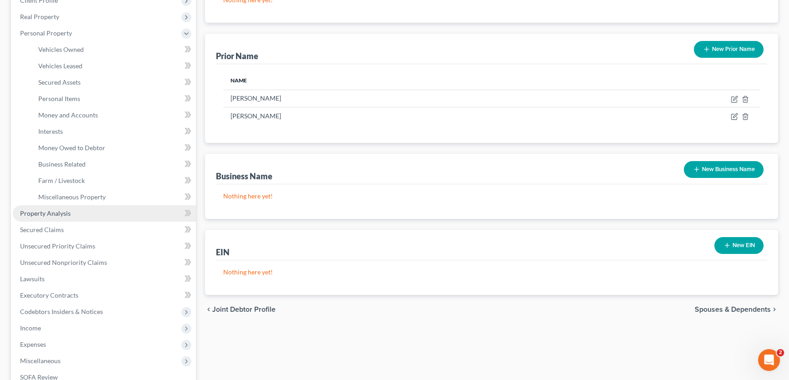
scroll to position [156, 0]
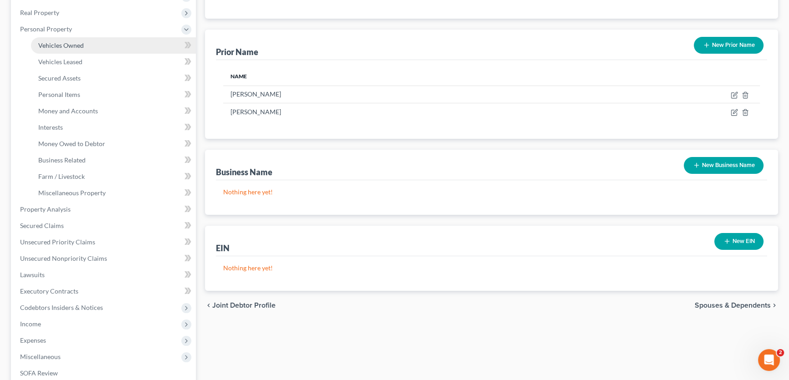
click at [59, 39] on link "Vehicles Owned" at bounding box center [113, 45] width 165 height 16
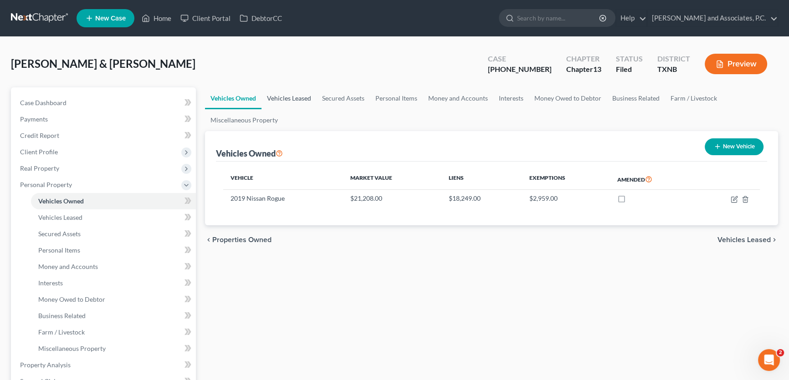
click at [278, 97] on link "Vehicles Leased" at bounding box center [288, 98] width 55 height 22
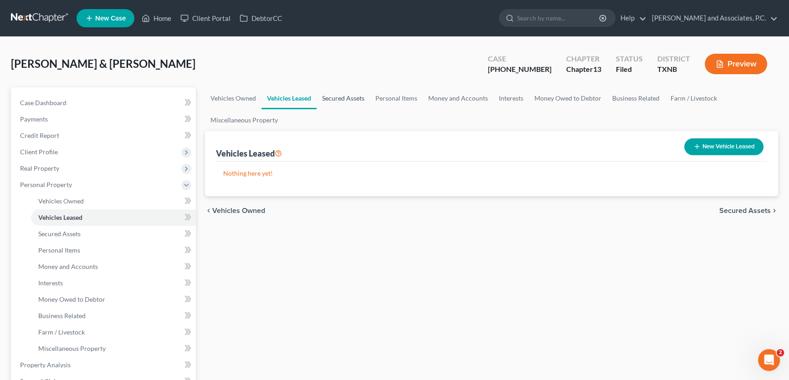
click at [328, 97] on link "Secured Assets" at bounding box center [343, 98] width 53 height 22
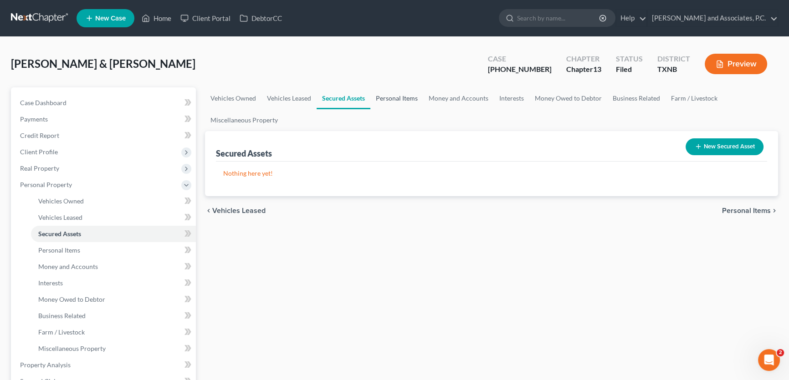
click at [385, 96] on link "Personal Items" at bounding box center [396, 98] width 53 height 22
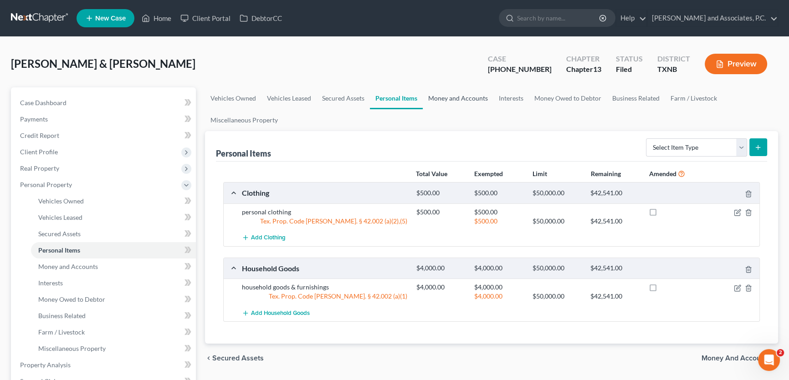
click at [444, 96] on link "Money and Accounts" at bounding box center [458, 98] width 71 height 22
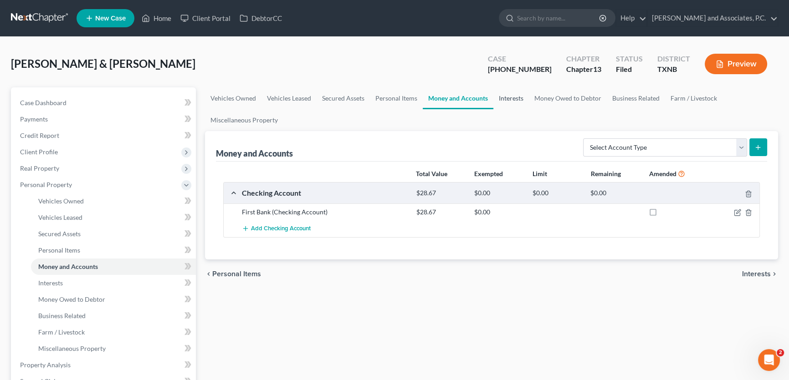
click at [508, 96] on link "Interests" at bounding box center [511, 98] width 36 height 22
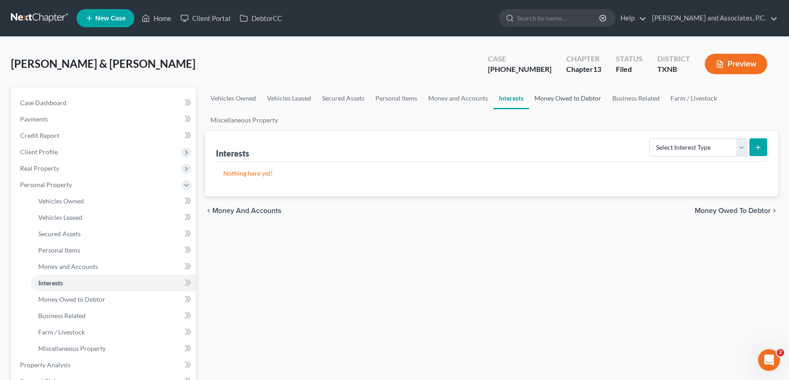
click at [558, 96] on link "Money Owed to Debtor" at bounding box center [568, 98] width 78 height 22
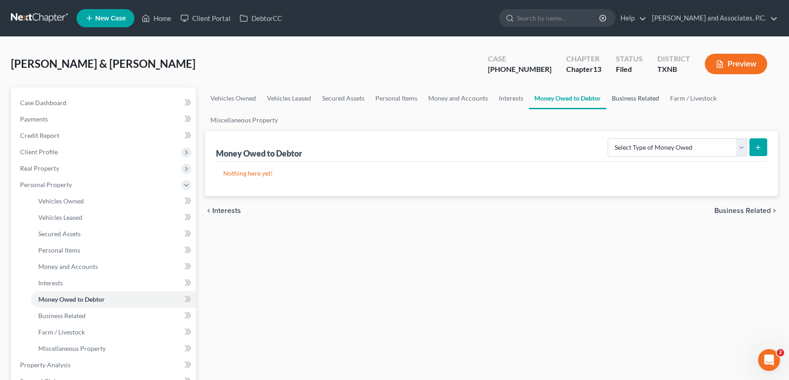
click at [626, 96] on link "Business Related" at bounding box center [635, 98] width 58 height 22
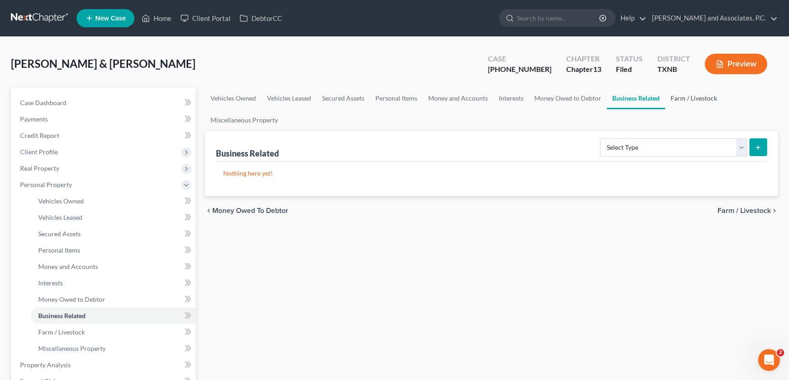
click at [675, 95] on link "Farm / Livestock" at bounding box center [693, 98] width 57 height 22
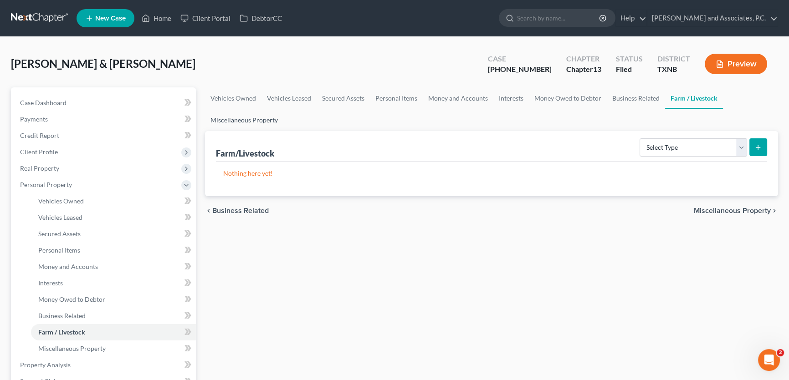
click at [260, 116] on link "Miscellaneous Property" at bounding box center [244, 120] width 78 height 22
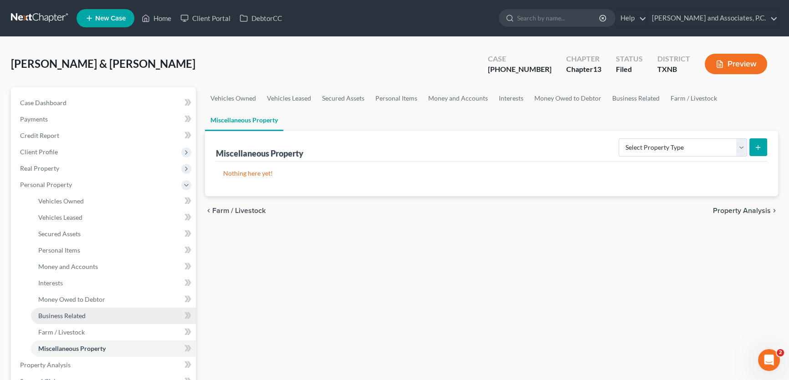
scroll to position [41, 0]
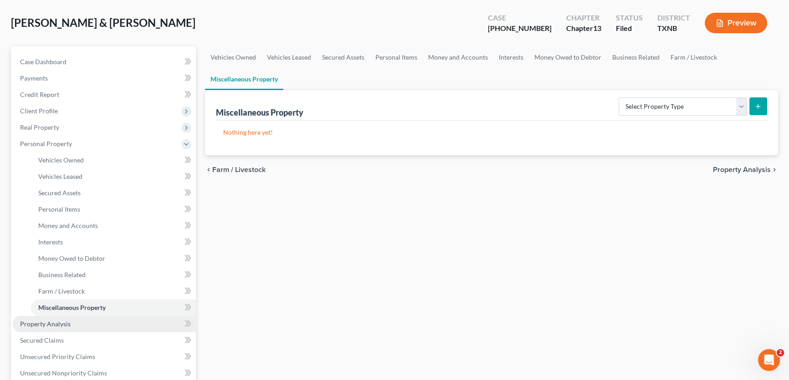
click at [47, 321] on span "Property Analysis" at bounding box center [45, 324] width 51 height 8
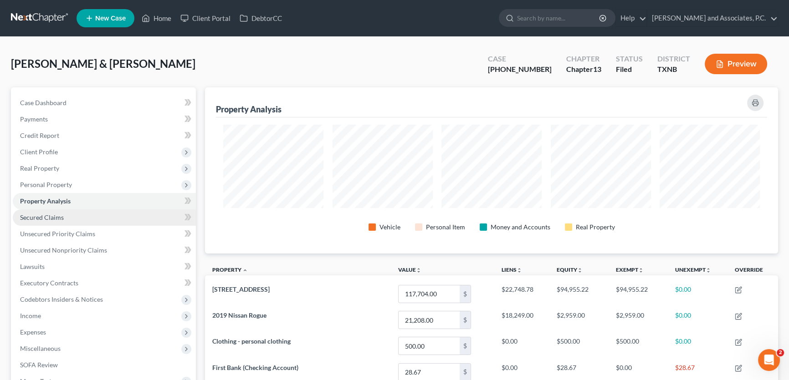
click at [61, 219] on span "Secured Claims" at bounding box center [42, 218] width 44 height 8
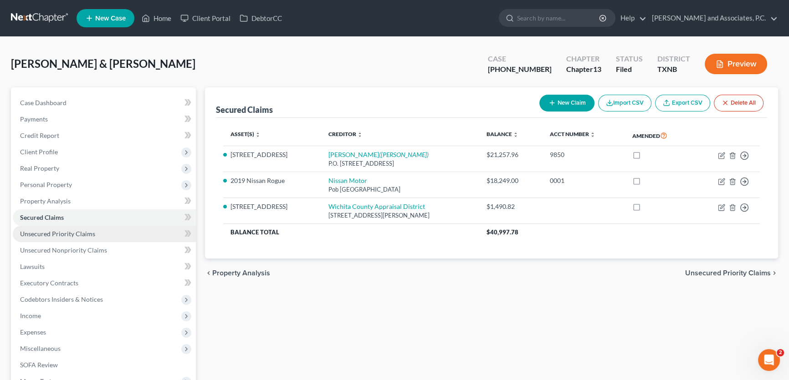
click at [62, 231] on span "Unsecured Priority Claims" at bounding box center [57, 234] width 75 height 8
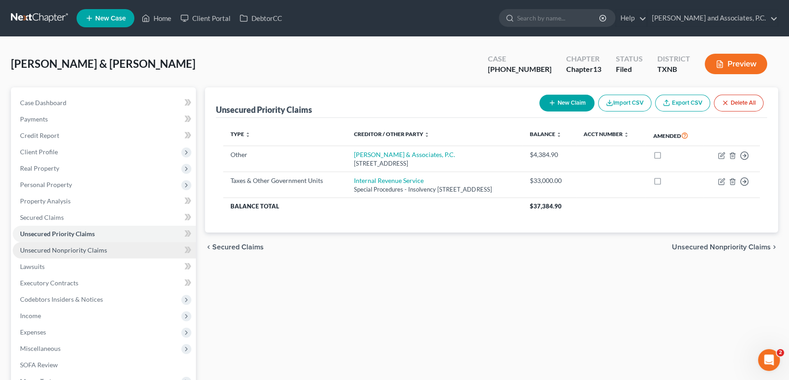
click at [50, 255] on link "Unsecured Nonpriority Claims" at bounding box center [104, 250] width 183 height 16
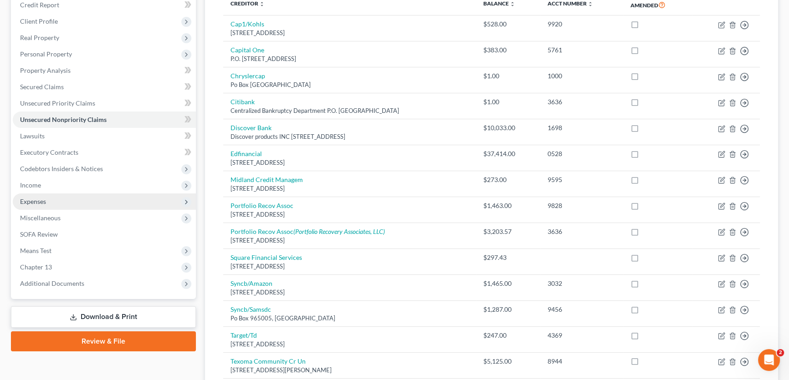
scroll to position [124, 0]
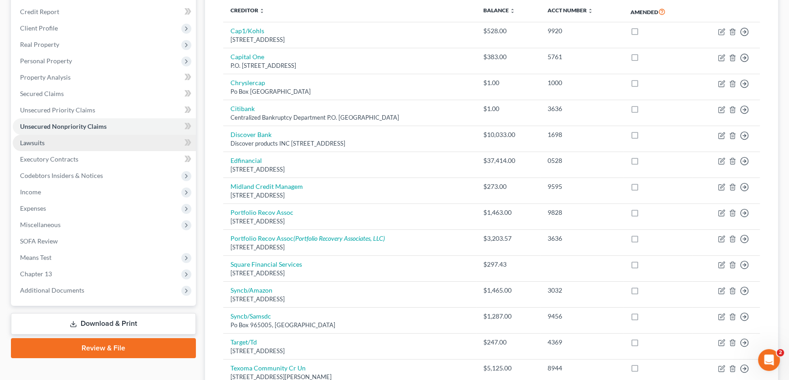
click at [53, 143] on link "Lawsuits" at bounding box center [104, 143] width 183 height 16
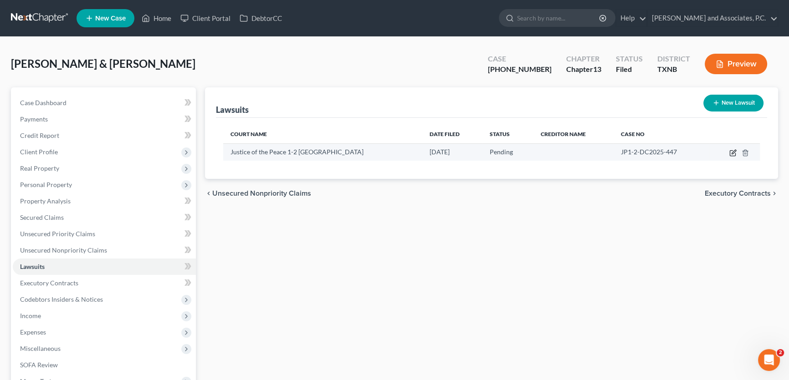
click at [734, 152] on icon "button" at bounding box center [732, 152] width 7 height 7
select select "45"
select select "0"
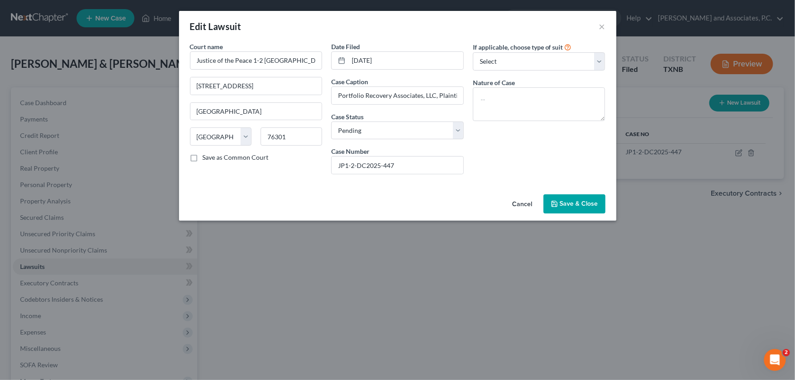
click at [512, 205] on button "Cancel" at bounding box center [522, 204] width 35 height 18
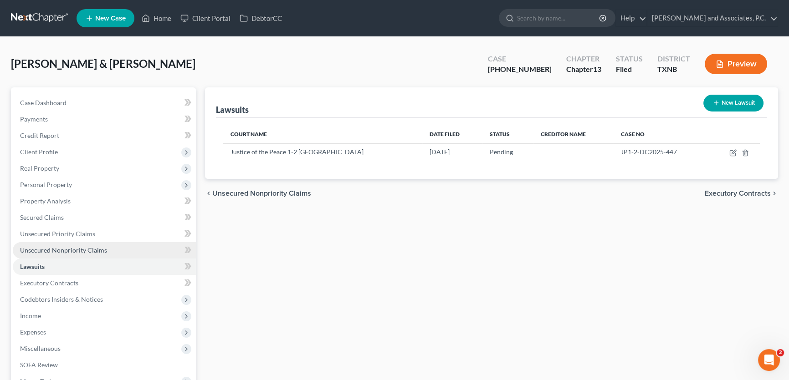
click at [110, 248] on link "Unsecured Nonpriority Claims" at bounding box center [104, 250] width 183 height 16
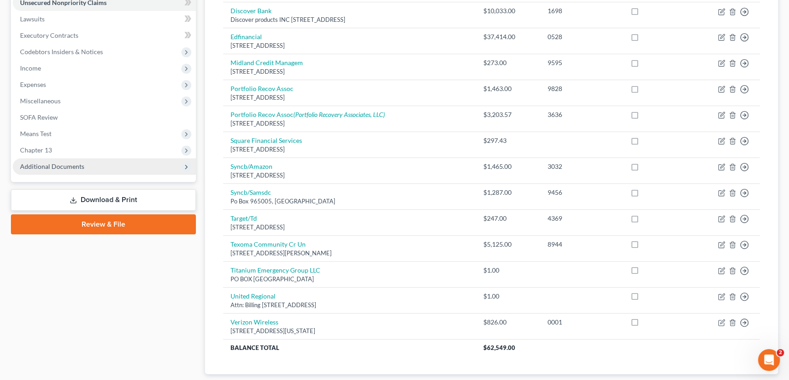
scroll to position [207, 0]
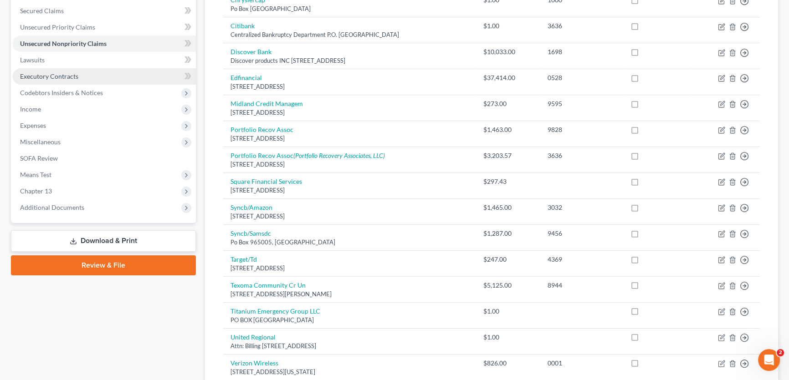
click at [38, 74] on span "Executory Contracts" at bounding box center [49, 76] width 58 height 8
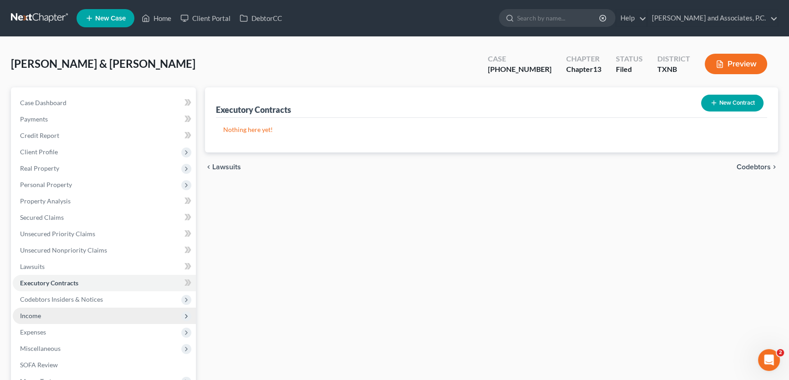
click at [50, 312] on span "Income" at bounding box center [104, 316] width 183 height 16
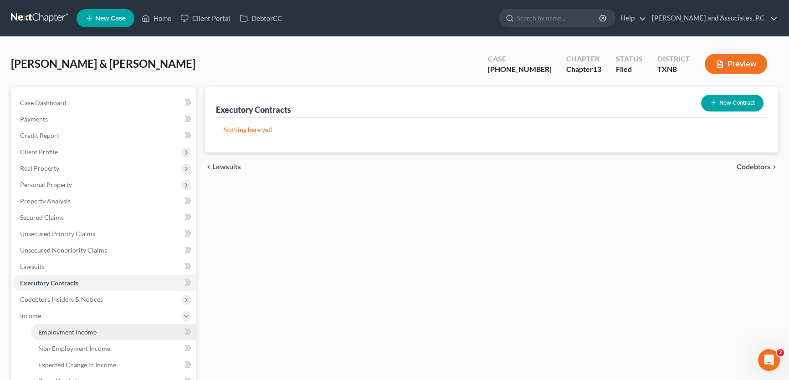
click at [53, 329] on span "Employment Income" at bounding box center [67, 332] width 58 height 8
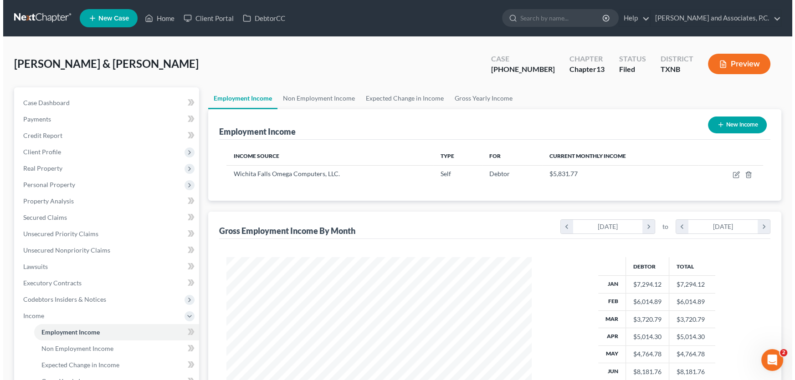
scroll to position [163, 323]
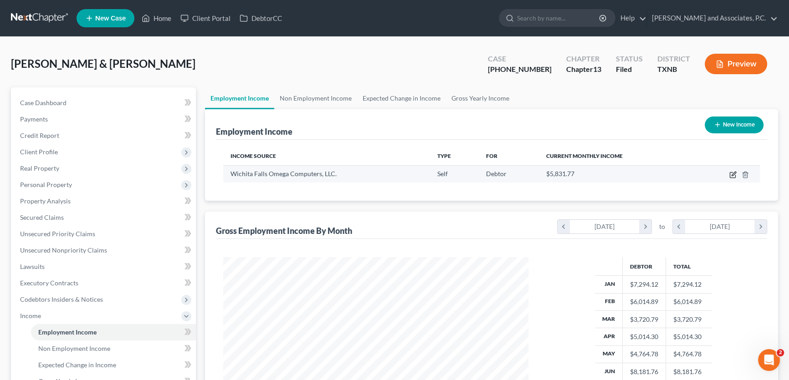
click at [733, 172] on icon "button" at bounding box center [732, 174] width 7 height 7
select select "1"
select select "45"
select select "0"
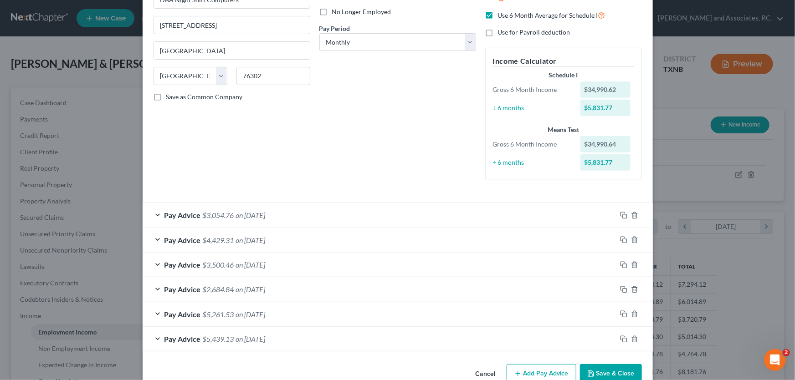
scroll to position [141, 0]
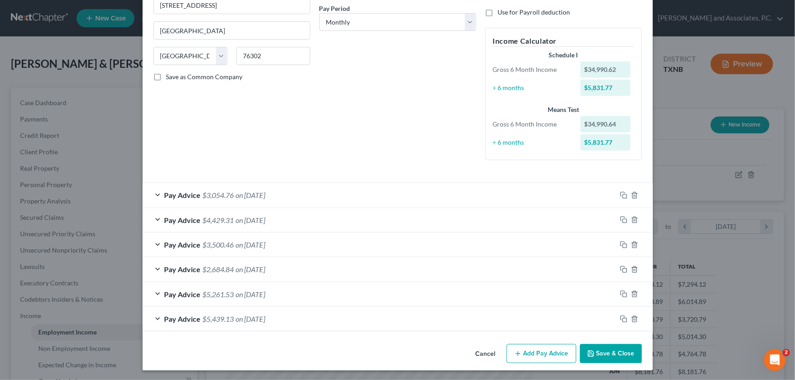
click at [242, 195] on span "on 06/30/2025" at bounding box center [251, 195] width 30 height 9
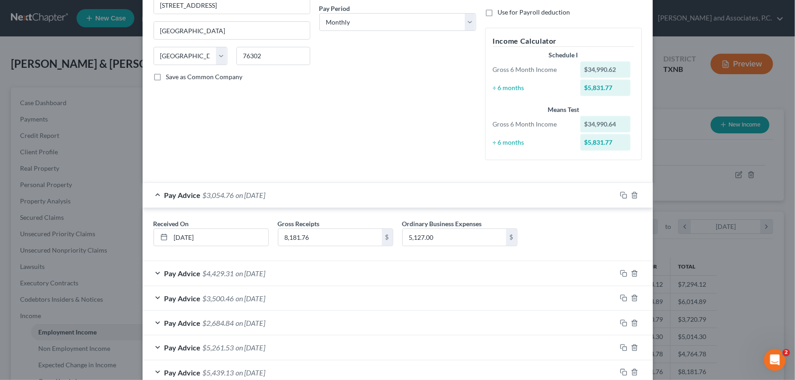
click at [242, 195] on span "on 06/30/2025" at bounding box center [251, 195] width 30 height 9
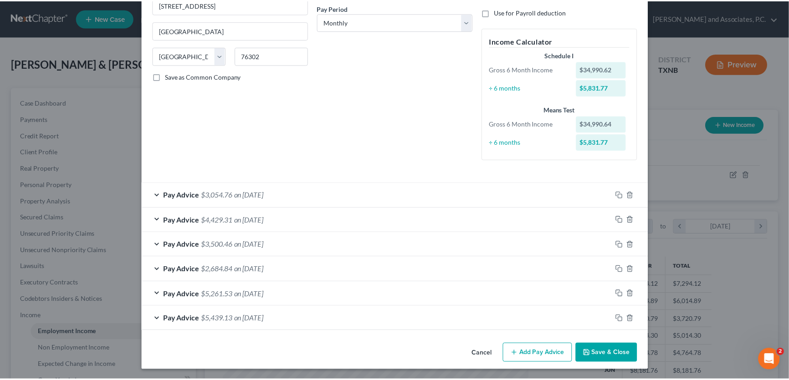
scroll to position [0, 0]
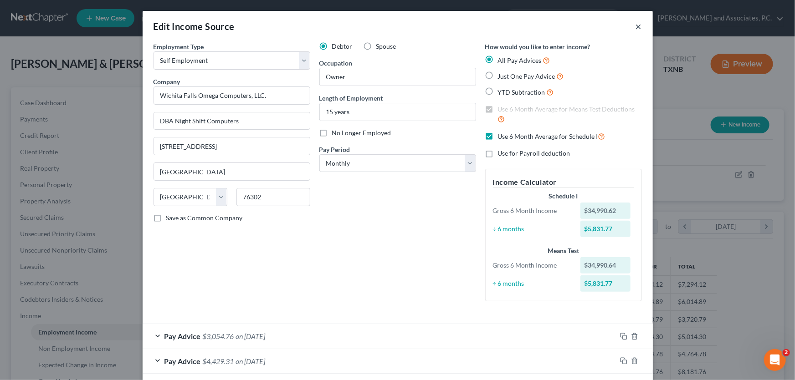
click at [637, 22] on button "×" at bounding box center [638, 26] width 6 height 11
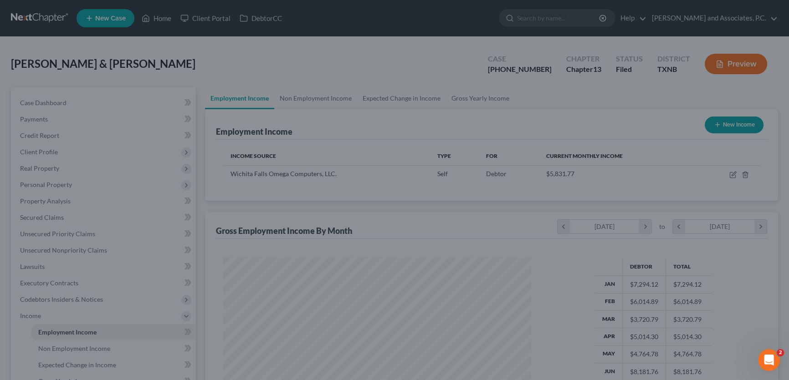
scroll to position [455318, 455158]
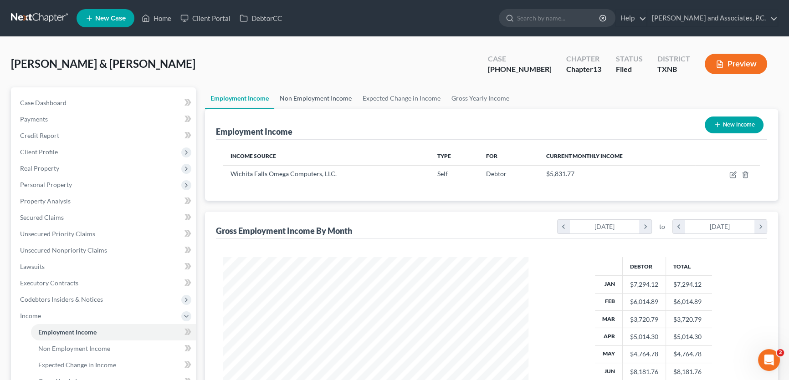
click at [319, 92] on link "Non Employment Income" at bounding box center [315, 98] width 83 height 22
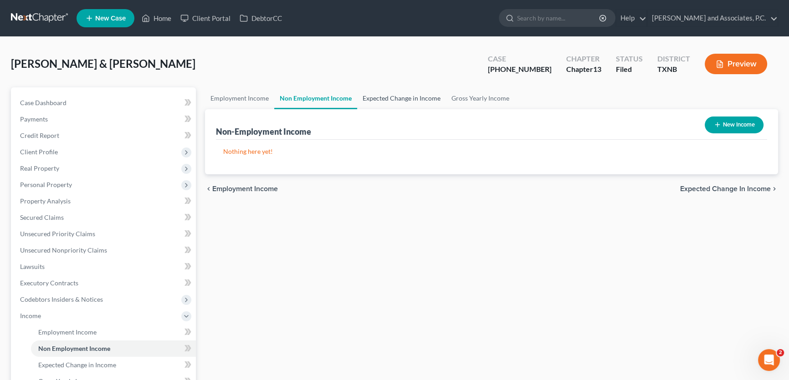
click at [382, 96] on link "Expected Change in Income" at bounding box center [401, 98] width 89 height 22
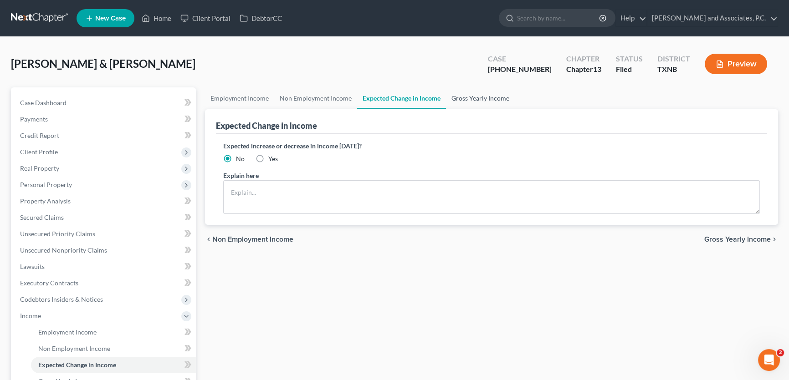
click at [468, 99] on link "Gross Yearly Income" at bounding box center [480, 98] width 69 height 22
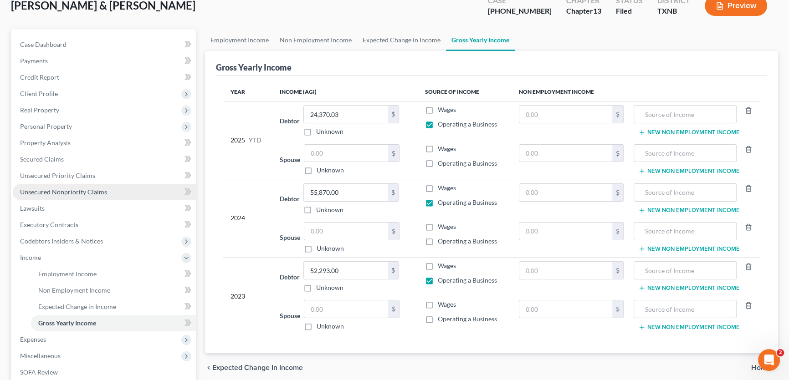
scroll to position [165, 0]
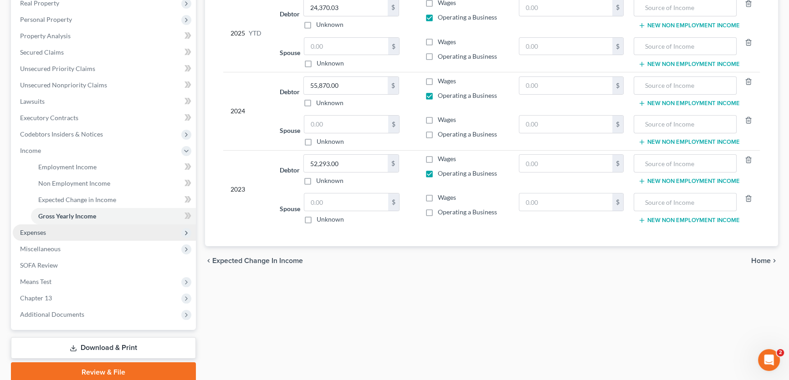
click at [53, 234] on span "Expenses" at bounding box center [104, 233] width 183 height 16
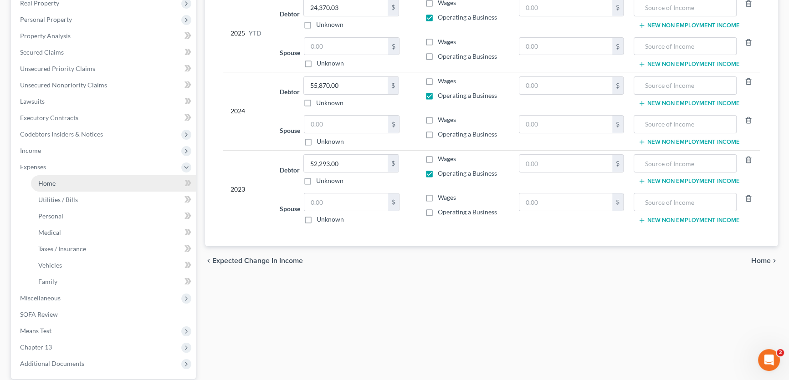
click at [50, 179] on span "Home" at bounding box center [46, 183] width 17 height 8
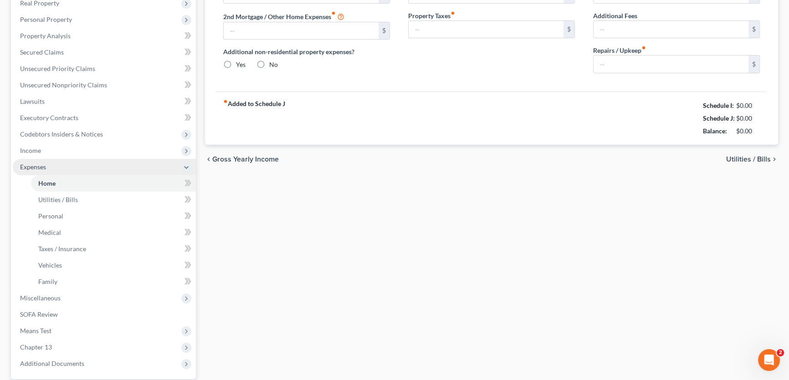
type input "726.23"
type input "0.00"
radio input "true"
type input "0.00"
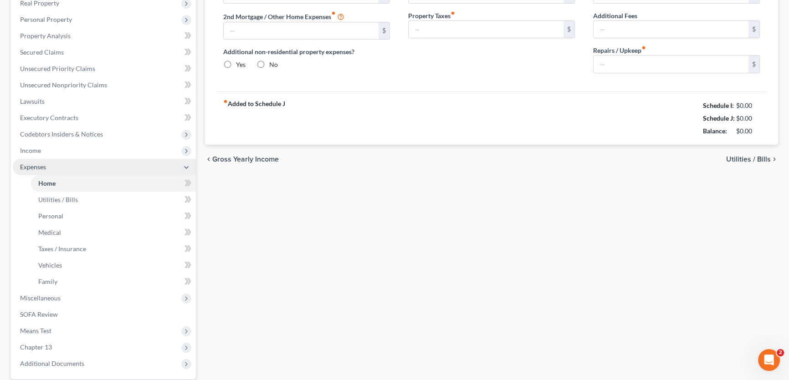
type input "0.00"
type input "100.00"
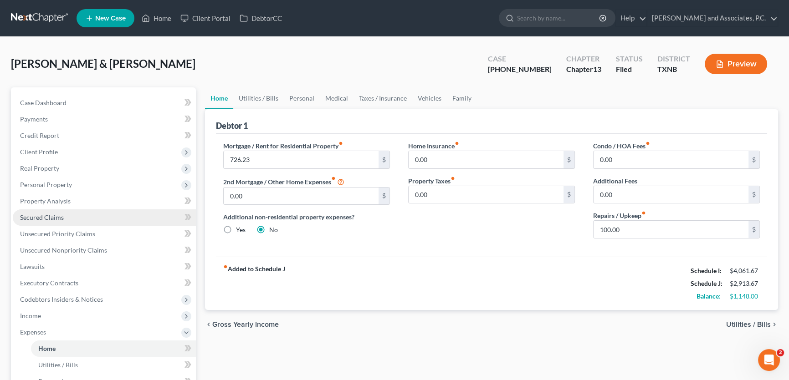
click at [95, 222] on link "Secured Claims" at bounding box center [104, 218] width 183 height 16
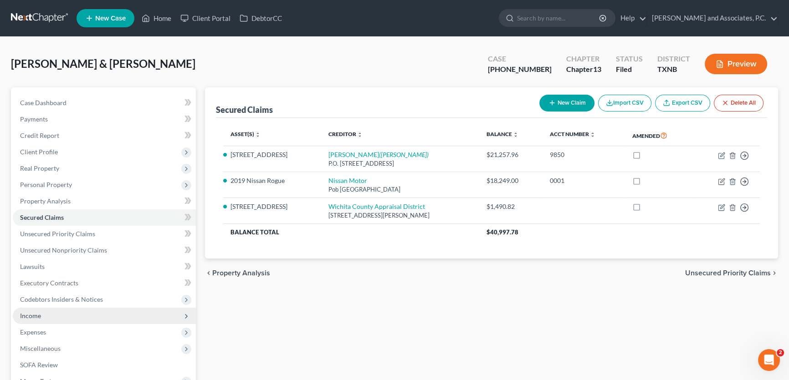
scroll to position [41, 0]
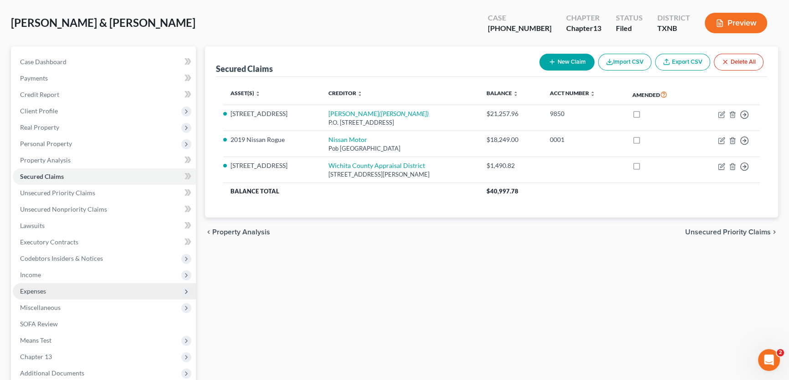
click at [88, 290] on span "Expenses" at bounding box center [104, 291] width 183 height 16
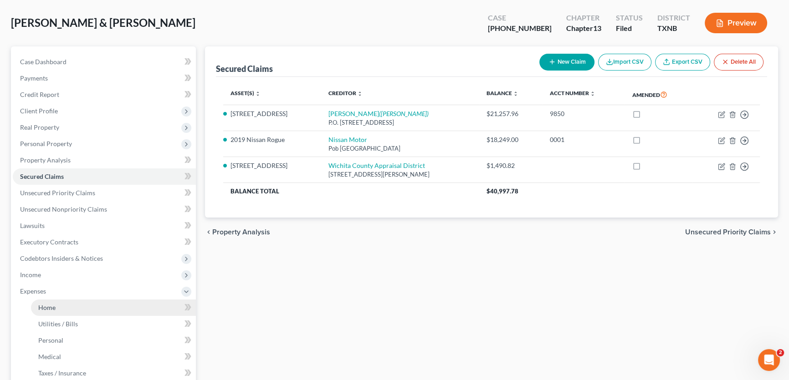
click at [73, 304] on link "Home" at bounding box center [113, 308] width 165 height 16
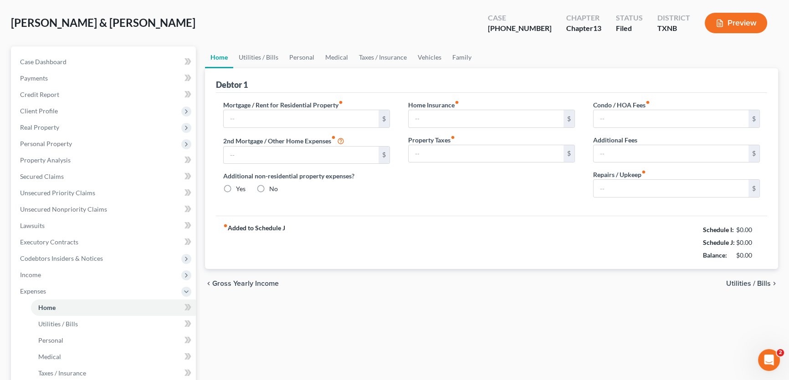
scroll to position [8, 0]
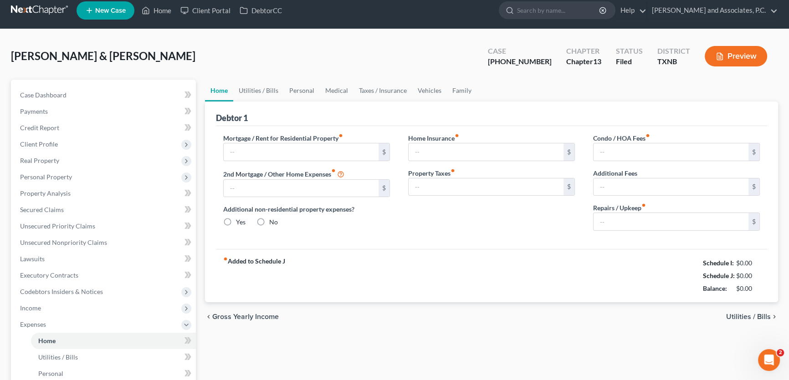
type input "726.23"
type input "0.00"
radio input "true"
type input "0.00"
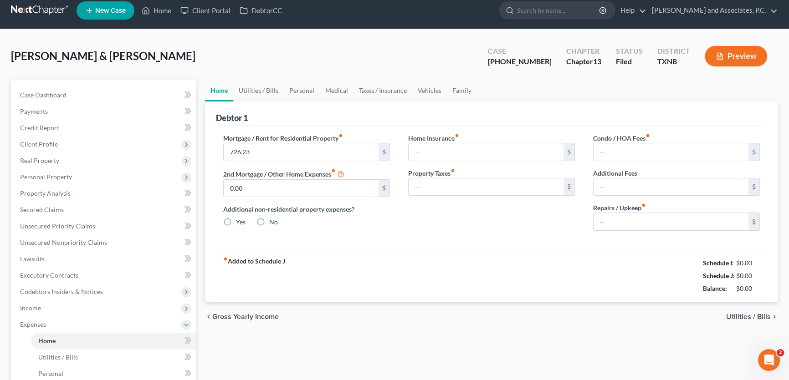
type input "0.00"
type input "100.00"
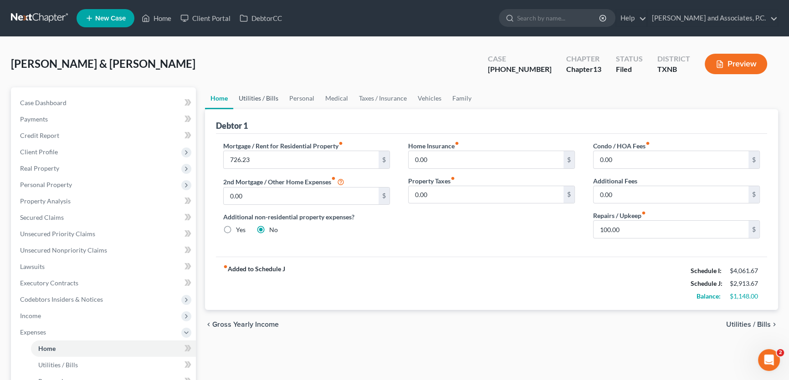
click at [273, 99] on link "Utilities / Bills" at bounding box center [258, 98] width 51 height 22
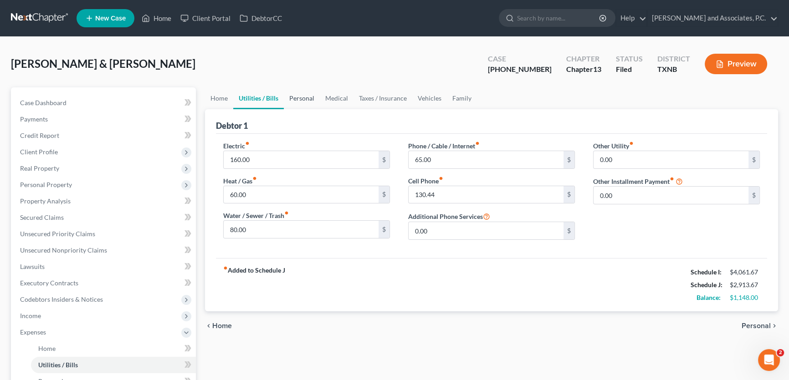
click at [295, 96] on link "Personal" at bounding box center [302, 98] width 36 height 22
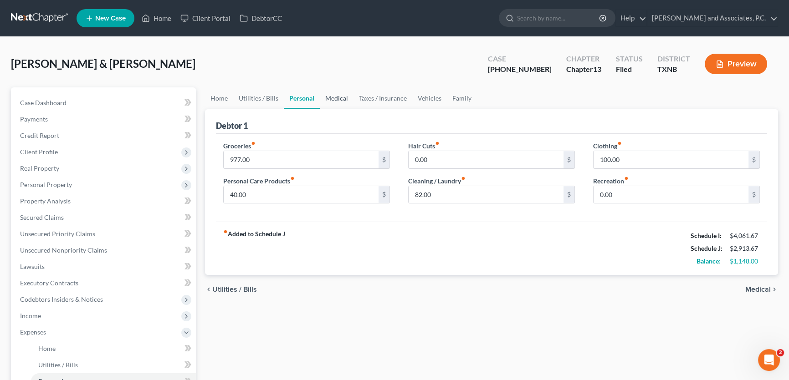
click at [338, 96] on link "Medical" at bounding box center [337, 98] width 34 height 22
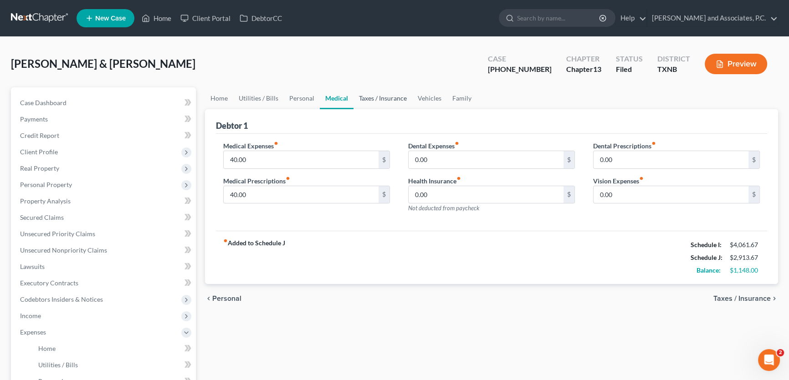
click at [373, 97] on link "Taxes / Insurance" at bounding box center [382, 98] width 59 height 22
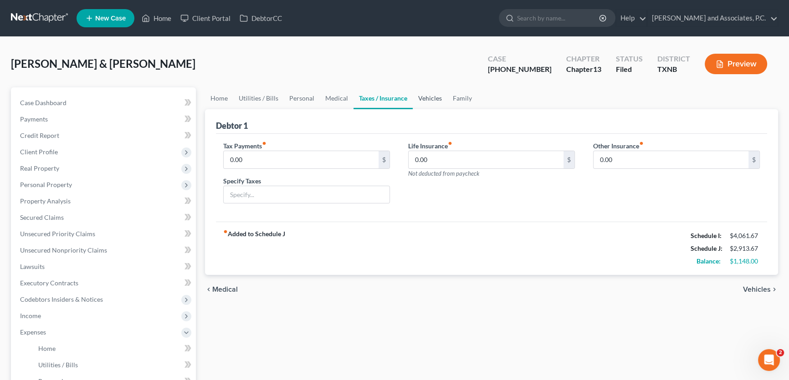
click at [419, 97] on link "Vehicles" at bounding box center [430, 98] width 35 height 22
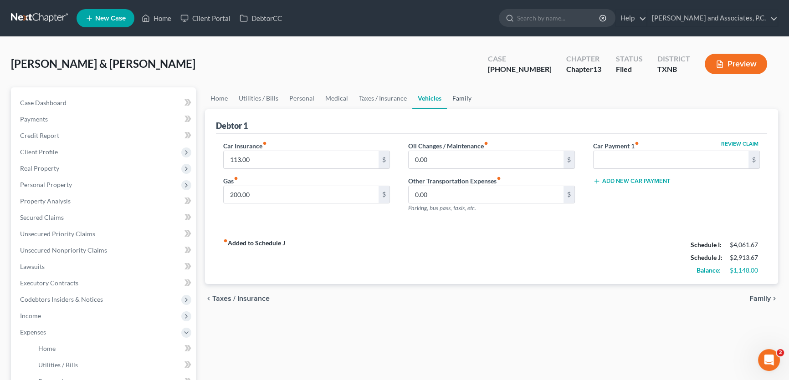
click at [455, 99] on link "Family" at bounding box center [462, 98] width 30 height 22
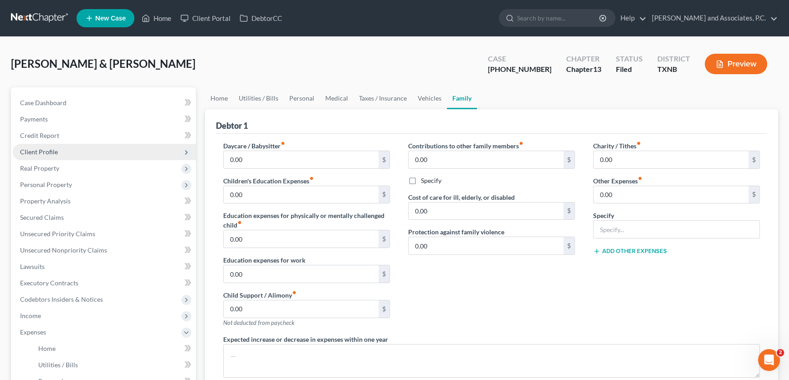
click at [60, 153] on span "Client Profile" at bounding box center [104, 152] width 183 height 16
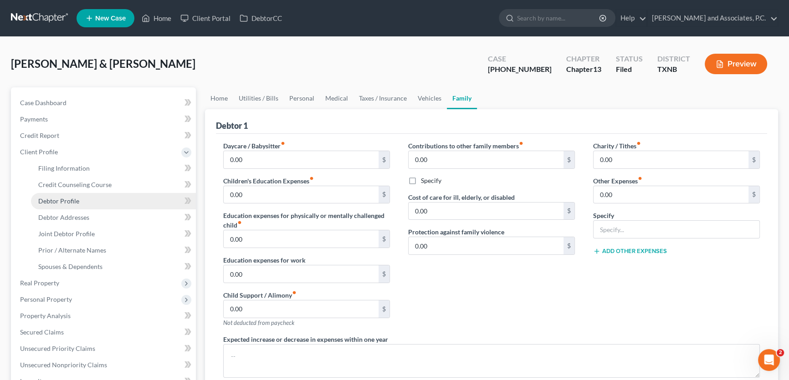
click at [68, 197] on span "Debtor Profile" at bounding box center [58, 201] width 41 height 8
select select "1"
select select "2"
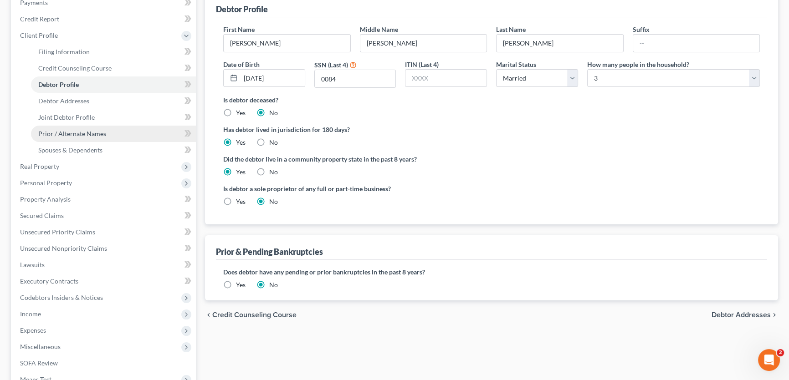
scroll to position [124, 0]
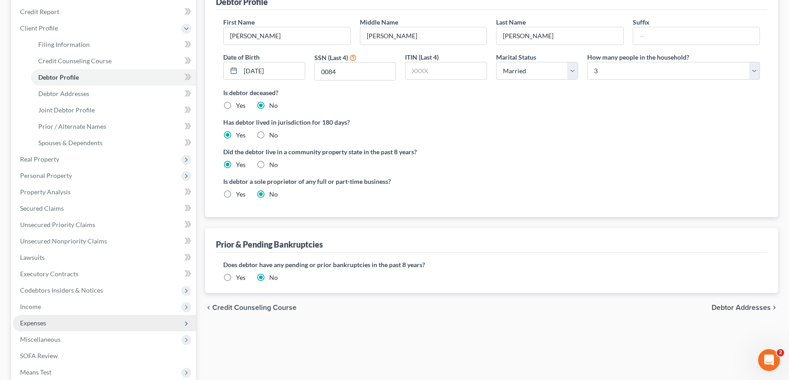
click at [44, 324] on span "Expenses" at bounding box center [33, 323] width 26 height 8
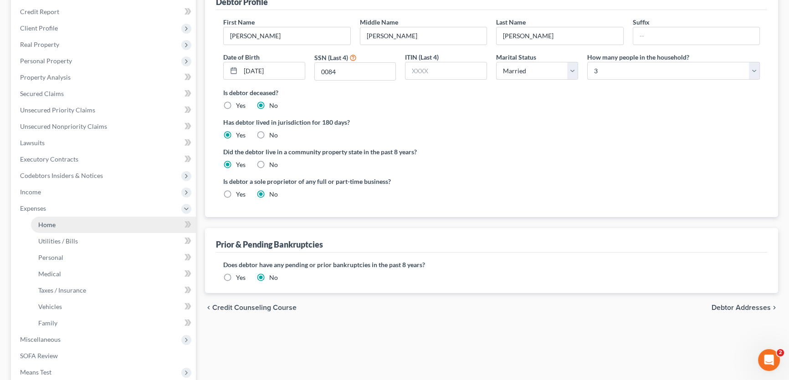
click at [49, 229] on link "Home" at bounding box center [113, 225] width 165 height 16
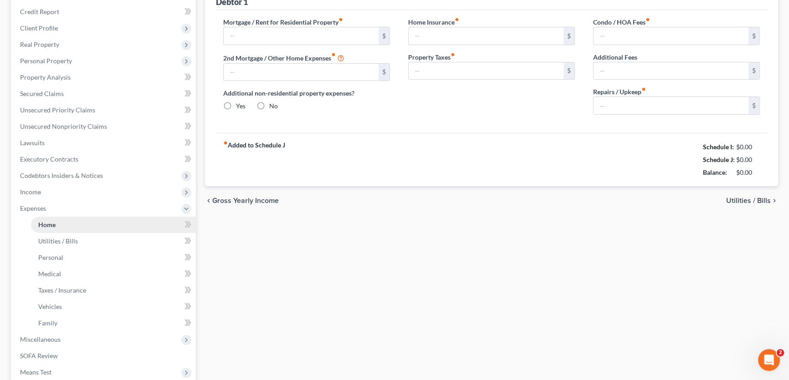
type input "726.23"
type input "0.00"
radio input "true"
type input "0.00"
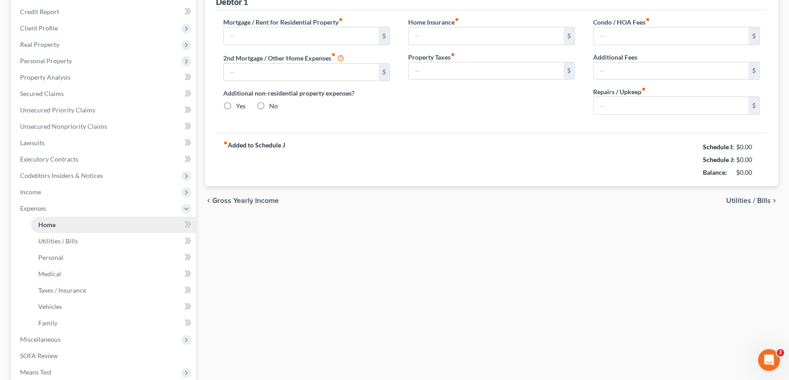
type input "0.00"
type input "100.00"
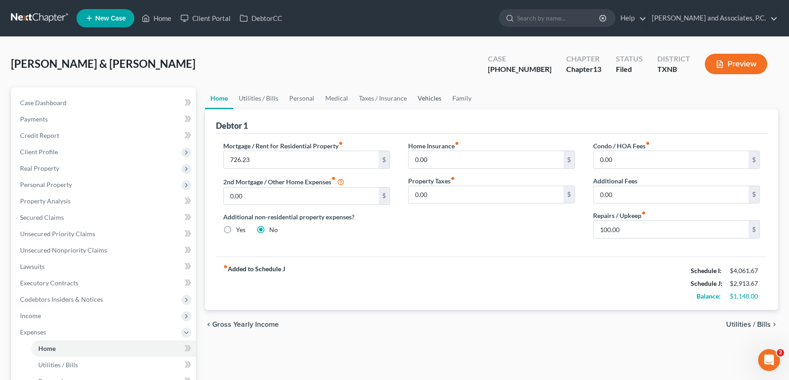
click at [429, 97] on link "Vehicles" at bounding box center [429, 98] width 35 height 22
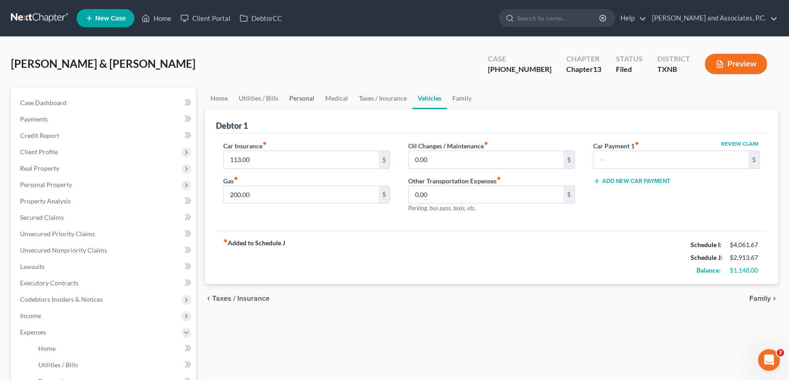
click at [298, 96] on link "Personal" at bounding box center [302, 98] width 36 height 22
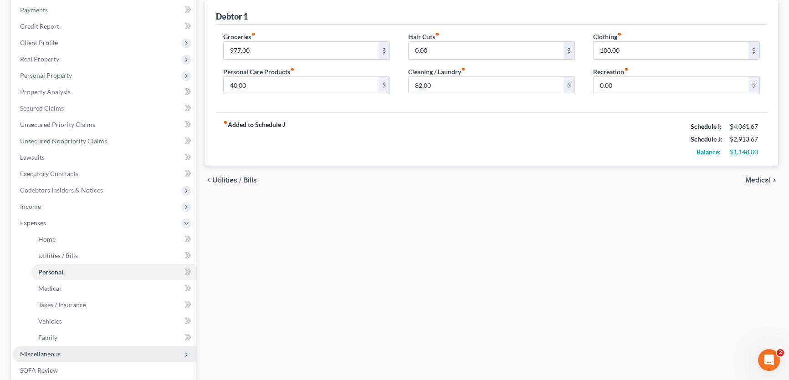
scroll to position [124, 0]
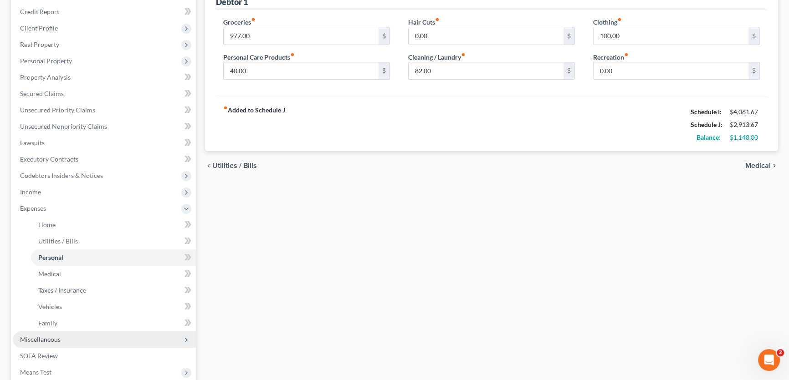
click at [66, 338] on span "Miscellaneous" at bounding box center [104, 340] width 183 height 16
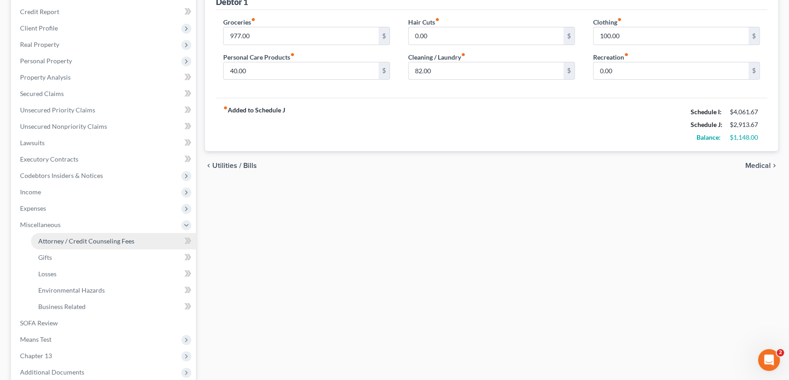
click at [74, 242] on span "Attorney / Credit Counseling Fees" at bounding box center [86, 241] width 96 height 8
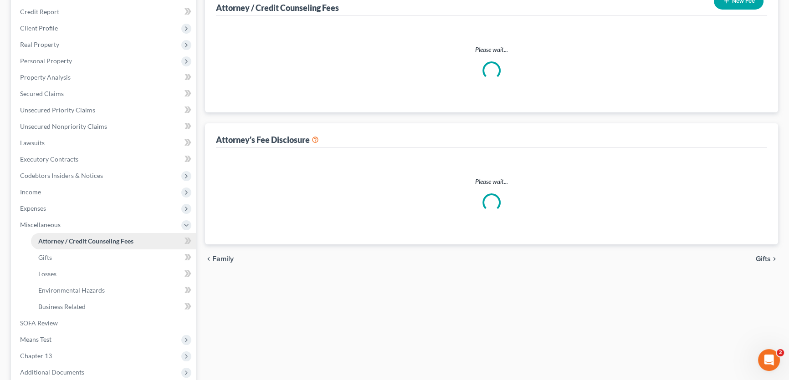
scroll to position [82, 0]
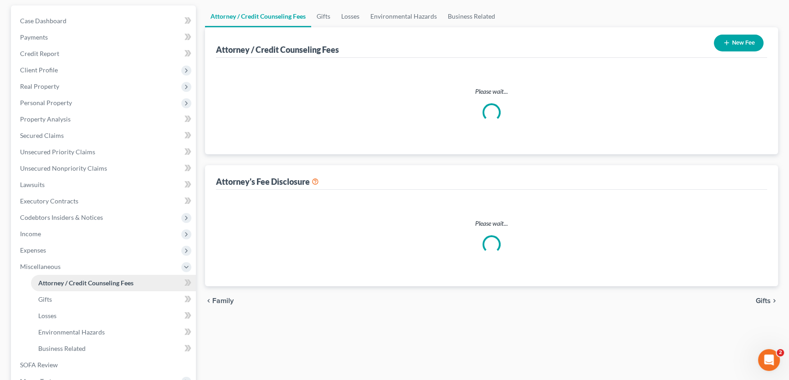
select select "1"
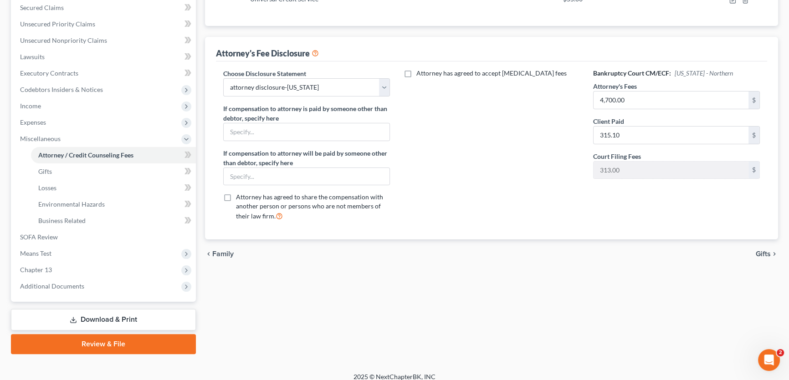
scroll to position [217, 0]
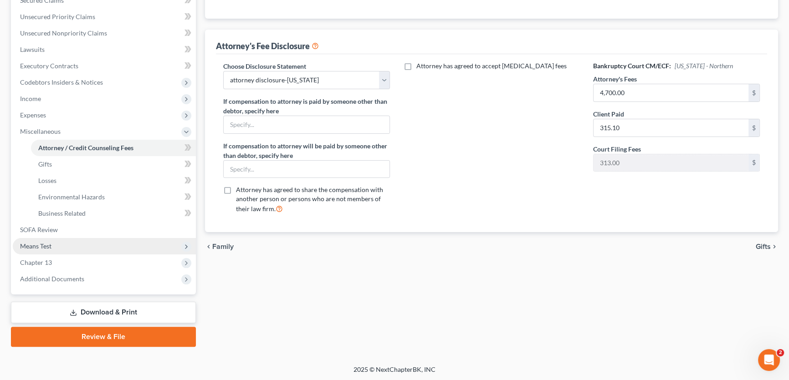
click at [52, 244] on span "Means Test" at bounding box center [104, 246] width 183 height 16
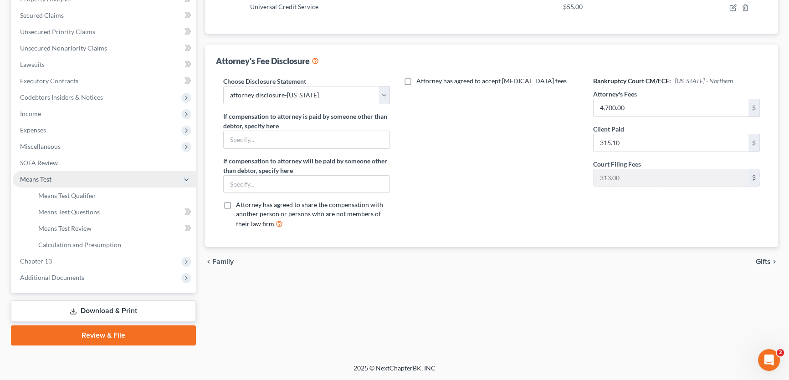
scroll to position [200, 0]
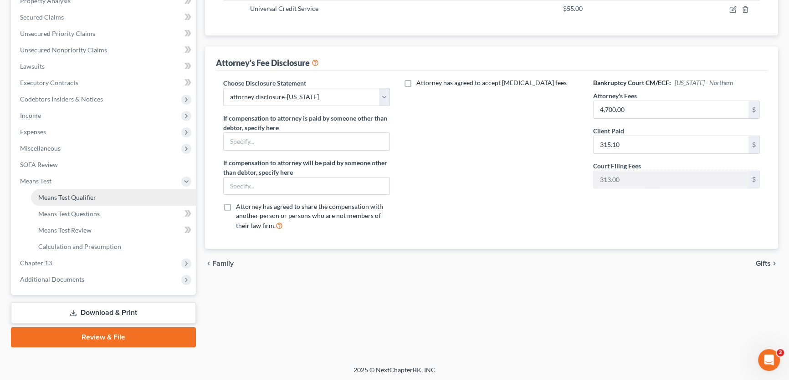
click at [61, 196] on span "Means Test Qualifier" at bounding box center [67, 198] width 58 height 8
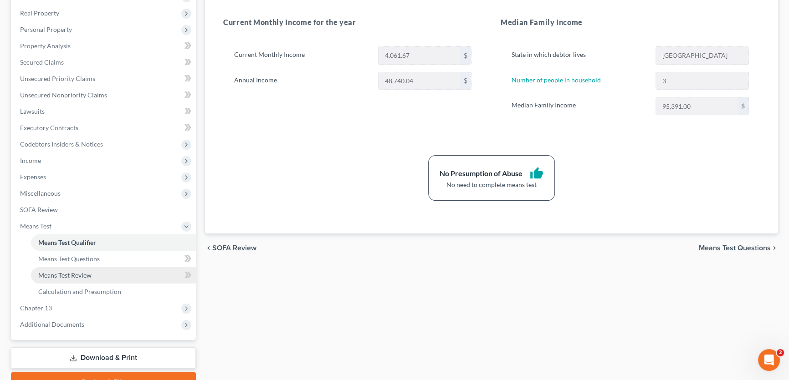
scroll to position [165, 0]
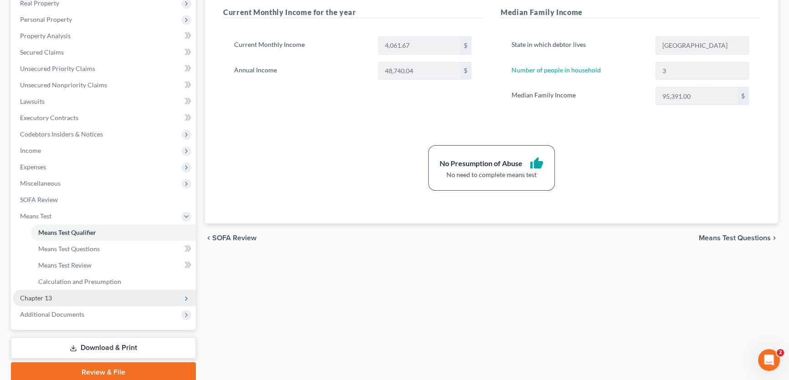
click at [50, 295] on span "Chapter 13" at bounding box center [36, 298] width 32 height 8
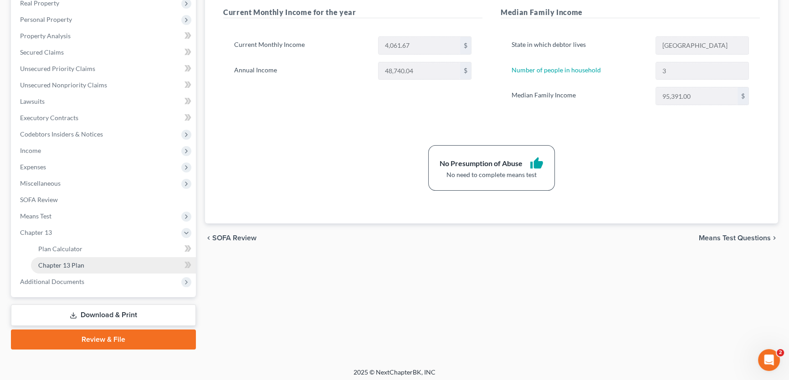
click at [56, 266] on span "Chapter 13 Plan" at bounding box center [61, 265] width 46 height 8
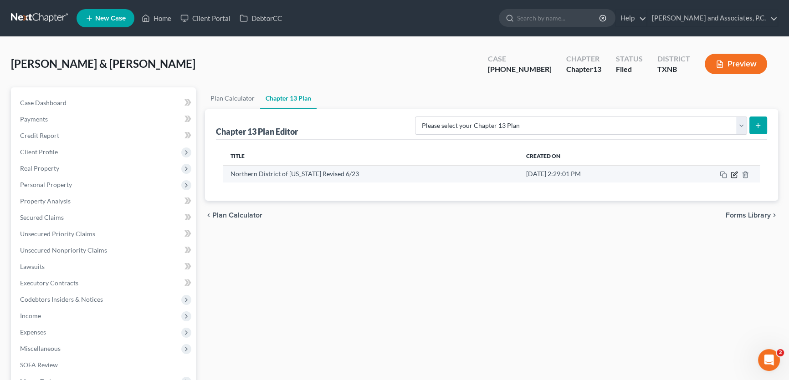
click at [735, 171] on icon "button" at bounding box center [734, 174] width 7 height 7
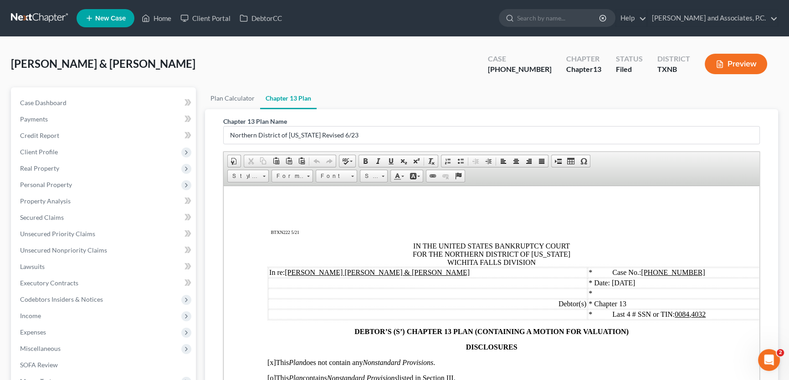
click at [648, 274] on u "[PHONE_NUMBER]" at bounding box center [673, 272] width 64 height 8
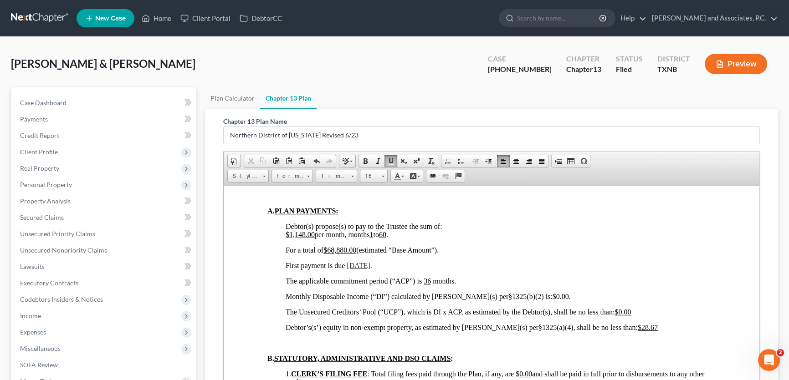
scroll to position [538, 0]
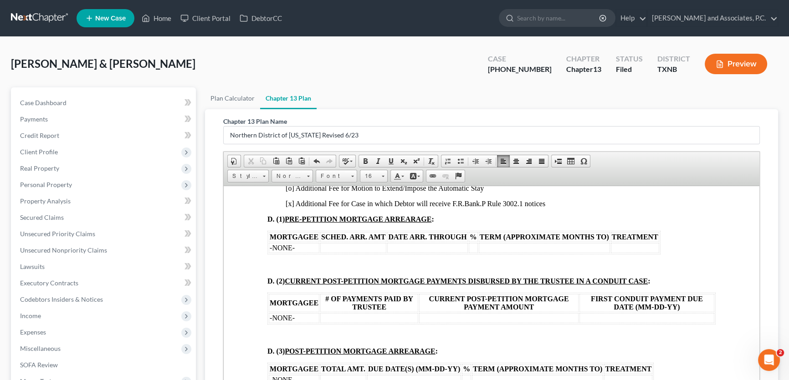
scroll to position [870, 0]
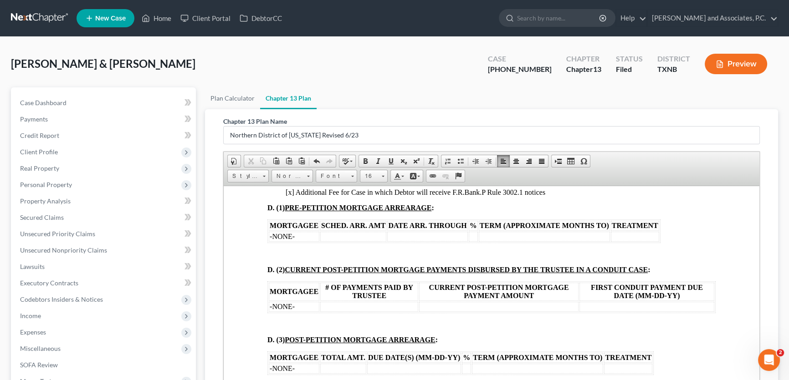
click at [546, 196] on p "[x] Additional Fee for Case in which Debtor will receive F.R.Bank.P Rule 3002.1…" at bounding box center [501, 192] width 430 height 8
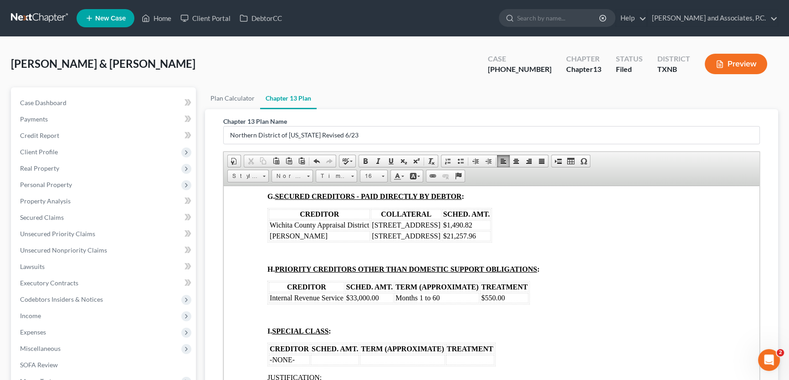
scroll to position [1532, 0]
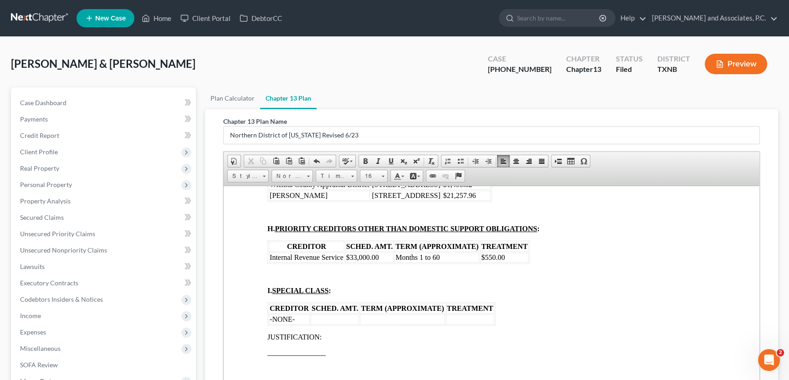
click at [479, 189] on td "$1,490.82" at bounding box center [466, 184] width 48 height 10
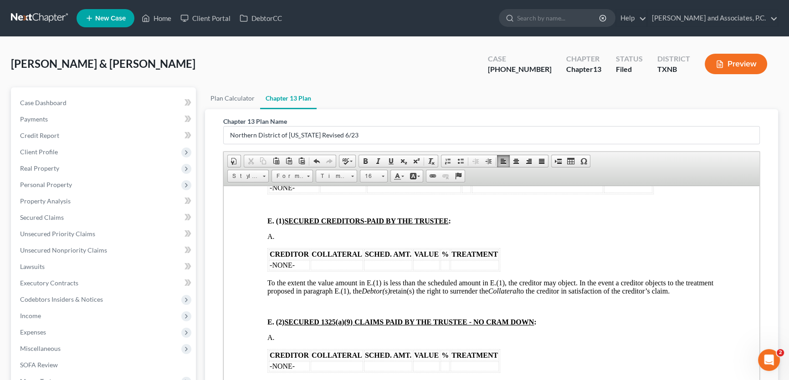
scroll to position [1076, 0]
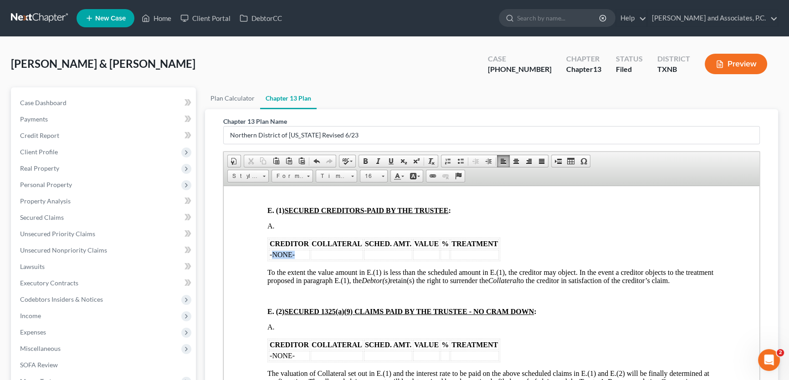
drag, startPoint x: 297, startPoint y: 288, endPoint x: 272, endPoint y: 289, distance: 24.6
click at [272, 260] on td "-NONE-" at bounding box center [289, 255] width 41 height 10
click at [288, 260] on td "To enrich screen reader interactions, please activate Accessibility in Grammarl…" at bounding box center [289, 255] width 41 height 10
click at [497, 260] on td "To enrich screen reader interactions, please activate Accessibility in Grammarl…" at bounding box center [496, 255] width 48 height 10
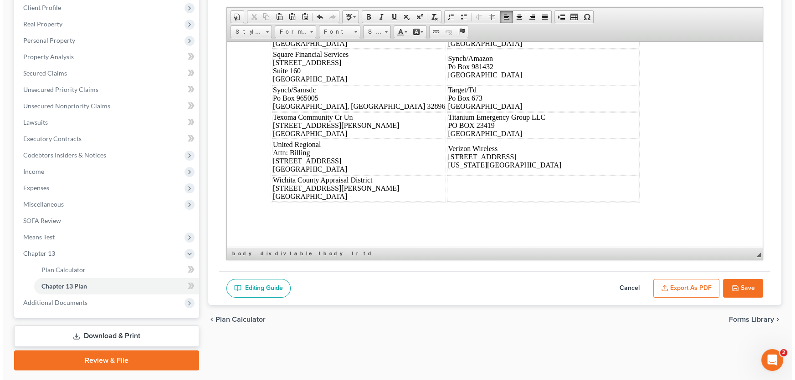
scroll to position [165, 0]
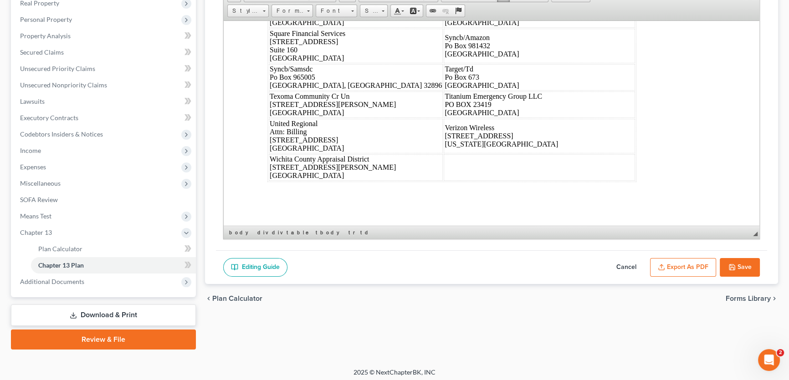
drag, startPoint x: 672, startPoint y: 264, endPoint x: 281, endPoint y: 156, distance: 406.0
click at [672, 264] on button "Export as PDF" at bounding box center [683, 267] width 66 height 19
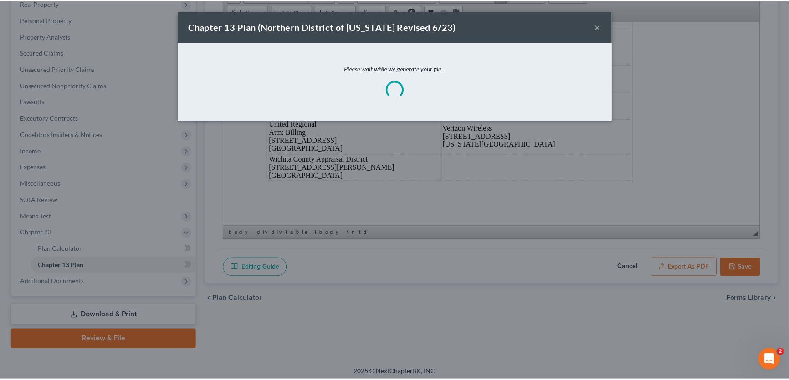
scroll to position [6124, 0]
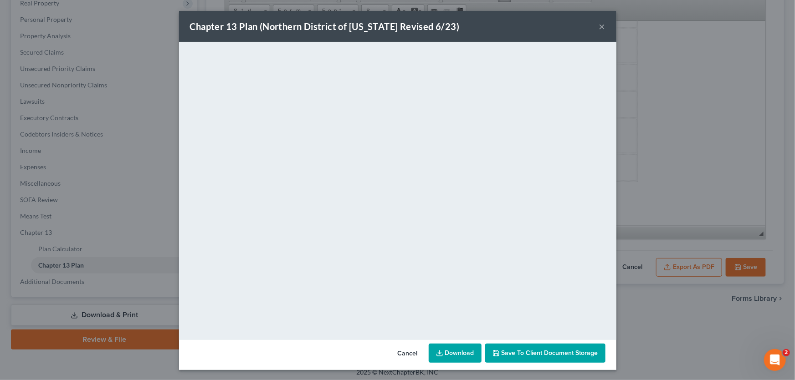
drag, startPoint x: 601, startPoint y: 26, endPoint x: 697, endPoint y: 246, distance: 239.5
click at [601, 26] on button "×" at bounding box center [602, 26] width 6 height 11
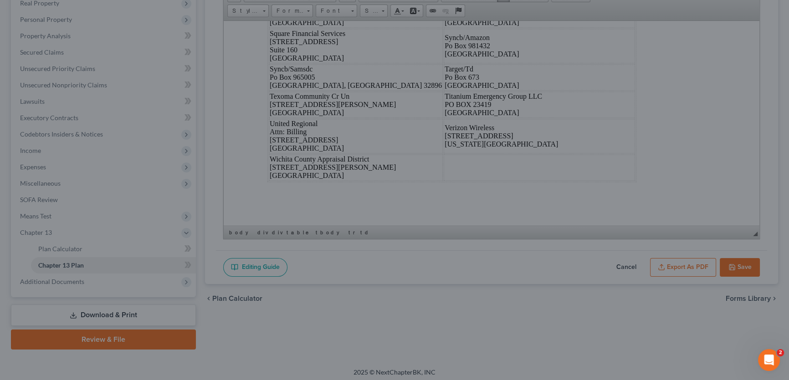
scroll to position [6133, 0]
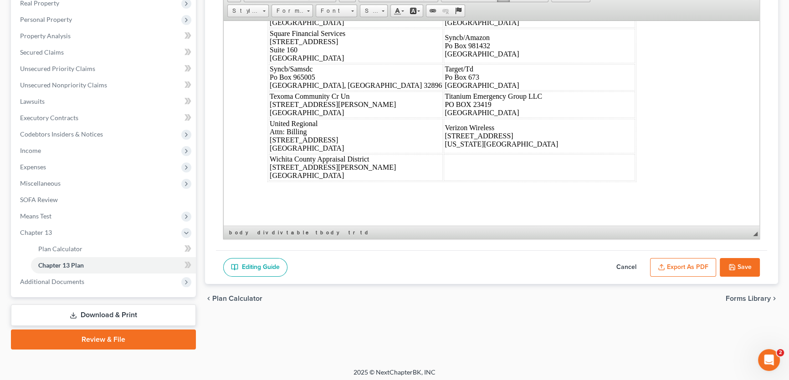
click at [730, 265] on icon "button" at bounding box center [731, 267] width 7 height 7
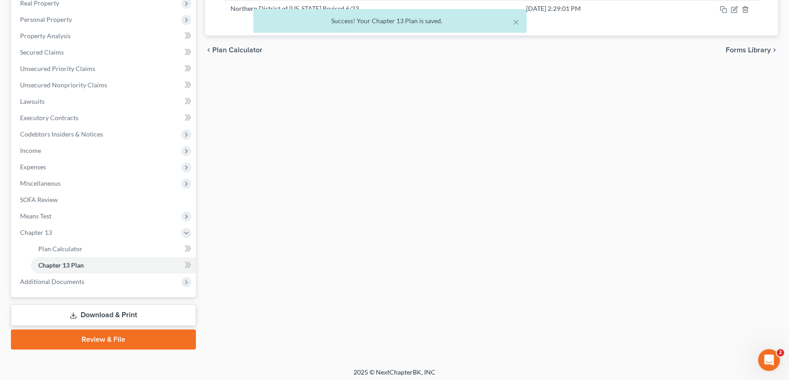
click at [87, 315] on link "Download & Print" at bounding box center [103, 315] width 185 height 21
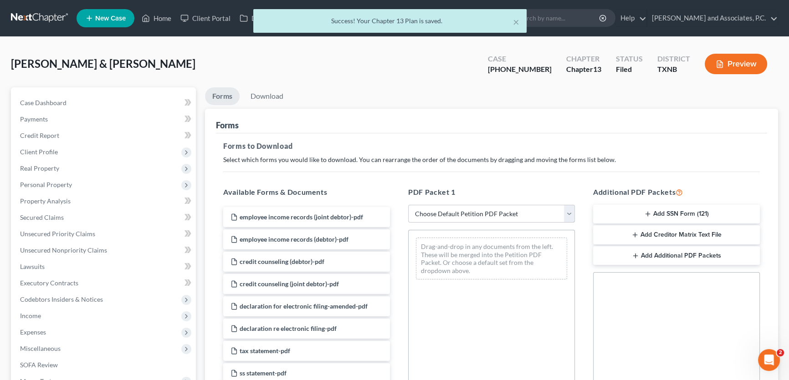
drag, startPoint x: 449, startPoint y: 213, endPoint x: 449, endPoint y: 221, distance: 8.7
click at [449, 213] on select "Choose Default Petition PDF Packet Complete Bankruptcy Petition (all forms and …" at bounding box center [491, 214] width 167 height 18
select select "8"
click at [408, 205] on select "Choose Default Petition PDF Packet Complete Bankruptcy Petition (all forms and …" at bounding box center [491, 214] width 167 height 18
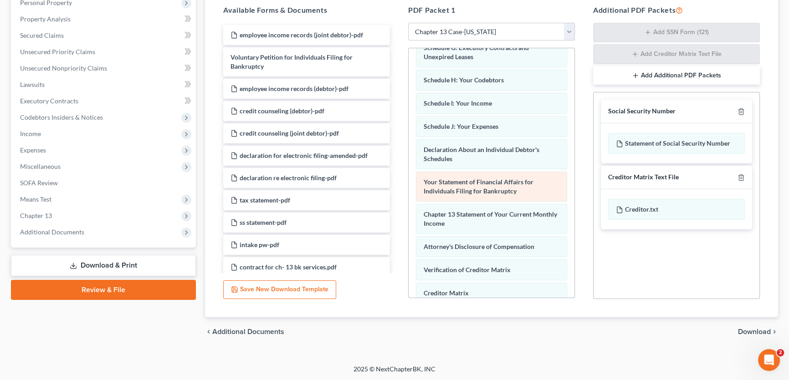
scroll to position [217, 0]
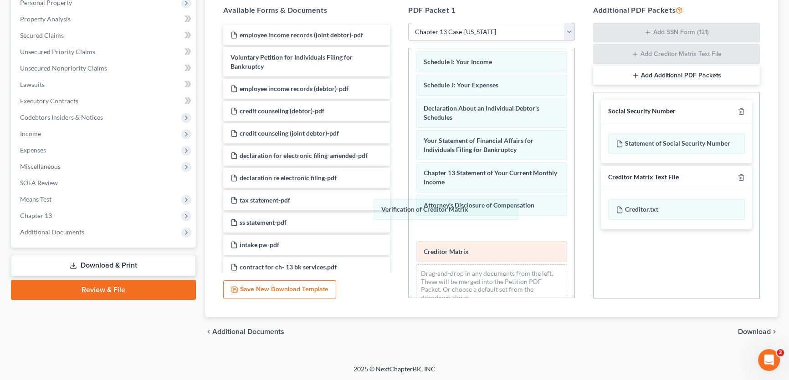
drag, startPoint x: 444, startPoint y: 213, endPoint x: 431, endPoint y: 229, distance: 20.8
click at [409, 204] on div "Verification of Creditor Matrix Summary of Your Assets and Liabilities Schedule…" at bounding box center [492, 84] width 166 height 460
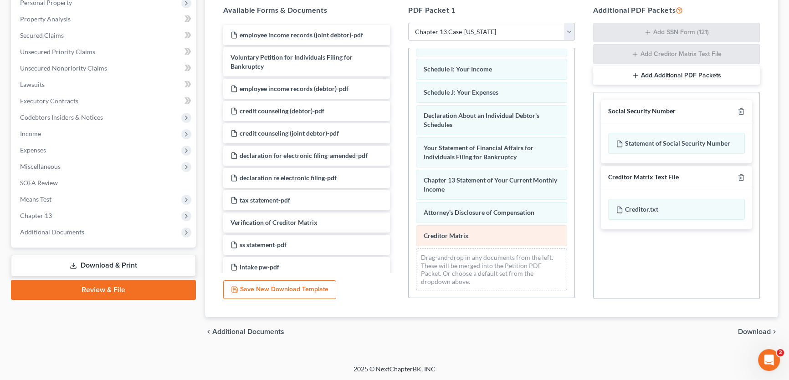
scroll to position [171, 0]
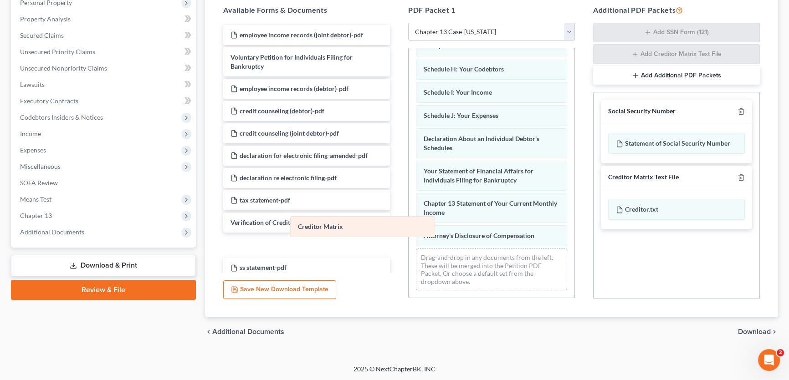
drag, startPoint x: 435, startPoint y: 231, endPoint x: 307, endPoint y: 223, distance: 127.8
click at [409, 223] on div "Creditor Matrix Summary of Your Assets and Liabilities Schedule A/B: Property S…" at bounding box center [492, 91] width 166 height 413
click at [742, 109] on icon "button" at bounding box center [741, 112] width 4 height 6
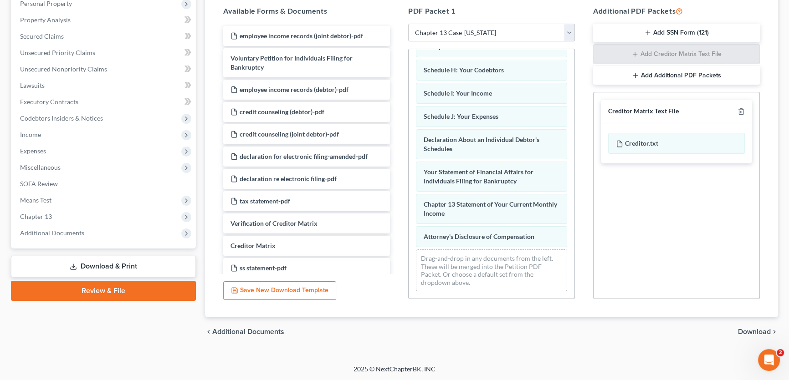
click at [756, 333] on span "Download" at bounding box center [754, 331] width 33 height 7
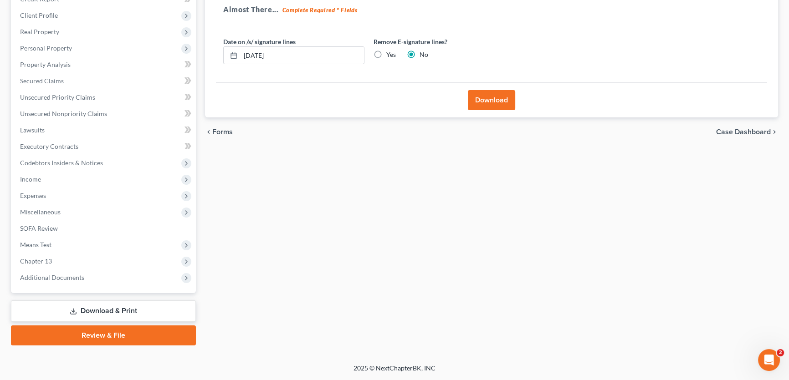
scroll to position [135, 0]
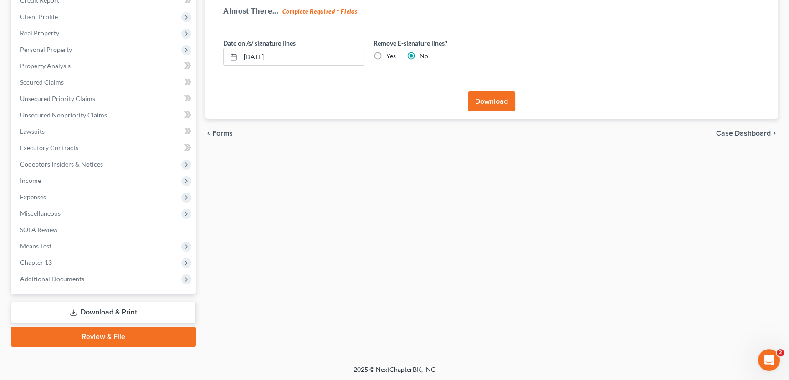
click at [386, 54] on label "Yes" at bounding box center [391, 55] width 10 height 9
click at [390, 54] on input "Yes" at bounding box center [393, 54] width 6 height 6
radio input "true"
radio input "false"
click at [482, 102] on button "Download" at bounding box center [491, 102] width 47 height 20
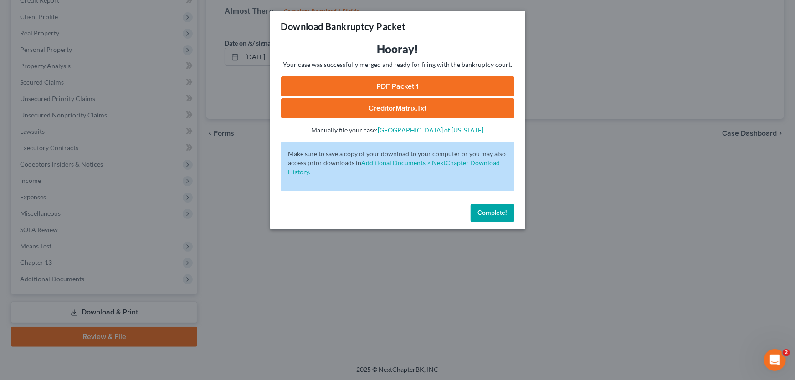
click at [401, 87] on link "PDF Packet 1" at bounding box center [397, 87] width 233 height 20
click at [500, 212] on span "Complete!" at bounding box center [492, 213] width 29 height 8
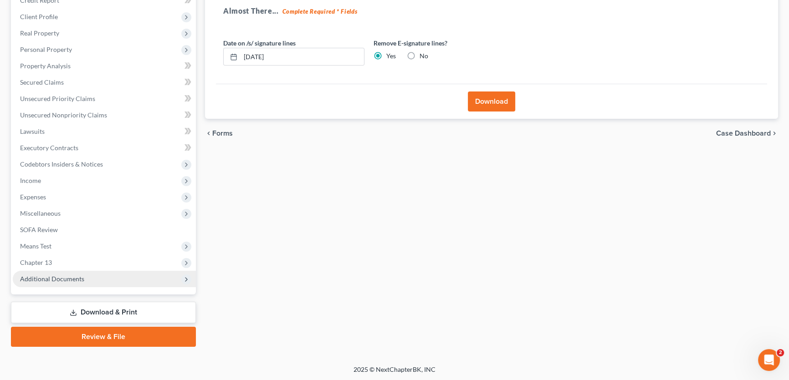
click at [106, 280] on span "Additional Documents" at bounding box center [104, 279] width 183 height 16
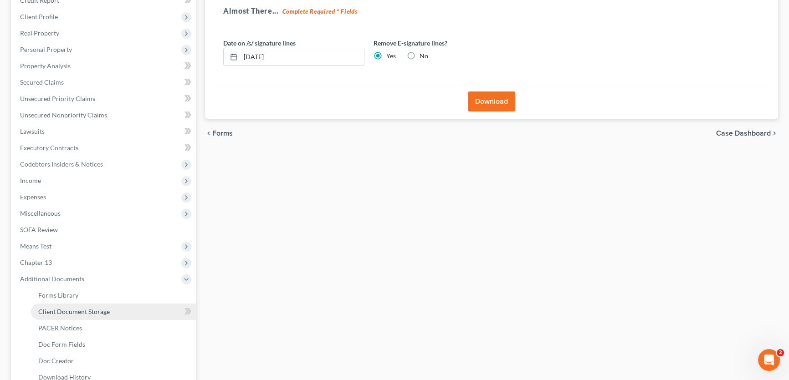
click at [99, 306] on link "Client Document Storage" at bounding box center [113, 312] width 165 height 16
select select "18"
select select "6"
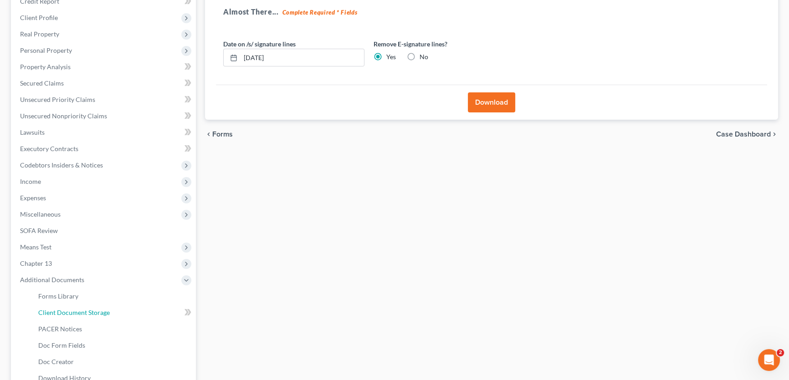
select select "21"
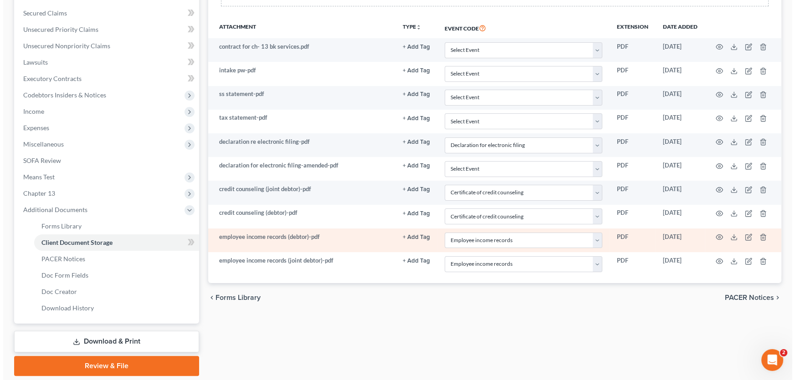
scroll to position [165, 0]
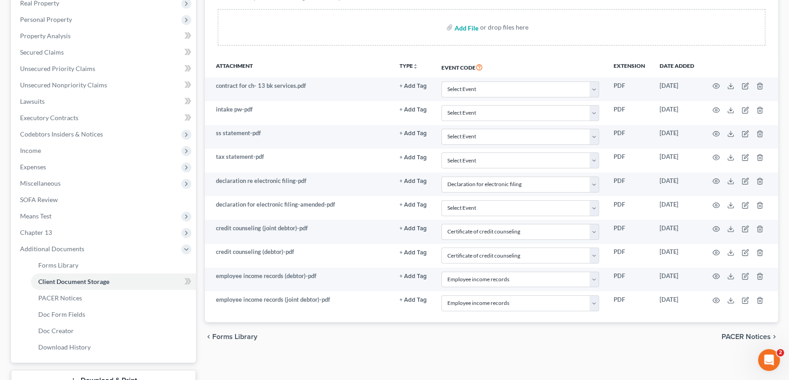
click at [463, 25] on input "file" at bounding box center [466, 27] width 22 height 16
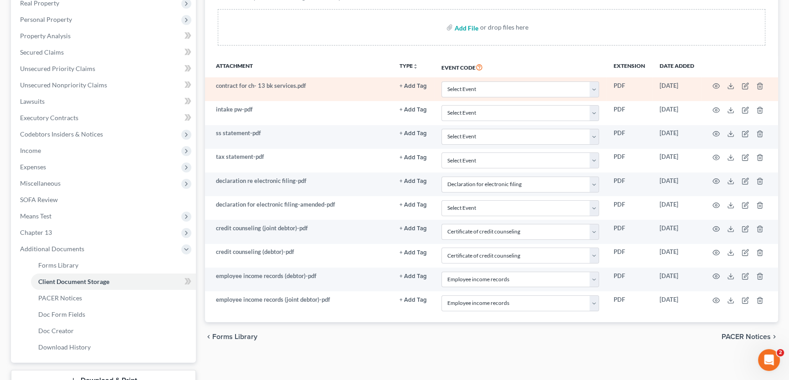
type input "C:\fakepath\ch 13 plan.pdf"
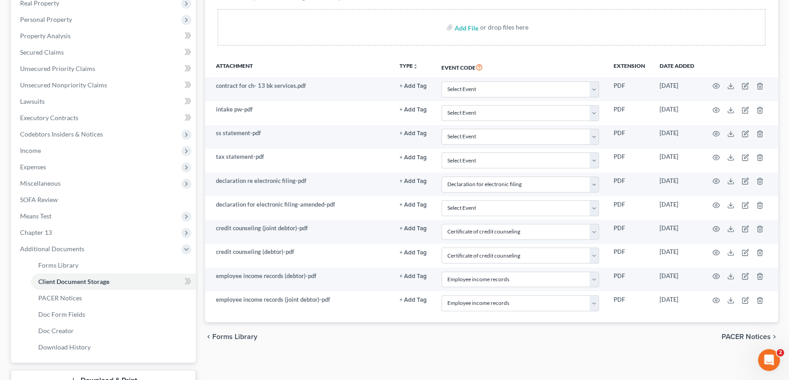
select select "18"
select select "6"
select select "21"
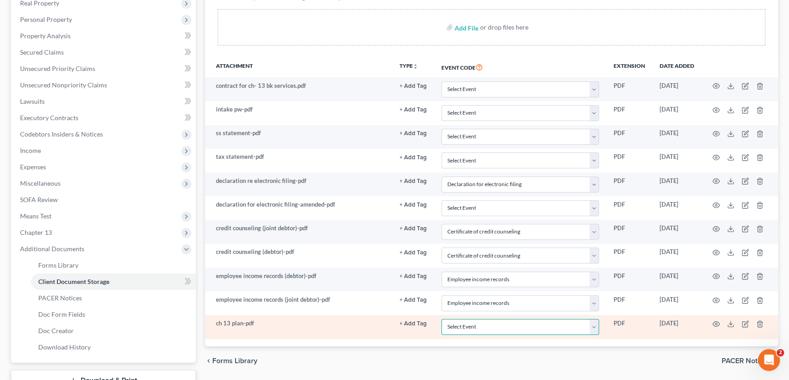
click at [466, 322] on select "Select Event 20 Largest unsecured creditors Amended petition Attachment to Volu…" at bounding box center [520, 327] width 158 height 16
select select "10"
click at [441, 319] on select "Select Event 20 Largest unsecured creditors Amended petition Attachment to Volu…" at bounding box center [520, 327] width 158 height 16
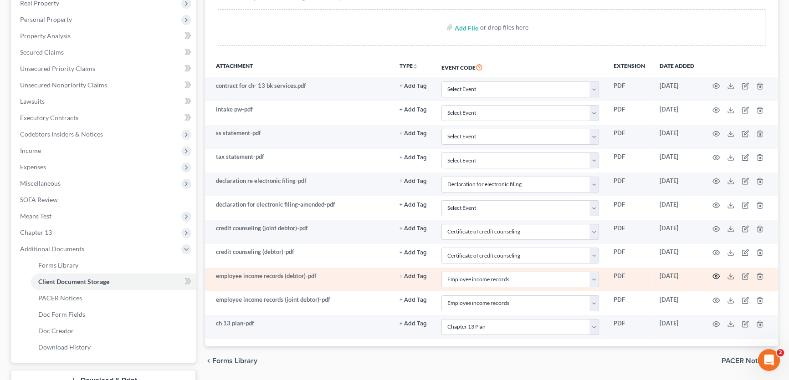
click at [716, 273] on icon "button" at bounding box center [715, 276] width 7 height 7
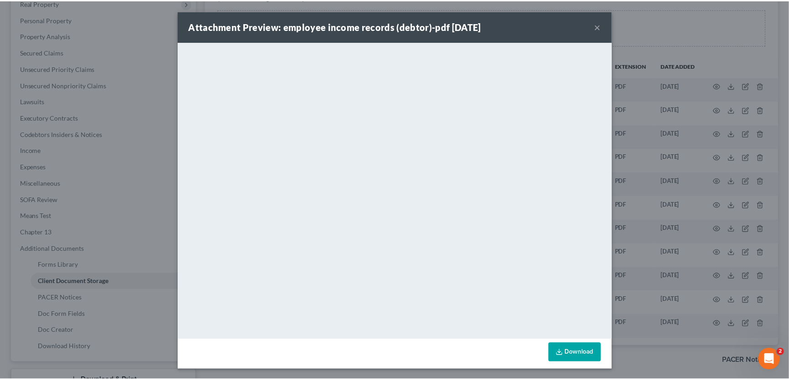
scroll to position [0, 0]
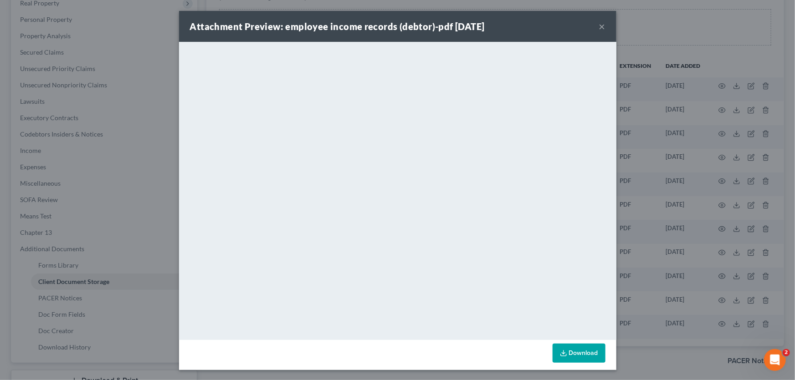
click at [599, 26] on button "×" at bounding box center [602, 26] width 6 height 11
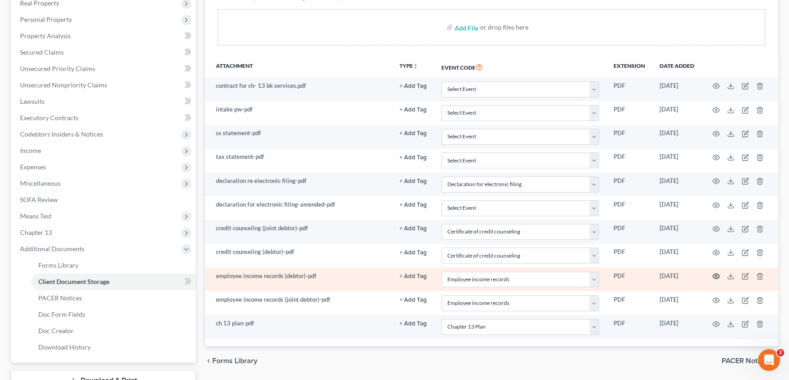
click at [716, 276] on circle "button" at bounding box center [716, 277] width 2 height 2
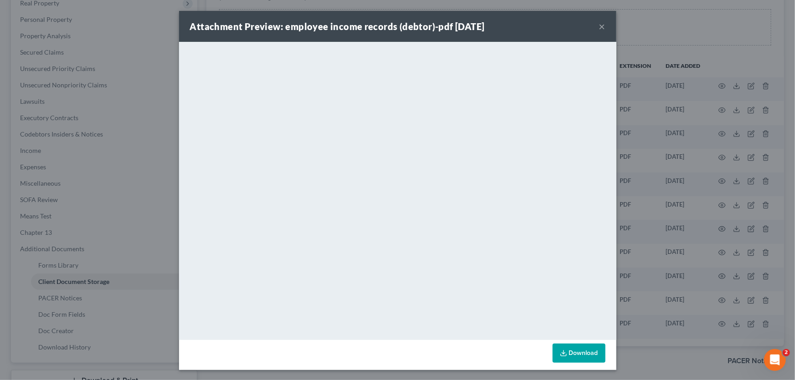
click at [600, 25] on button "×" at bounding box center [602, 26] width 6 height 11
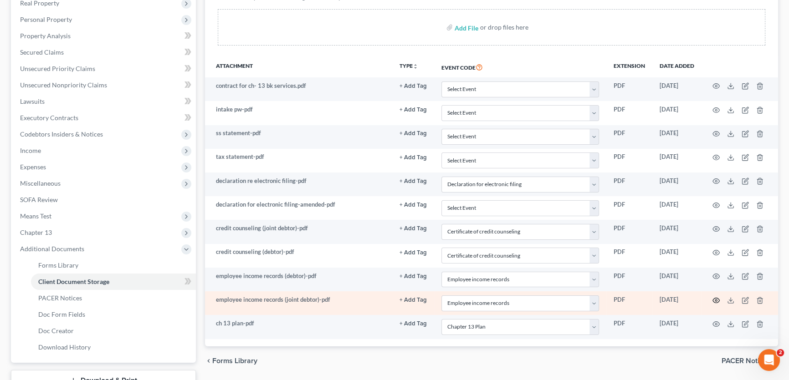
click at [713, 299] on icon "button" at bounding box center [716, 300] width 7 height 5
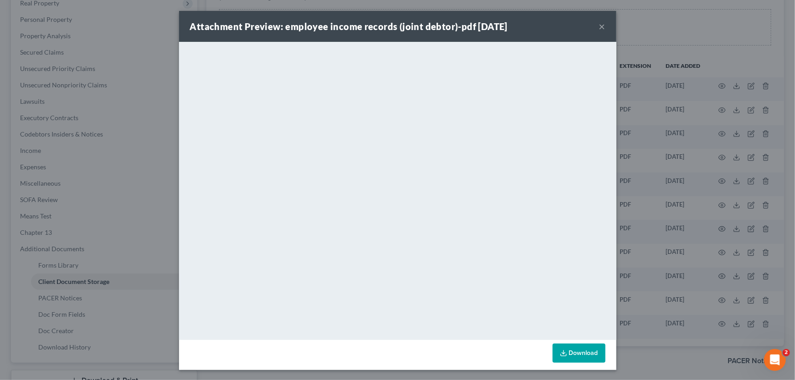
click at [599, 26] on button "×" at bounding box center [602, 26] width 6 height 11
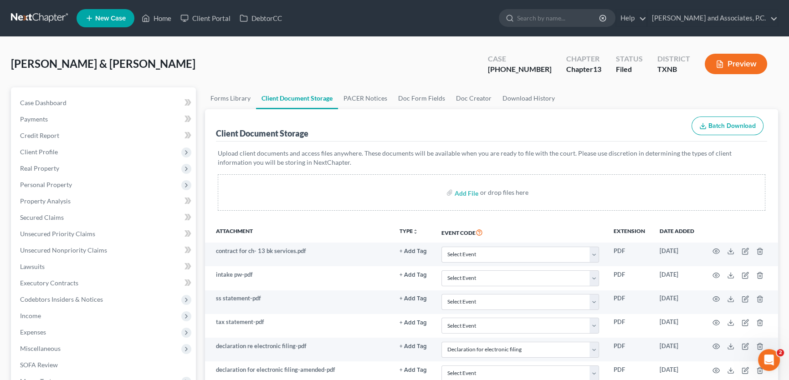
scroll to position [207, 0]
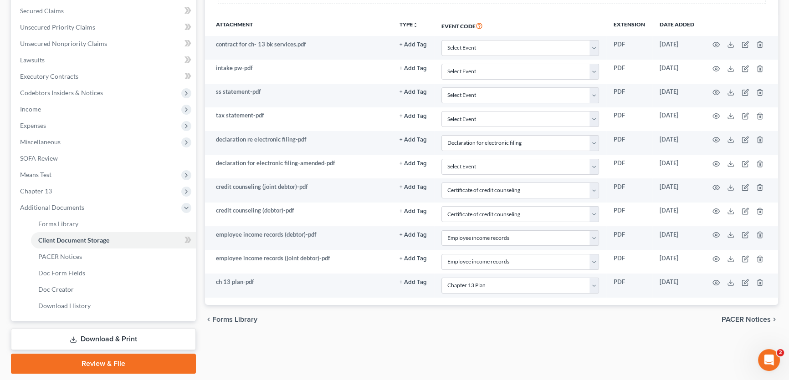
click at [112, 363] on link "Review & File" at bounding box center [103, 364] width 185 height 20
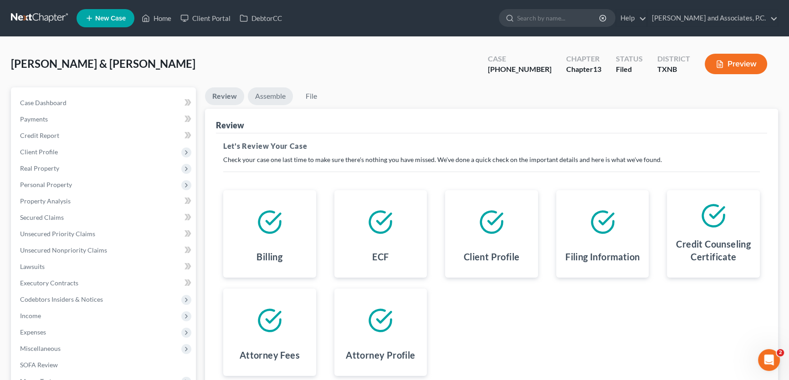
click at [270, 96] on link "Assemble" at bounding box center [270, 96] width 45 height 18
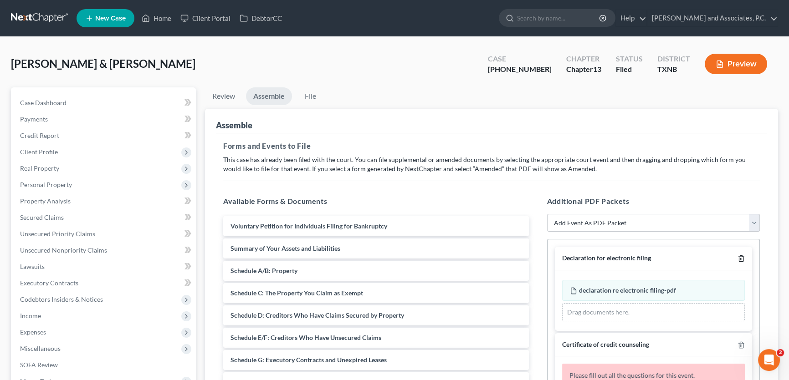
click at [739, 256] on icon "button" at bounding box center [741, 259] width 4 height 6
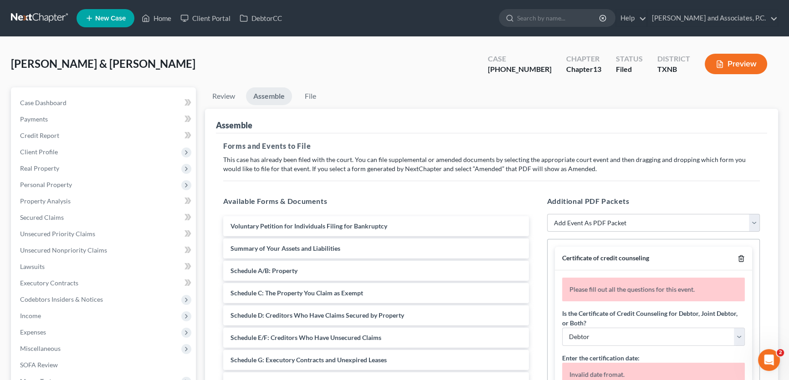
click at [739, 256] on icon "button" at bounding box center [741, 259] width 4 height 6
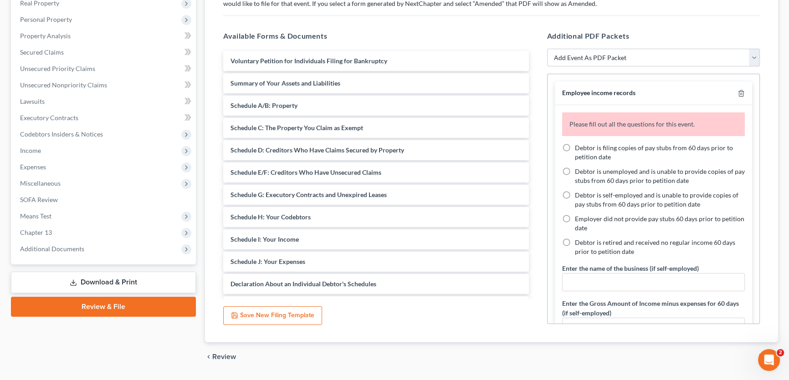
click at [575, 192] on label "Debtor is self-employed and is unable to provide copies of pay stubs from 60 da…" at bounding box center [660, 200] width 170 height 18
click at [578, 192] on input "Debtor is self-employed and is unable to provide copies of pay stubs from 60 da…" at bounding box center [581, 194] width 6 height 6
radio input "true"
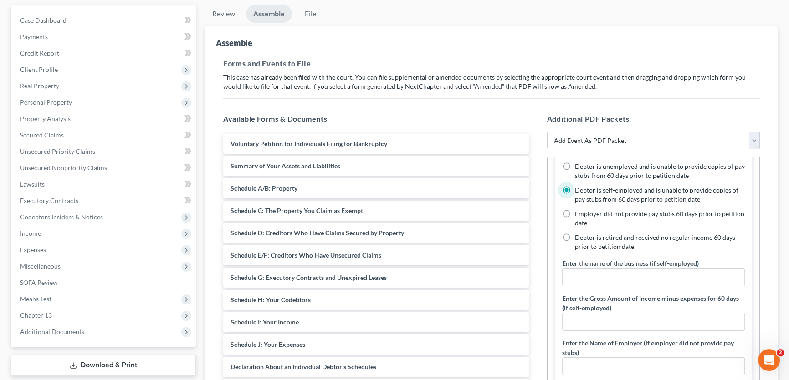
scroll to position [41, 0]
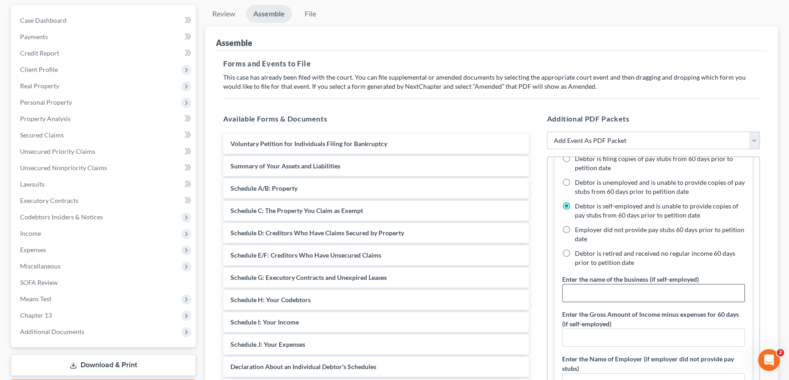
click at [592, 290] on input "text" at bounding box center [654, 293] width 182 height 17
type input "Wichita Falls Omega Computers, LLC"
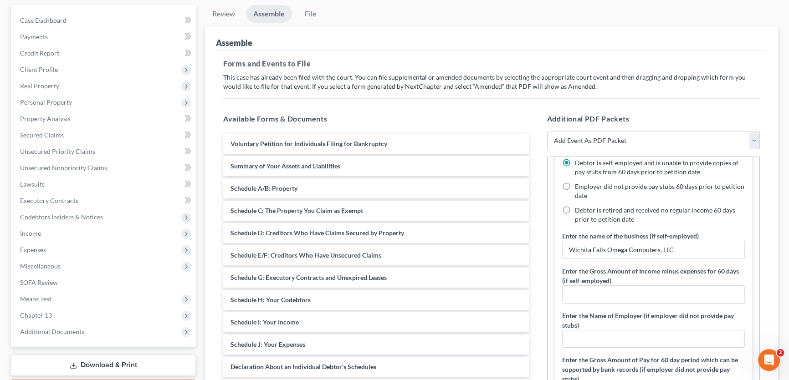
scroll to position [124, 0]
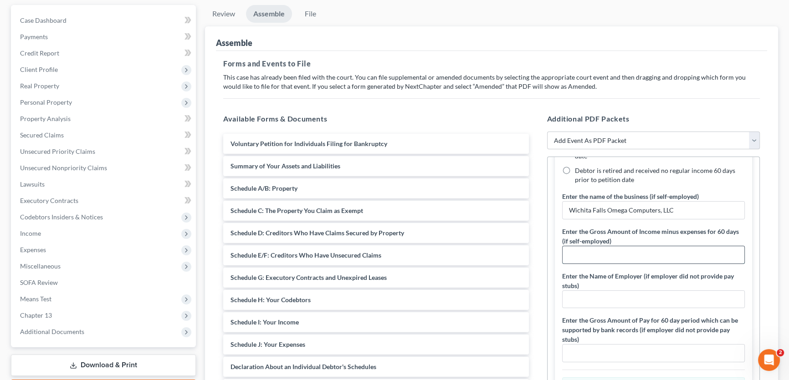
click at [651, 251] on input "text" at bounding box center [654, 254] width 182 height 17
type input "1"
click at [575, 256] on input "12946.54" at bounding box center [654, 254] width 182 height 17
drag, startPoint x: 616, startPoint y: 252, endPoint x: 559, endPoint y: 255, distance: 57.0
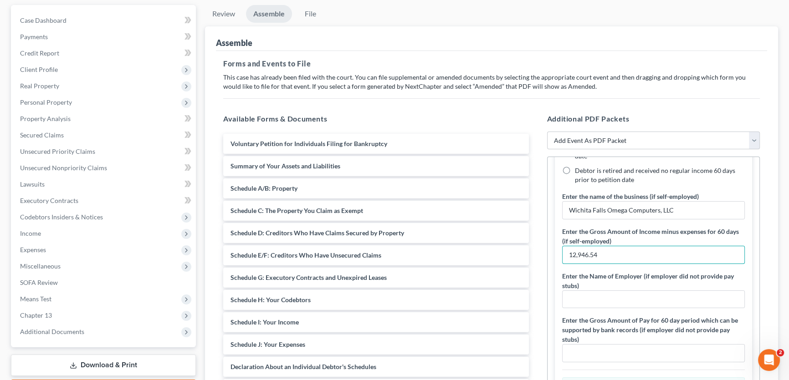
click at [559, 255] on div "Debtor is filing copies of pay stubs from 60 days prior to petition date Debtor…" at bounding box center [654, 246] width 198 height 364
click at [572, 250] on input "7484.07" at bounding box center [654, 254] width 182 height 17
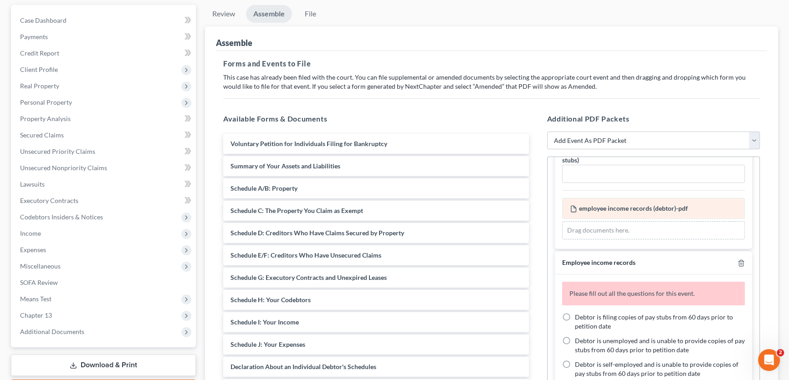
scroll to position [331, 0]
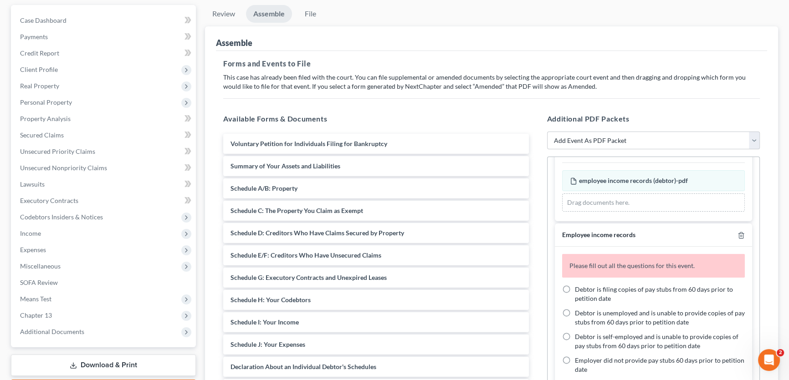
type input "7,484.07"
click at [575, 311] on label "Debtor is unemployed and is unable to provide copies of pay stubs from 60 days …" at bounding box center [660, 318] width 170 height 18
click at [578, 311] on input "Debtor is unemployed and is unable to provide copies of pay stubs from 60 days …" at bounding box center [581, 312] width 6 height 6
radio input "true"
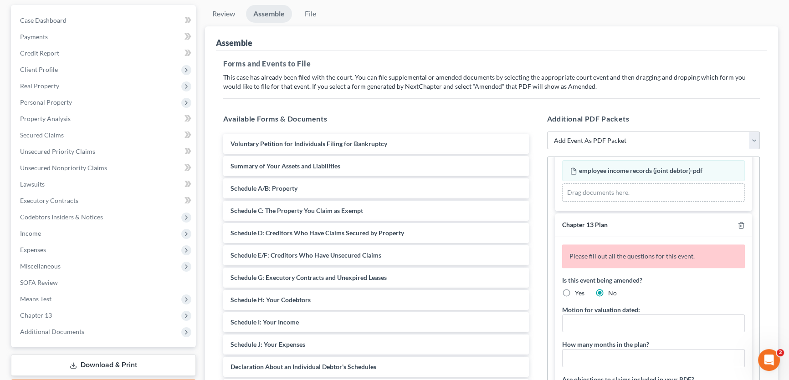
scroll to position [745, 0]
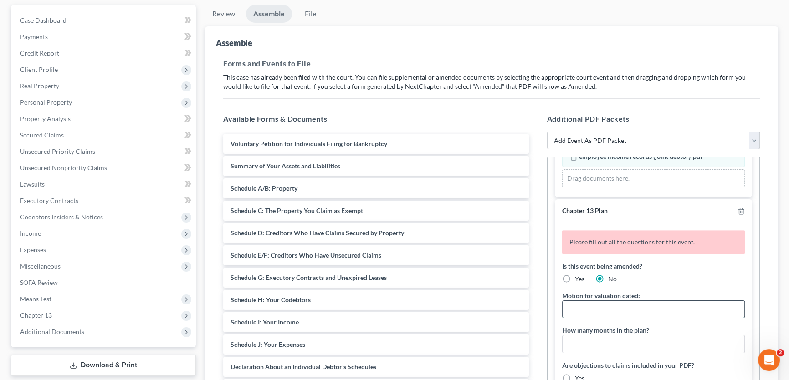
click at [638, 309] on input "text" at bounding box center [654, 309] width 182 height 17
type input "[DATE]"
click at [615, 342] on input "text" at bounding box center [654, 344] width 182 height 17
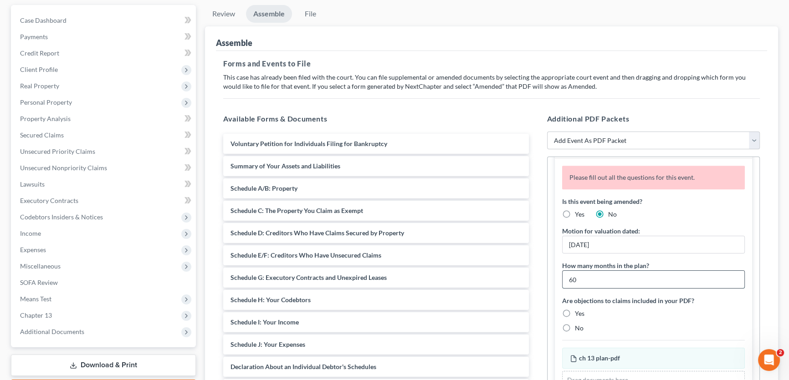
scroll to position [828, 0]
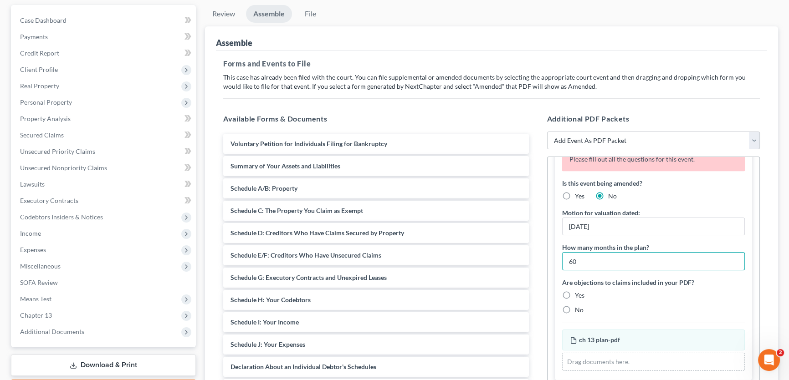
type input "60"
click at [575, 306] on label "No" at bounding box center [579, 310] width 9 height 9
click at [578, 306] on input "No" at bounding box center [581, 309] width 6 height 6
radio input "true"
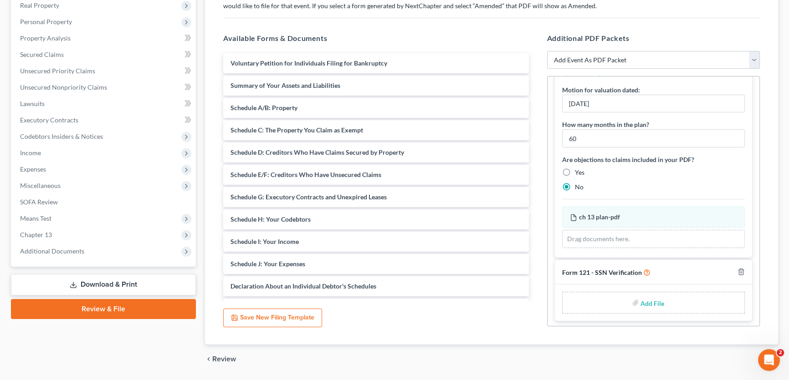
scroll to position [190, 0]
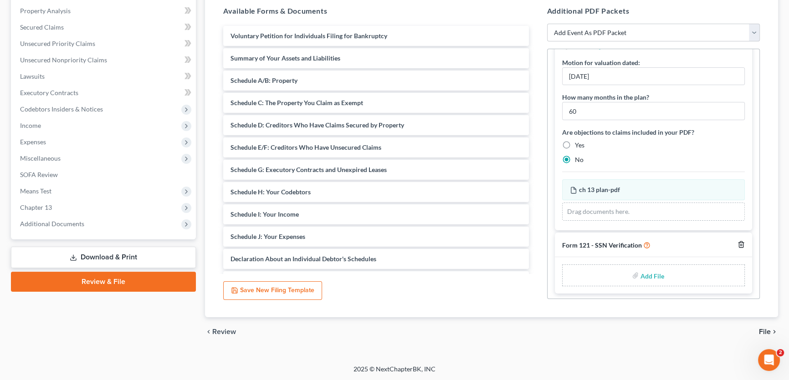
click at [737, 243] on icon "button" at bounding box center [740, 244] width 7 height 7
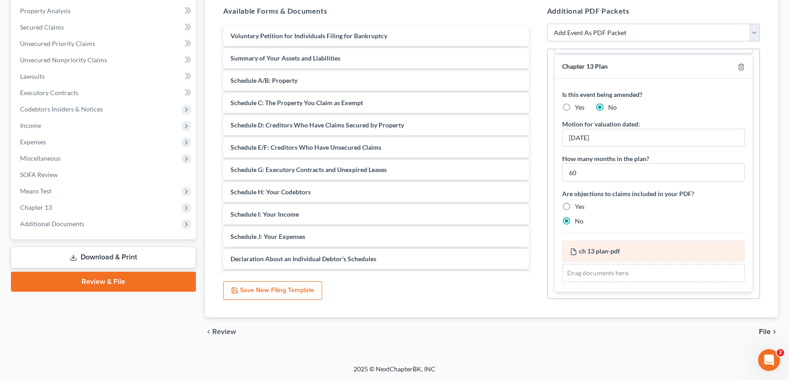
scroll to position [780, 0]
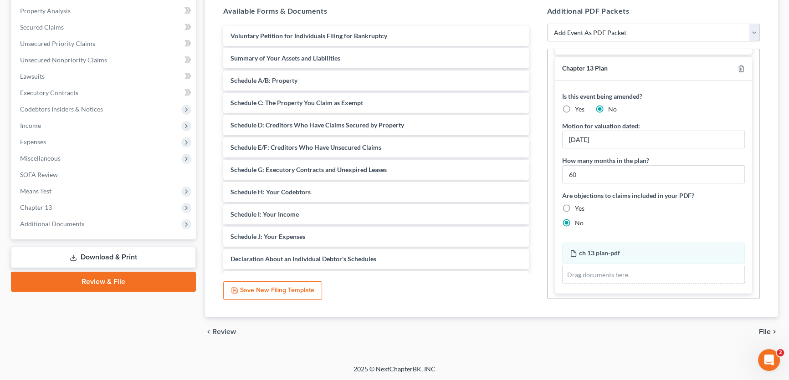
click at [764, 333] on span "File" at bounding box center [765, 331] width 12 height 7
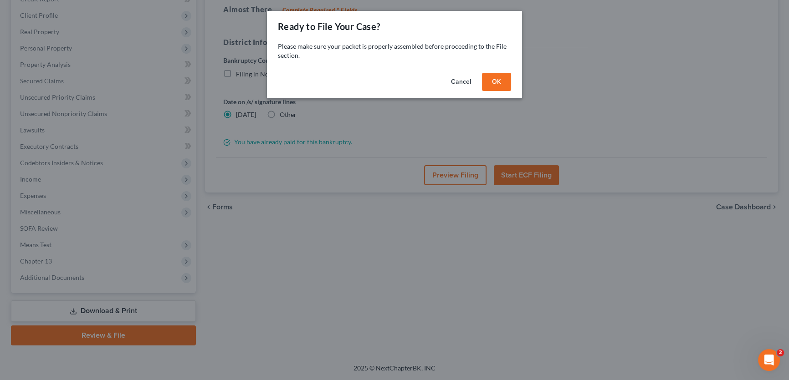
scroll to position [135, 0]
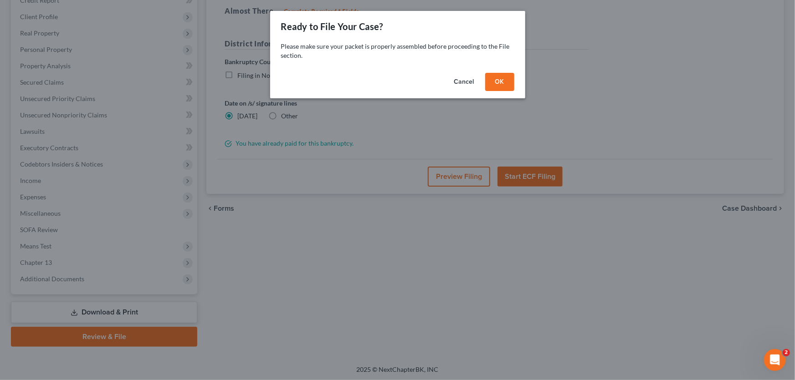
click at [503, 86] on button "OK" at bounding box center [499, 82] width 29 height 18
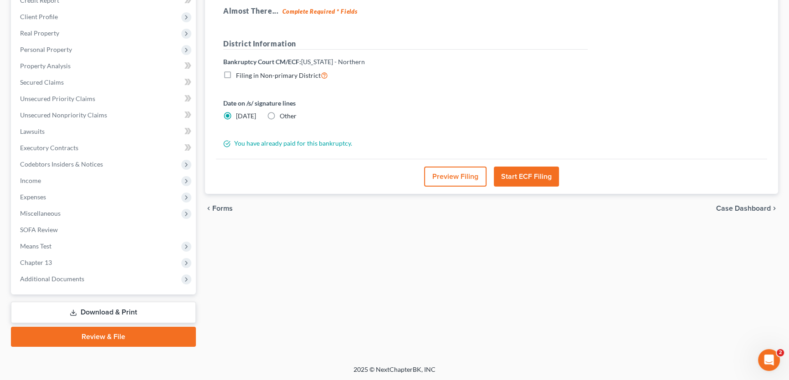
click at [444, 175] on button "Preview Filing" at bounding box center [455, 177] width 62 height 20
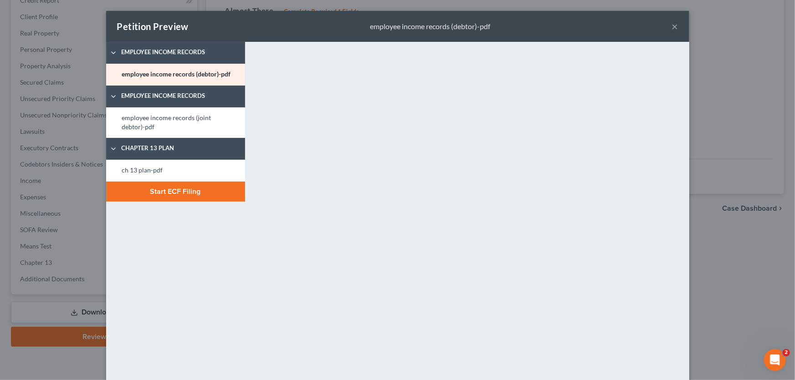
click at [672, 26] on button "×" at bounding box center [675, 26] width 6 height 11
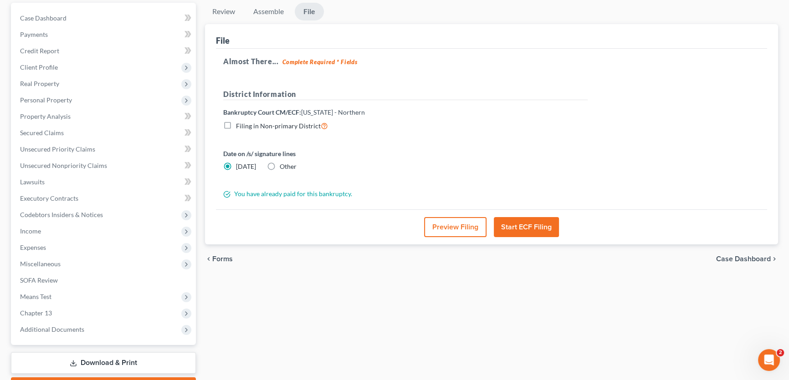
scroll to position [11, 0]
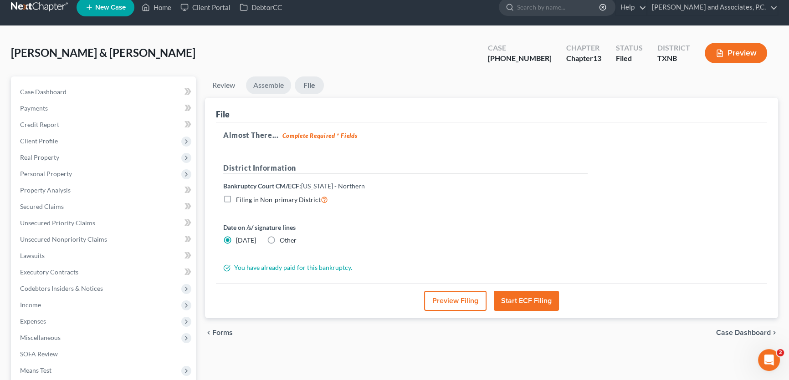
click at [279, 87] on link "Assemble" at bounding box center [268, 86] width 45 height 18
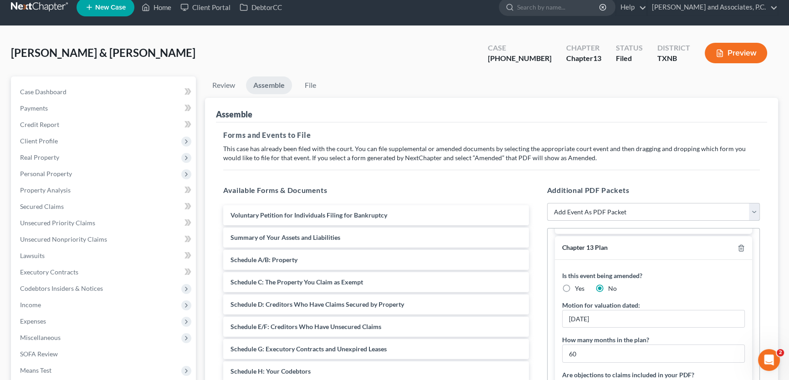
click at [562, 210] on select "Add Event As PDF Packet Amended petition Certificate of credit counseling Certi…" at bounding box center [653, 212] width 213 height 18
select select "17"
click at [547, 221] on select "Add Event As PDF Packet Amended petition Certificate of credit counseling Certi…" at bounding box center [653, 212] width 213 height 18
select select
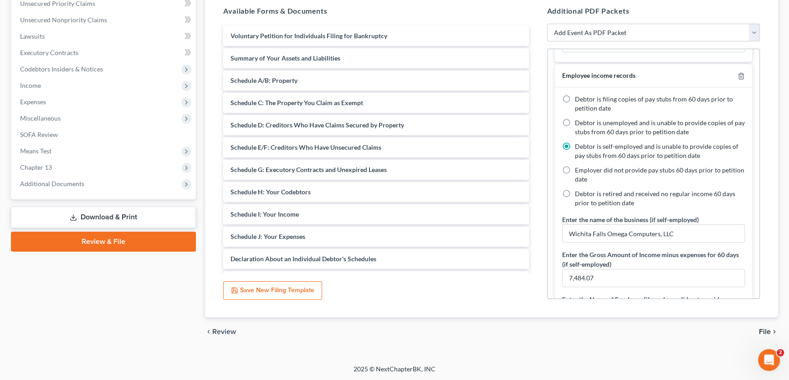
scroll to position [0, 0]
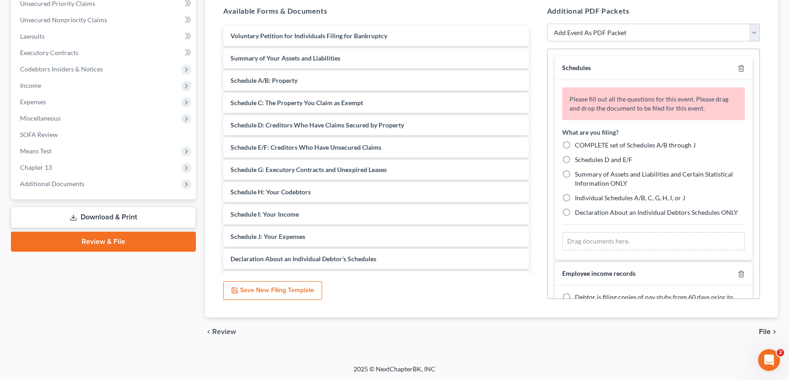
click at [575, 145] on label "COMPLETE set of Schedules A/B through J" at bounding box center [635, 145] width 121 height 9
click at [578, 145] on input "COMPLETE set of Schedules A/B through J" at bounding box center [581, 144] width 6 height 6
radio input "true"
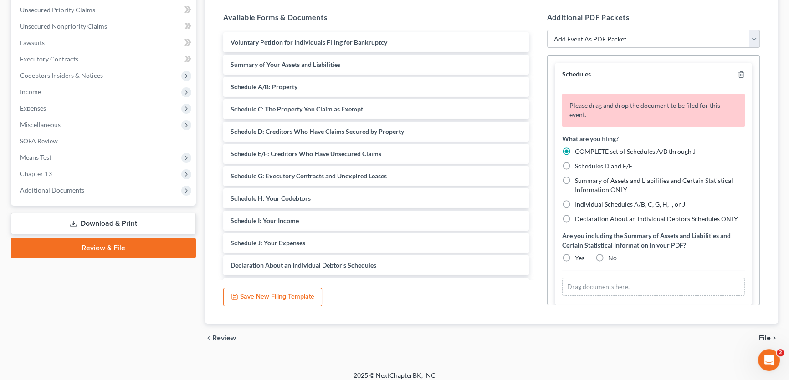
scroll to position [230, 0]
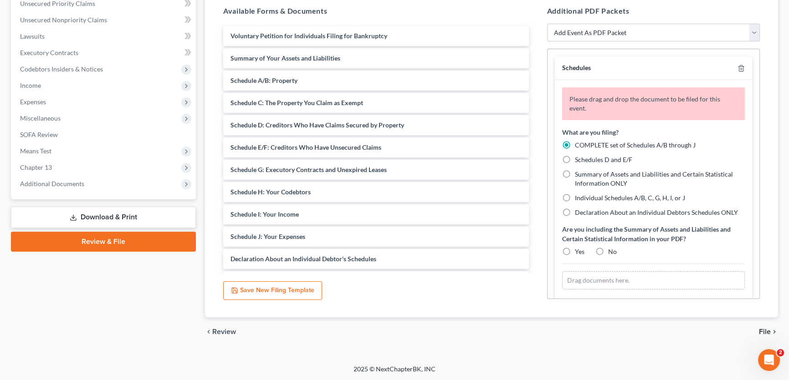
click at [575, 251] on label "Yes" at bounding box center [580, 251] width 10 height 9
click at [578, 251] on input "Yes" at bounding box center [581, 250] width 6 height 6
radio input "true"
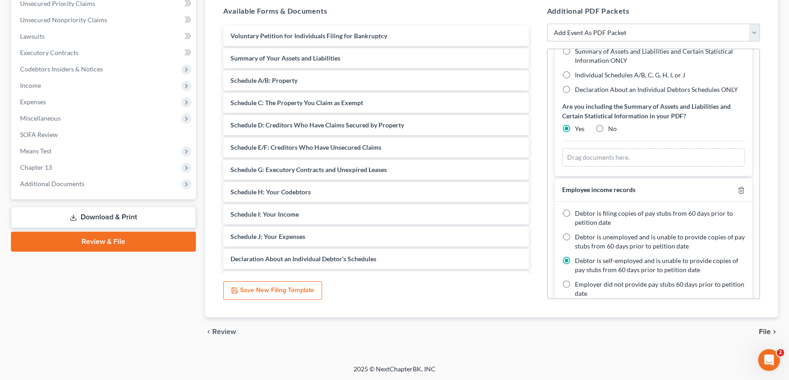
scroll to position [124, 0]
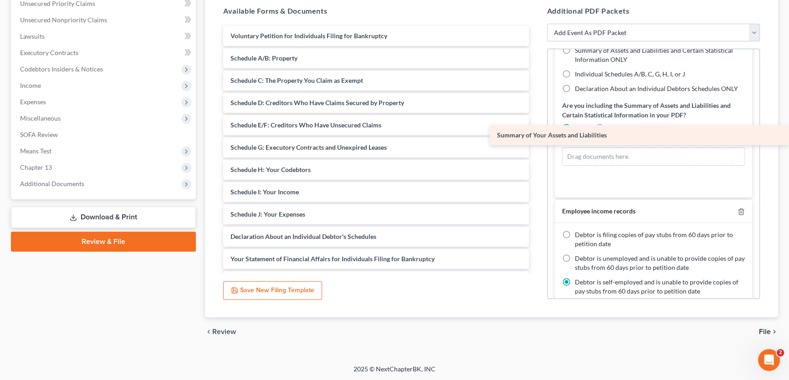
drag, startPoint x: 310, startPoint y: 57, endPoint x: 612, endPoint y: 136, distance: 312.4
click at [536, 136] on div "Summary of Your Assets and Liabilities Voluntary Petition for Individuals Filin…" at bounding box center [376, 292] width 320 height 533
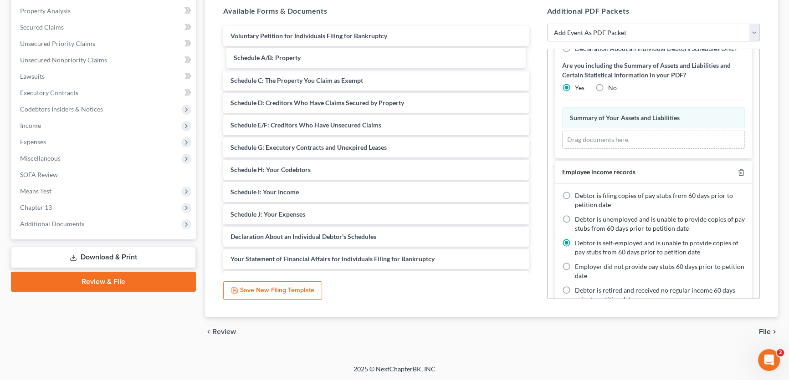
scroll to position [84, 0]
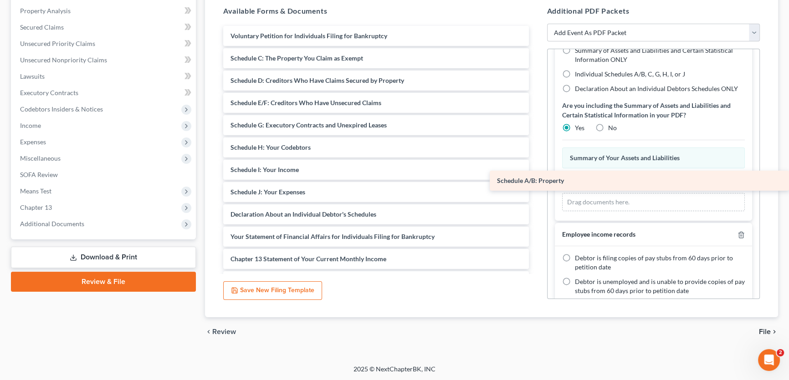
drag, startPoint x: 335, startPoint y: 58, endPoint x: 610, endPoint y: 182, distance: 301.5
click at [536, 182] on div "Schedule A/B: Property Voluntary Petition for Individuals Filing for Bankruptcy…" at bounding box center [376, 281] width 320 height 511
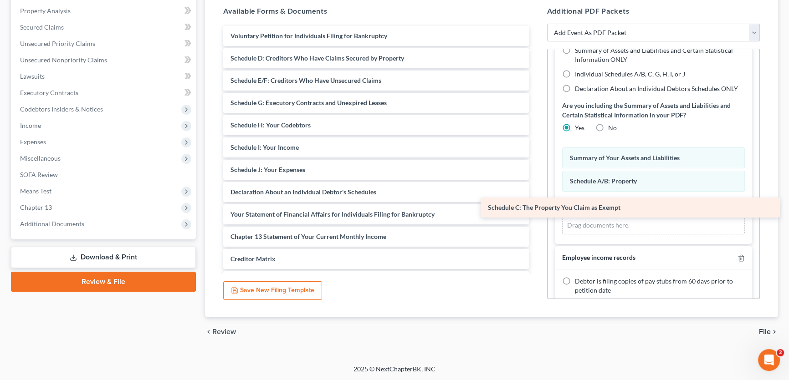
drag, startPoint x: 379, startPoint y: 60, endPoint x: 636, endPoint y: 210, distance: 297.6
click at [536, 210] on div "Schedule C: The Property You Claim as Exempt Voluntary Petition for Individuals…" at bounding box center [376, 270] width 320 height 489
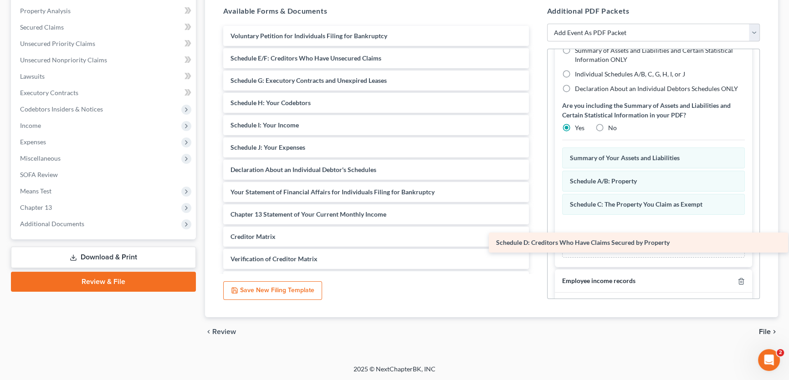
drag, startPoint x: 368, startPoint y: 59, endPoint x: 631, endPoint y: 246, distance: 321.8
click at [536, 246] on div "Schedule D: Creditors Who Have Claims Secured by Property Voluntary Petition fo…" at bounding box center [376, 259] width 320 height 466
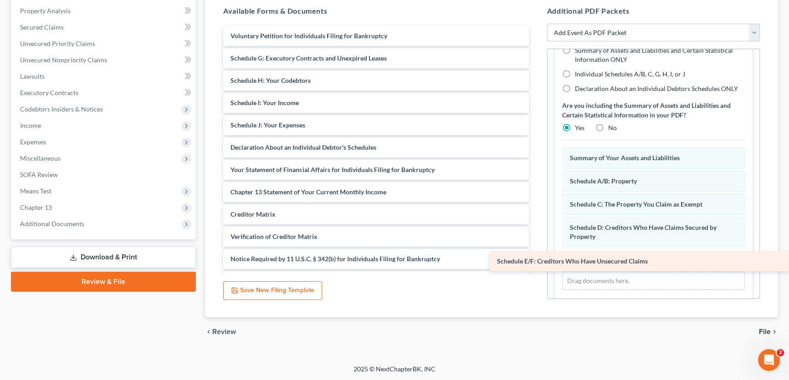
drag, startPoint x: 363, startPoint y: 56, endPoint x: 637, endPoint y: 260, distance: 341.8
click at [536, 260] on div "Schedule E/F: Creditors Who Have Unsecured Claims Voluntary Petition for Indivi…" at bounding box center [376, 248] width 320 height 444
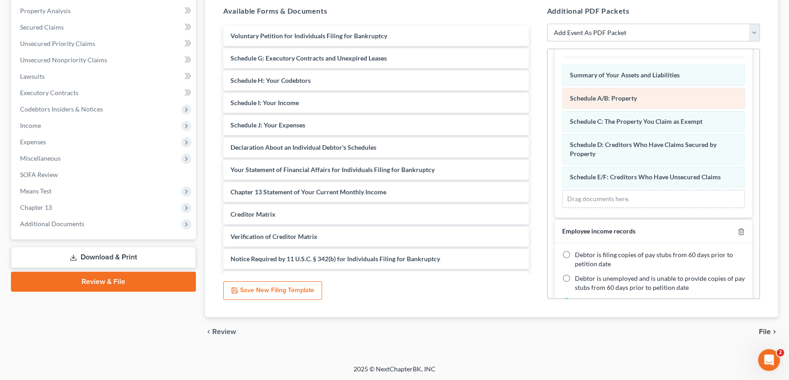
scroll to position [208, 0]
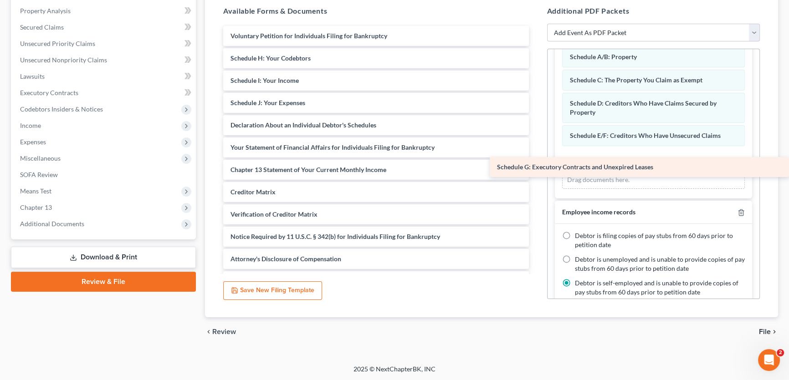
drag, startPoint x: 317, startPoint y: 55, endPoint x: 620, endPoint y: 166, distance: 323.3
click at [536, 166] on div "Schedule G: Executory Contracts and Unexpired Leases Voluntary Petition for Ind…" at bounding box center [376, 237] width 320 height 422
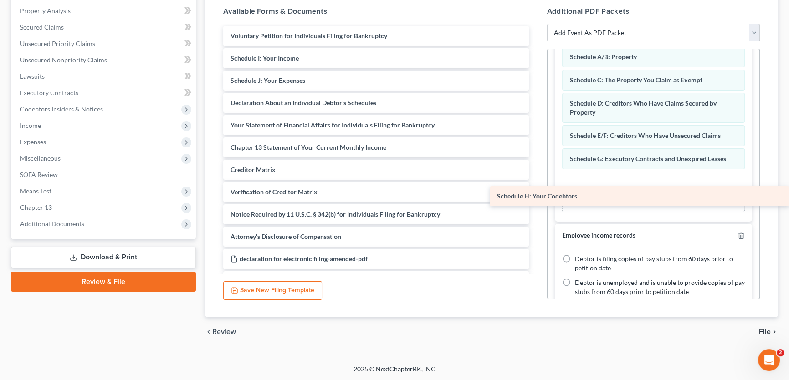
drag, startPoint x: 364, startPoint y: 53, endPoint x: 637, endPoint y: 194, distance: 306.4
click at [536, 194] on div "Schedule H: Your Codebtors Voluntary Petition for Individuals Filing for Bankru…" at bounding box center [376, 225] width 320 height 399
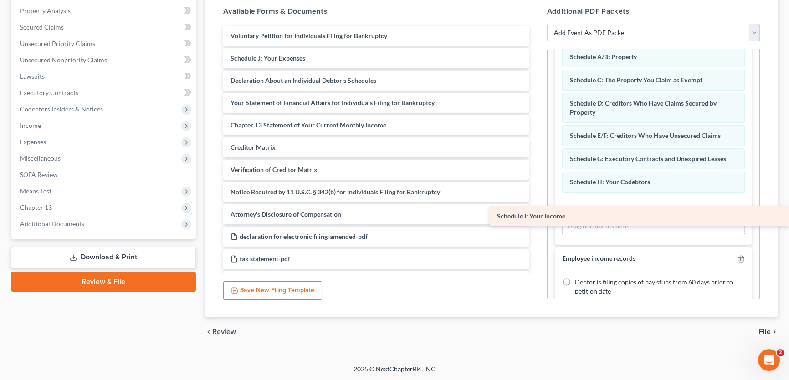
drag, startPoint x: 345, startPoint y: 56, endPoint x: 664, endPoint y: 217, distance: 357.3
click at [536, 217] on div "Schedule I: Your Income Voluntary Petition for Individuals Filing for Bankruptc…" at bounding box center [376, 214] width 320 height 377
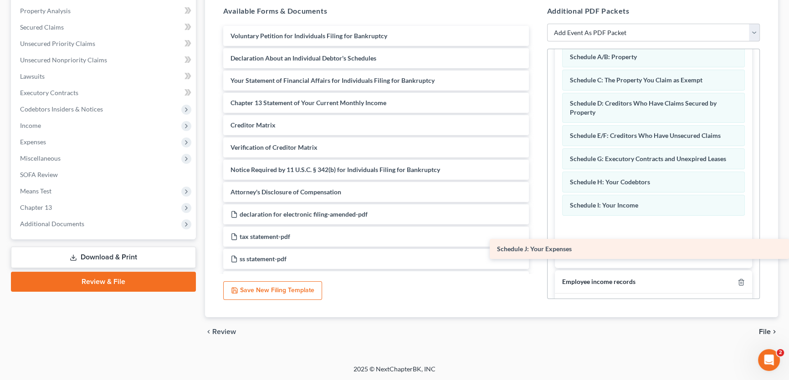
drag, startPoint x: 328, startPoint y: 55, endPoint x: 673, endPoint y: 247, distance: 394.8
click at [536, 247] on div "Schedule J: Your Expenses Voluntary Petition for Individuals Filing for Bankrup…" at bounding box center [376, 203] width 320 height 355
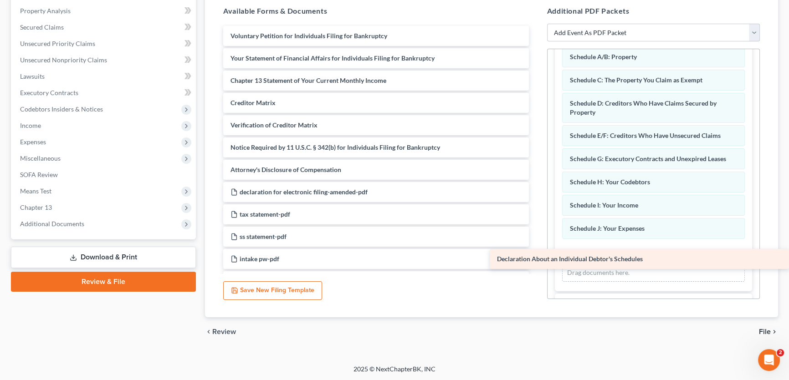
drag, startPoint x: 557, startPoint y: 168, endPoint x: 666, endPoint y: 261, distance: 143.2
click at [536, 261] on div "Declaration About an Individual Debtor's Schedules Voluntary Petition for Indiv…" at bounding box center [376, 192] width 320 height 333
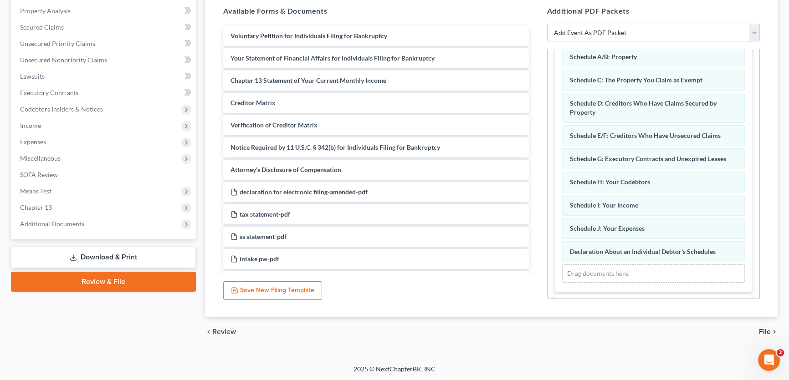
click at [563, 32] on select "Add Event As PDF Packet Amended petition Certificate of credit counseling Certi…" at bounding box center [653, 33] width 213 height 18
select select "18"
click at [547, 42] on select "Add Event As PDF Packet Amended petition Certificate of credit counseling Certi…" at bounding box center [653, 33] width 213 height 18
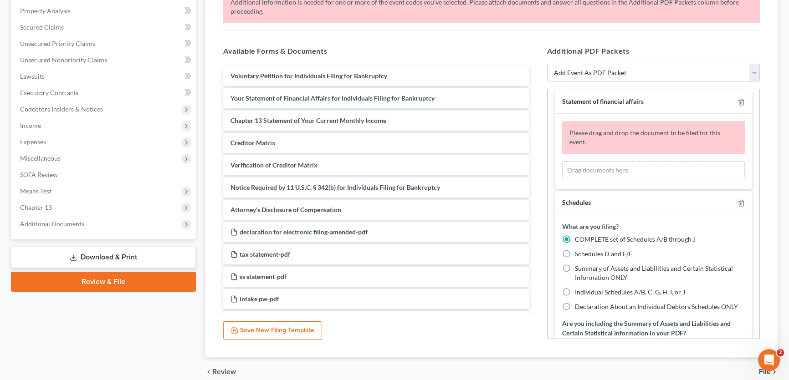
scroll to position [0, 0]
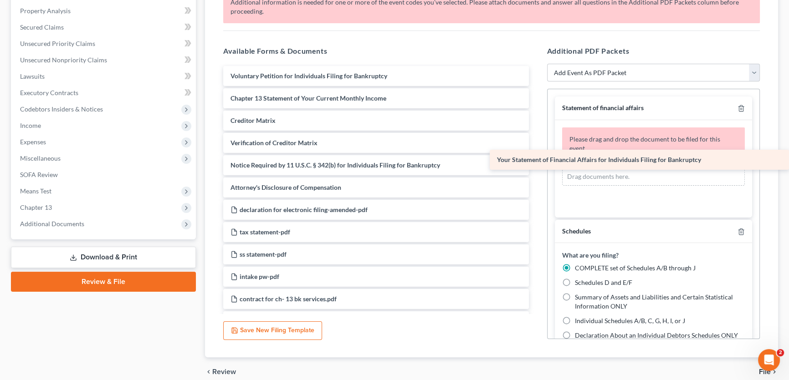
drag, startPoint x: 297, startPoint y: 98, endPoint x: 599, endPoint y: 161, distance: 307.9
click at [536, 161] on div "Your Statement of Financial Affairs for Individuals Filing for Bankruptcy Volun…" at bounding box center [376, 221] width 320 height 310
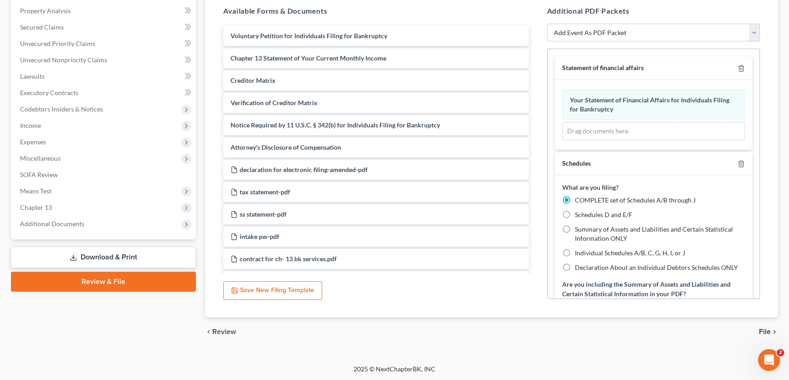
drag, startPoint x: 597, startPoint y: 32, endPoint x: 598, endPoint y: 40, distance: 7.4
click at [597, 32] on select "Add Event As PDF Packet Amended petition Certificate of credit counseling Certi…" at bounding box center [653, 33] width 213 height 18
select select "5"
click at [547, 42] on select "Add Event As PDF Packet Amended petition Certificate of credit counseling Certi…" at bounding box center [653, 33] width 213 height 18
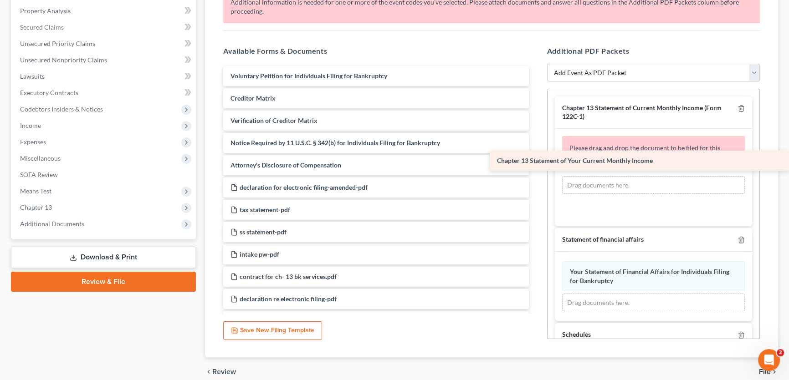
drag, startPoint x: 358, startPoint y: 99, endPoint x: 670, endPoint y: 162, distance: 318.4
click at [536, 162] on div "Chapter 13 Statement of Your Current Monthly Income Voluntary Petition for Indi…" at bounding box center [376, 210] width 320 height 288
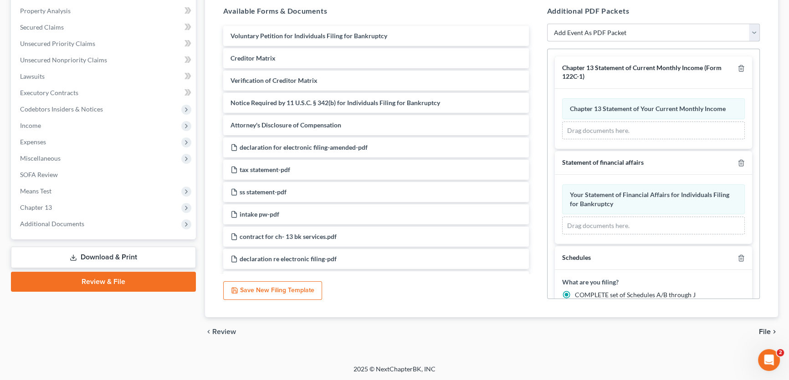
drag, startPoint x: 599, startPoint y: 27, endPoint x: 597, endPoint y: 39, distance: 12.0
click at [599, 27] on select "Add Event As PDF Packet Amended petition Certificate of credit counseling Certi…" at bounding box center [653, 33] width 213 height 18
select select "9"
click at [547, 42] on select "Add Event As PDF Packet Amended petition Certificate of credit counseling Certi…" at bounding box center [653, 33] width 213 height 18
select select
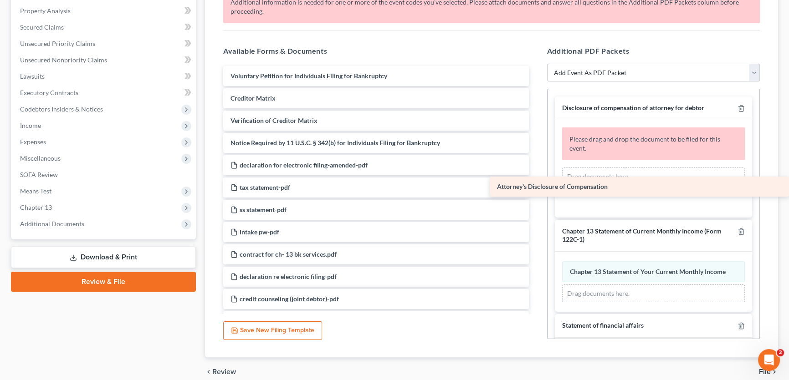
drag, startPoint x: 306, startPoint y: 164, endPoint x: 638, endPoint y: 187, distance: 332.3
click at [536, 187] on div "Attorney's Disclosure of Compensation Voluntary Petition for Individuals Filing…" at bounding box center [376, 199] width 320 height 266
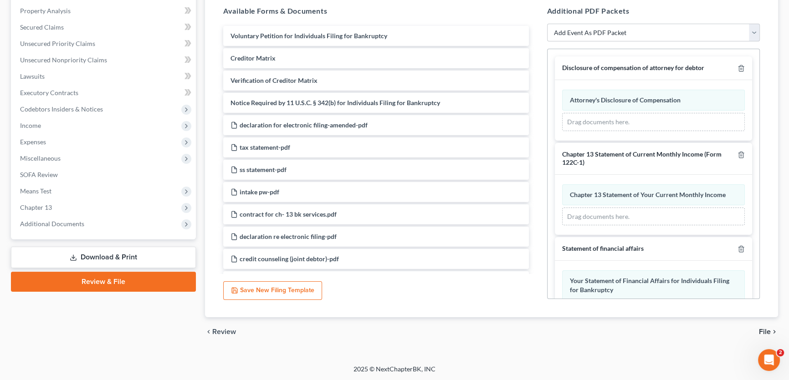
click at [767, 329] on span "File" at bounding box center [765, 331] width 12 height 7
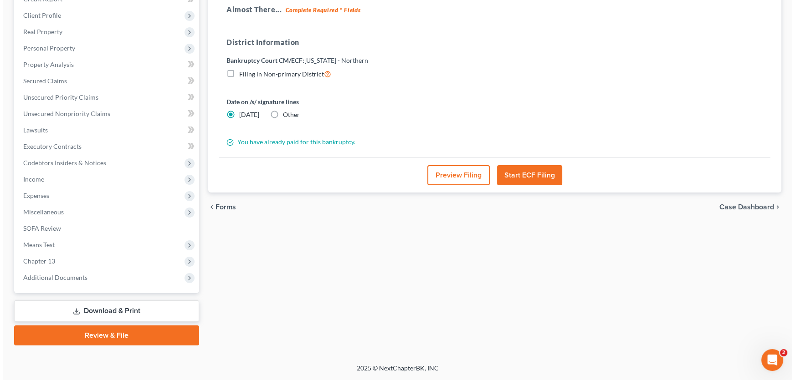
scroll to position [135, 0]
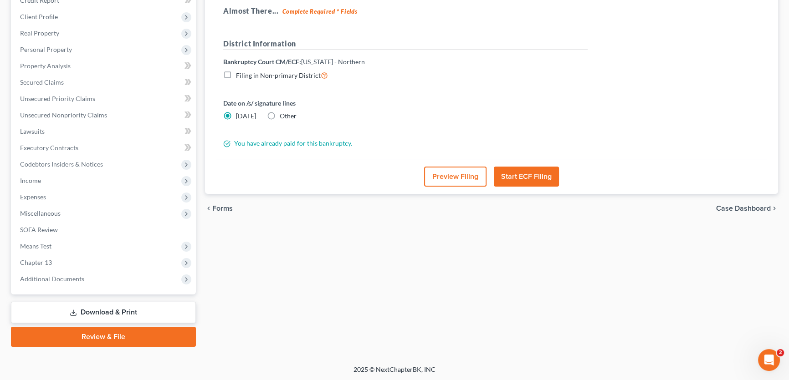
click at [457, 170] on button "Preview Filing" at bounding box center [455, 177] width 62 height 20
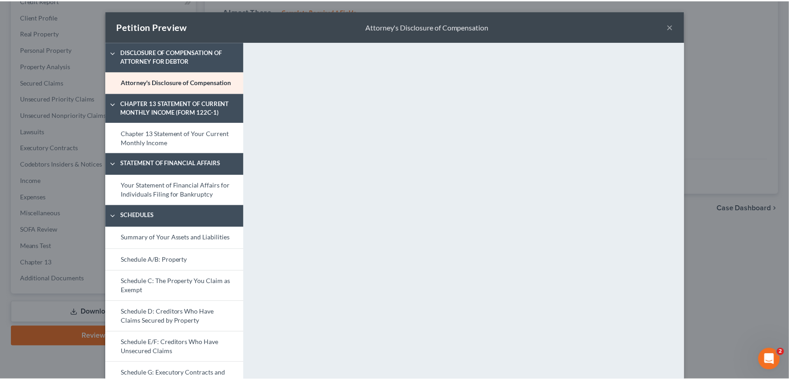
scroll to position [280, 0]
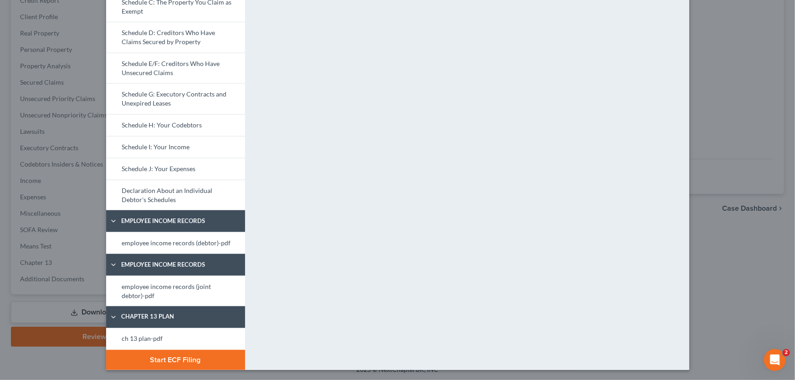
click at [194, 362] on button "Start ECF Filing" at bounding box center [175, 360] width 139 height 20
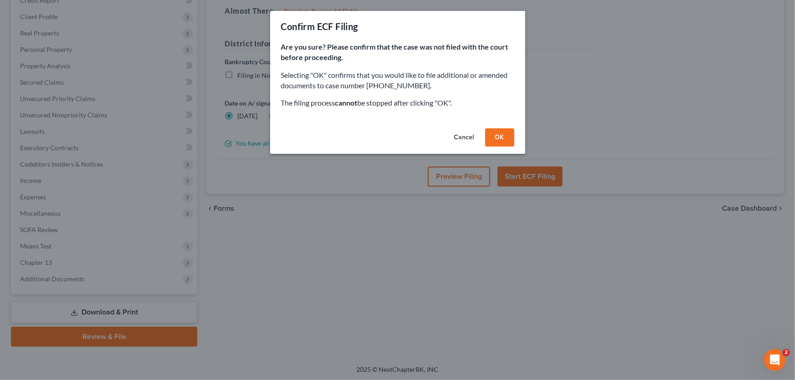
click at [491, 133] on button "OK" at bounding box center [499, 137] width 29 height 18
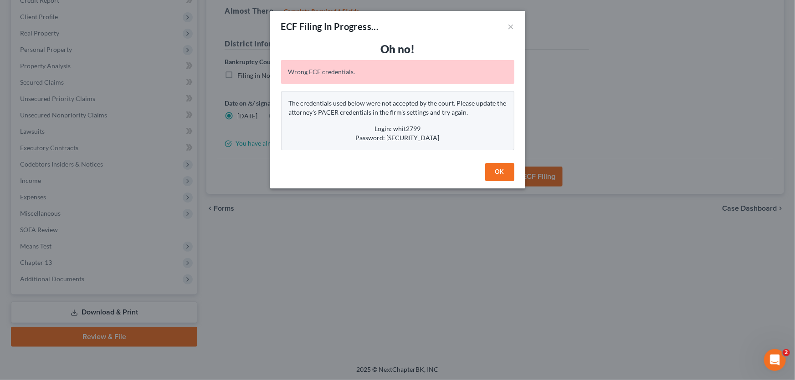
click at [492, 173] on button "OK" at bounding box center [499, 172] width 29 height 18
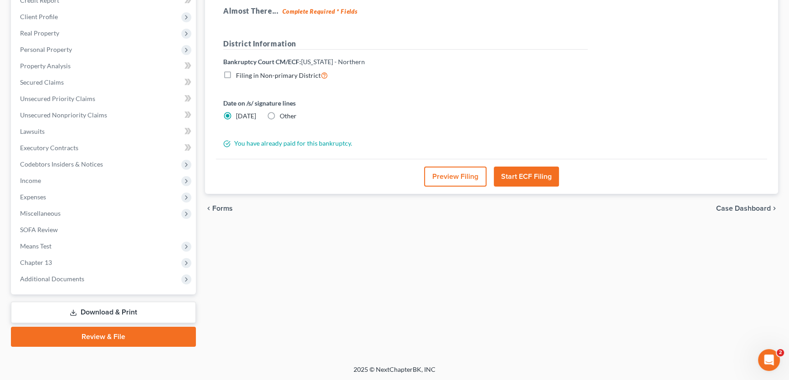
click at [93, 311] on link "Download & Print" at bounding box center [103, 312] width 185 height 21
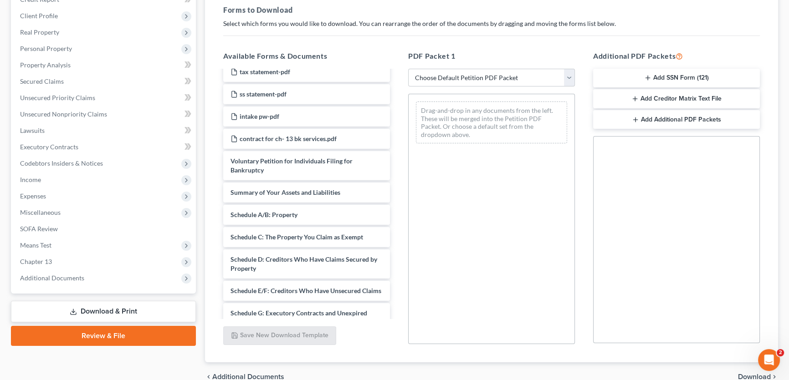
scroll to position [165, 0]
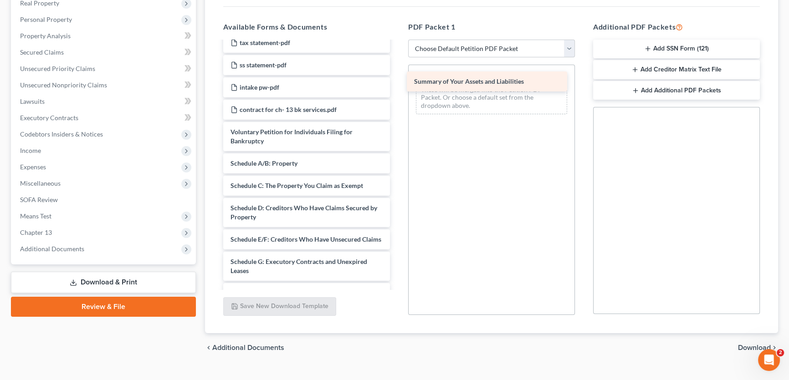
drag, startPoint x: 313, startPoint y: 158, endPoint x: 496, endPoint y: 77, distance: 200.3
click at [397, 77] on div "Summary of Your Assets and Liabilities ch 13 plan-pdf employee income records (…" at bounding box center [306, 204] width 181 height 655
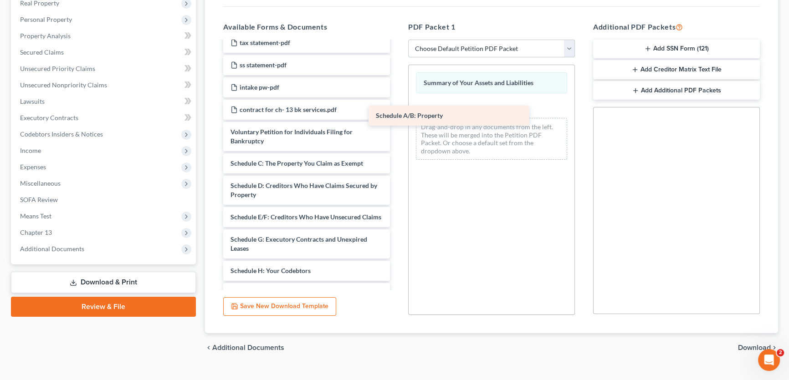
drag, startPoint x: 311, startPoint y: 156, endPoint x: 456, endPoint y: 110, distance: 152.4
click at [397, 110] on div "Schedule A/B: Property ch 13 plan-pdf employee income records (joint debtor)-pd…" at bounding box center [306, 193] width 181 height 633
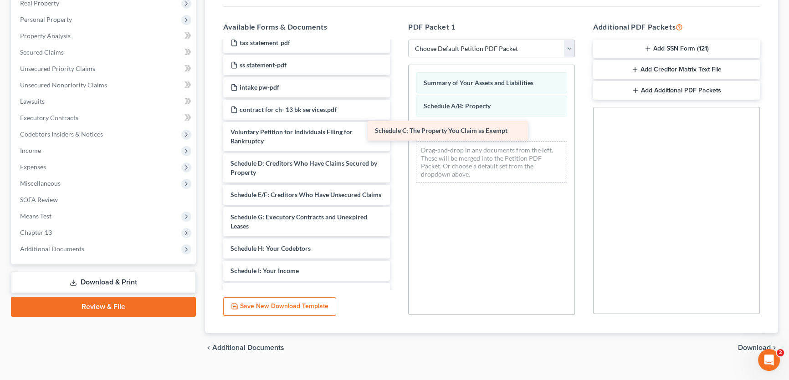
drag, startPoint x: 313, startPoint y: 161, endPoint x: 477, endPoint y: 125, distance: 167.9
click at [397, 125] on div "Schedule C: The Property You Claim as Exempt ch 13 plan-pdf employee income rec…" at bounding box center [306, 182] width 181 height 610
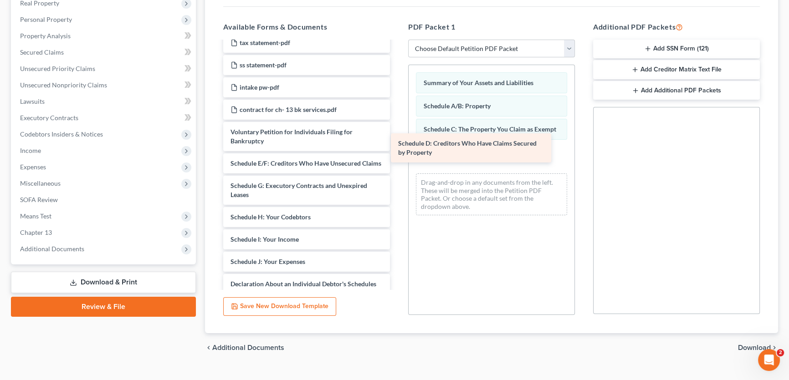
drag, startPoint x: 314, startPoint y: 167, endPoint x: 482, endPoint y: 148, distance: 168.6
click at [397, 148] on div "Schedule D: Creditors Who Have Claims Secured by Property ch 13 plan-pdf employ…" at bounding box center [306, 166] width 181 height 579
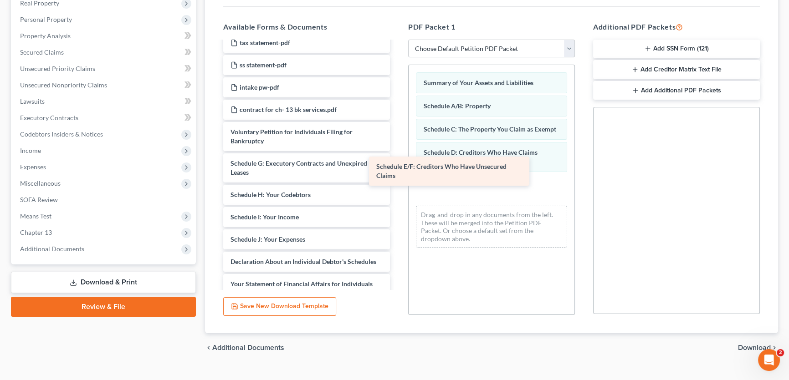
drag, startPoint x: 290, startPoint y: 171, endPoint x: 463, endPoint y: 180, distance: 173.3
click at [397, 180] on div "Schedule E/F: Creditors Who Have Unsecured Claims ch 13 plan-pdf employee incom…" at bounding box center [306, 155] width 181 height 557
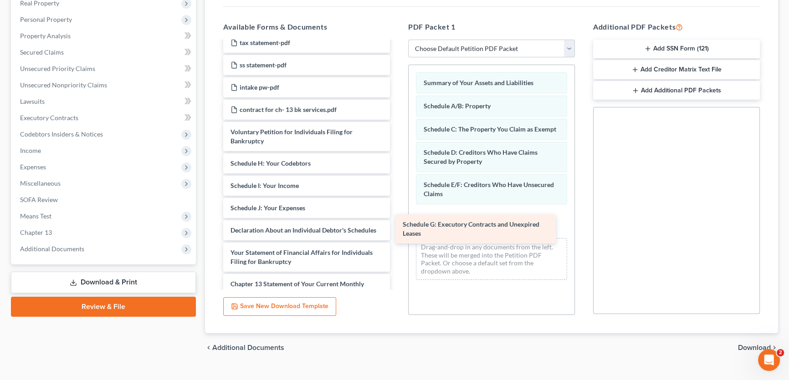
drag, startPoint x: 328, startPoint y: 169, endPoint x: 501, endPoint y: 233, distance: 183.9
click at [397, 233] on div "Schedule G: Executory Contracts and Unexpired Leases ch 13 plan-pdf employee in…" at bounding box center [306, 139] width 181 height 525
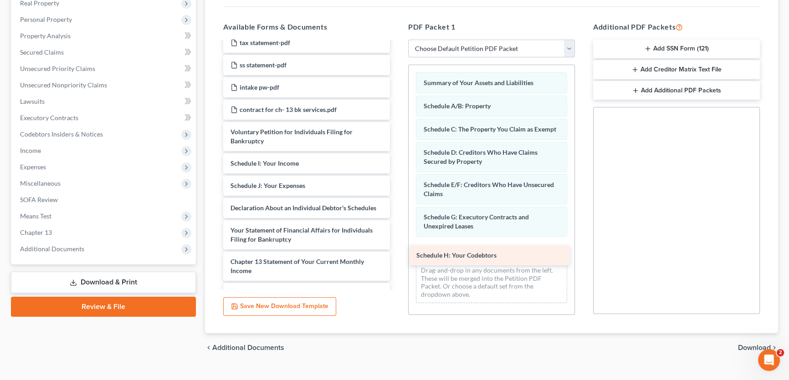
drag, startPoint x: 282, startPoint y: 164, endPoint x: 471, endPoint y: 260, distance: 212.1
click at [397, 260] on div "Schedule H: Your Codebtors ch 13 plan-pdf employee income records (joint debtor…" at bounding box center [306, 128] width 181 height 503
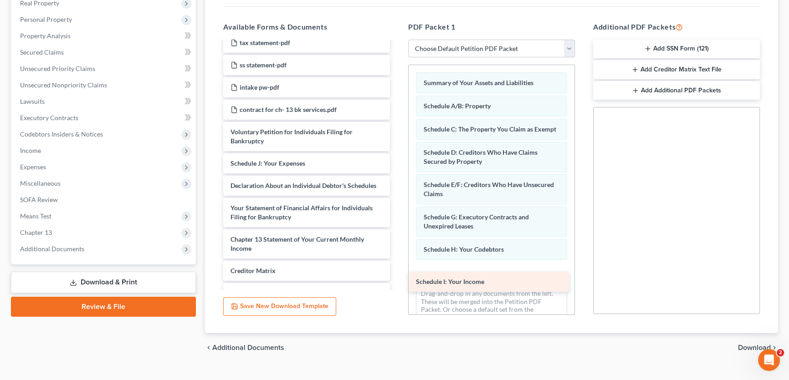
drag, startPoint x: 297, startPoint y: 164, endPoint x: 482, endPoint y: 284, distance: 220.6
click at [397, 284] on div "Schedule I: Your Income ch 13 plan-pdf employee income records (joint debtor)-p…" at bounding box center [306, 117] width 181 height 481
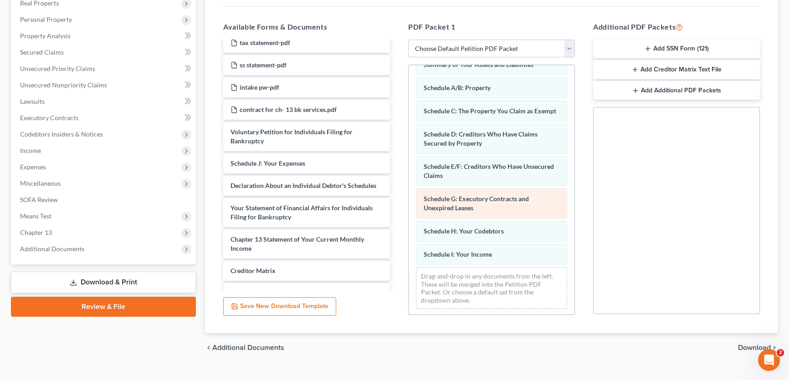
scroll to position [28, 0]
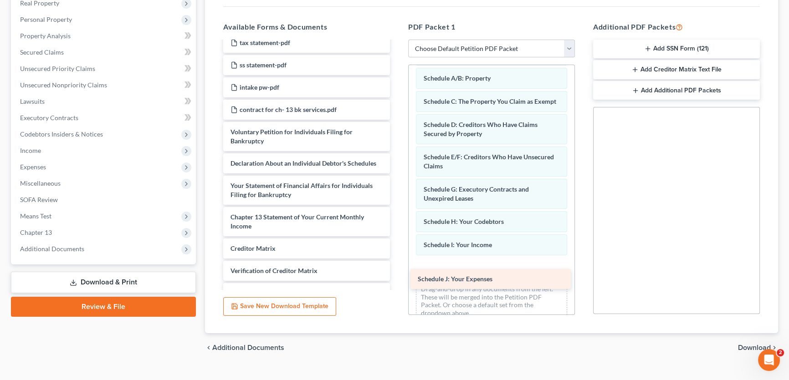
drag, startPoint x: 305, startPoint y: 162, endPoint x: 492, endPoint y: 280, distance: 221.0
click at [397, 280] on div "Schedule J: Your Expenses ch 13 plan-pdf employee income records (joint debtor)…" at bounding box center [306, 106] width 181 height 458
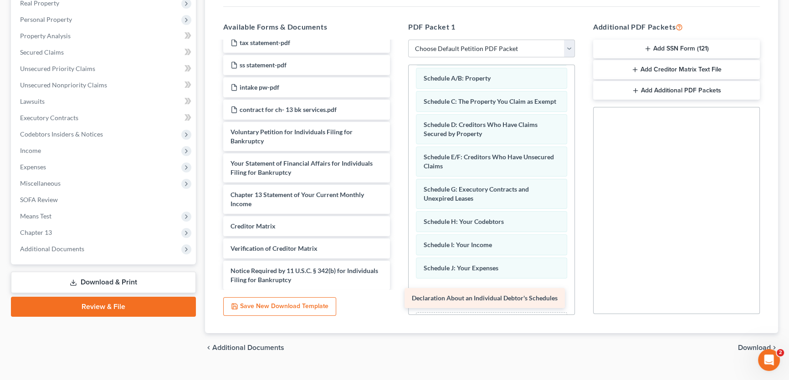
drag, startPoint x: 297, startPoint y: 166, endPoint x: 479, endPoint y: 302, distance: 227.0
click at [397, 302] on div "Declaration About an Individual Debtor's Schedules ch 13 plan-pdf employee inco…" at bounding box center [306, 95] width 181 height 436
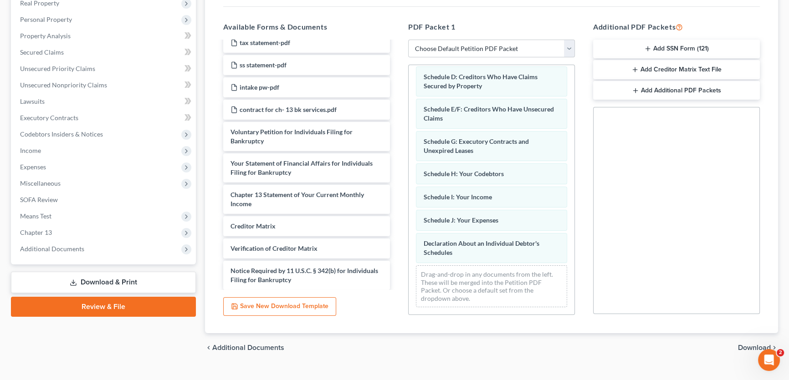
scroll to position [83, 0]
click at [743, 345] on span "Download" at bounding box center [754, 347] width 33 height 7
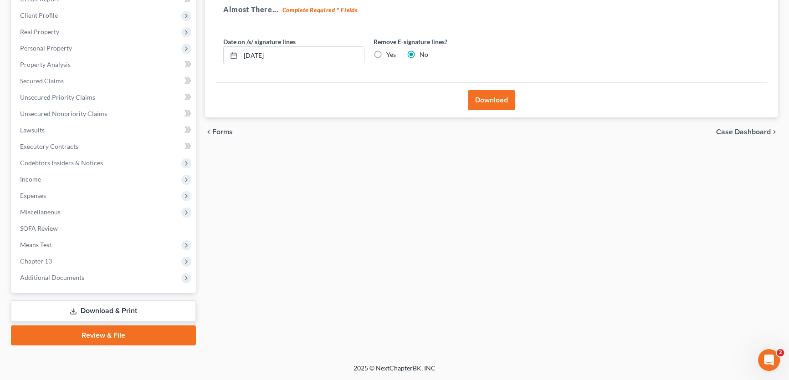
scroll to position [135, 0]
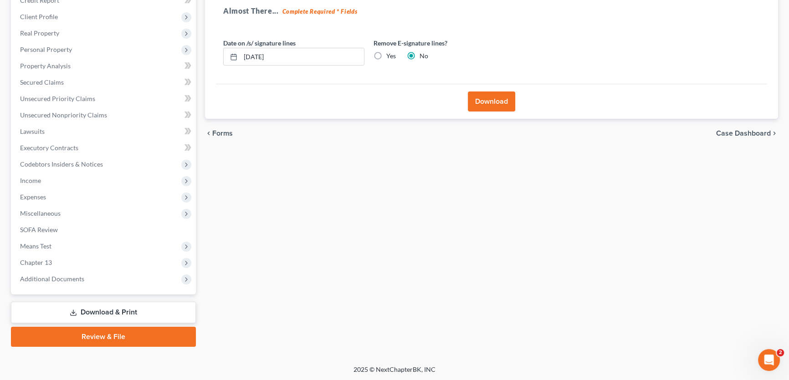
click at [488, 96] on button "Download" at bounding box center [491, 102] width 47 height 20
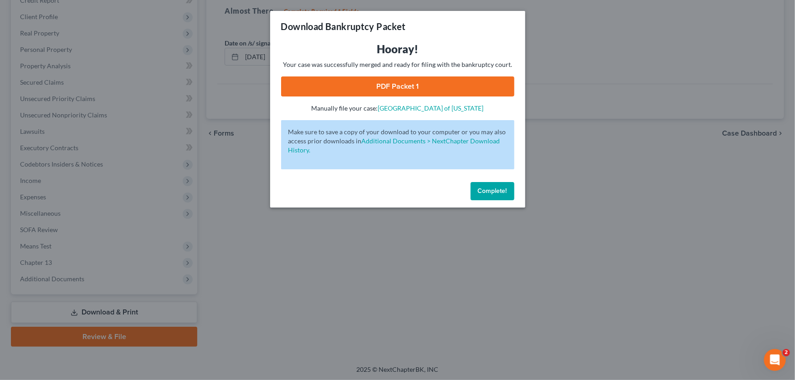
click at [396, 88] on link "PDF Packet 1" at bounding box center [397, 87] width 233 height 20
click at [499, 187] on span "Complete!" at bounding box center [492, 191] width 29 height 8
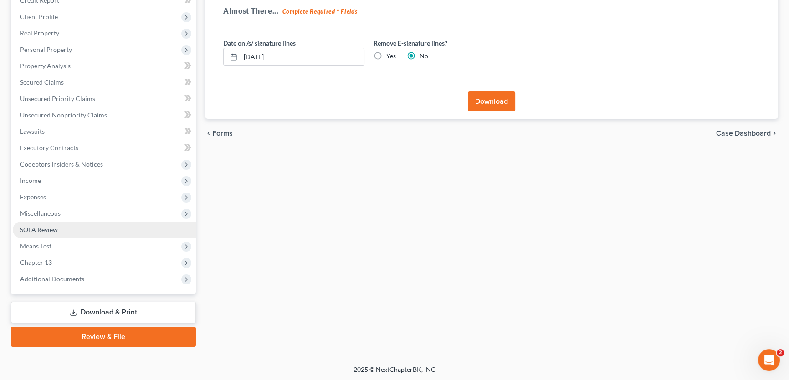
click at [49, 228] on span "SOFA Review" at bounding box center [39, 230] width 38 height 8
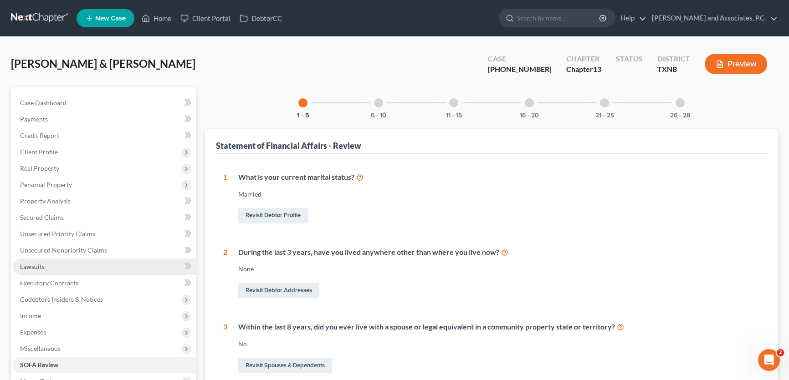
scroll to position [135, 0]
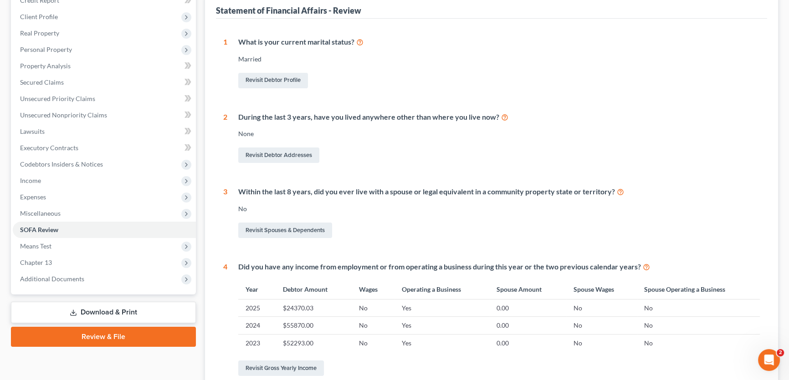
click at [92, 306] on link "Download & Print" at bounding box center [103, 312] width 185 height 21
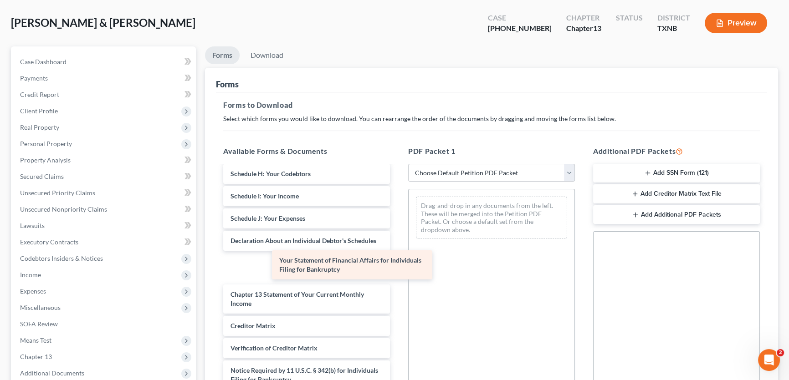
scroll to position [418, 0]
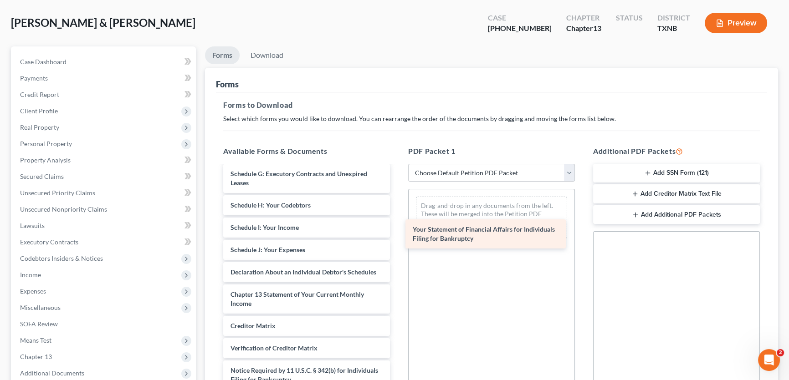
drag, startPoint x: 307, startPoint y: 266, endPoint x: 489, endPoint y: 234, distance: 185.0
click at [397, 234] on div "Your Statement of Financial Affairs for Individuals Filing for Bankruptcy ch 13…" at bounding box center [306, 89] width 181 height 646
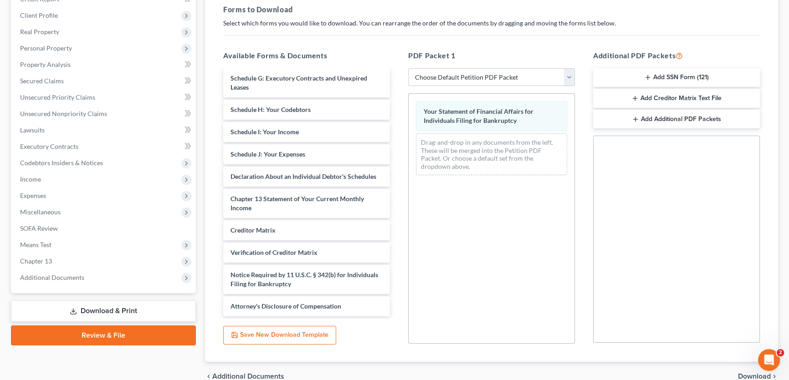
scroll to position [165, 0]
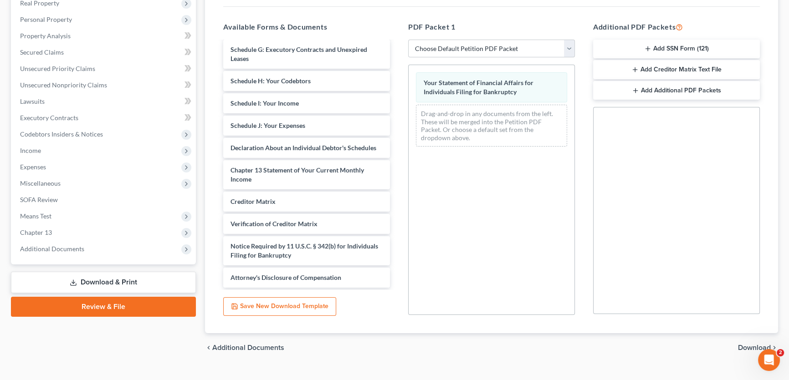
click at [743, 344] on span "Download" at bounding box center [754, 347] width 33 height 7
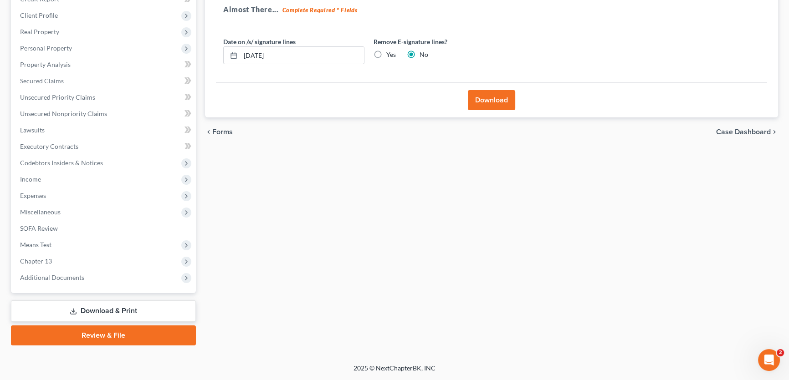
scroll to position [135, 0]
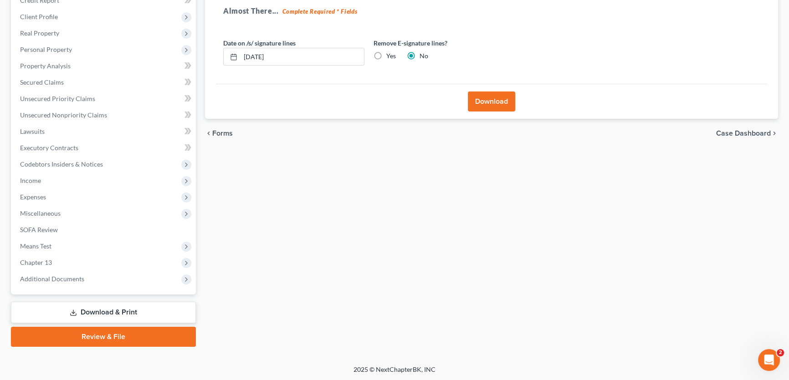
click at [476, 111] on div "Download" at bounding box center [491, 101] width 551 height 35
click at [477, 103] on button "Download" at bounding box center [491, 102] width 47 height 20
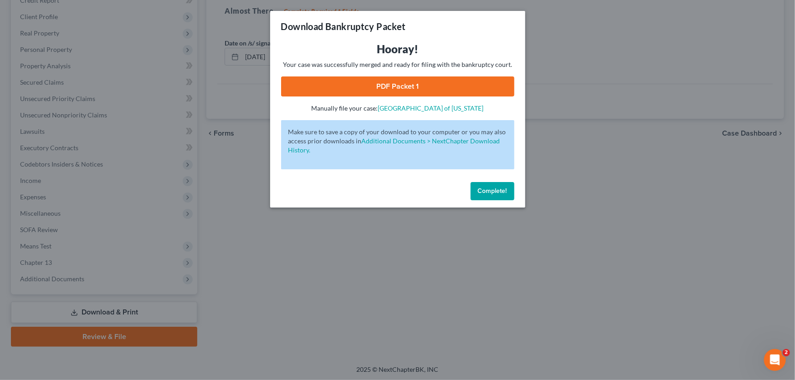
click at [409, 87] on link "PDF Packet 1" at bounding box center [397, 87] width 233 height 20
click at [492, 199] on button "Complete!" at bounding box center [493, 191] width 44 height 18
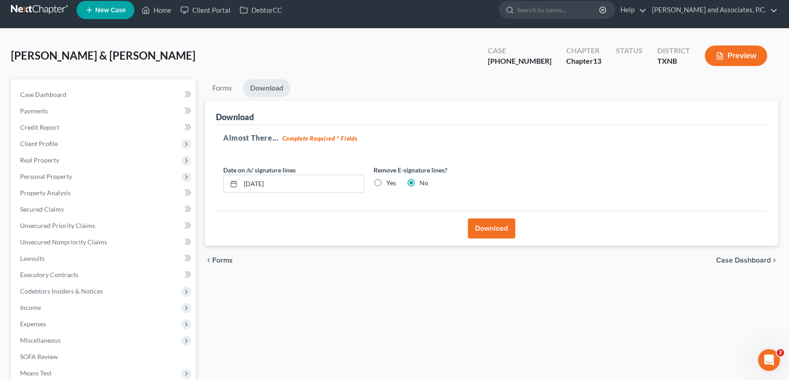
scroll to position [0, 0]
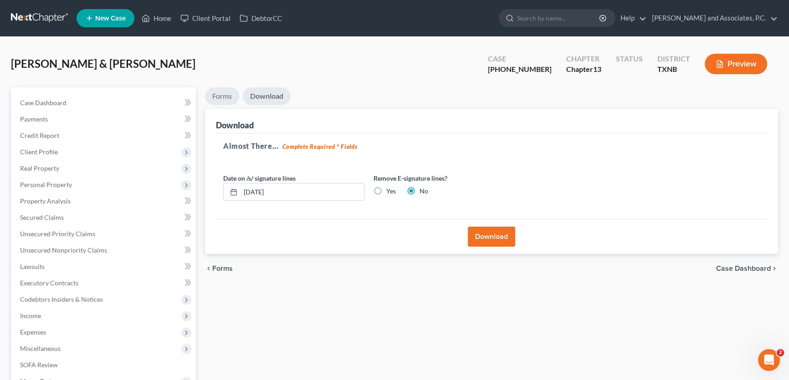
click at [217, 89] on link "Forms" at bounding box center [222, 96] width 34 height 18
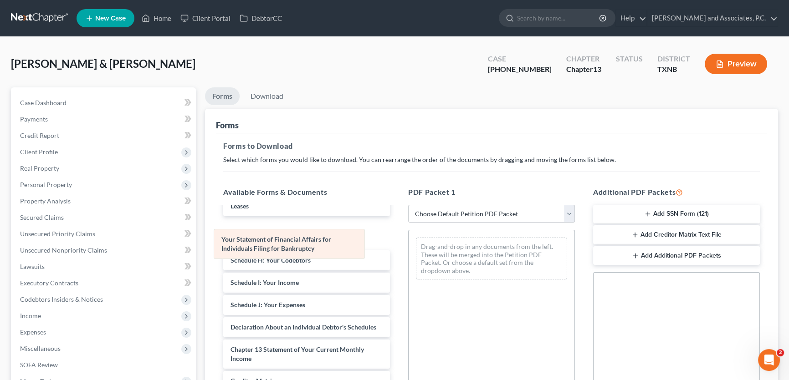
drag, startPoint x: 512, startPoint y: 243, endPoint x: 310, endPoint y: 235, distance: 202.4
click at [409, 235] on div "Your Statement of Financial Affairs for Individuals Filing for Bankruptcy Your …" at bounding box center [492, 258] width 166 height 56
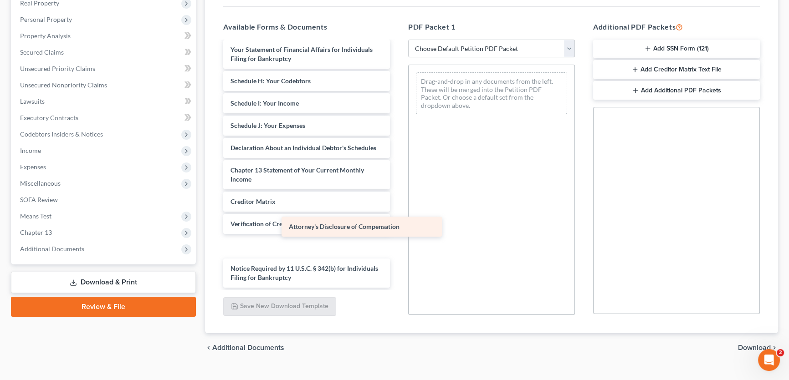
scroll to position [427, 0]
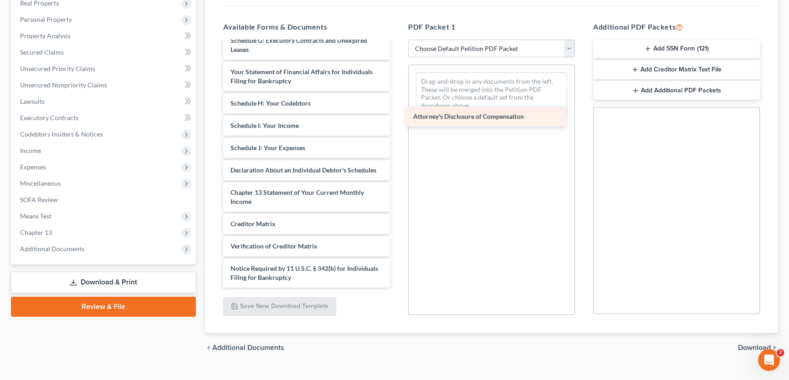
drag, startPoint x: 300, startPoint y: 274, endPoint x: 483, endPoint y: 114, distance: 242.7
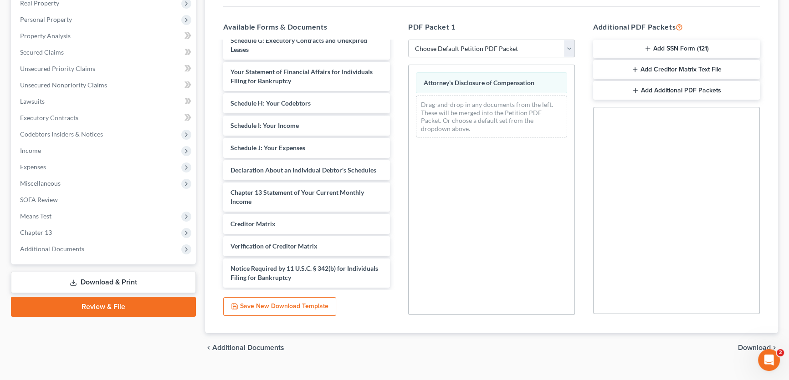
click at [742, 346] on span "Download" at bounding box center [754, 347] width 33 height 7
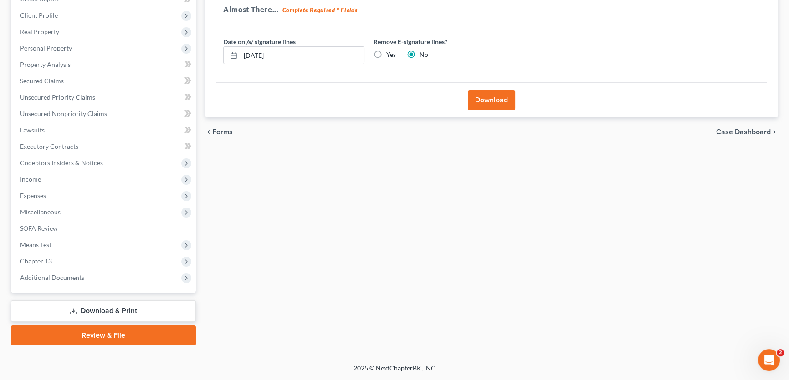
scroll to position [135, 0]
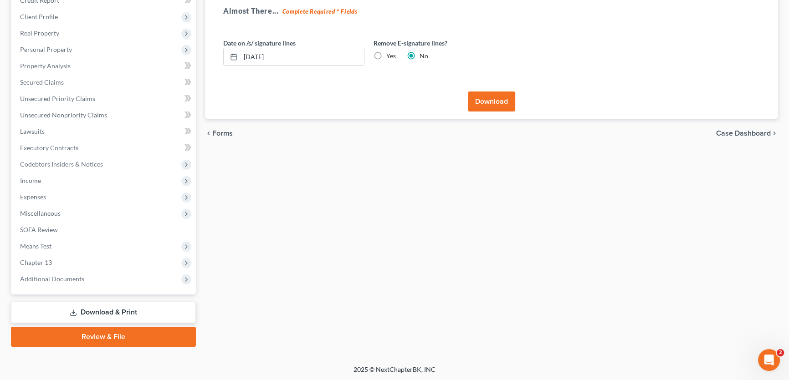
click at [493, 96] on button "Download" at bounding box center [491, 102] width 47 height 20
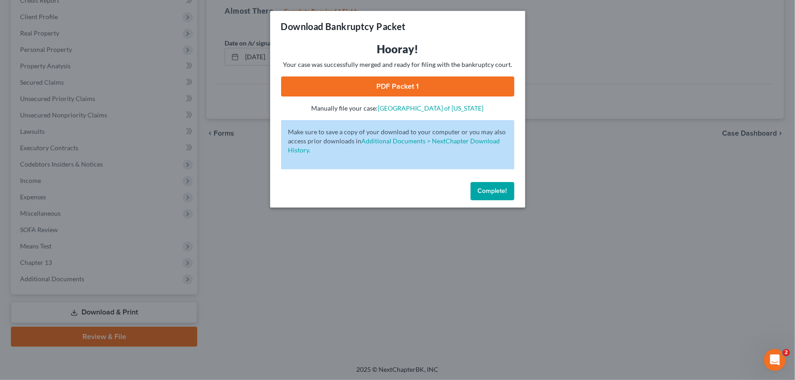
click at [379, 88] on link "PDF Packet 1" at bounding box center [397, 87] width 233 height 20
click at [488, 188] on span "Complete!" at bounding box center [492, 191] width 29 height 8
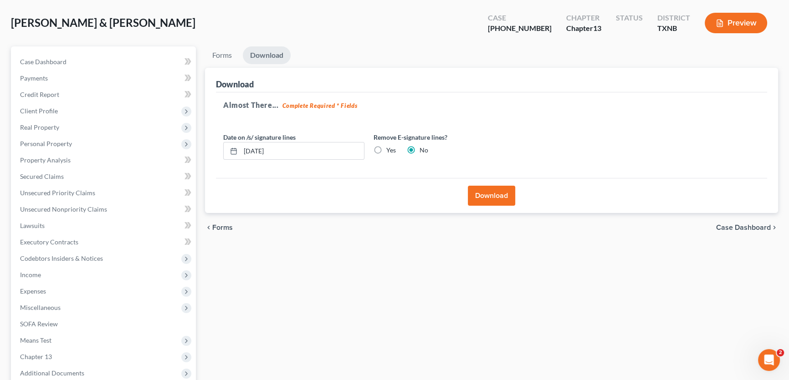
scroll to position [11, 0]
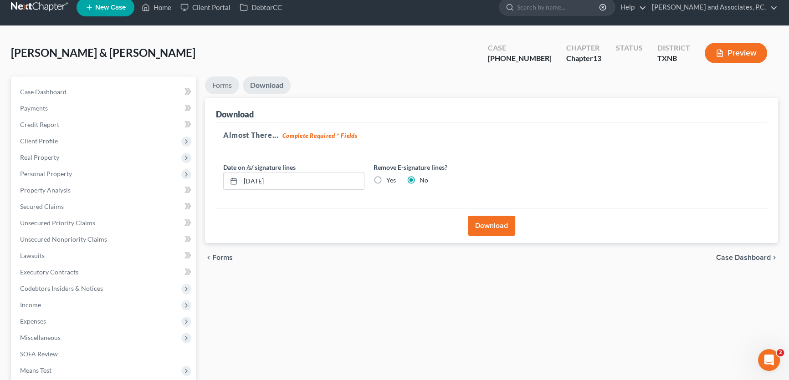
click at [226, 83] on link "Forms" at bounding box center [222, 86] width 34 height 18
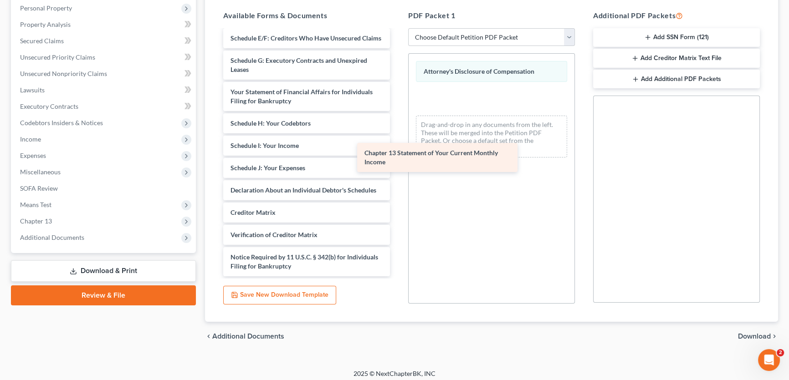
scroll to position [395, 0]
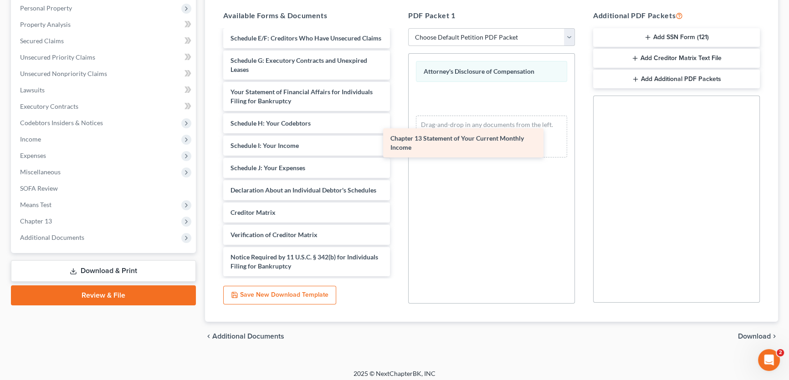
drag, startPoint x: 286, startPoint y: 185, endPoint x: 450, endPoint y: 141, distance: 169.7
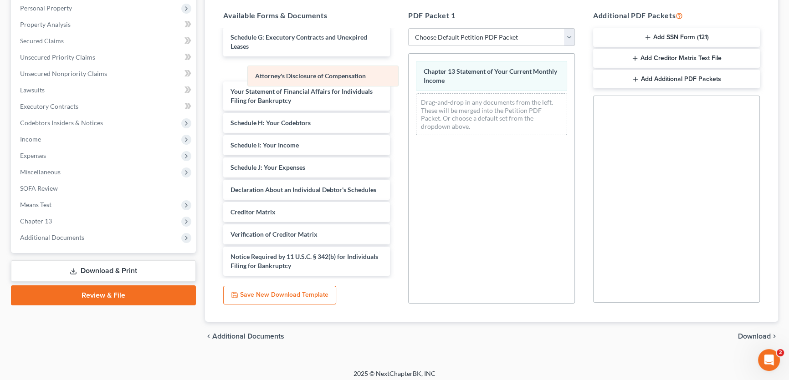
drag, startPoint x: 500, startPoint y: 63, endPoint x: 331, endPoint y: 69, distance: 168.6
click at [409, 69] on div "Attorney's Disclosure of Compensation Attorney's Disclosure of Compensation Cha…" at bounding box center [492, 98] width 166 height 89
click at [747, 336] on span "Download" at bounding box center [754, 336] width 33 height 7
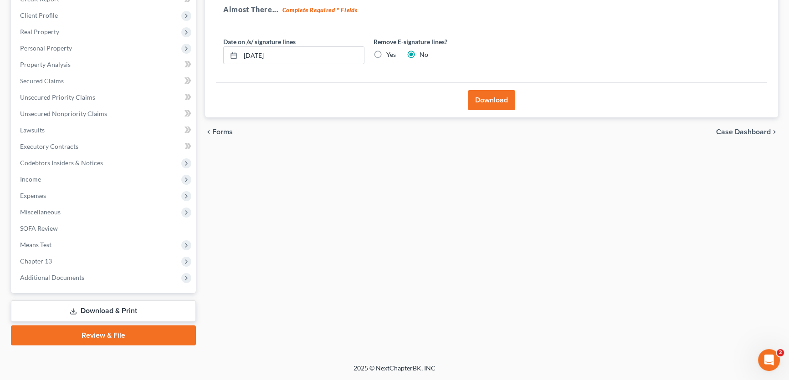
scroll to position [135, 0]
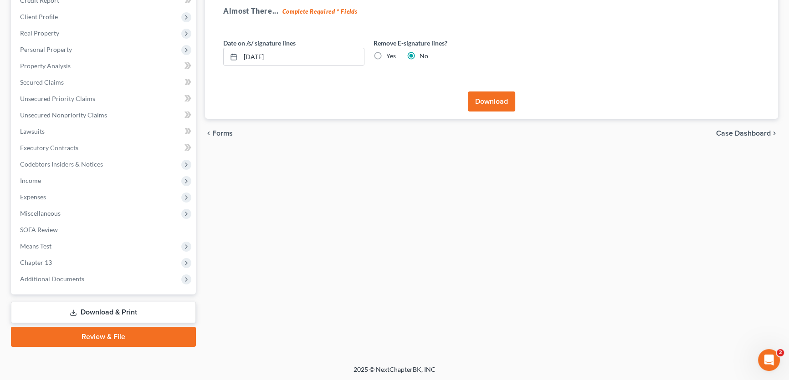
click at [494, 100] on button "Download" at bounding box center [491, 102] width 47 height 20
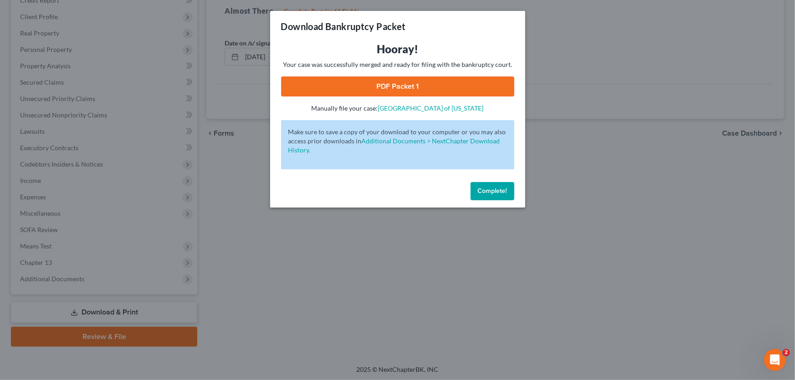
click at [411, 87] on link "PDF Packet 1" at bounding box center [397, 87] width 233 height 20
click at [496, 191] on span "Complete!" at bounding box center [492, 191] width 29 height 8
click at [475, 191] on button "Complete!" at bounding box center [493, 191] width 44 height 18
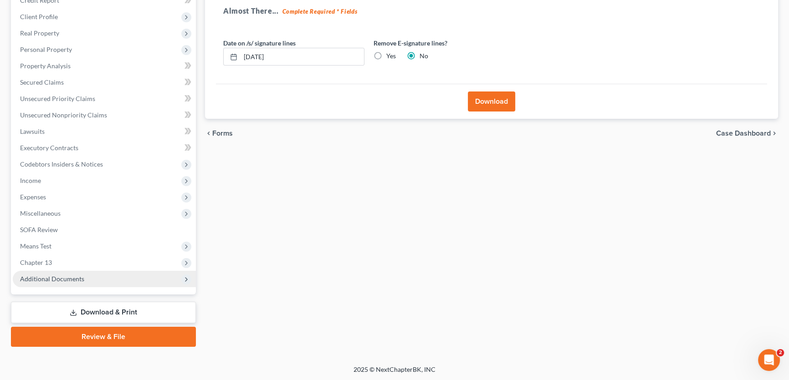
click at [67, 277] on span "Additional Documents" at bounding box center [52, 279] width 64 height 8
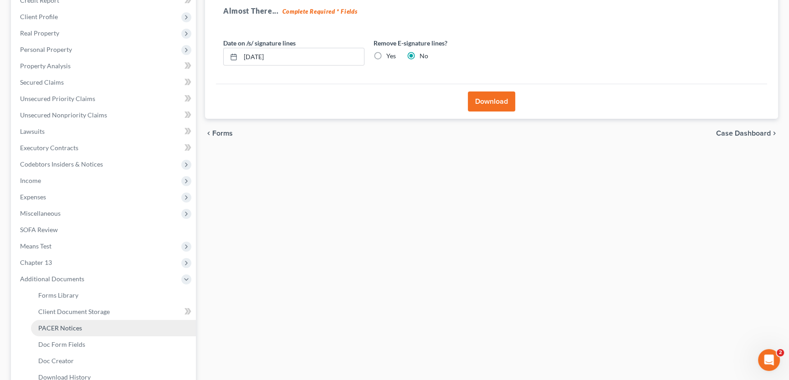
click at [68, 324] on span "PACER Notices" at bounding box center [60, 328] width 44 height 8
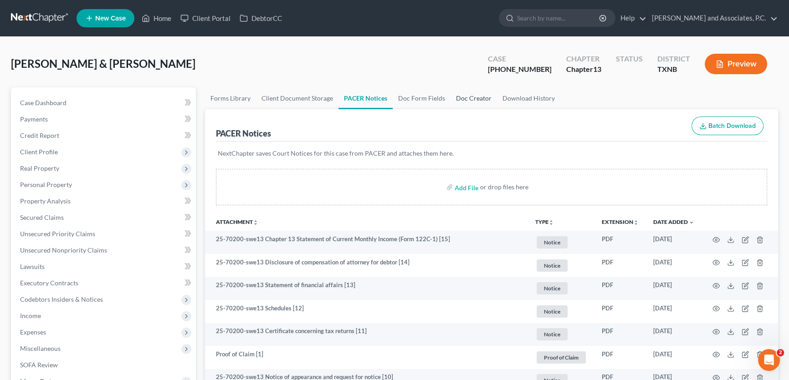
click at [479, 92] on link "Doc Creator" at bounding box center [473, 98] width 46 height 22
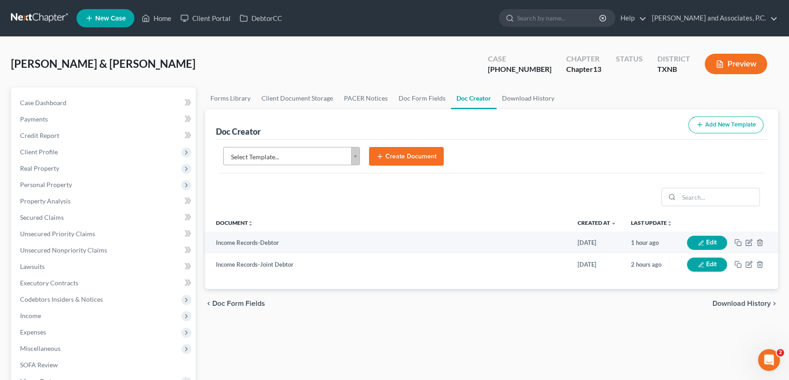
click at [336, 155] on body "Home New Case Client Portal DebtorCC Monte J. White and Associates, P.C. amy@mo…" at bounding box center [394, 307] width 789 height 615
type input "notice of additional fees"
select select "89269"
click at [383, 153] on icon "submit" at bounding box center [379, 156] width 7 height 7
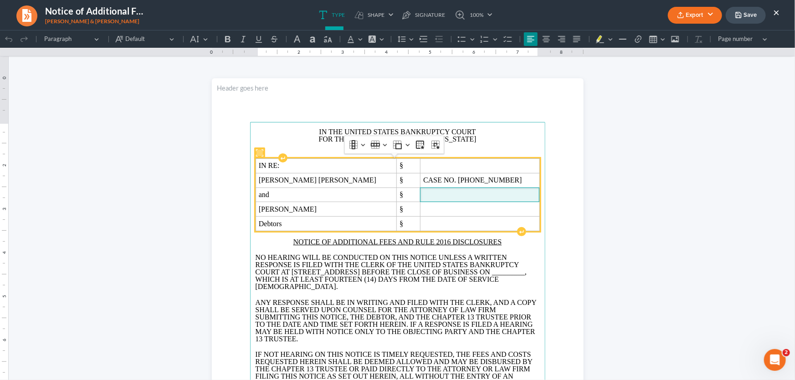
click at [452, 195] on span "Rich Text Editor, page-0-main" at bounding box center [479, 194] width 113 height 8
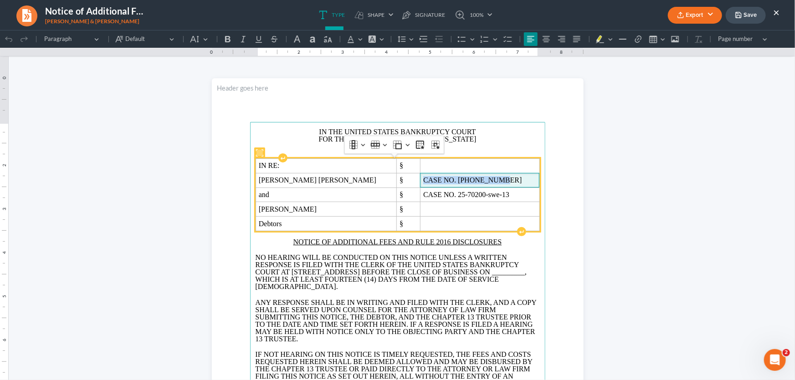
drag, startPoint x: 479, startPoint y: 182, endPoint x: 403, endPoint y: 182, distance: 76.5
click at [423, 182] on span "CASE NO. 25-70200-13" at bounding box center [479, 180] width 113 height 8
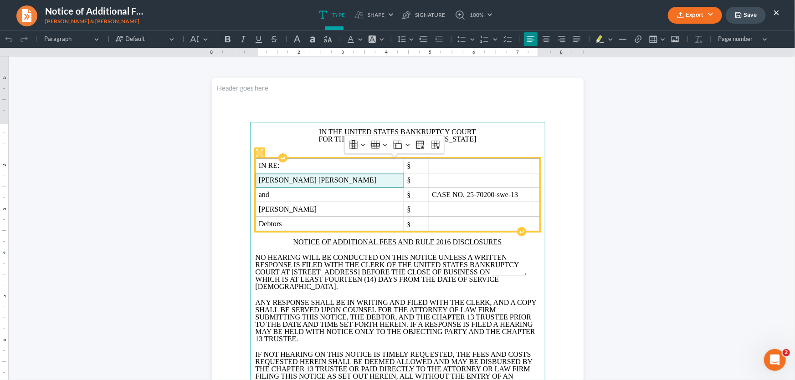
click at [355, 180] on span "Daniel James Hernandez" at bounding box center [330, 180] width 142 height 8
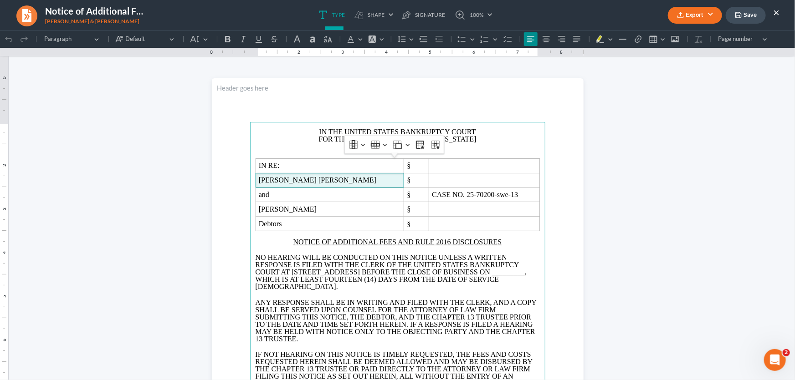
click at [776, 12] on button "×" at bounding box center [776, 12] width 6 height 11
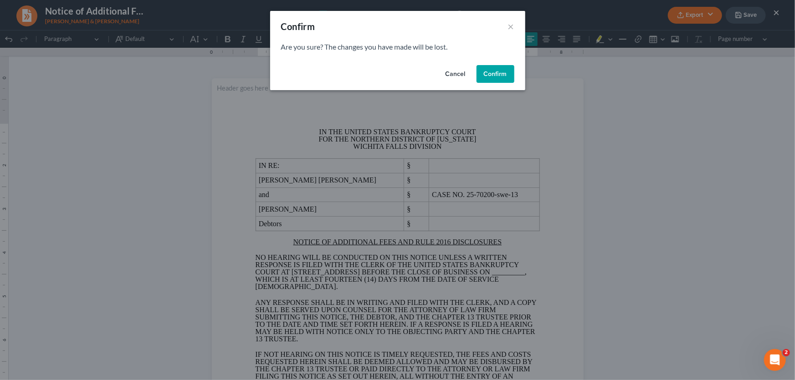
click at [488, 72] on button "Confirm" at bounding box center [495, 74] width 38 height 18
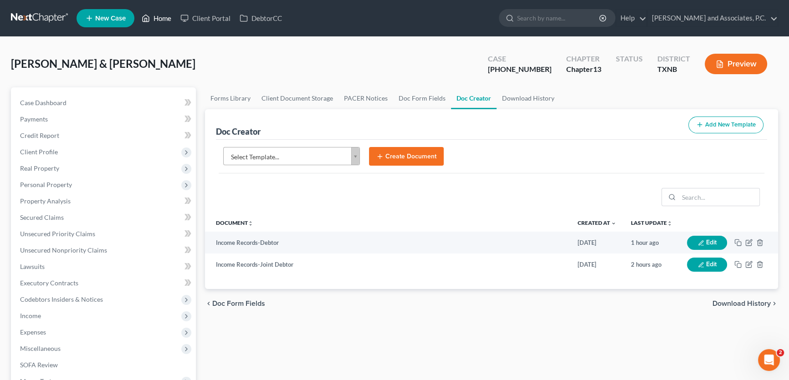
drag, startPoint x: 163, startPoint y: 16, endPoint x: 279, endPoint y: 42, distance: 119.6
click at [163, 16] on link "Home" at bounding box center [156, 18] width 39 height 16
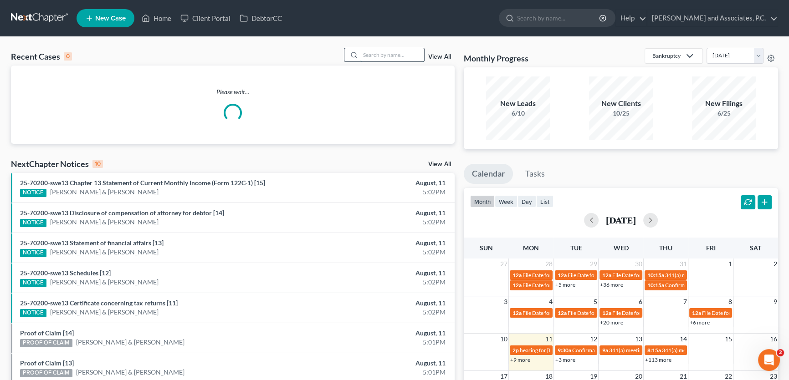
click at [403, 56] on input "search" at bounding box center [392, 54] width 64 height 13
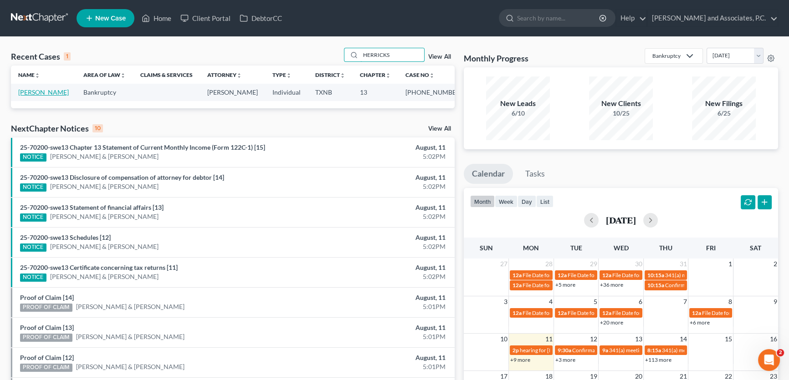
type input "HERRICKS"
click at [41, 94] on link "Herricks, Jacob" at bounding box center [43, 92] width 51 height 8
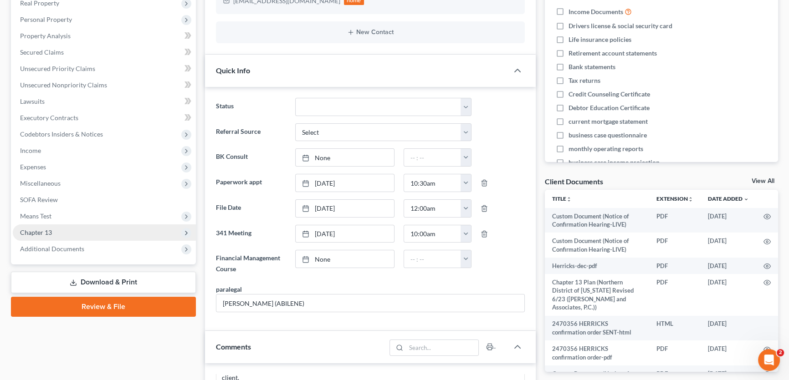
scroll to position [716, 0]
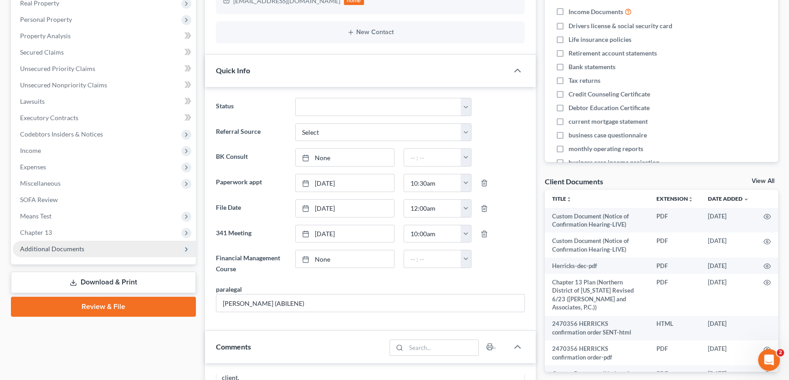
click at [61, 246] on span "Additional Documents" at bounding box center [52, 249] width 64 height 8
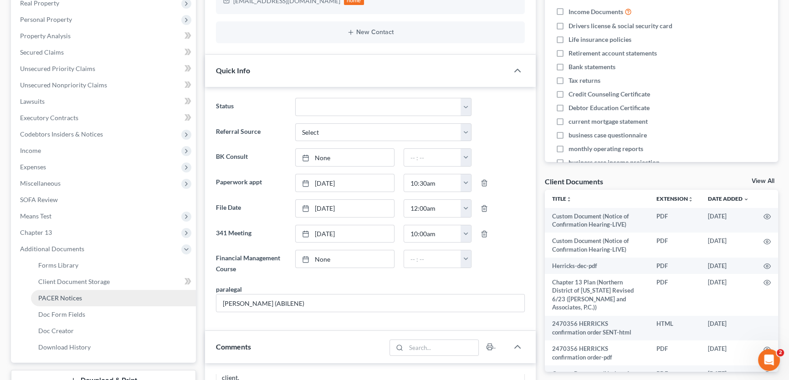
click at [65, 297] on span "PACER Notices" at bounding box center [60, 298] width 44 height 8
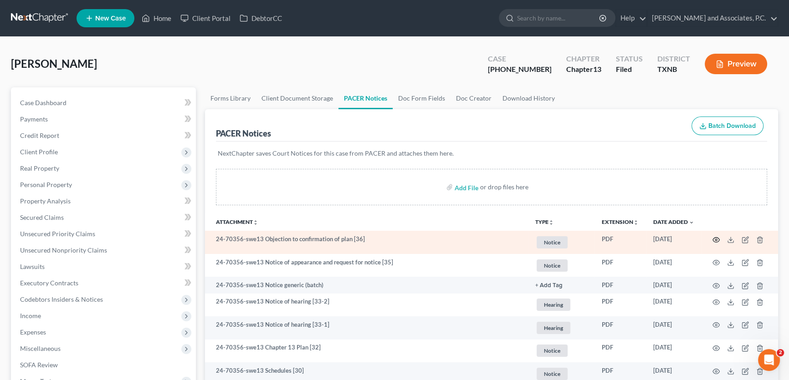
click at [717, 239] on icon "button" at bounding box center [715, 239] width 7 height 7
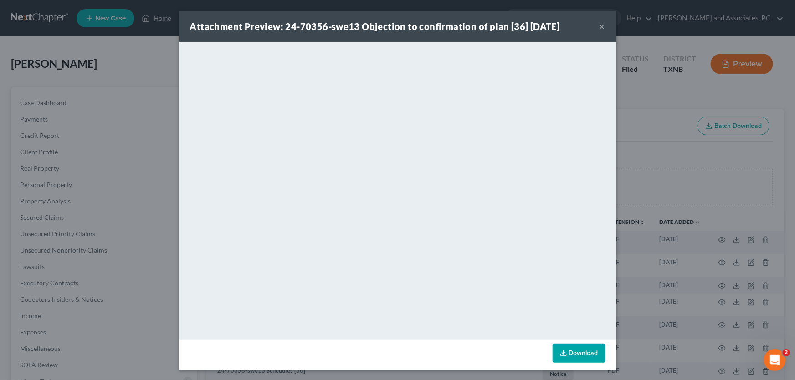
click at [603, 27] on div "Attachment Preview: 24-70356-swe13 Objection to confirmation of plan [36] 08/06…" at bounding box center [397, 26] width 437 height 31
click at [600, 27] on button "×" at bounding box center [602, 26] width 6 height 11
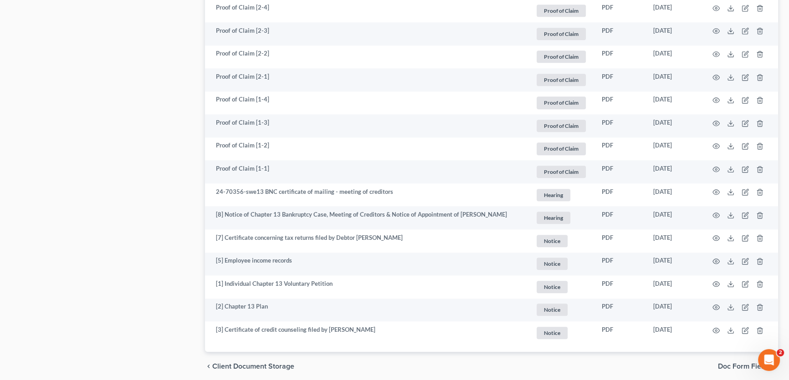
scroll to position [1114, 0]
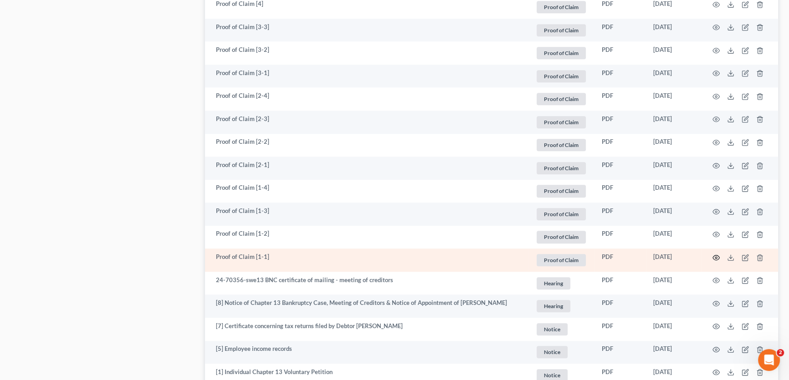
click at [715, 256] on icon "button" at bounding box center [715, 257] width 7 height 7
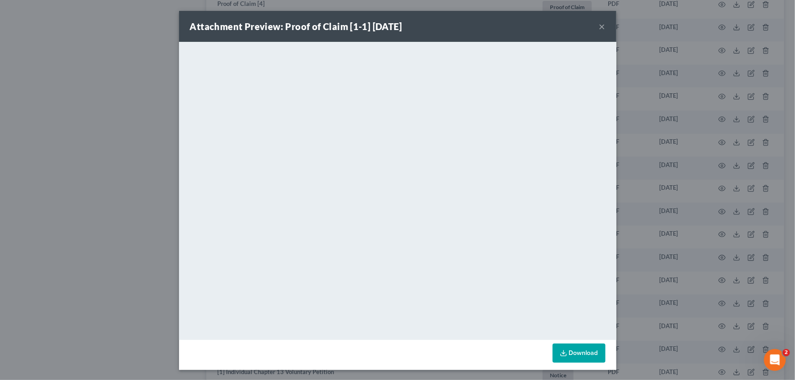
click at [599, 25] on button "×" at bounding box center [602, 26] width 6 height 11
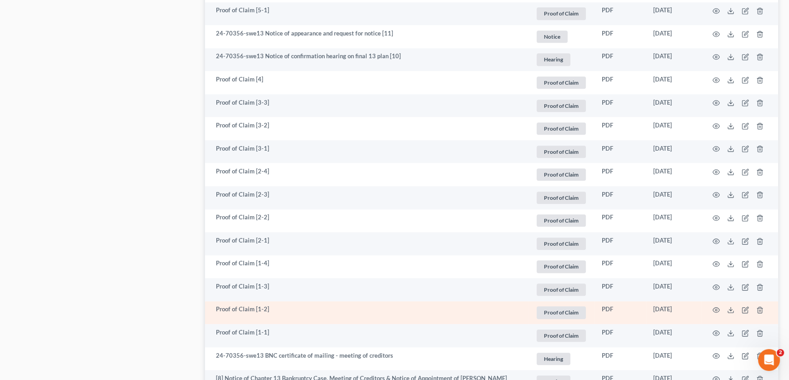
scroll to position [1031, 0]
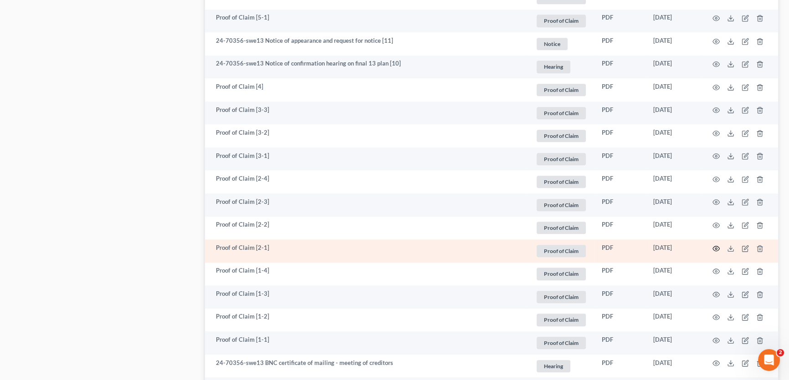
click at [713, 246] on icon "button" at bounding box center [715, 248] width 7 height 7
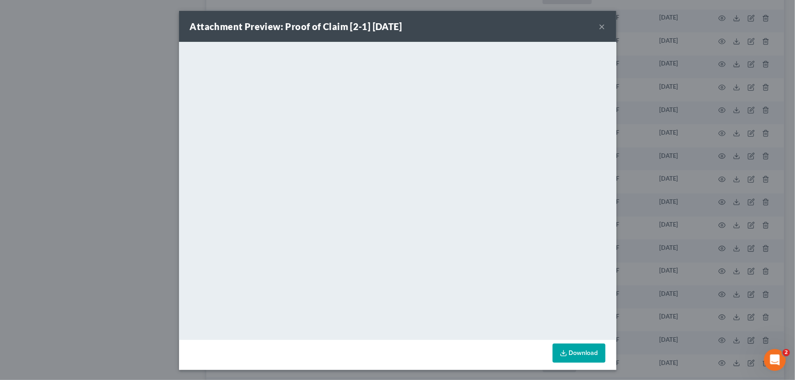
click at [599, 26] on button "×" at bounding box center [602, 26] width 6 height 11
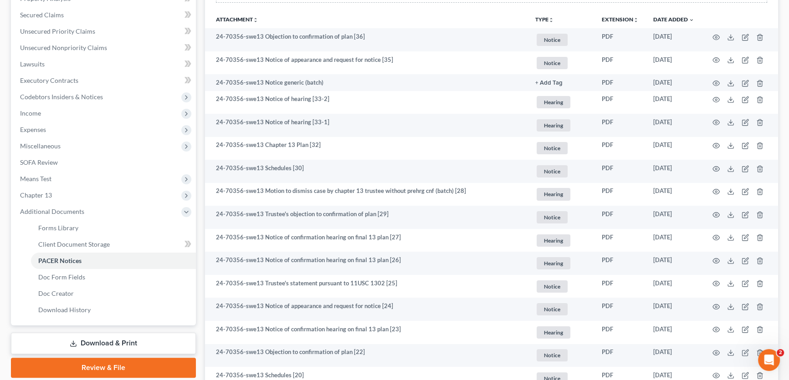
scroll to position [0, 0]
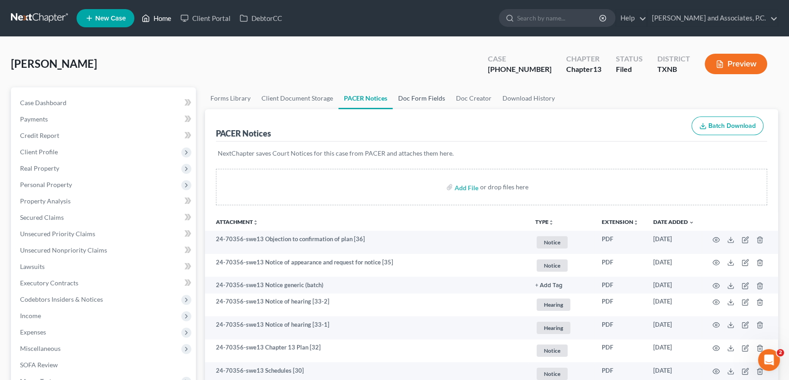
click at [164, 19] on link "Home" at bounding box center [156, 18] width 39 height 16
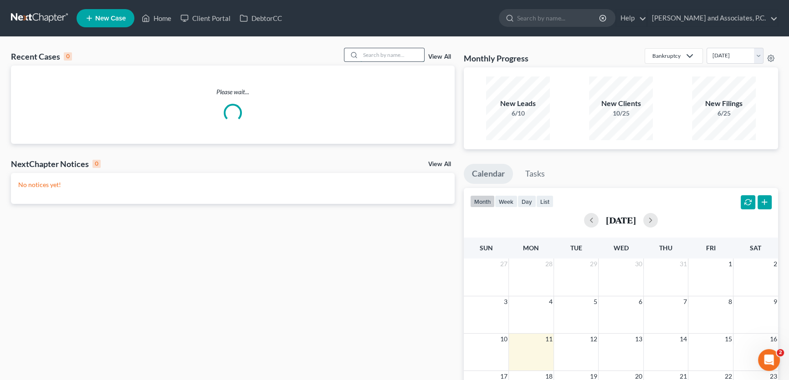
click at [376, 55] on input "search" at bounding box center [392, 54] width 64 height 13
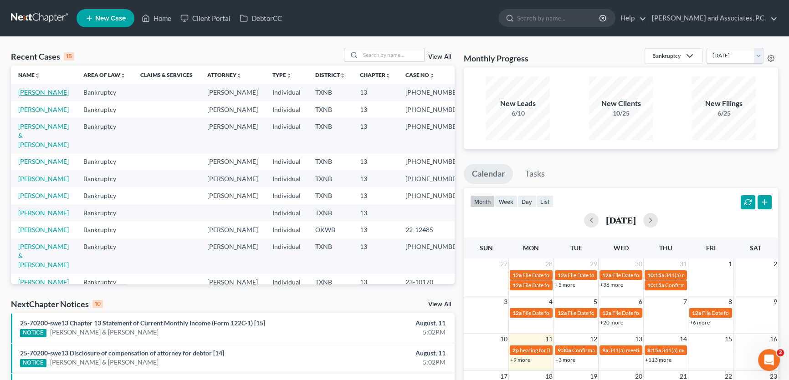
click at [54, 90] on link "Stewart, Danya" at bounding box center [43, 92] width 51 height 8
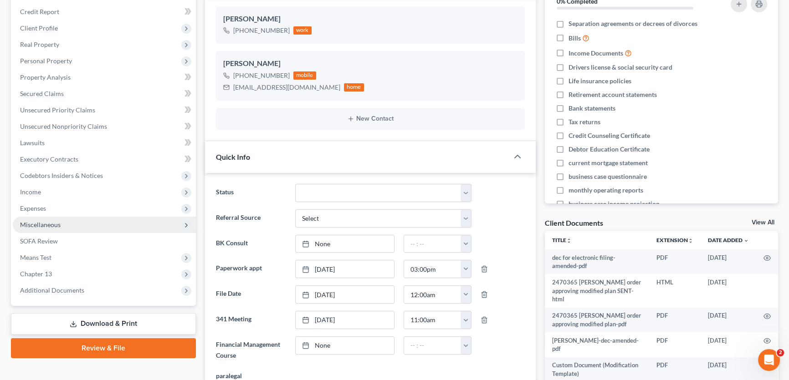
scroll to position [40, 0]
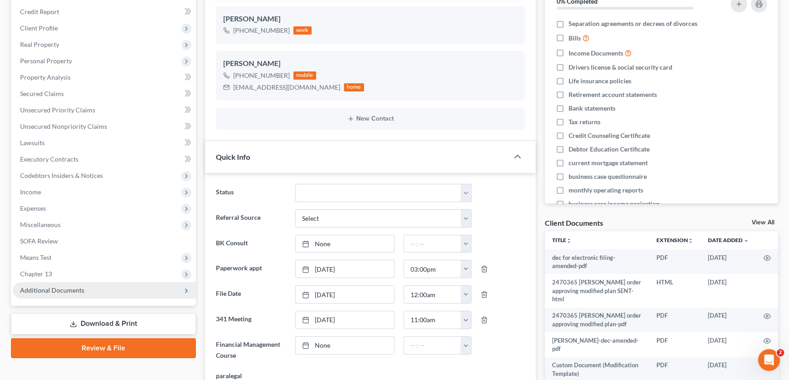
click at [51, 290] on span "Additional Documents" at bounding box center [52, 290] width 64 height 8
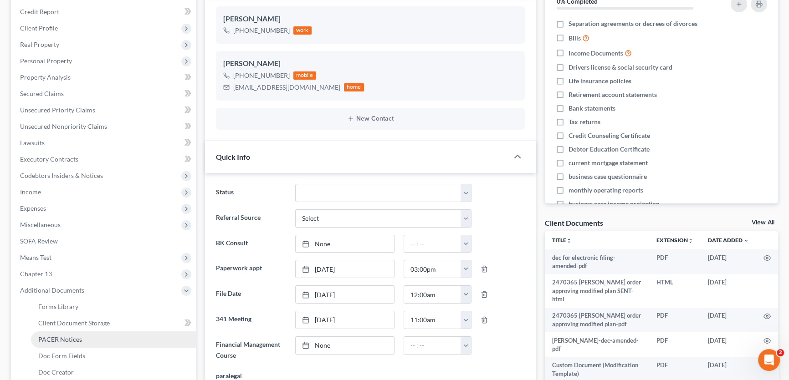
click at [62, 338] on span "PACER Notices" at bounding box center [60, 340] width 44 height 8
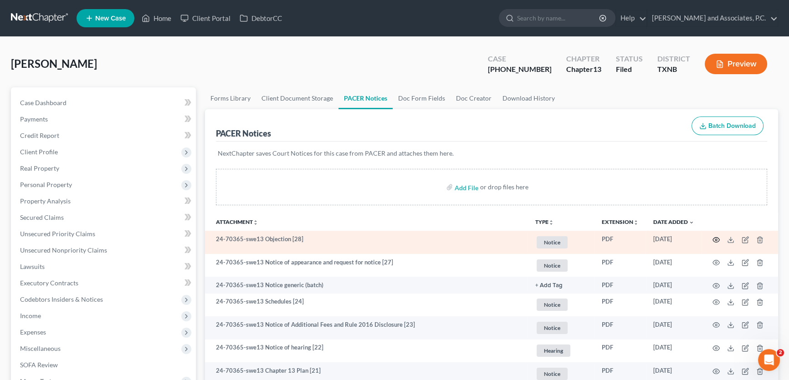
click at [714, 237] on icon "button" at bounding box center [715, 239] width 7 height 7
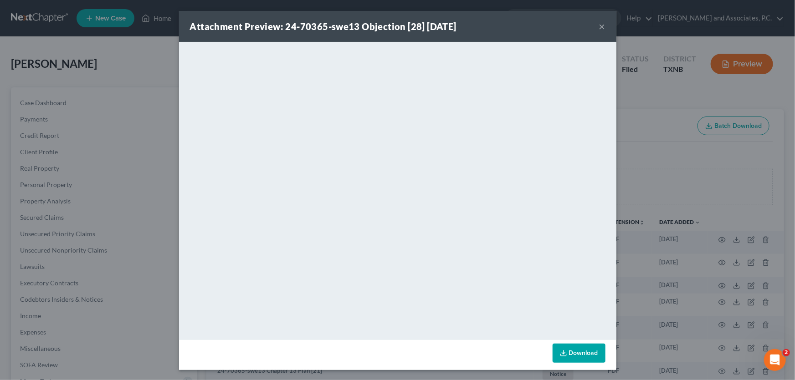
click at [599, 28] on button "×" at bounding box center [602, 26] width 6 height 11
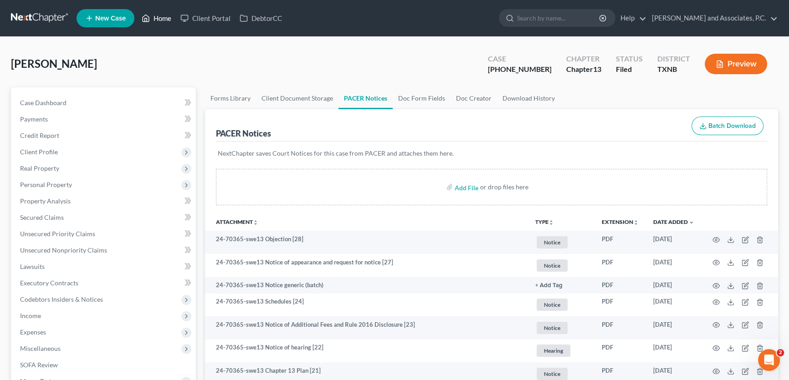
click at [168, 17] on link "Home" at bounding box center [156, 18] width 39 height 16
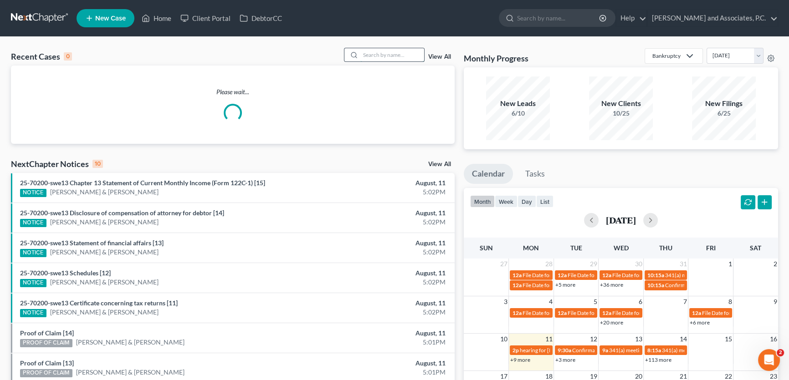
click at [400, 56] on input "search" at bounding box center [392, 54] width 64 height 13
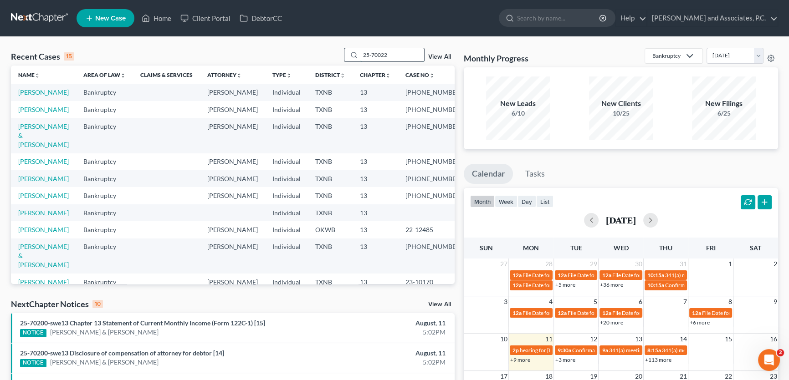
type input "25-70022"
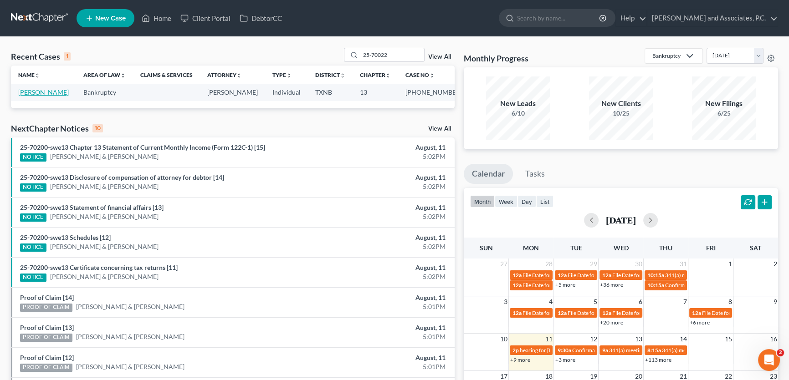
click at [45, 94] on link "Carson, Tari" at bounding box center [43, 92] width 51 height 8
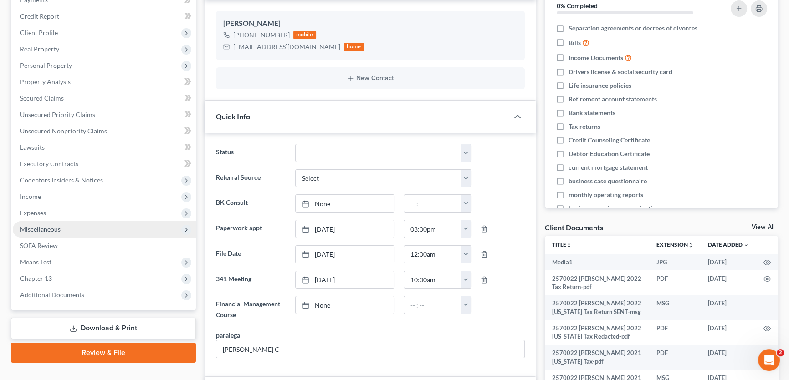
scroll to position [124, 0]
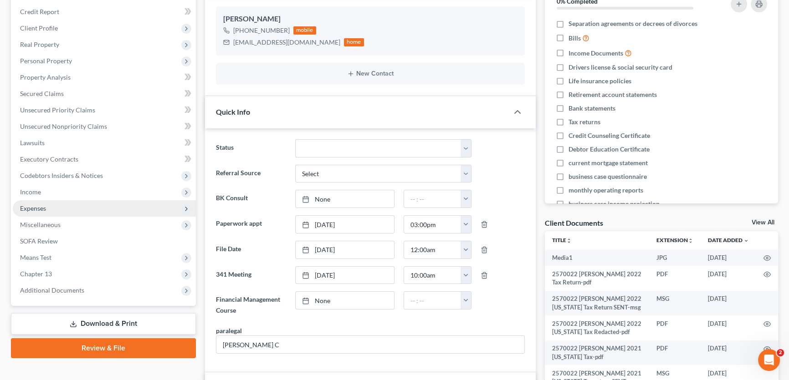
click at [38, 208] on span "Expenses" at bounding box center [33, 209] width 26 height 8
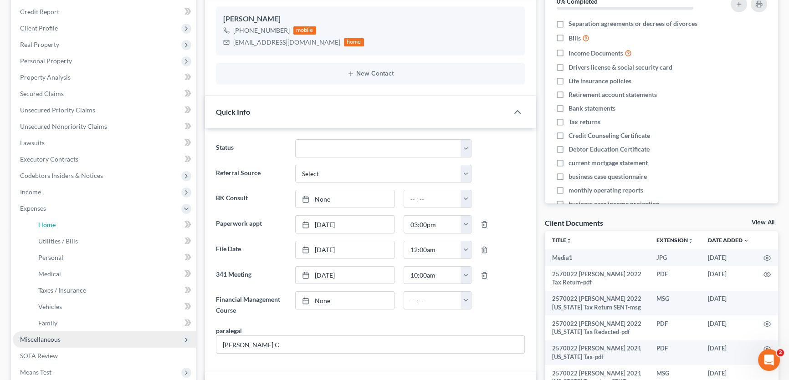
click at [50, 223] on span "Home" at bounding box center [46, 225] width 17 height 8
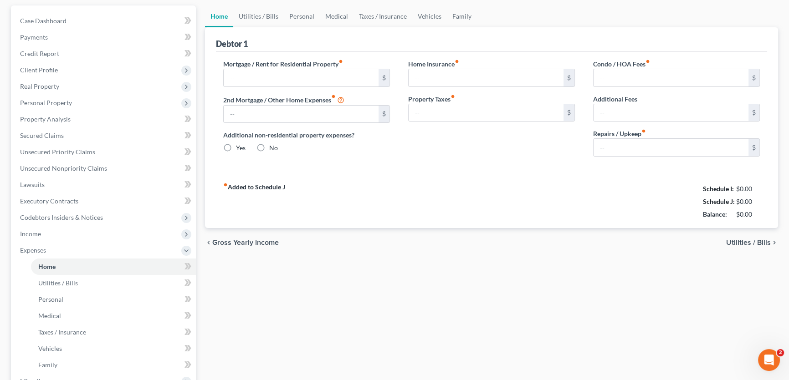
type input "0.00"
radio input "true"
type input "306.00"
type input "0.00"
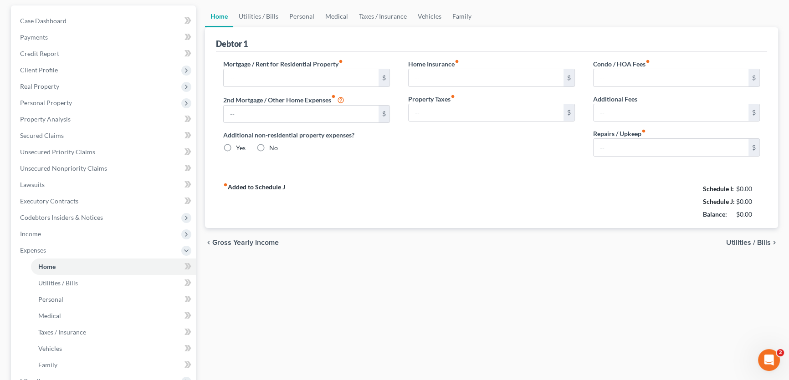
type input "0.00"
type input "100.00"
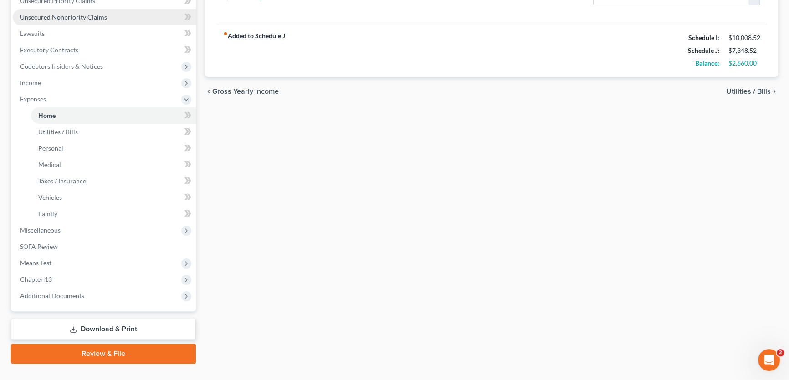
scroll to position [248, 0]
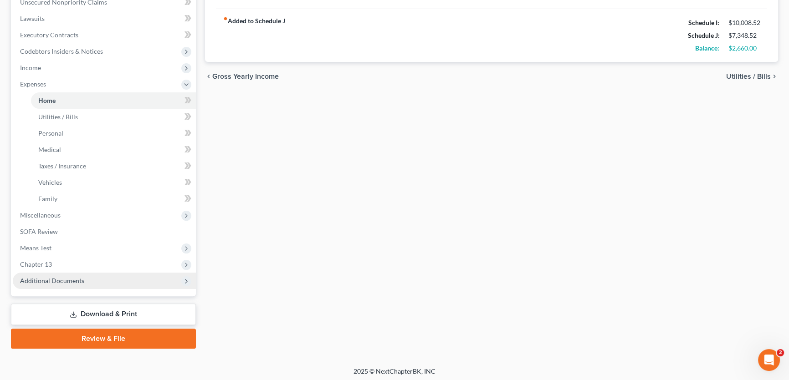
click at [44, 281] on span "Additional Documents" at bounding box center [52, 281] width 64 height 8
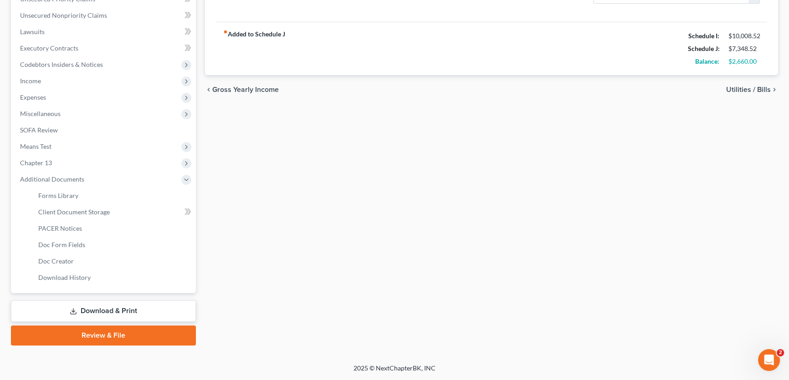
scroll to position [234, 0]
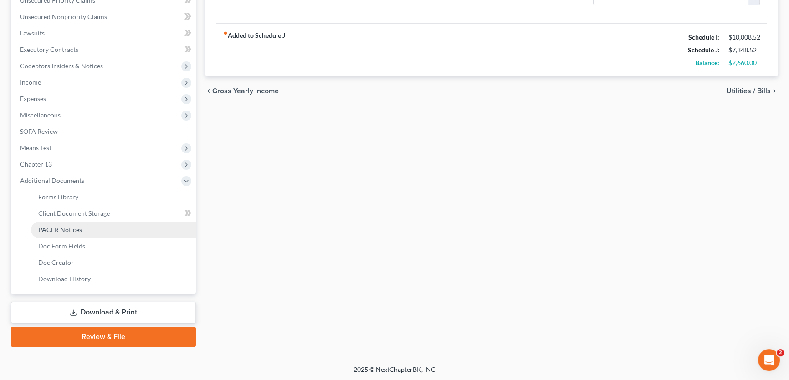
click at [56, 227] on span "PACER Notices" at bounding box center [60, 230] width 44 height 8
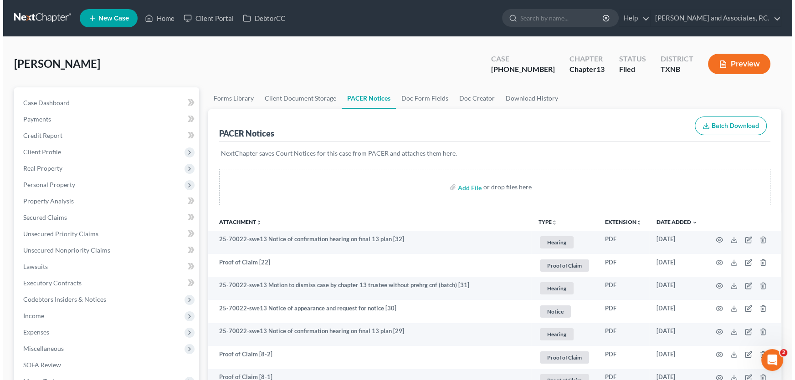
scroll to position [124, 0]
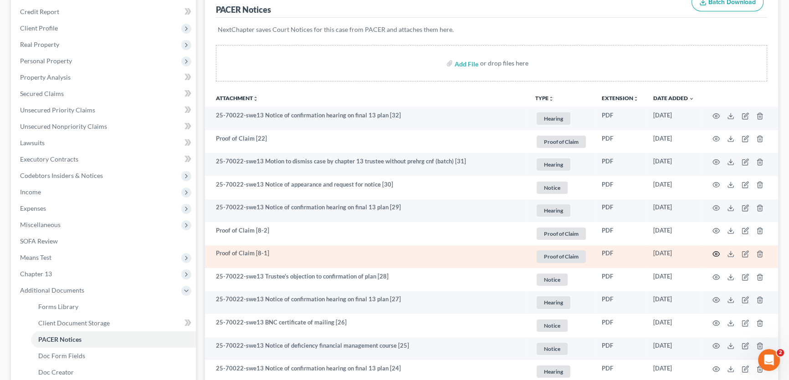
click at [716, 253] on circle "button" at bounding box center [716, 254] width 2 height 2
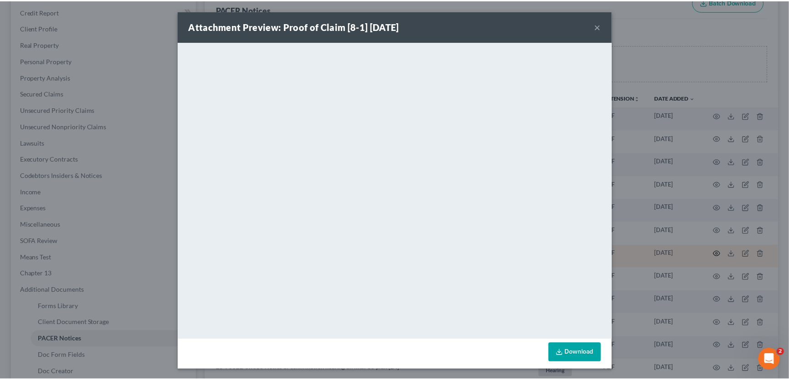
scroll to position [0, 0]
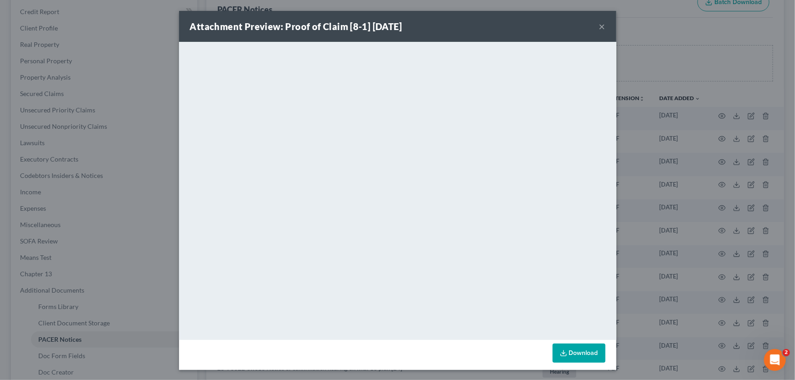
click at [601, 26] on button "×" at bounding box center [602, 26] width 6 height 11
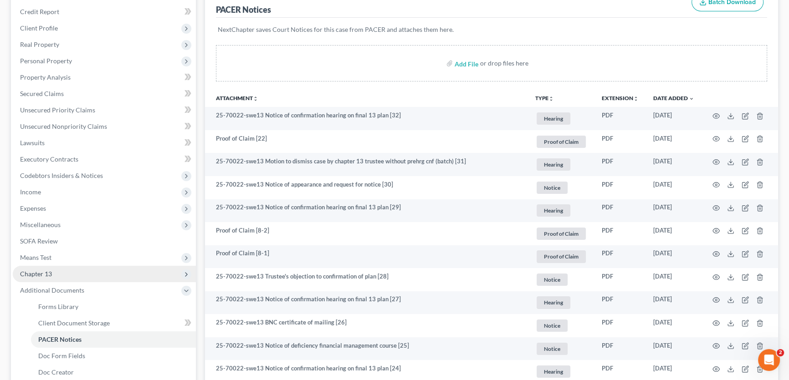
click at [58, 276] on span "Chapter 13" at bounding box center [104, 274] width 183 height 16
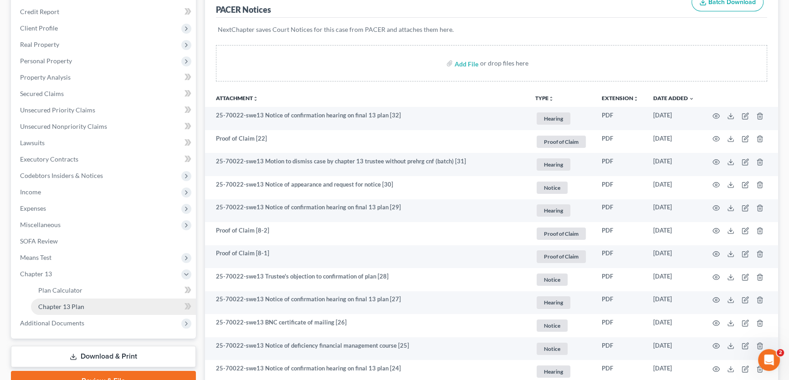
click at [60, 304] on span "Chapter 13 Plan" at bounding box center [61, 307] width 46 height 8
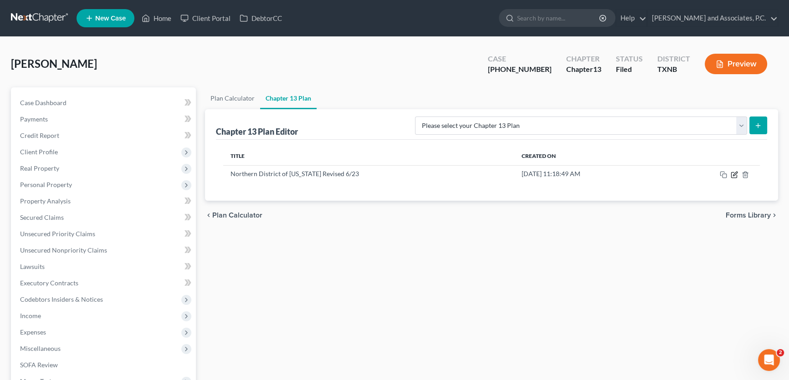
click at [734, 176] on icon "button" at bounding box center [734, 174] width 7 height 7
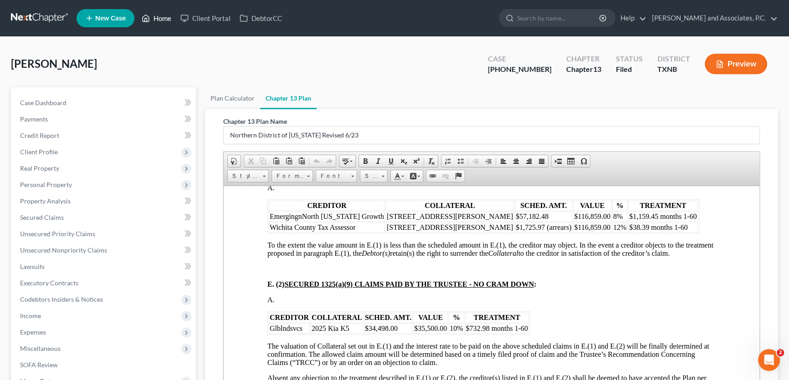
click at [167, 20] on link "Home" at bounding box center [156, 18] width 39 height 16
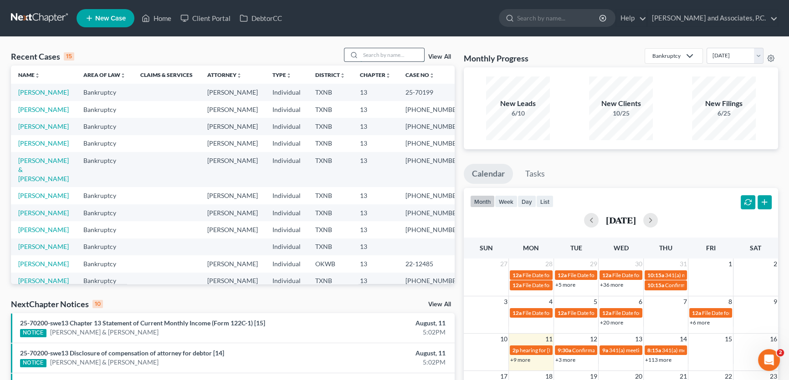
click at [396, 54] on input "search" at bounding box center [392, 54] width 64 height 13
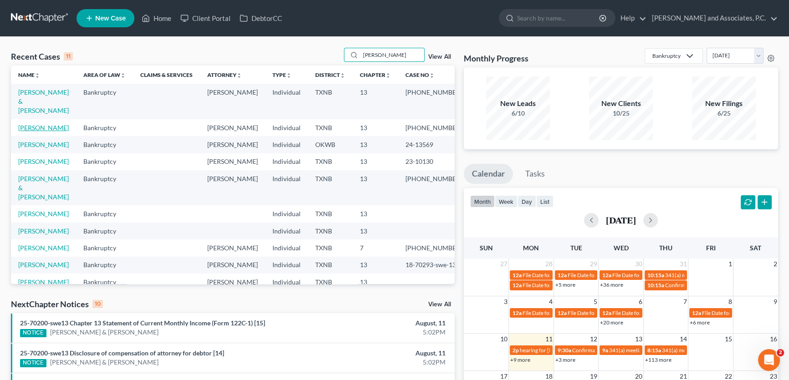
type input "hernandez"
click at [58, 124] on link "Hernandez, Lori" at bounding box center [43, 128] width 51 height 8
select select "5"
select select "1"
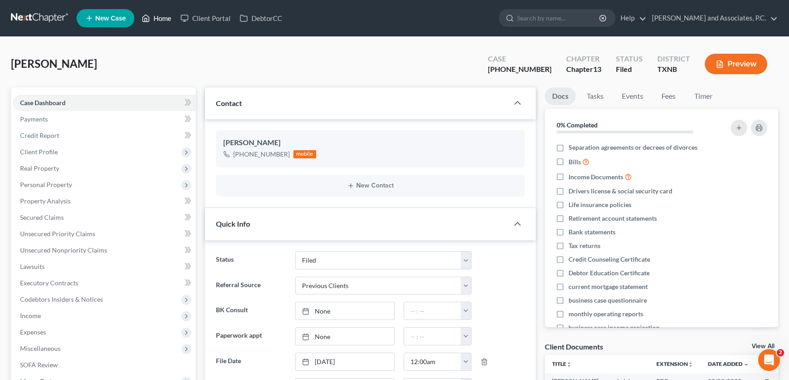
click at [164, 21] on link "Home" at bounding box center [156, 18] width 39 height 16
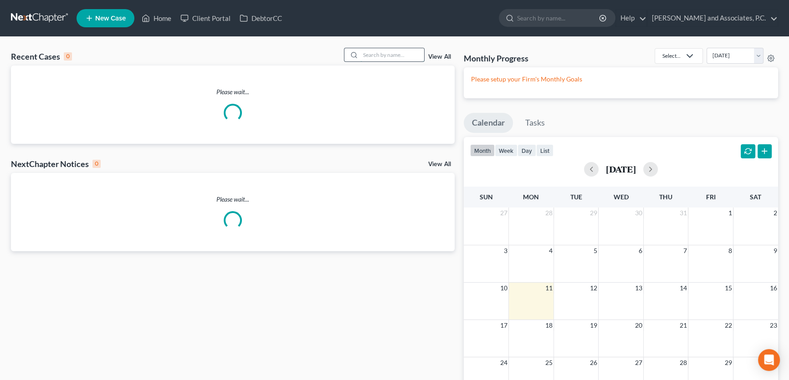
click at [373, 53] on input "search" at bounding box center [392, 54] width 64 height 13
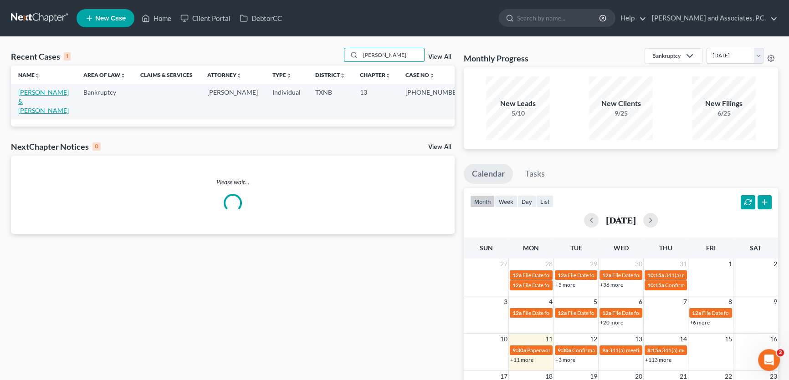
type input "rinker"
click at [43, 91] on link "[PERSON_NAME] & [PERSON_NAME]" at bounding box center [43, 101] width 51 height 26
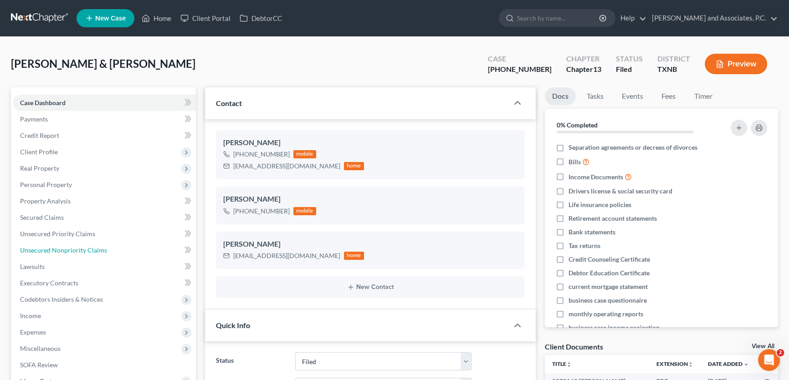
click at [60, 246] on span "Unsecured Nonpriority Claims" at bounding box center [63, 250] width 87 height 8
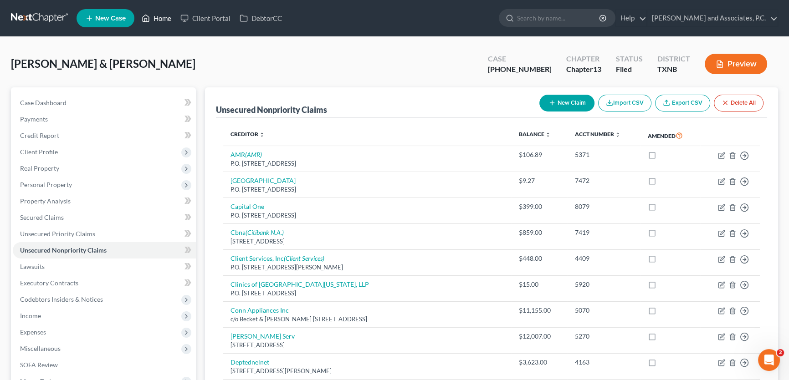
click at [167, 18] on link "Home" at bounding box center [156, 18] width 39 height 16
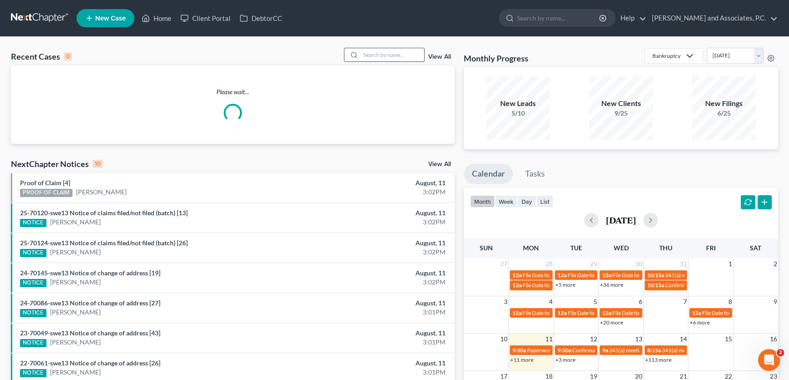
click at [401, 56] on input "search" at bounding box center [392, 54] width 64 height 13
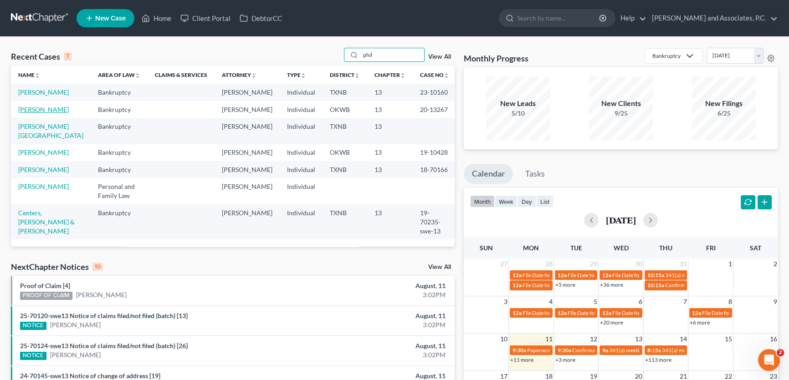
type input "phil"
click at [49, 113] on link "[PERSON_NAME]" at bounding box center [43, 110] width 51 height 8
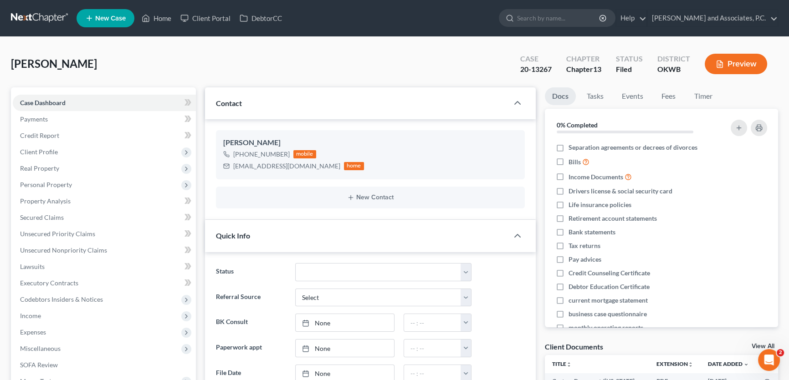
scroll to position [2, 0]
click at [168, 18] on link "Home" at bounding box center [156, 18] width 39 height 16
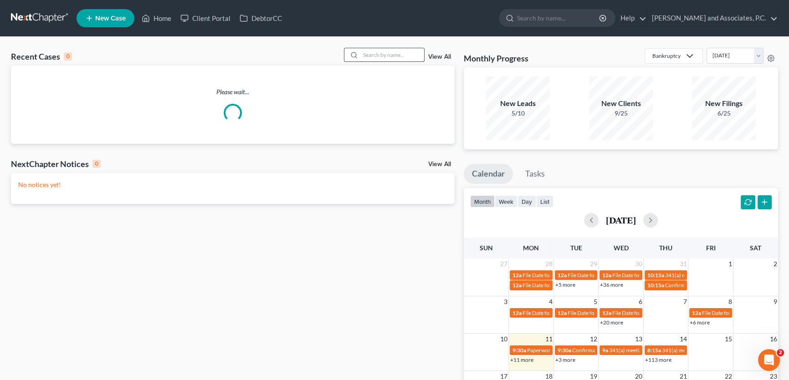
click at [399, 55] on input "search" at bounding box center [392, 54] width 64 height 13
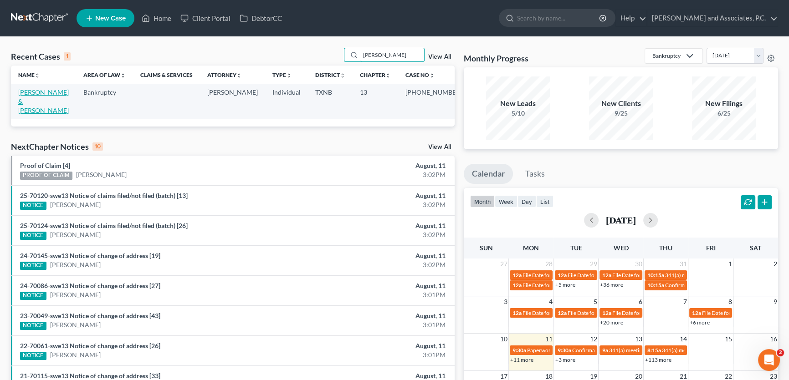
type input "rinker"
click at [54, 93] on link "[PERSON_NAME] & [PERSON_NAME]" at bounding box center [43, 101] width 51 height 26
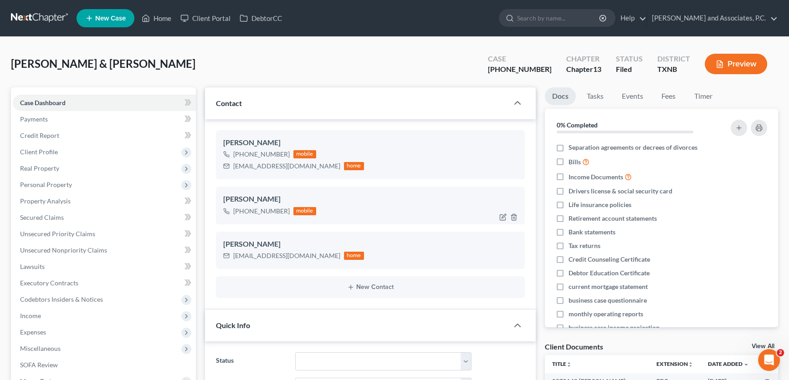
scroll to position [167, 0]
click at [264, 220] on div "Derrick Rinker +1 (940) 224-6426 mobile" at bounding box center [370, 205] width 309 height 37
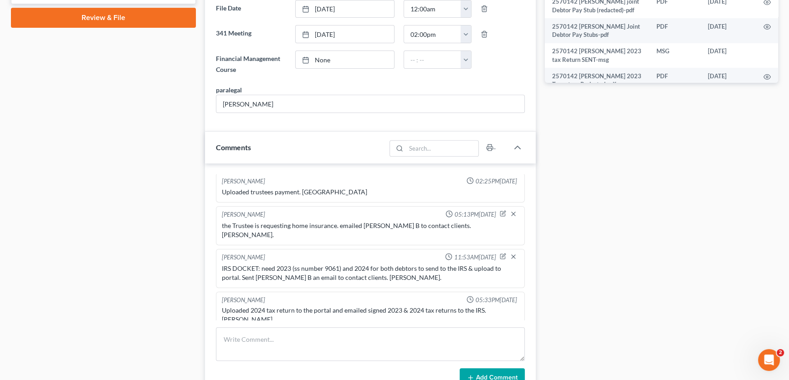
scroll to position [579, 0]
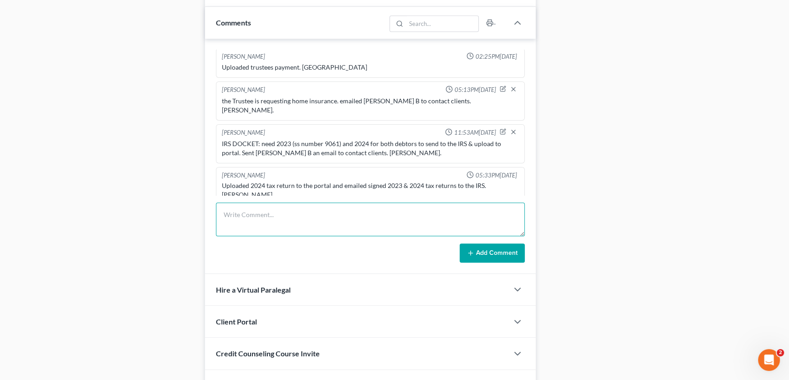
click at [251, 223] on textarea at bounding box center [370, 220] width 309 height 34
type textarea "filed response and NOH to NOI. Client will be current by 09/03 Court. [PERSON_N…"
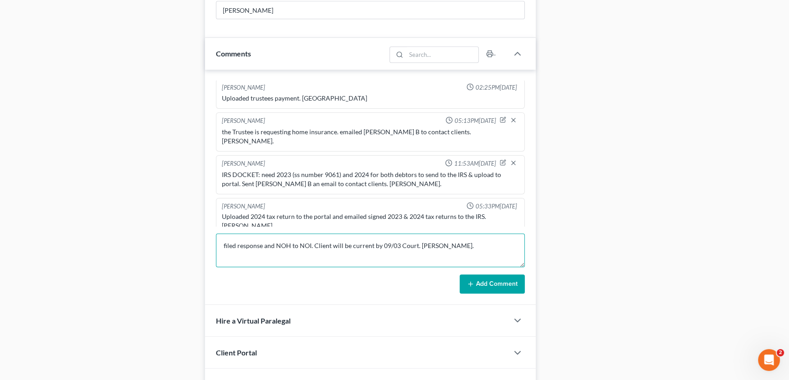
scroll to position [634, 0]
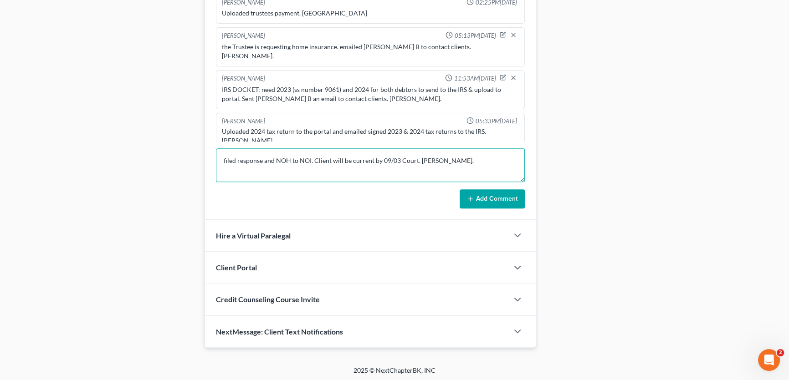
drag, startPoint x: 408, startPoint y: 159, endPoint x: 148, endPoint y: 155, distance: 259.7
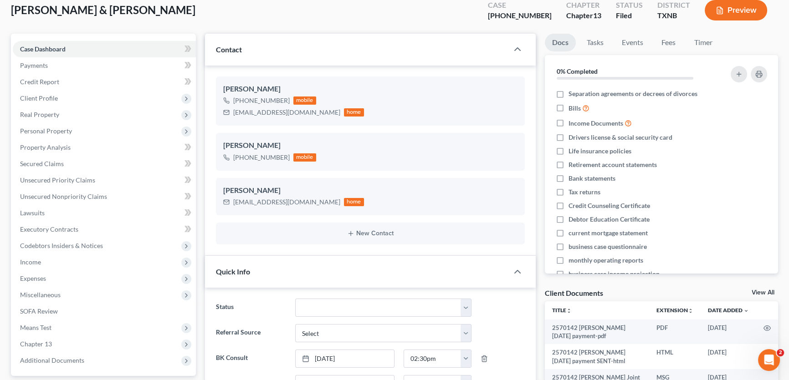
scroll to position [0, 0]
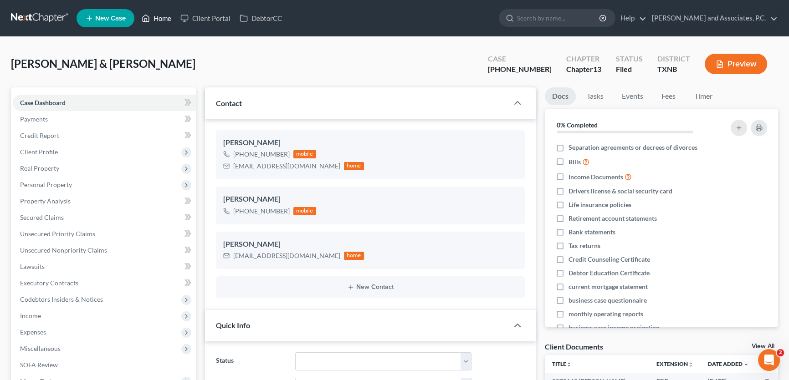
click at [160, 17] on link "Home" at bounding box center [156, 18] width 39 height 16
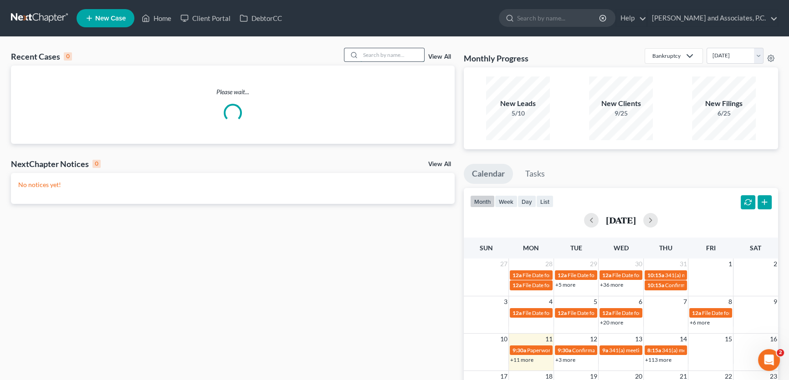
click at [388, 52] on input "search" at bounding box center [392, 54] width 64 height 13
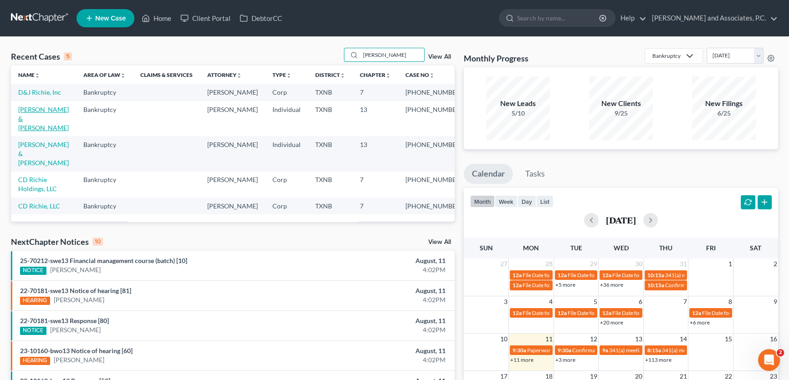
type input "richie"
click at [61, 108] on link "Richie, Dan & Bette" at bounding box center [43, 119] width 51 height 26
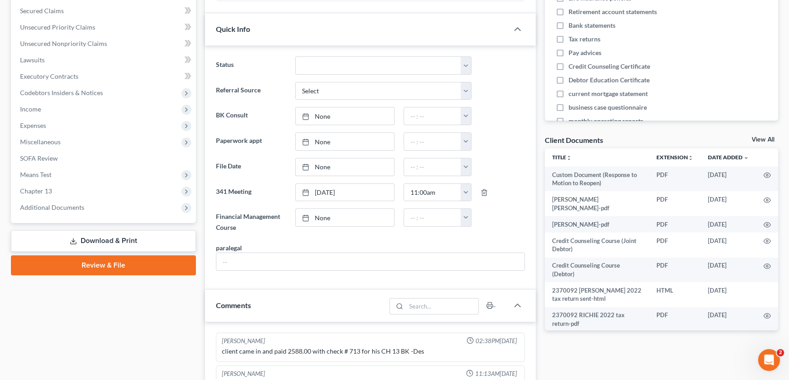
scroll to position [167, 0]
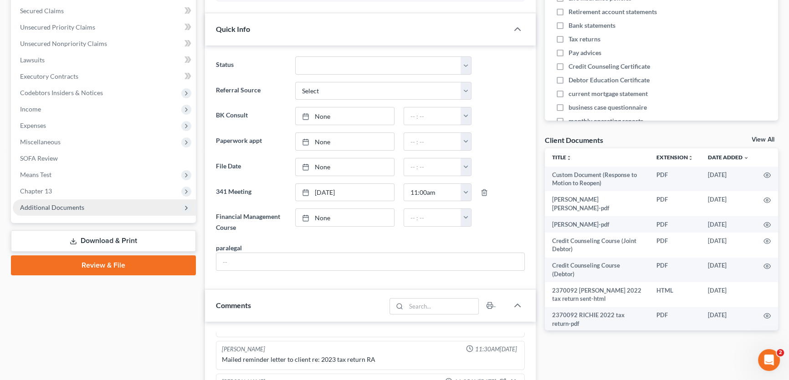
click at [70, 204] on span "Additional Documents" at bounding box center [52, 208] width 64 height 8
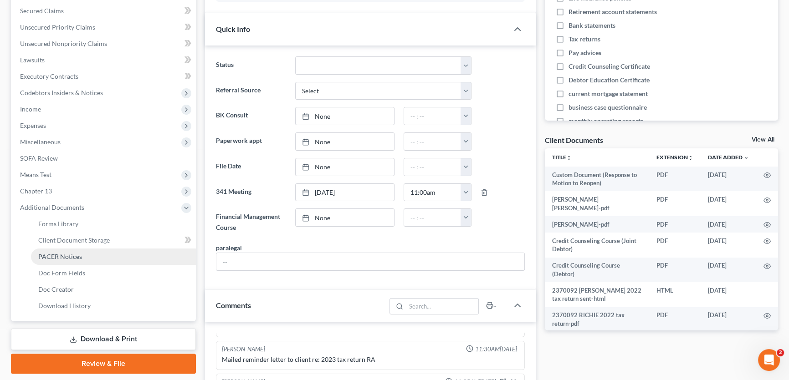
click at [75, 254] on span "PACER Notices" at bounding box center [60, 257] width 44 height 8
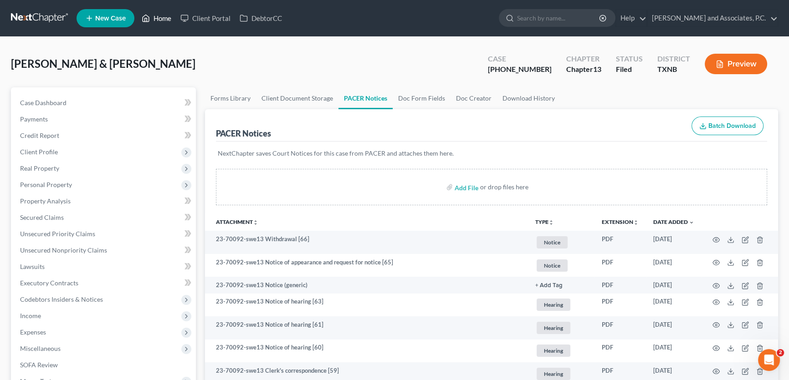
click at [156, 19] on link "Home" at bounding box center [156, 18] width 39 height 16
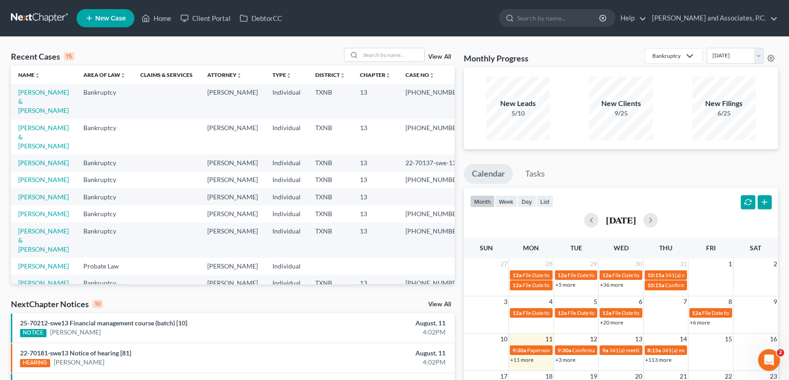
click at [441, 303] on link "View All" at bounding box center [439, 305] width 23 height 6
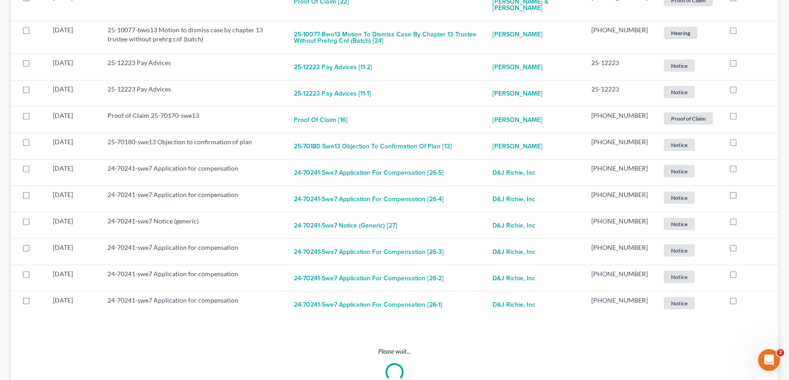
scroll to position [2915, 0]
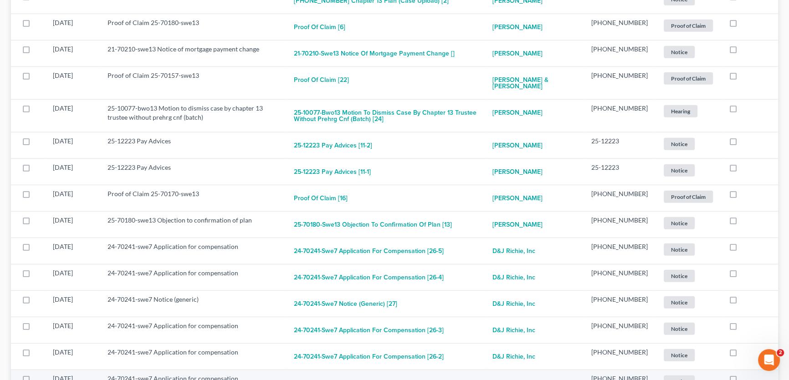
click at [384, 374] on button "24-70241-swe7 Application for compensation [26-1]" at bounding box center [368, 383] width 148 height 18
checkbox input "true"
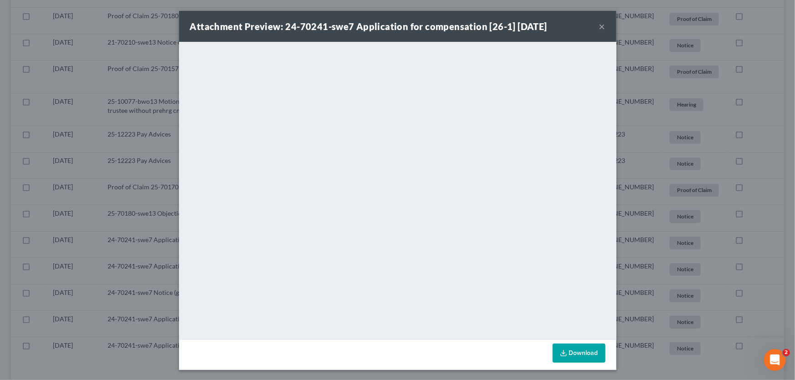
scroll to position [2882, 0]
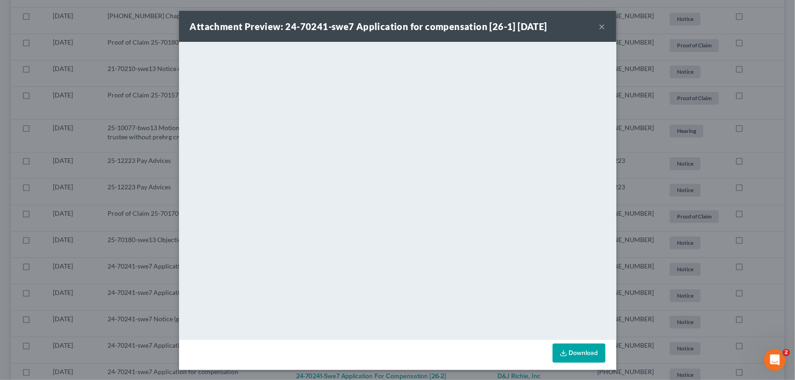
click at [599, 25] on button "×" at bounding box center [602, 26] width 6 height 11
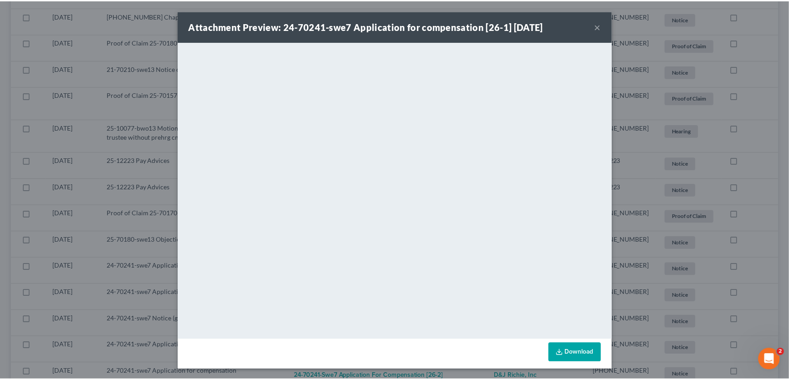
scroll to position [2889, 0]
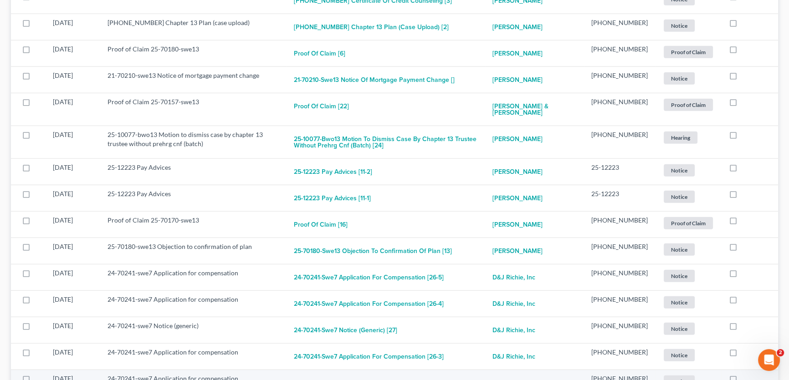
click at [421, 374] on button "24-70241-swe7 Application for compensation [26-2]" at bounding box center [369, 383] width 150 height 18
checkbox input "true"
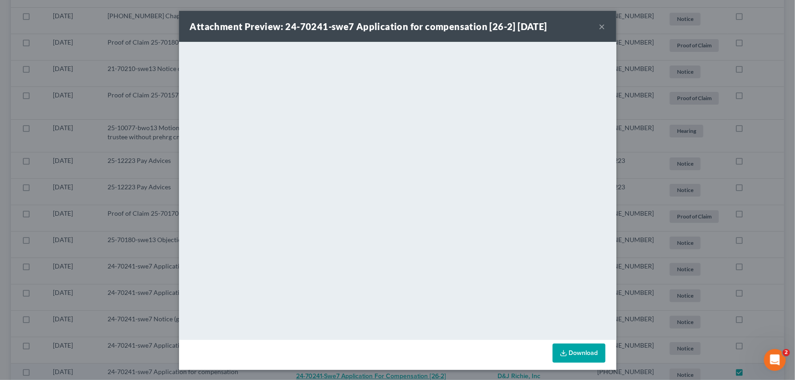
scroll to position [2856, 0]
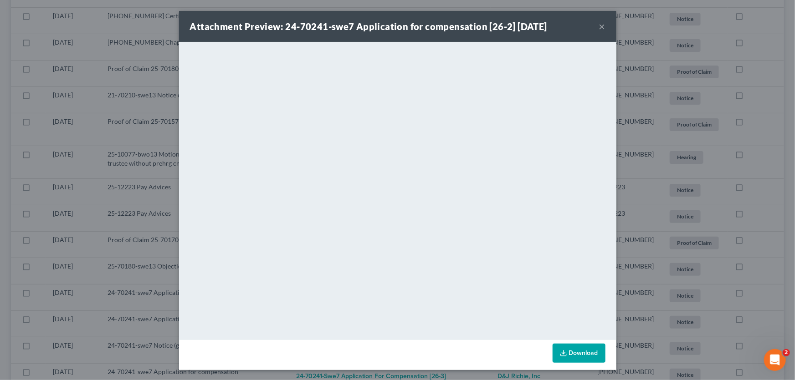
click at [599, 29] on button "×" at bounding box center [602, 26] width 6 height 11
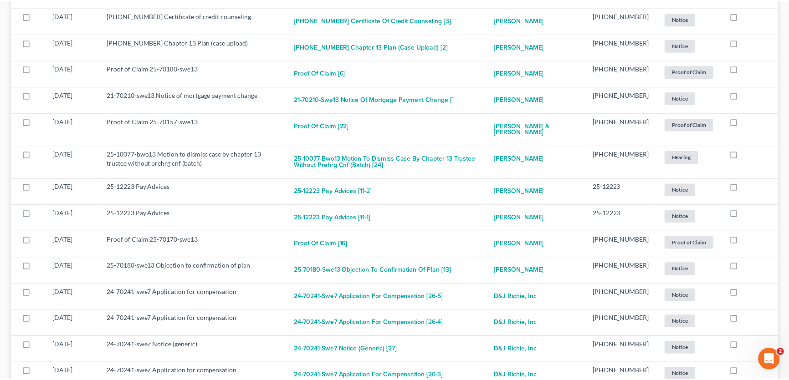
scroll to position [2863, 0]
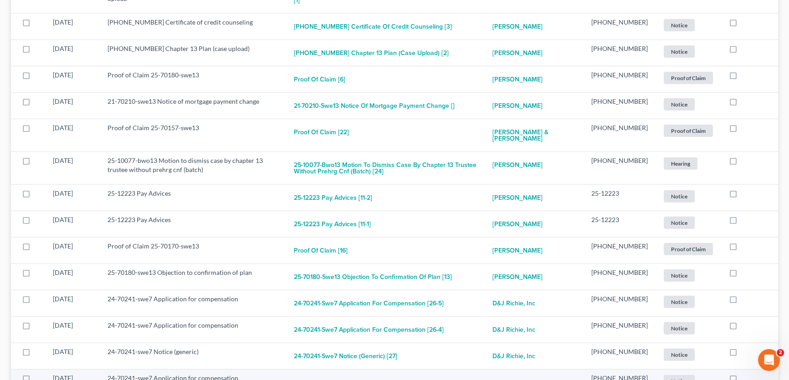
click at [387, 374] on button "24-70241-swe7 Application for compensation [26-3]" at bounding box center [369, 383] width 150 height 18
checkbox input "true"
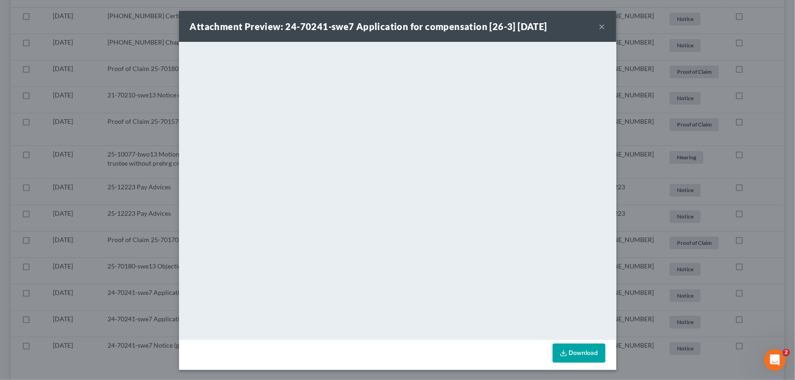
scroll to position [2829, 0]
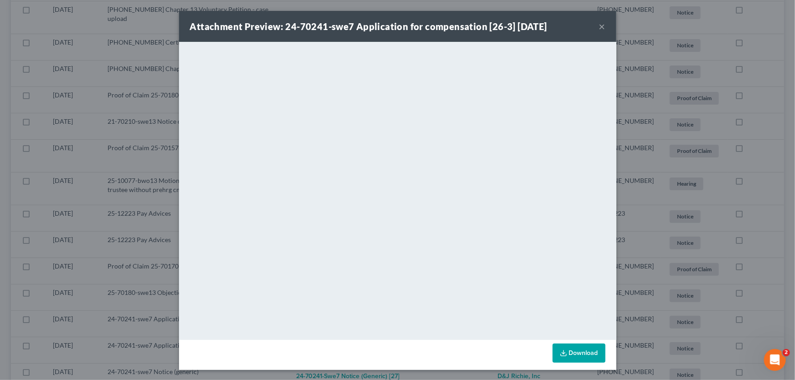
click at [600, 27] on button "×" at bounding box center [602, 26] width 6 height 11
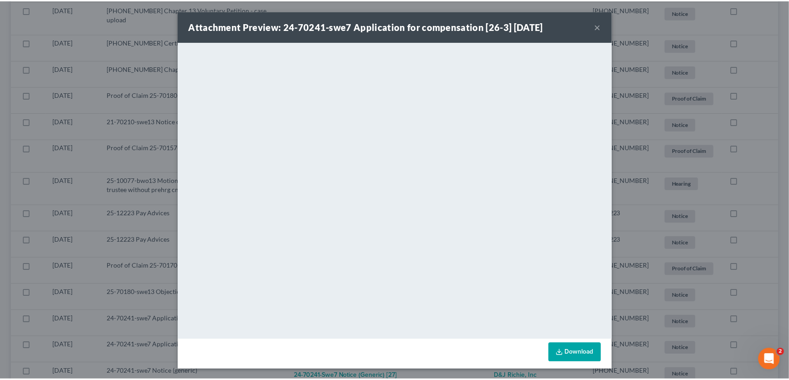
scroll to position [2836, 0]
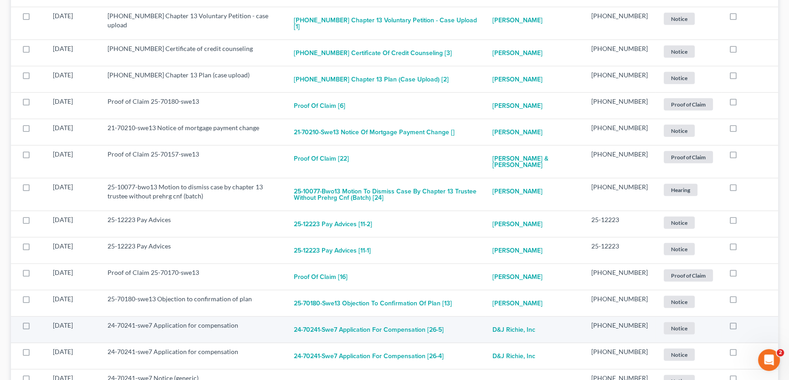
click at [742, 328] on label at bounding box center [742, 328] width 0 height 0
click at [745, 321] on input "checkbox" at bounding box center [748, 324] width 6 height 6
checkbox input "true"
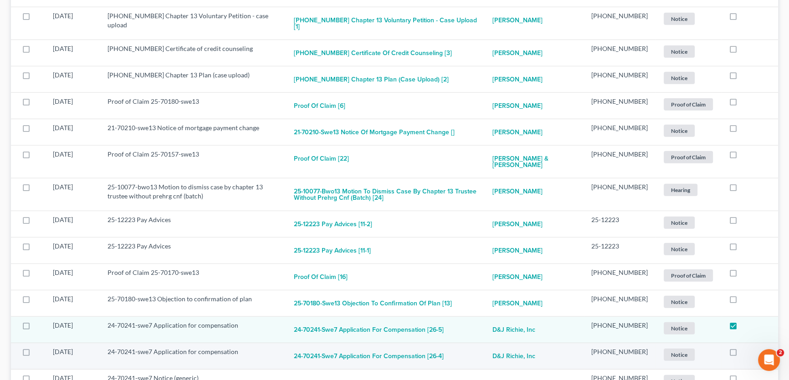
click at [742, 354] on label at bounding box center [742, 354] width 0 height 0
click at [745, 348] on input "checkbox" at bounding box center [748, 351] width 6 height 6
checkbox input "true"
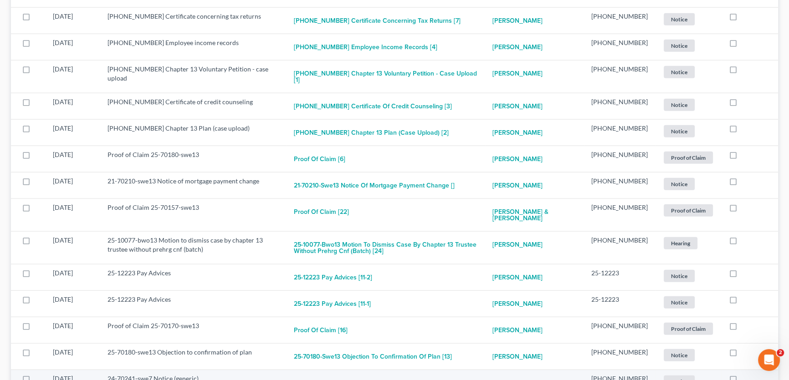
click at [742, 380] on label at bounding box center [742, 381] width 0 height 0
click at [745, 374] on input "checkbox" at bounding box center [748, 377] width 6 height 6
checkbox input "true"
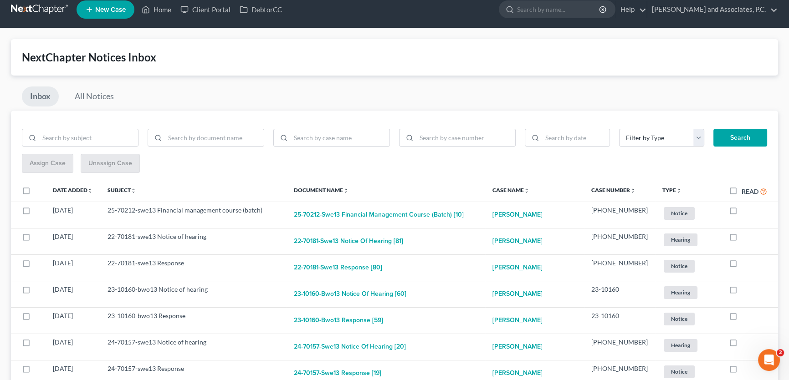
scroll to position [0, 0]
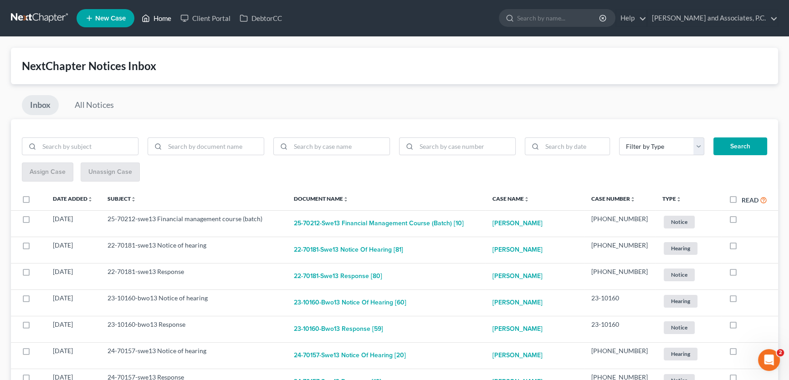
click at [167, 15] on link "Home" at bounding box center [156, 18] width 39 height 16
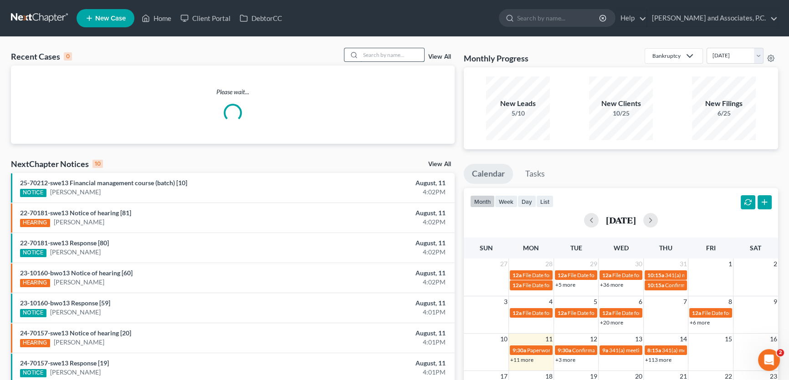
click at [379, 54] on input "search" at bounding box center [392, 54] width 64 height 13
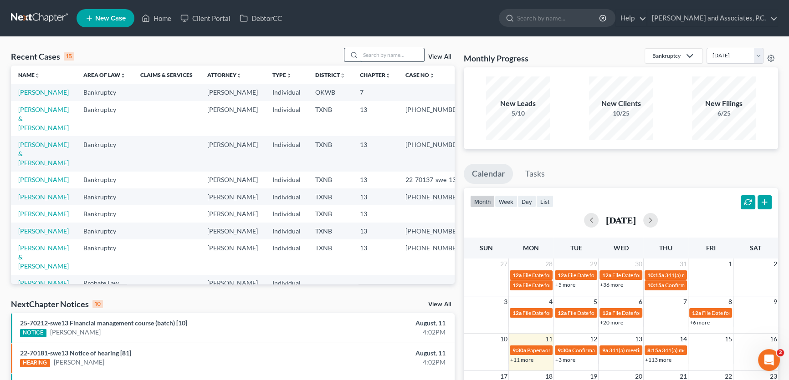
click at [371, 52] on input "search" at bounding box center [392, 54] width 64 height 13
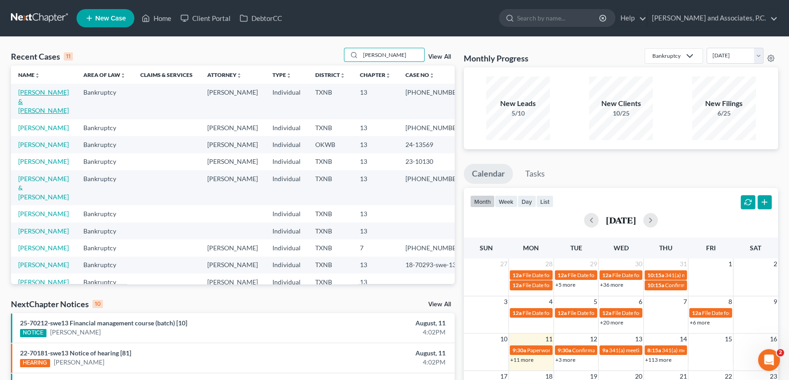
type input "hernandez"
click at [61, 92] on link "[PERSON_NAME] & [PERSON_NAME]" at bounding box center [43, 101] width 51 height 26
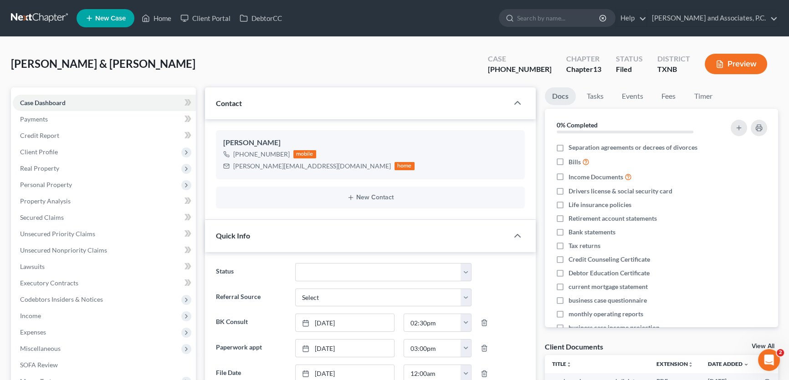
scroll to position [76, 0]
click at [63, 154] on span "Client Profile" at bounding box center [104, 152] width 183 height 16
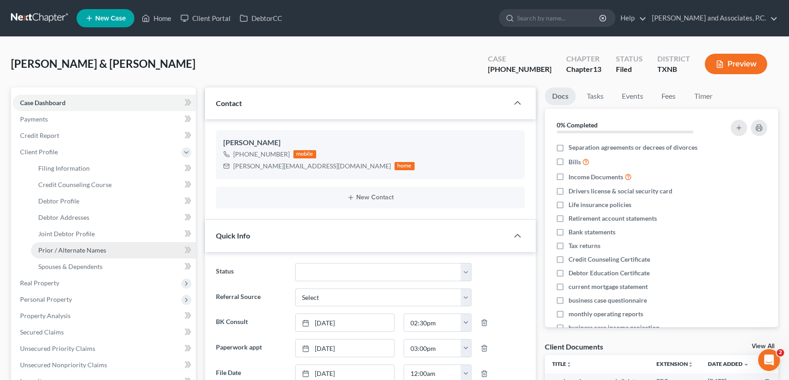
click at [64, 250] on span "Prior / Alternate Names" at bounding box center [72, 250] width 68 height 8
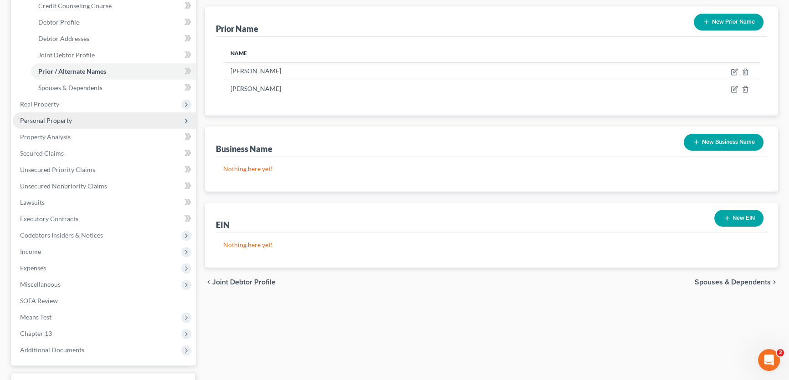
scroll to position [209, 0]
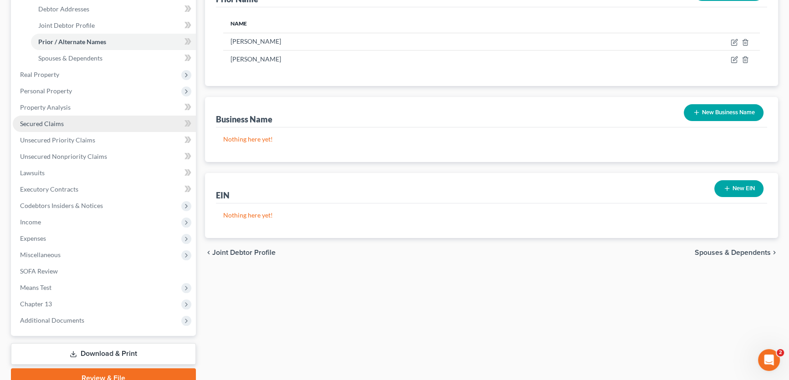
click at [47, 123] on span "Secured Claims" at bounding box center [42, 124] width 44 height 8
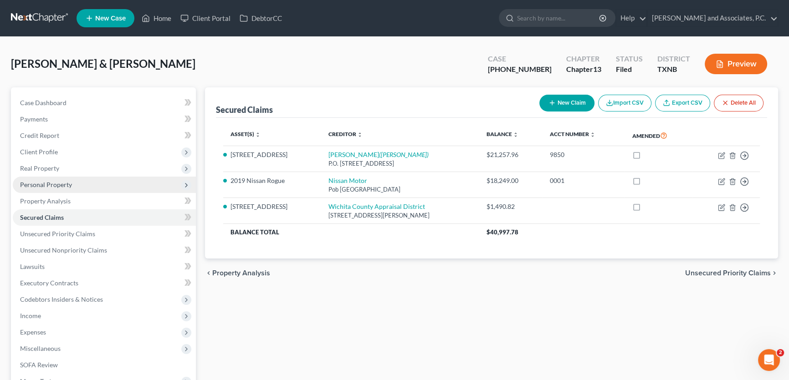
click at [77, 186] on span "Personal Property" at bounding box center [104, 185] width 183 height 16
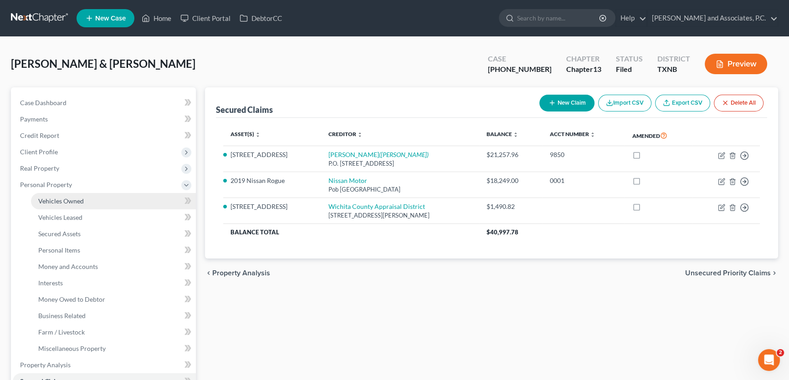
click at [76, 200] on span "Vehicles Owned" at bounding box center [61, 201] width 46 height 8
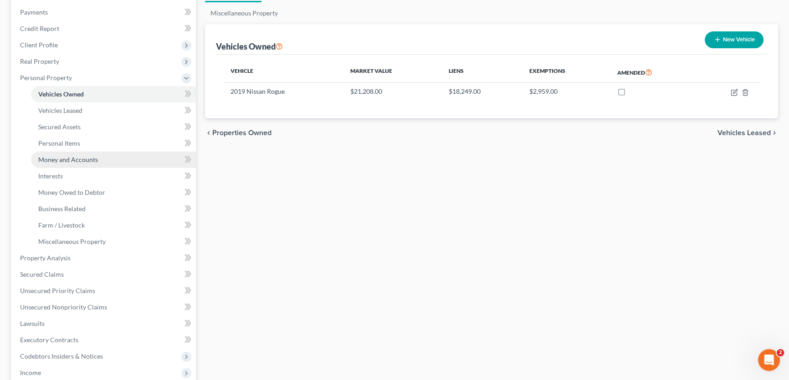
scroll to position [207, 0]
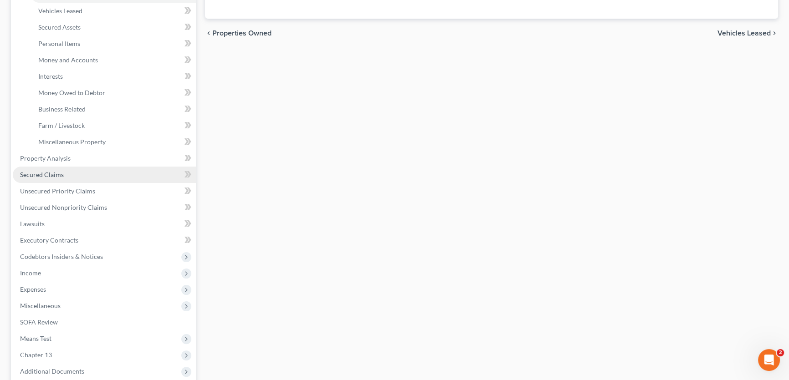
click at [50, 176] on span "Secured Claims" at bounding box center [42, 175] width 44 height 8
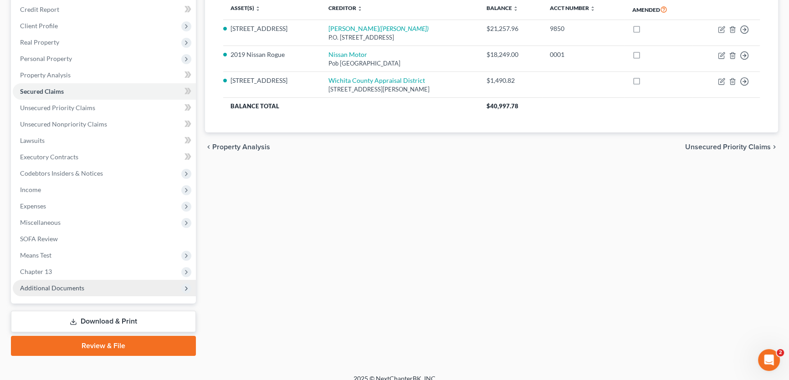
scroll to position [135, 0]
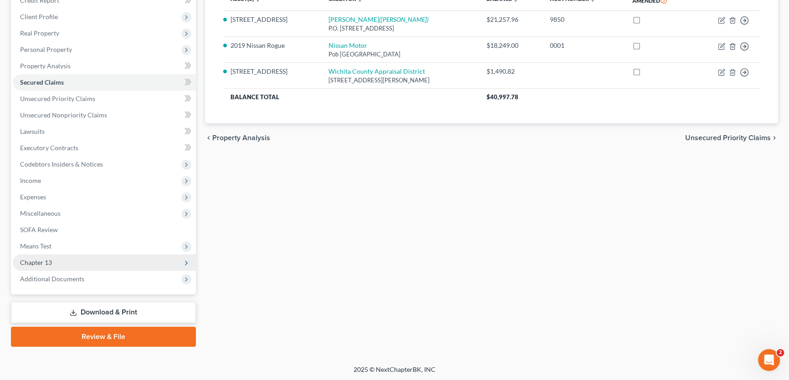
click at [79, 257] on span "Chapter 13" at bounding box center [104, 263] width 183 height 16
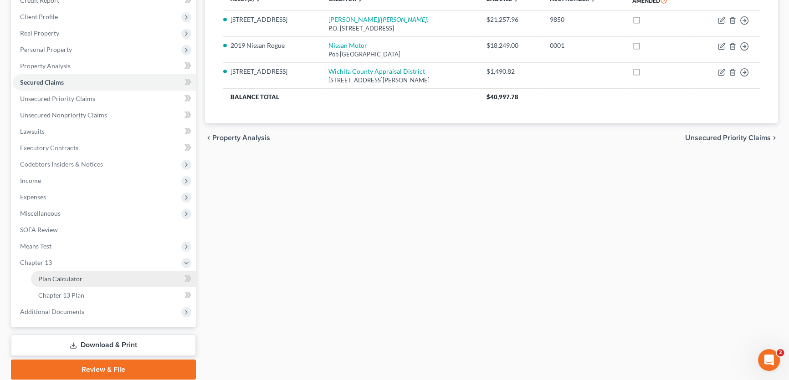
click at [77, 282] on link "Plan Calculator" at bounding box center [113, 279] width 165 height 16
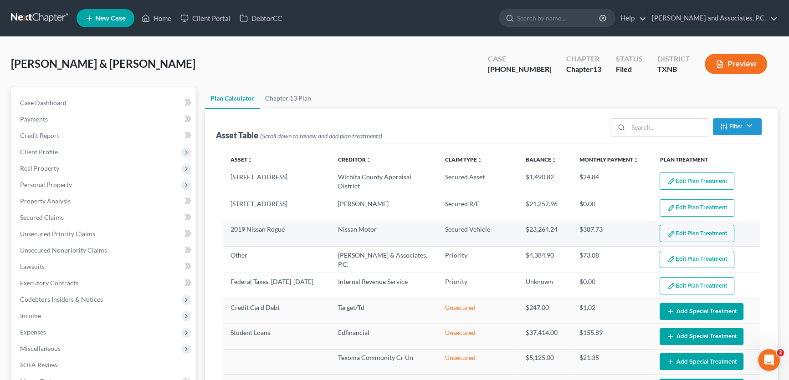
select select "59"
click at [682, 233] on button "Edit Plan Treatment" at bounding box center [697, 233] width 75 height 17
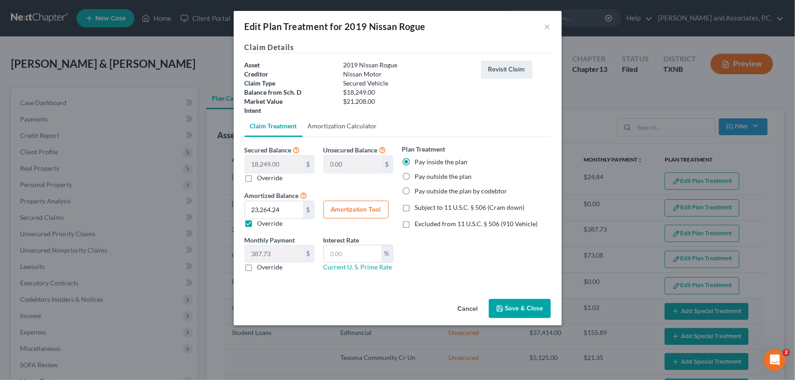
click at [345, 128] on link "Amortization Calculator" at bounding box center [342, 126] width 80 height 22
type input "18,249.00"
type input "60"
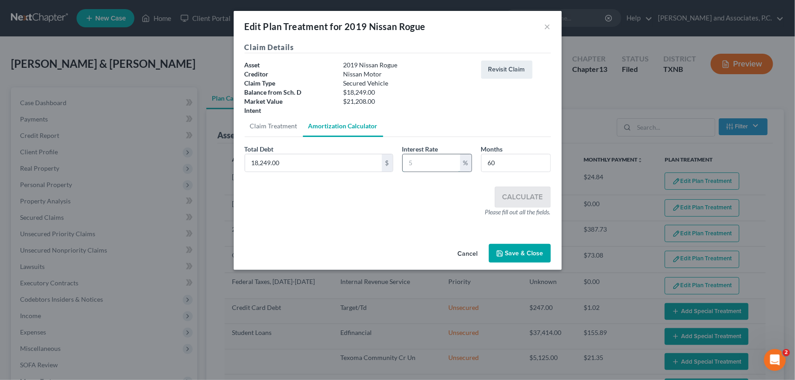
click at [435, 161] on input "text" at bounding box center [431, 162] width 57 height 17
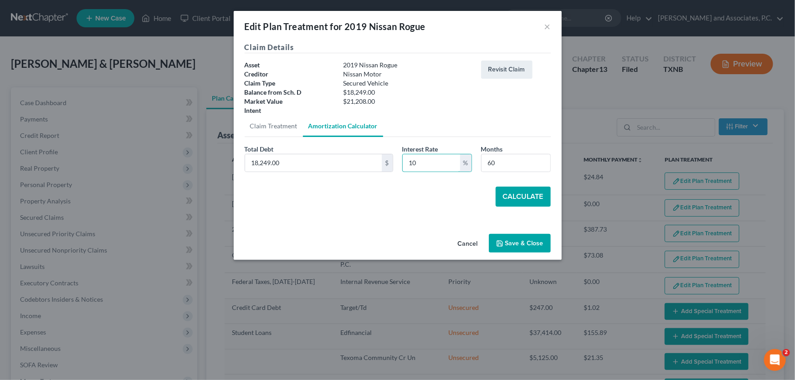
type input "10"
click at [523, 190] on button "Calculate" at bounding box center [523, 197] width 55 height 20
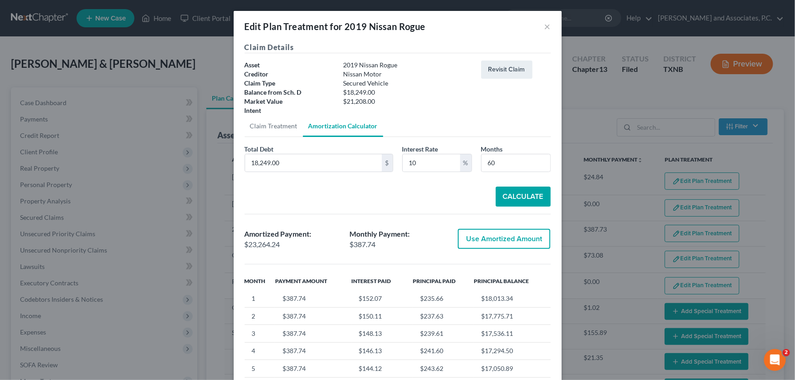
click at [464, 235] on button "Use Amortized Amount" at bounding box center [504, 239] width 92 height 20
type input "23,264.23"
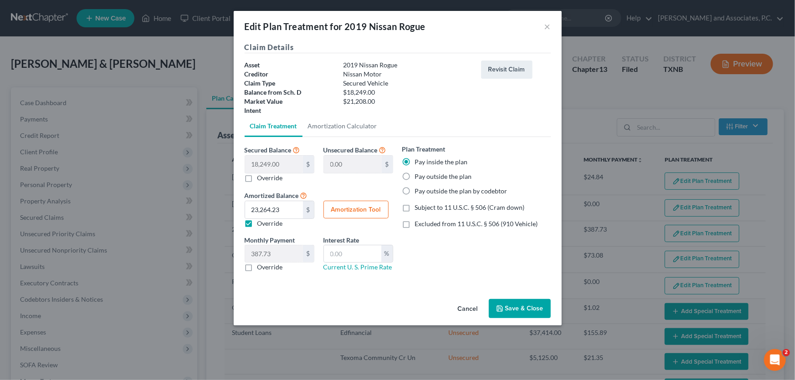
click at [523, 307] on button "Save & Close" at bounding box center [520, 308] width 62 height 19
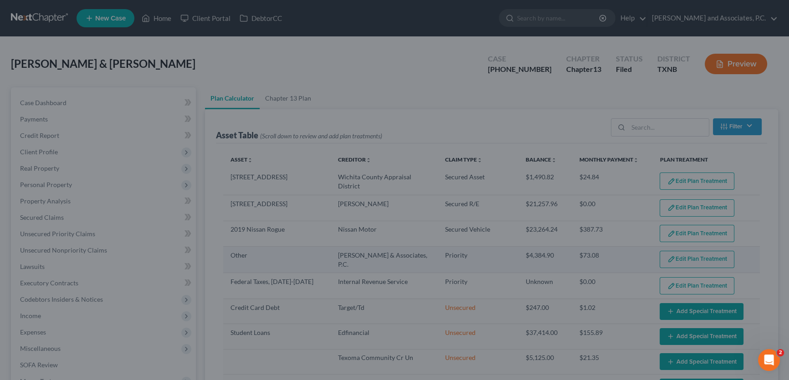
select select "59"
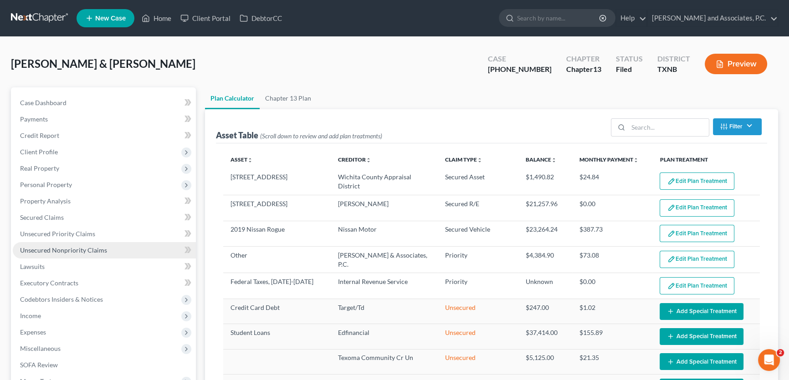
drag, startPoint x: 81, startPoint y: 249, endPoint x: 121, endPoint y: 252, distance: 40.2
click at [81, 249] on span "Unsecured Nonpriority Claims" at bounding box center [63, 250] width 87 height 8
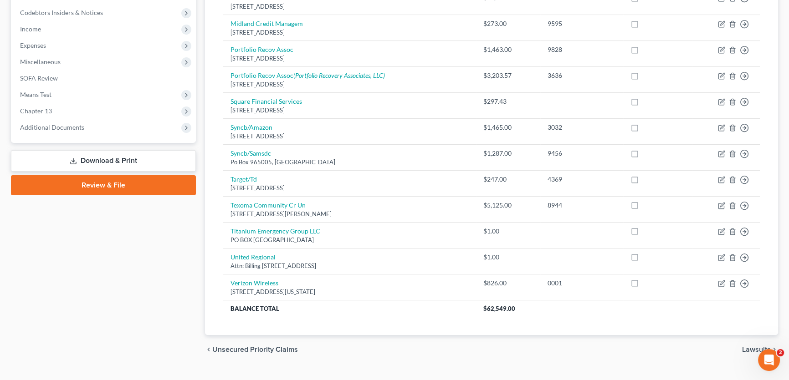
scroll to position [290, 0]
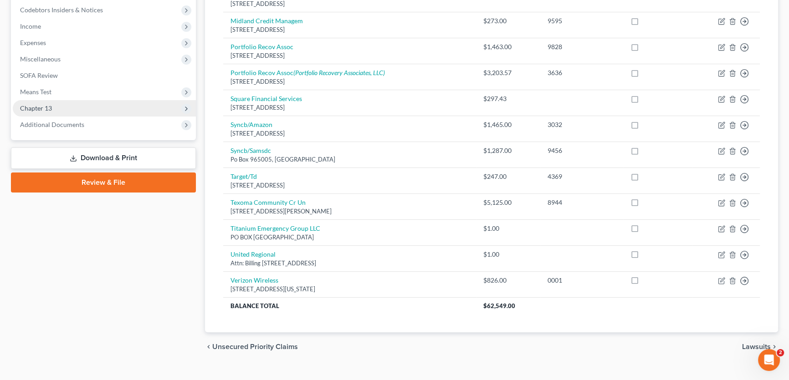
click at [67, 112] on span "Chapter 13" at bounding box center [104, 108] width 183 height 16
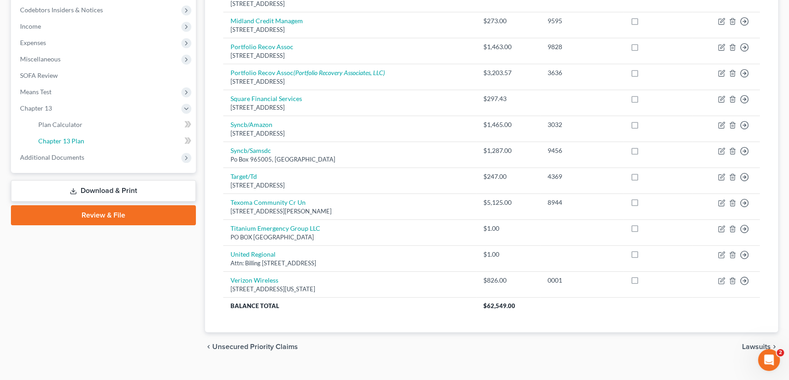
click at [66, 137] on span "Chapter 13 Plan" at bounding box center [61, 141] width 46 height 8
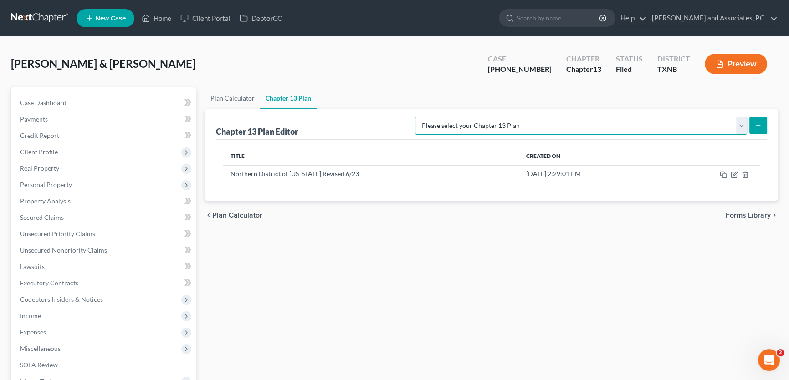
click at [717, 124] on select "Please select your Chapter 13 Plan AUTHORIZATION FOR ADEQUATE PROTECTION DISBUR…" at bounding box center [581, 126] width 332 height 18
select select "5"
click at [425, 117] on select "Please select your Chapter 13 Plan AUTHORIZATION FOR ADEQUATE PROTECTION DISBUR…" at bounding box center [581, 126] width 332 height 18
click at [760, 128] on button "submit" at bounding box center [758, 126] width 18 height 18
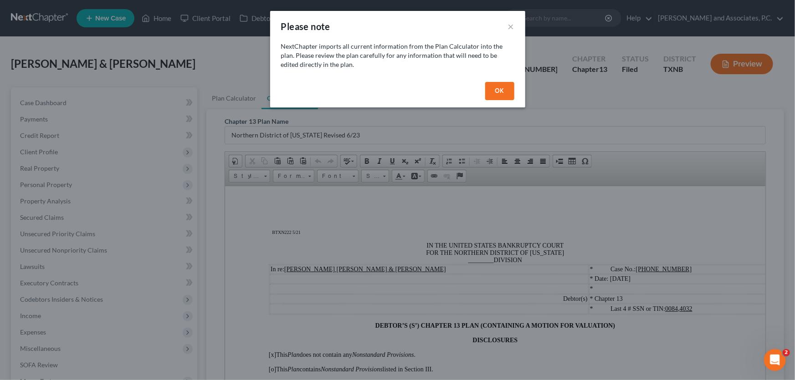
click at [496, 87] on button "OK" at bounding box center [499, 91] width 29 height 18
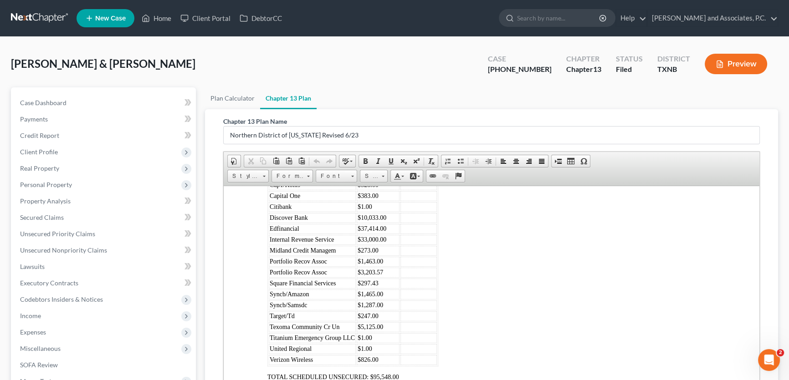
scroll to position [1987, 0]
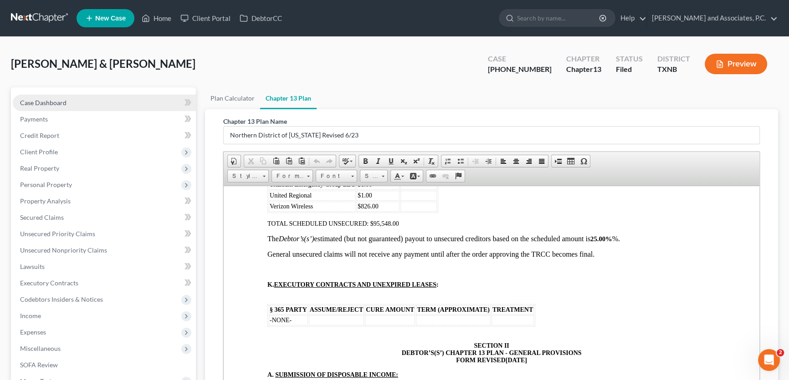
click at [99, 97] on link "Case Dashboard" at bounding box center [104, 103] width 183 height 16
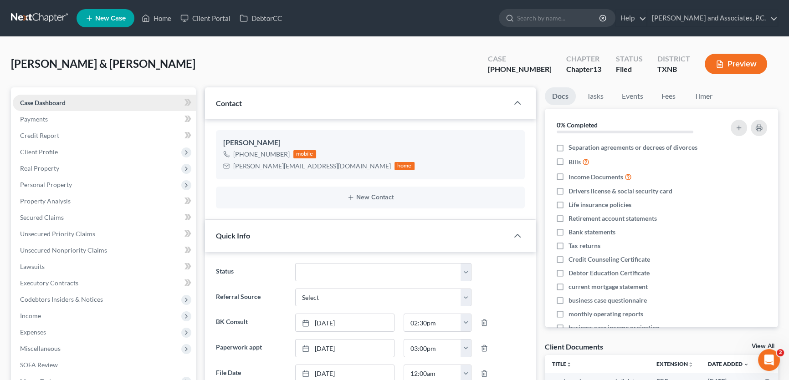
scroll to position [76, 0]
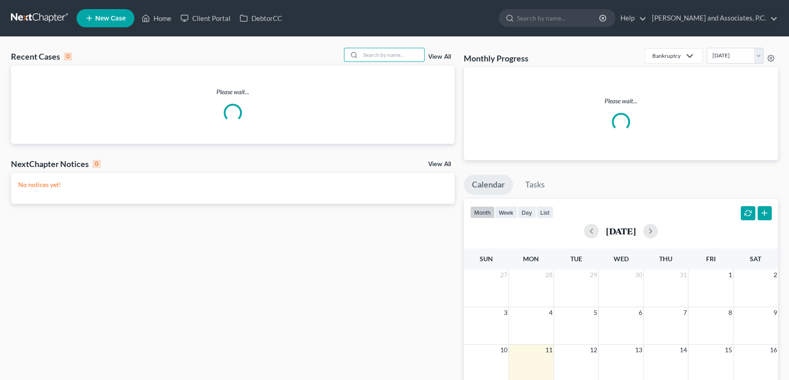
click at [394, 56] on input "search" at bounding box center [392, 54] width 64 height 13
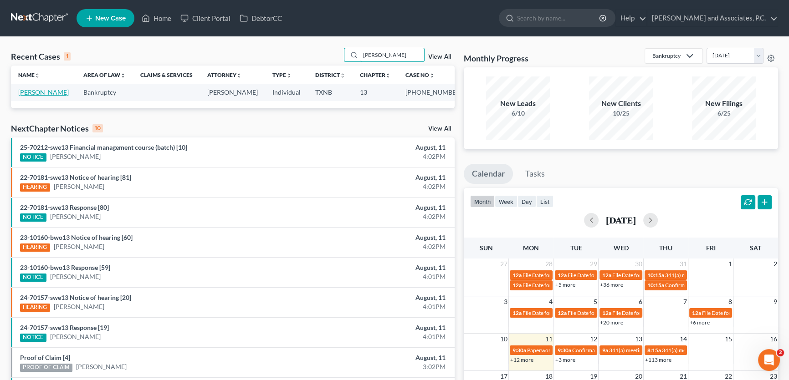
type input "[PERSON_NAME]"
click at [31, 93] on link "[PERSON_NAME]" at bounding box center [43, 92] width 51 height 8
select select "5"
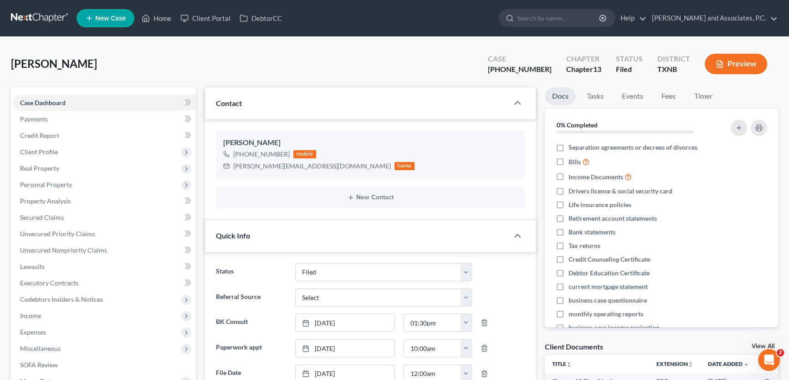
click at [50, 324] on span "Expenses" at bounding box center [104, 332] width 183 height 16
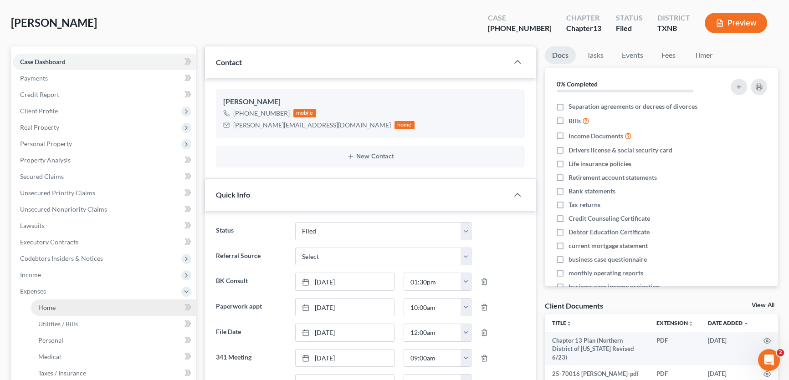
click at [52, 310] on span "Home" at bounding box center [46, 308] width 17 height 8
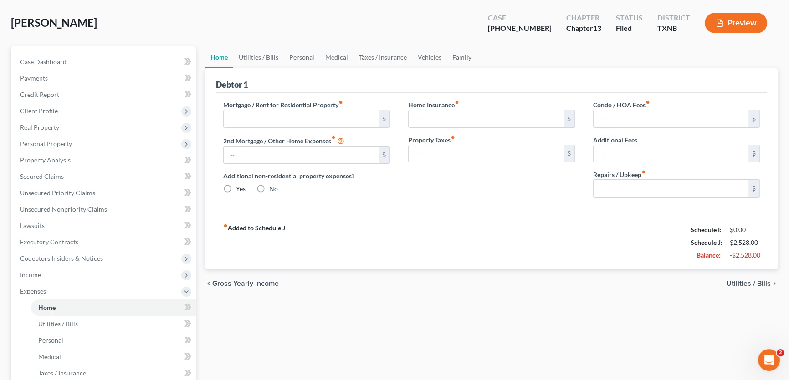
type input "0.00"
radio input "true"
type input "517.50"
type input "408.81"
type input "0.00"
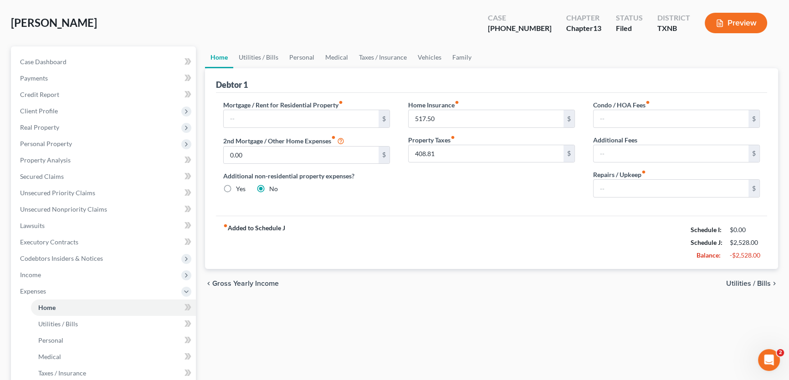
type input "0.00"
type input "50.00"
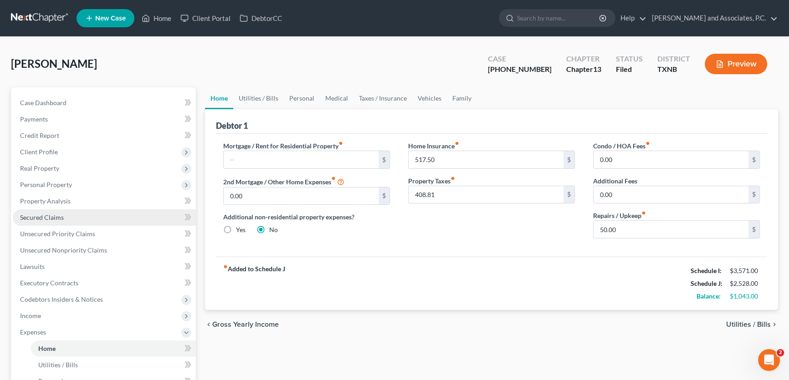
click at [60, 218] on span "Secured Claims" at bounding box center [42, 218] width 44 height 8
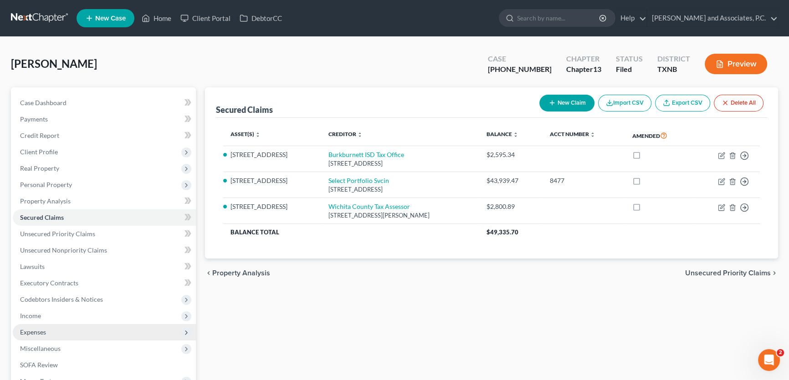
click at [47, 329] on span "Expenses" at bounding box center [104, 332] width 183 height 16
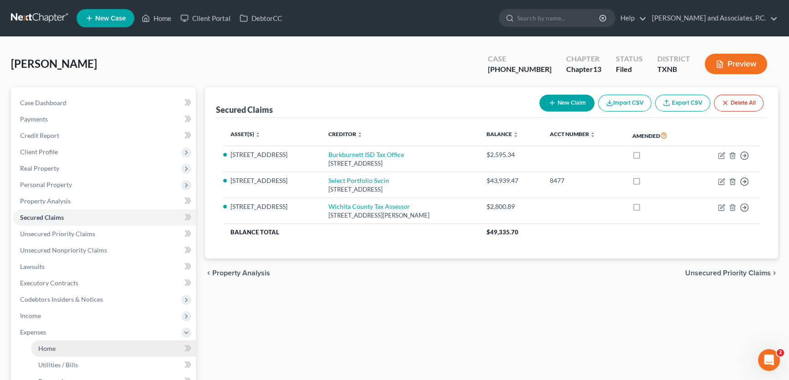
click at [48, 348] on span "Home" at bounding box center [46, 349] width 17 height 8
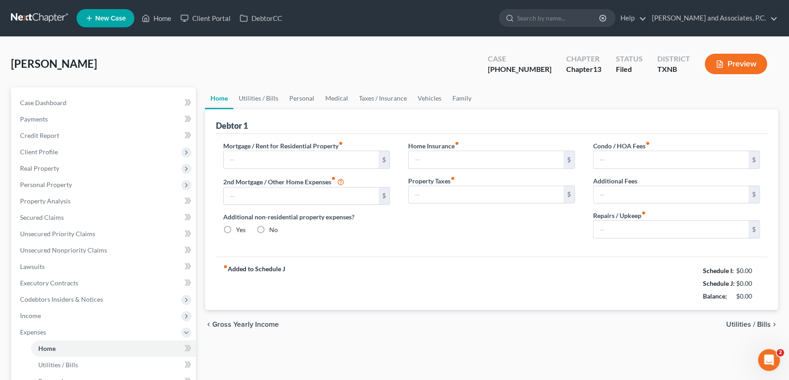
type input "0.00"
radio input "true"
type input "517.50"
type input "408.81"
type input "0.00"
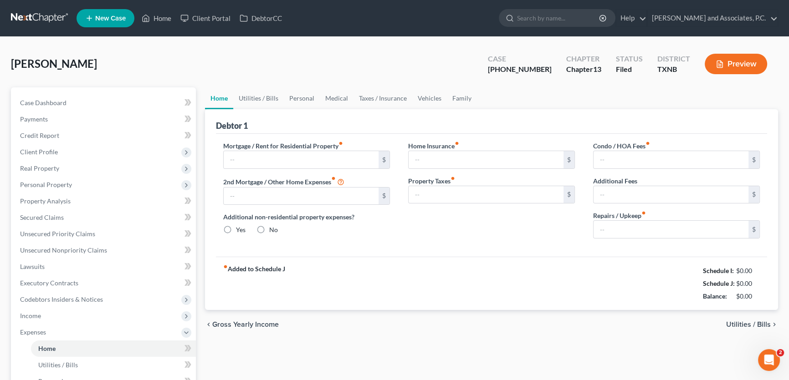
type input "0.00"
type input "50.00"
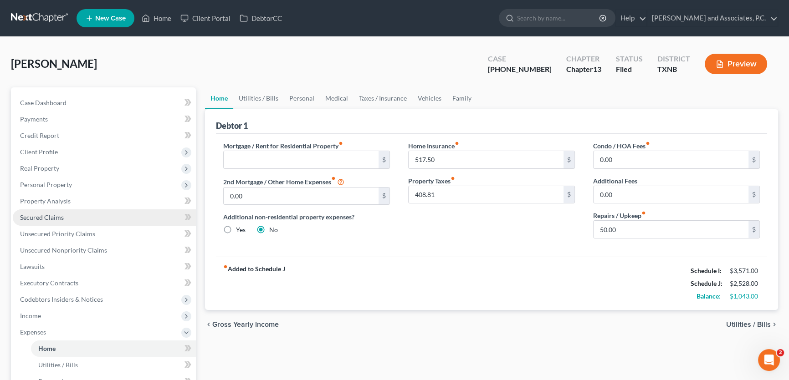
click at [51, 217] on span "Secured Claims" at bounding box center [42, 218] width 44 height 8
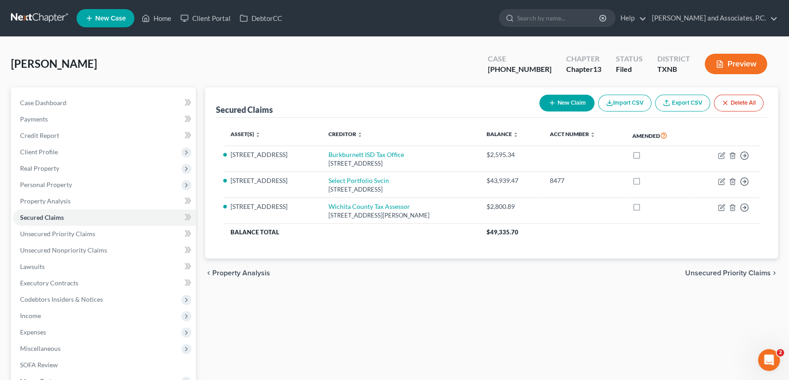
click at [435, 254] on div "Asset(s) expand_more expand_less unfold_more Creditor expand_more expand_less u…" at bounding box center [491, 188] width 551 height 141
click at [38, 328] on span "Expenses" at bounding box center [33, 332] width 26 height 8
click at [93, 349] on link "Home" at bounding box center [113, 349] width 165 height 16
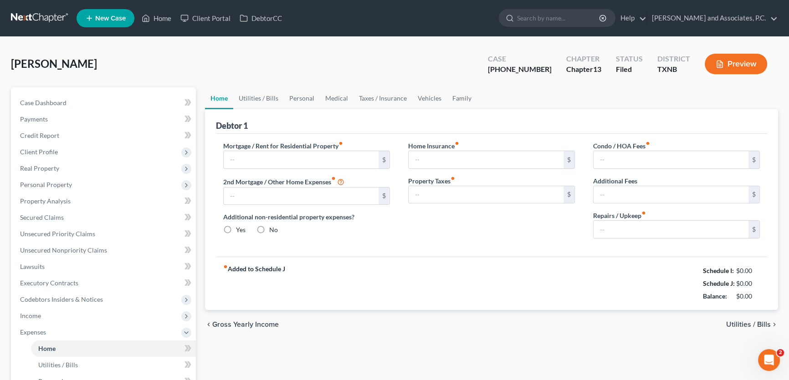
type input "0.00"
radio input "true"
type input "517.50"
type input "408.81"
type input "0.00"
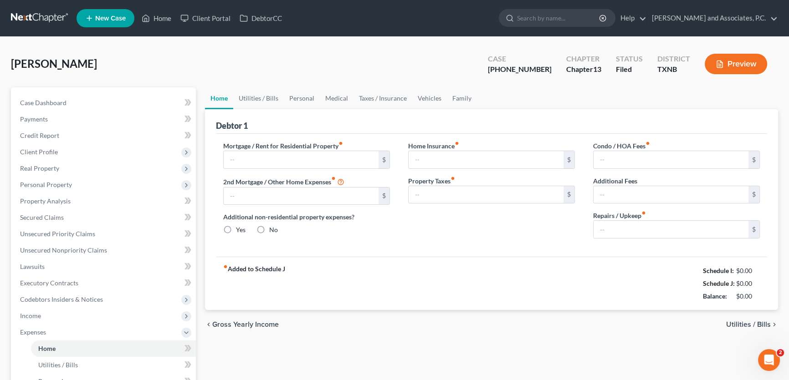
type input "0.00"
type input "50.00"
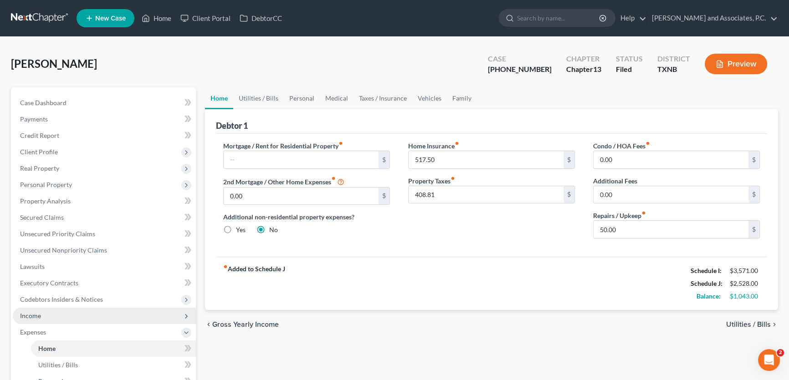
click at [77, 316] on span "Income" at bounding box center [104, 316] width 183 height 16
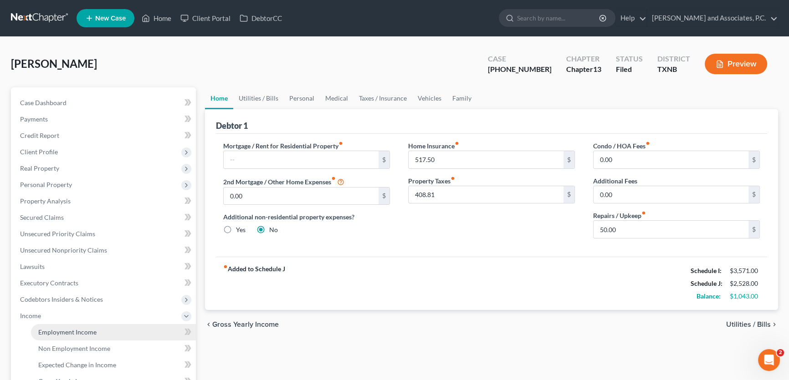
click at [75, 331] on span "Employment Income" at bounding box center [67, 332] width 58 height 8
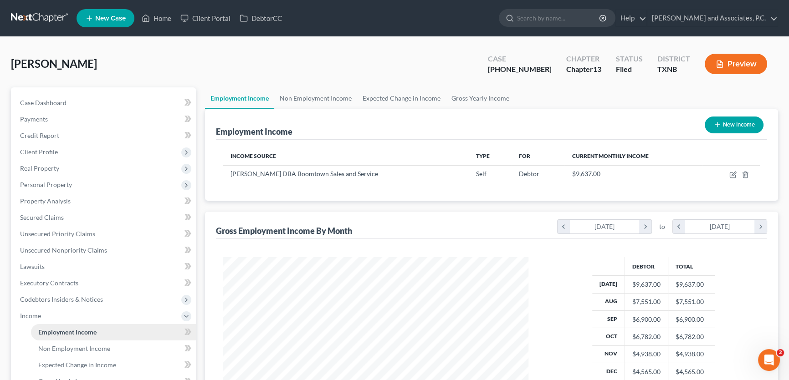
scroll to position [163, 323]
click at [343, 98] on link "Non Employment Income" at bounding box center [315, 98] width 83 height 22
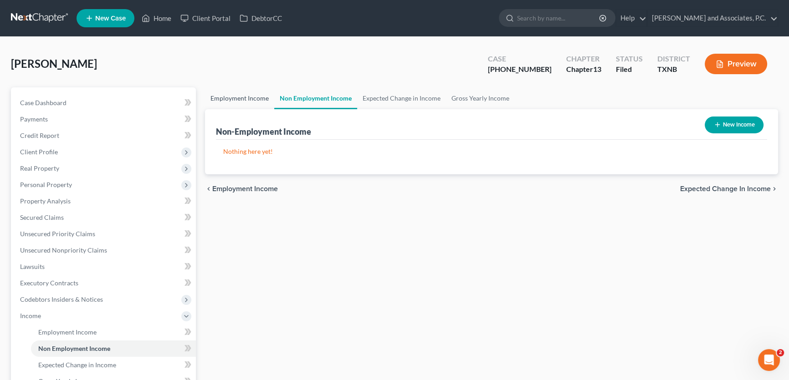
click at [242, 94] on link "Employment Income" at bounding box center [239, 98] width 69 height 22
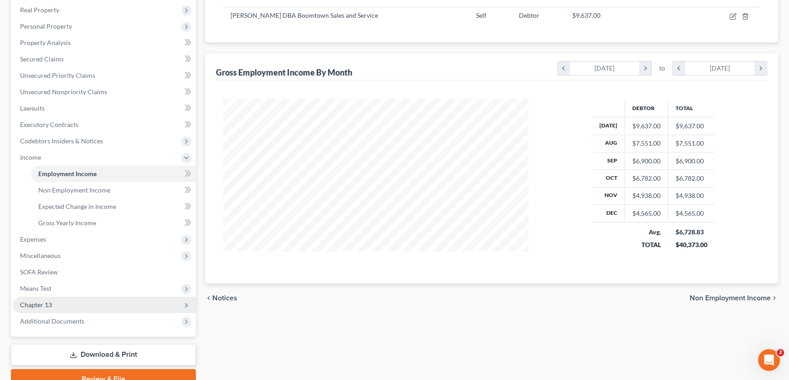
scroll to position [165, 0]
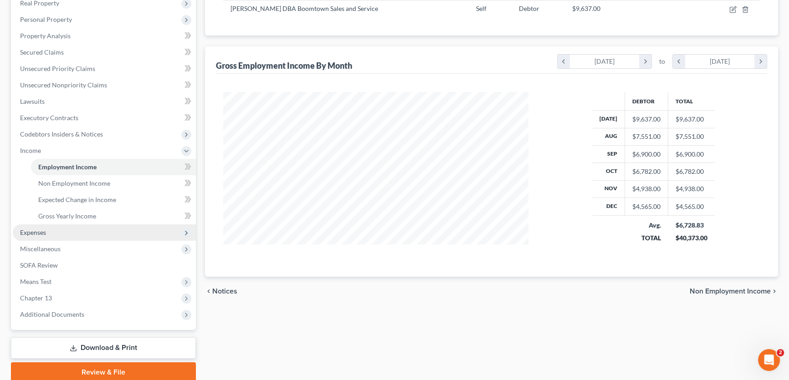
click at [52, 237] on span "Expenses" at bounding box center [104, 233] width 183 height 16
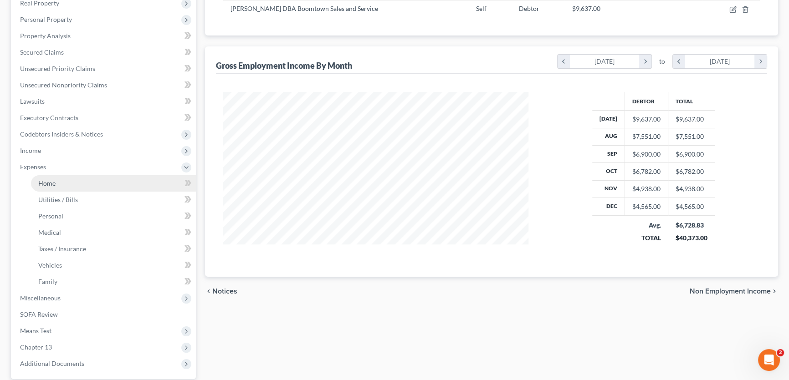
click at [58, 185] on link "Home" at bounding box center [113, 183] width 165 height 16
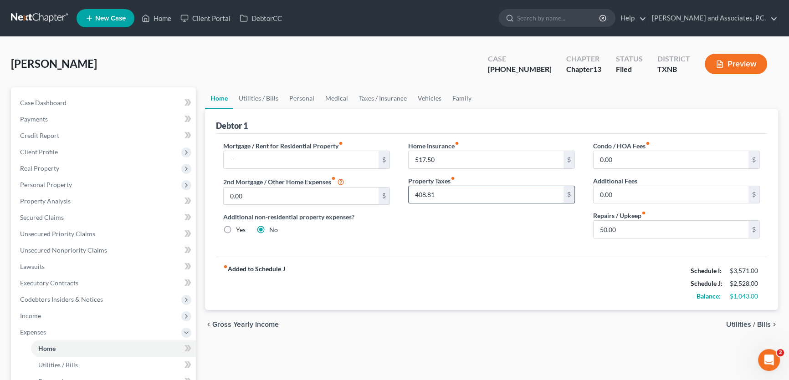
click at [440, 201] on input "408.81" at bounding box center [486, 194] width 155 height 17
click at [440, 210] on div "Home Insurance fiber_manual_record 517.50 $ Property Taxes fiber_manual_record …" at bounding box center [491, 193] width 185 height 105
click at [258, 98] on link "Utilities / Bills" at bounding box center [258, 98] width 51 height 22
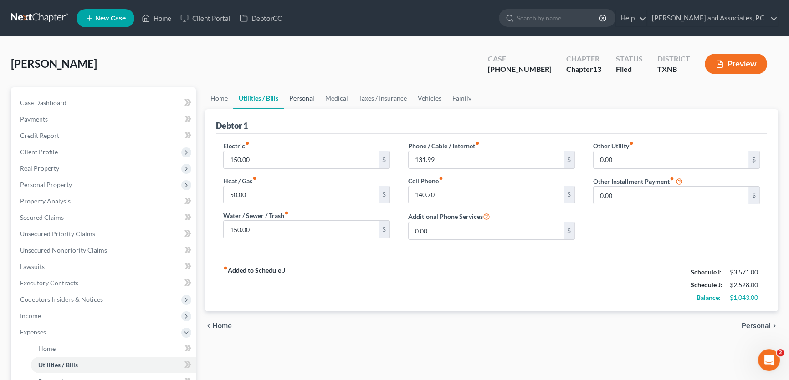
click at [307, 98] on link "Personal" at bounding box center [302, 98] width 36 height 22
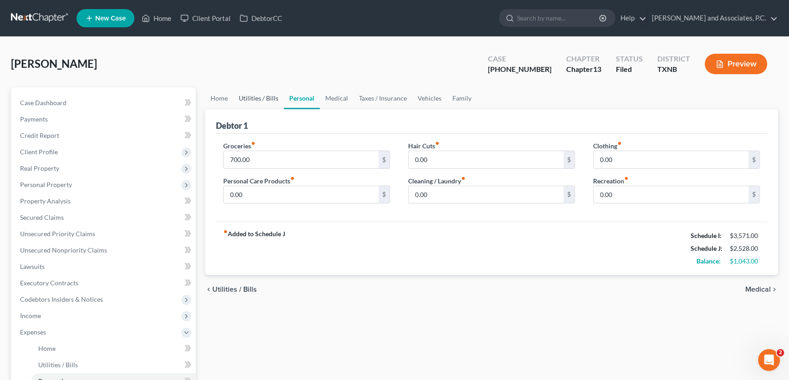
click at [272, 98] on link "Utilities / Bills" at bounding box center [258, 98] width 51 height 22
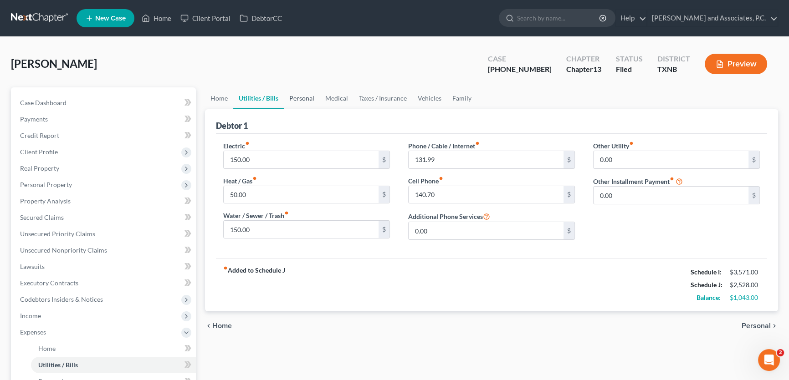
click at [308, 97] on link "Personal" at bounding box center [302, 98] width 36 height 22
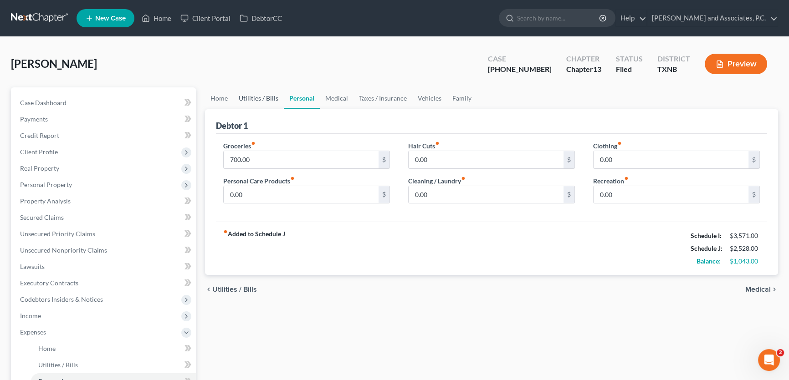
click at [256, 99] on link "Utilities / Bills" at bounding box center [258, 98] width 51 height 22
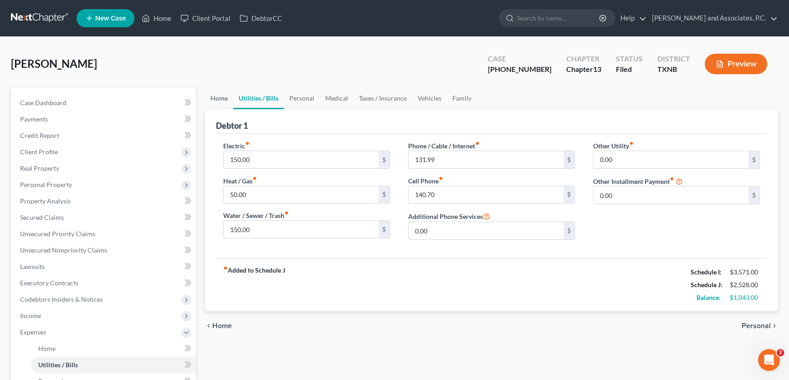
click at [217, 100] on link "Home" at bounding box center [219, 98] width 28 height 22
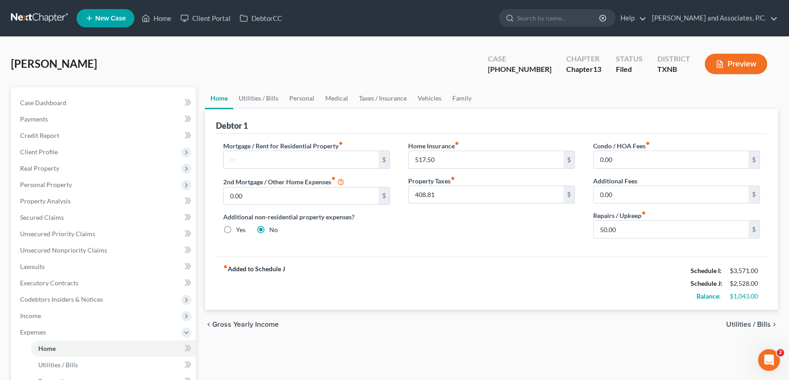
click at [435, 235] on div "Home Insurance fiber_manual_record 517.50 $ Property Taxes fiber_manual_record …" at bounding box center [491, 193] width 185 height 105
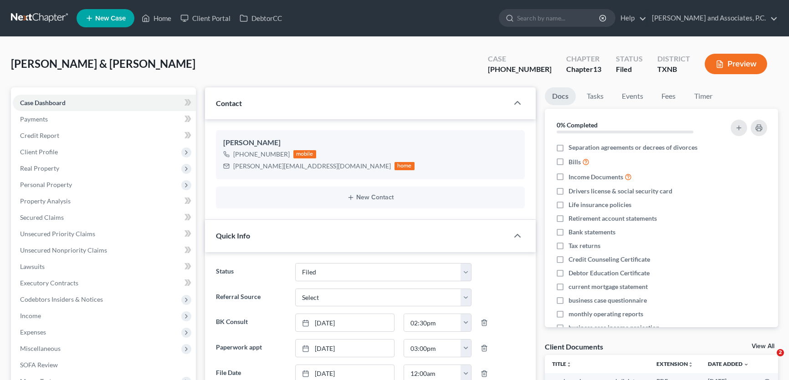
select select "5"
select select "0"
